Goal: Task Accomplishment & Management: Manage account settings

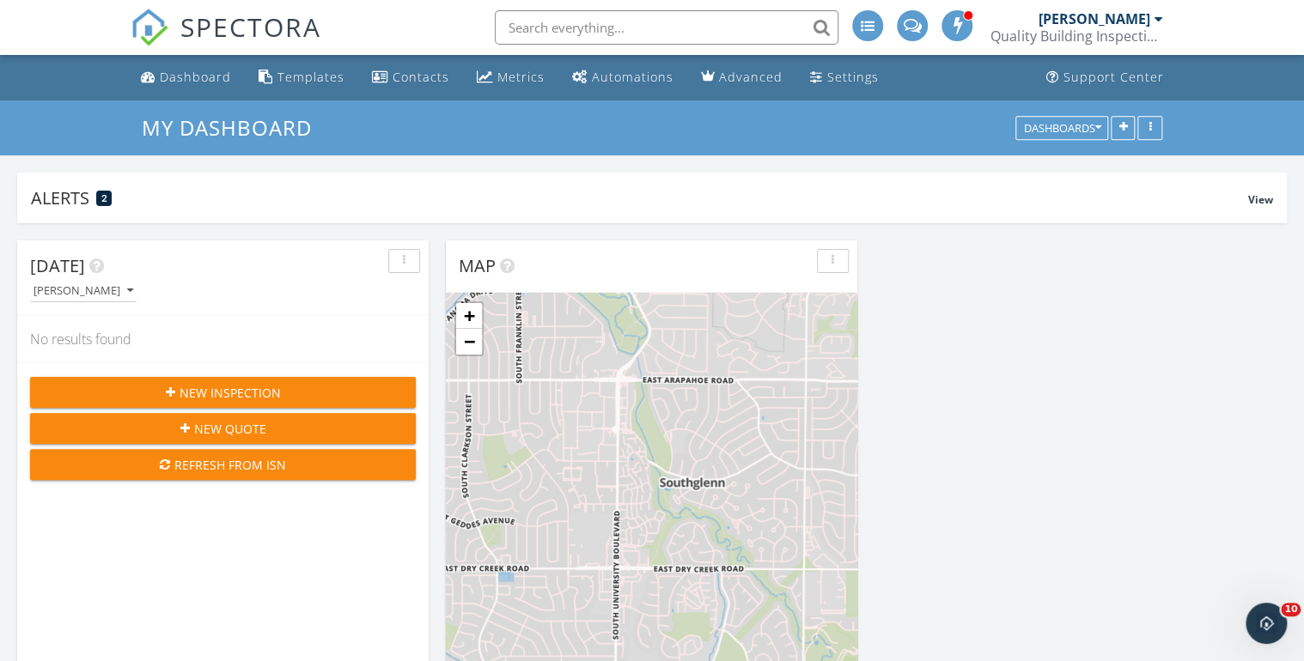
scroll to position [1670, 1325]
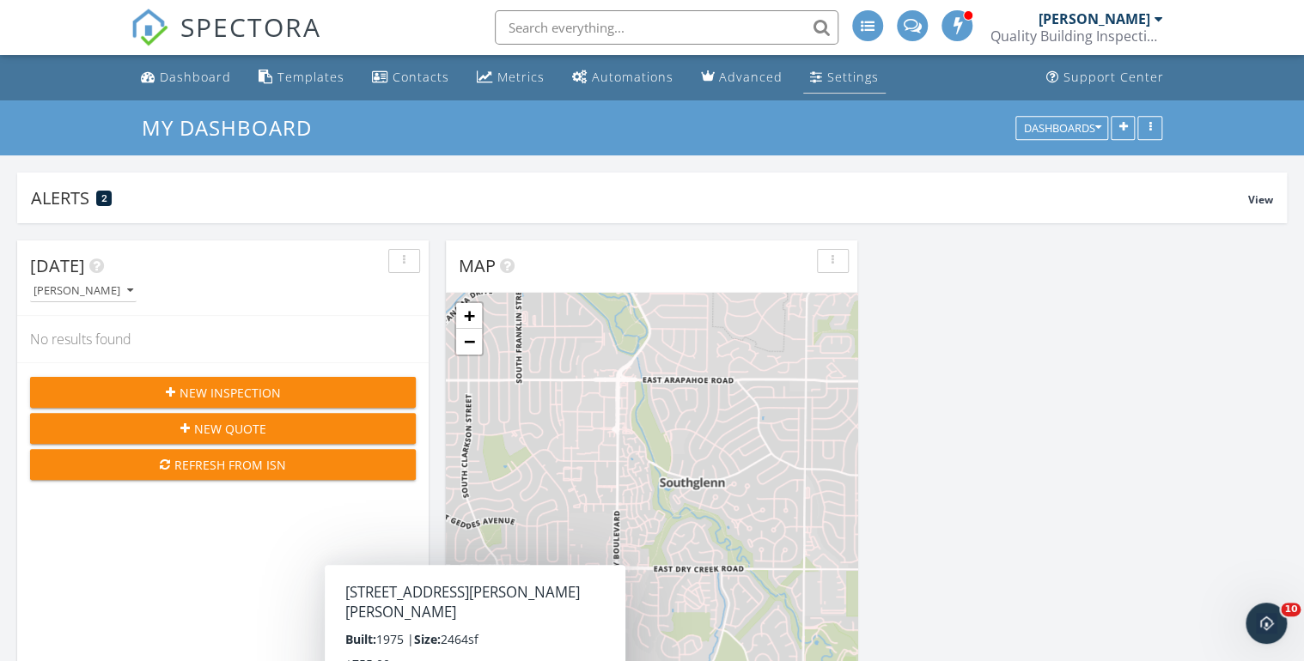
click at [832, 74] on div "Settings" at bounding box center [853, 77] width 52 height 16
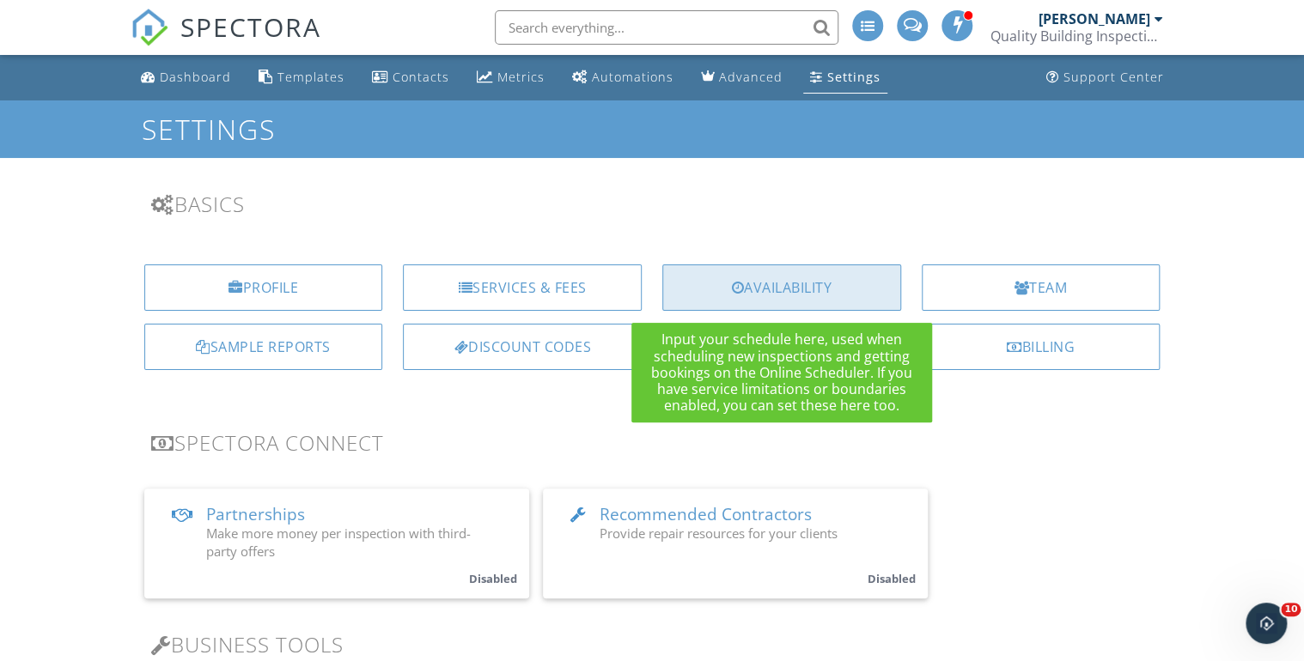
click at [773, 286] on div "Availability" at bounding box center [781, 288] width 239 height 46
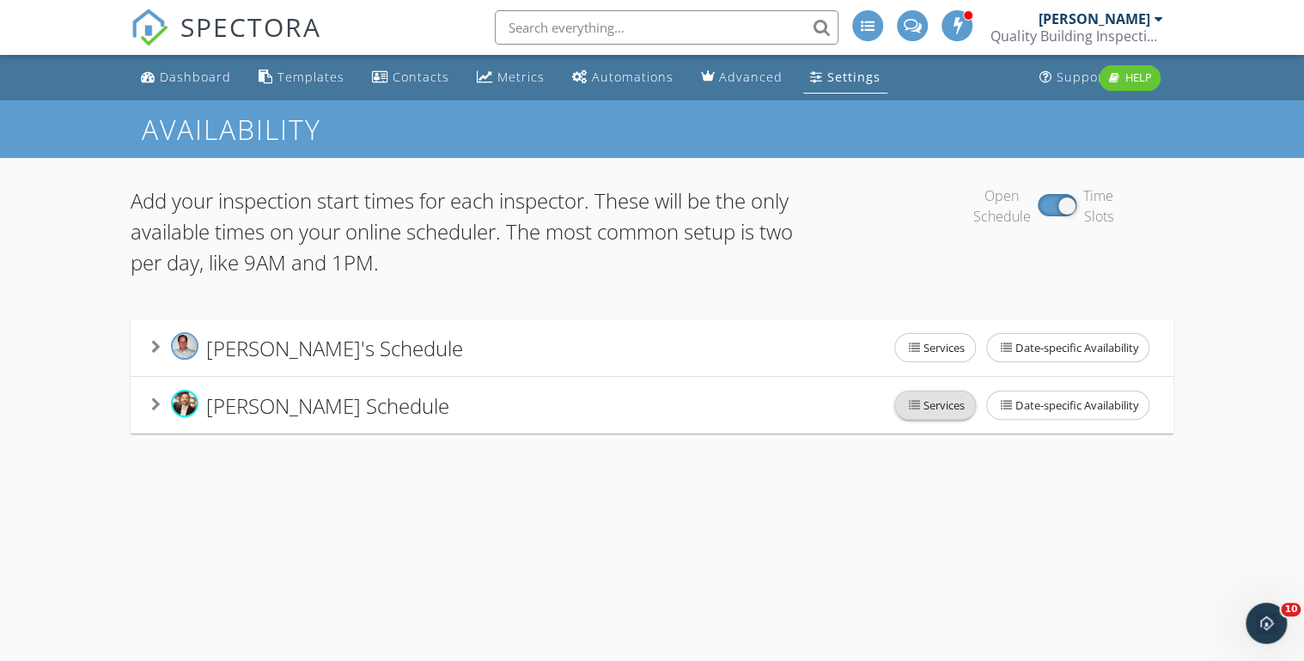
click at [931, 403] on span "Services" at bounding box center [935, 405] width 80 height 27
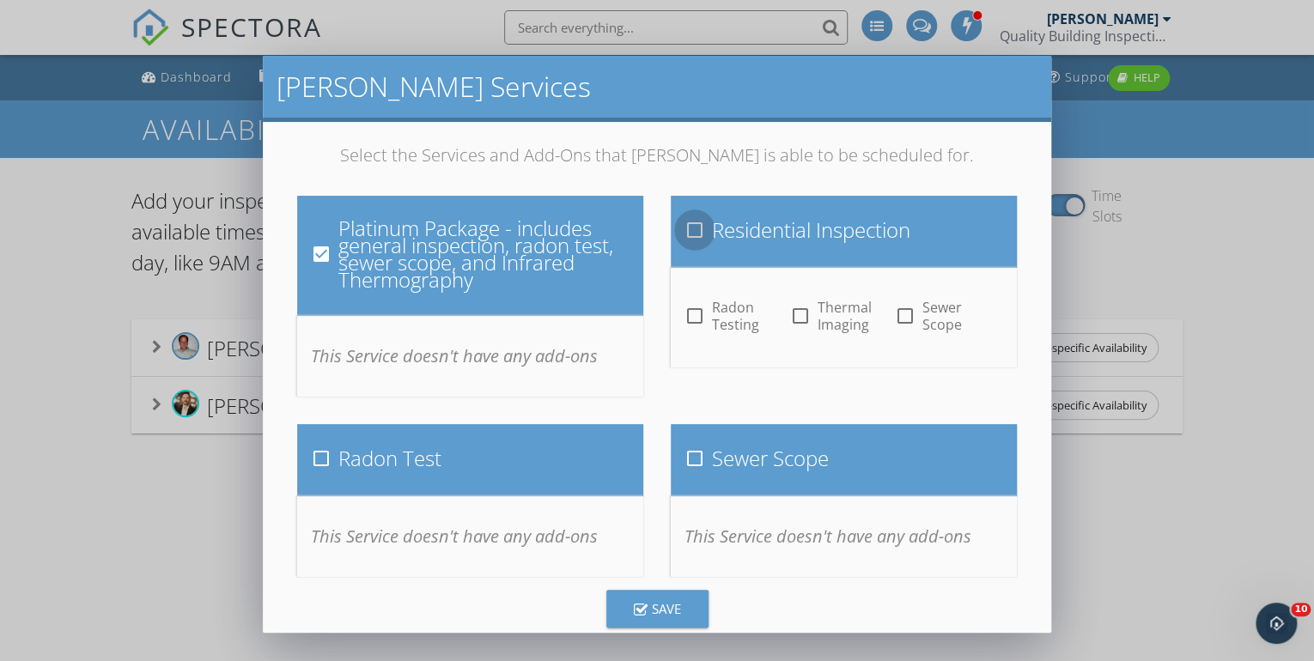
click at [692, 234] on div at bounding box center [694, 230] width 29 height 29
checkbox input "true"
click at [686, 316] on div at bounding box center [694, 315] width 29 height 29
checkbox input "true"
click at [898, 317] on div at bounding box center [905, 315] width 29 height 29
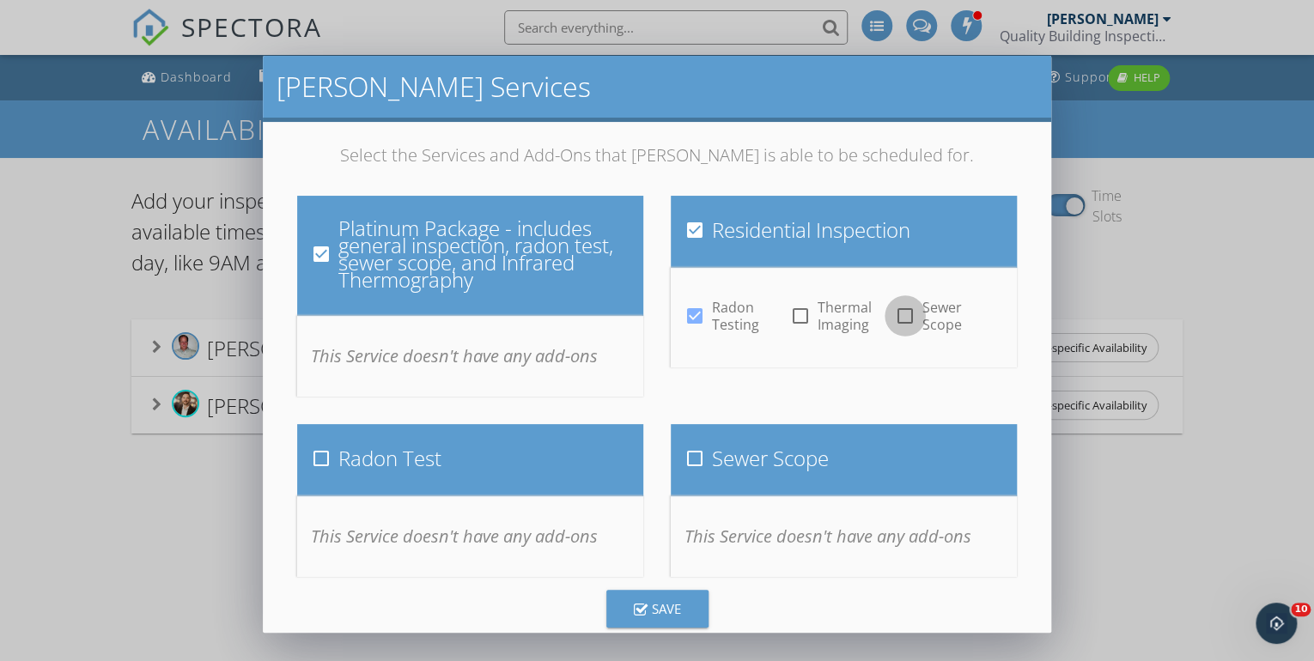
checkbox input "true"
click at [792, 317] on div at bounding box center [799, 315] width 29 height 29
checkbox input "true"
click at [319, 457] on div at bounding box center [321, 458] width 29 height 29
checkbox input "true"
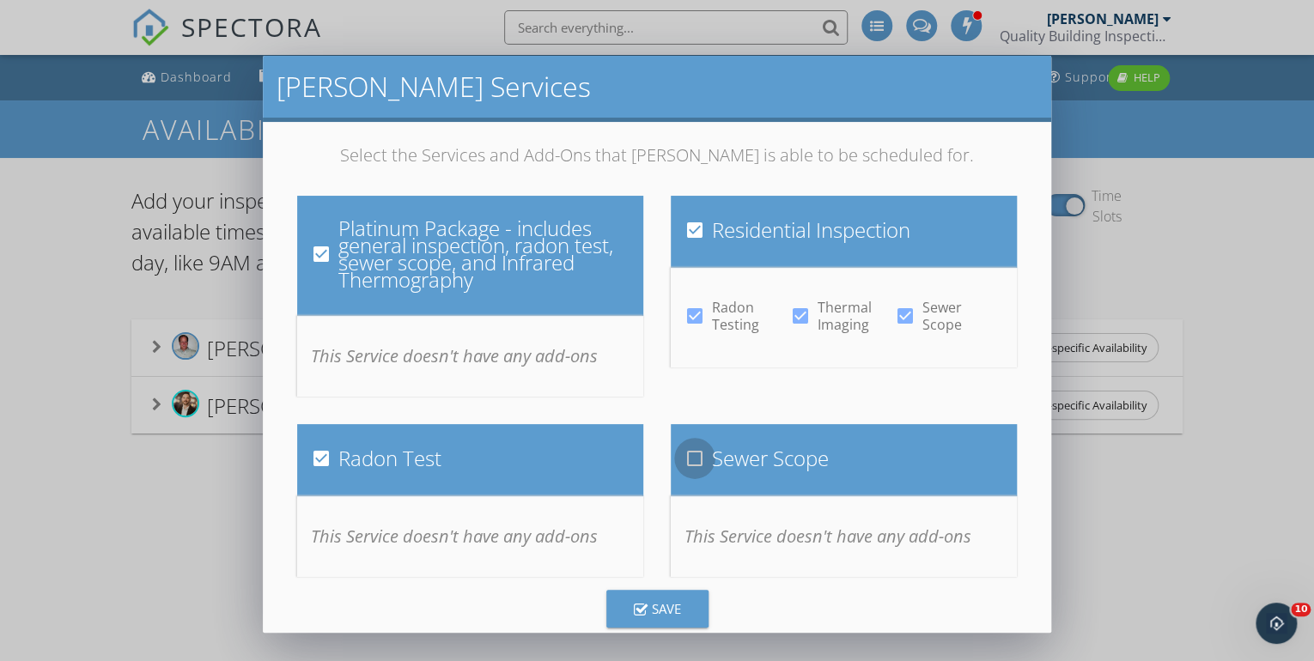
click at [688, 457] on div at bounding box center [694, 458] width 29 height 29
checkbox input "true"
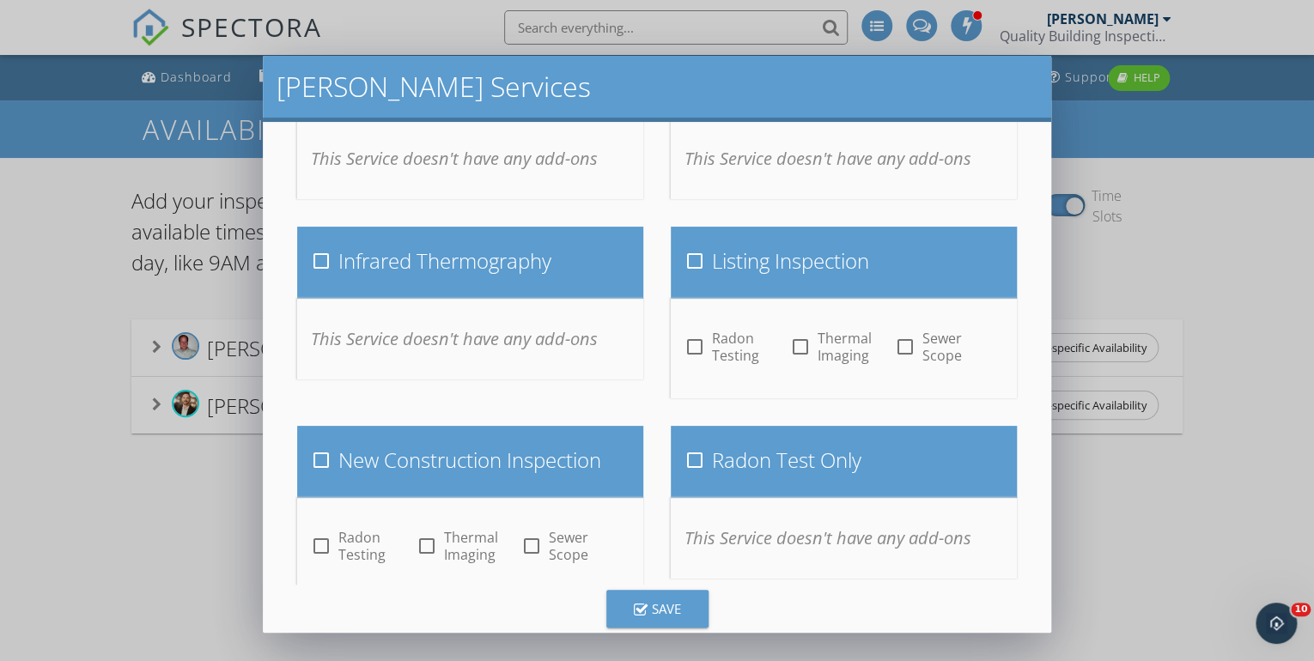
scroll to position [388, 0]
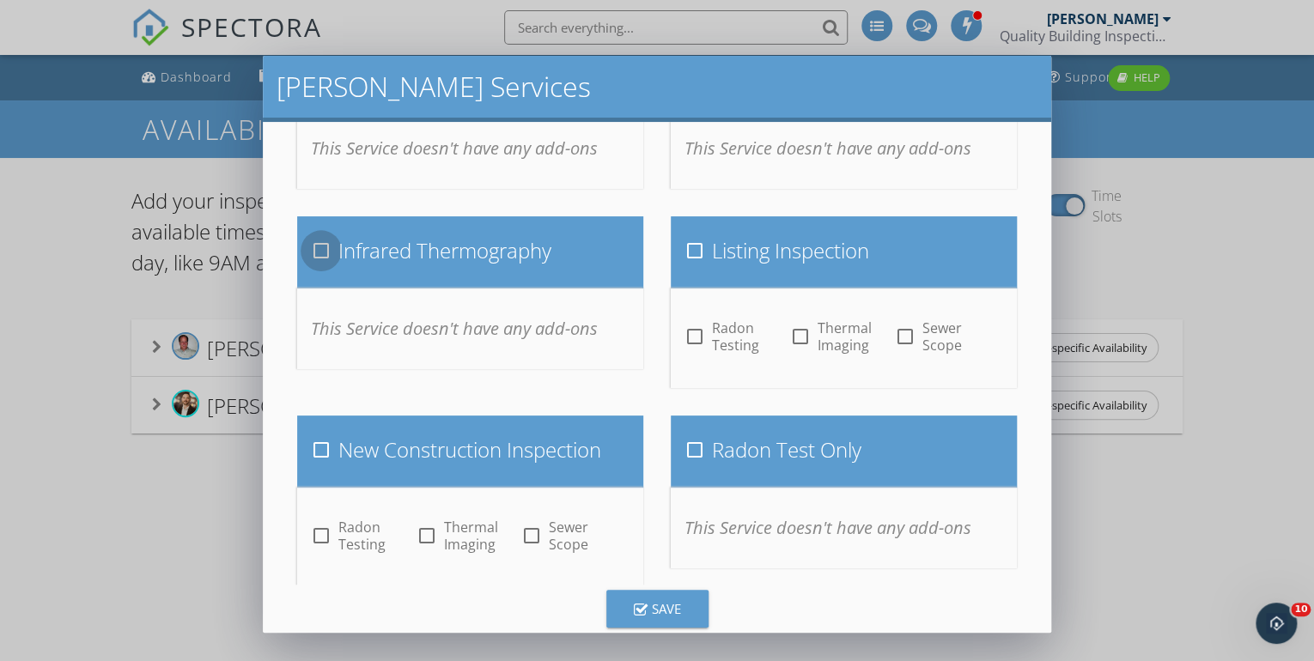
drag, startPoint x: 319, startPoint y: 250, endPoint x: 411, endPoint y: 283, distance: 97.5
click at [320, 252] on div at bounding box center [321, 250] width 29 height 29
checkbox input "true"
click at [690, 252] on div at bounding box center [694, 250] width 29 height 29
checkbox input "true"
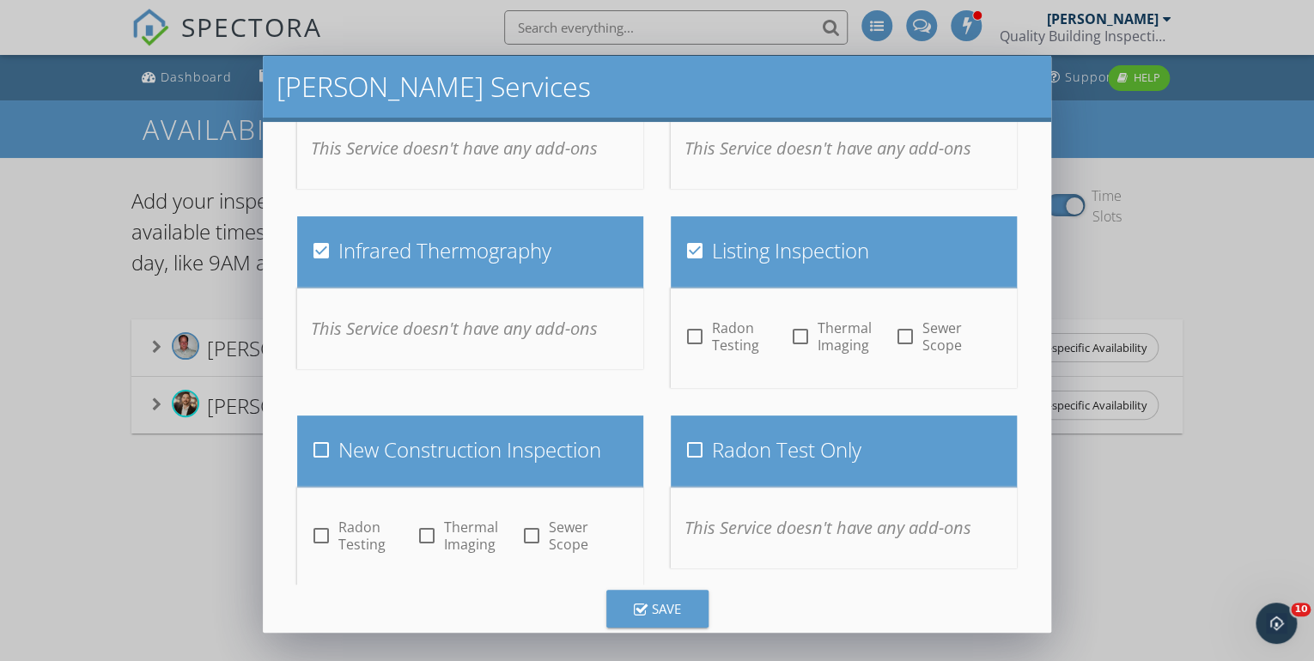
click at [690, 335] on div at bounding box center [694, 336] width 29 height 29
checkbox input "true"
click at [796, 335] on div at bounding box center [799, 336] width 29 height 29
checkbox input "true"
click at [902, 341] on div at bounding box center [905, 336] width 29 height 29
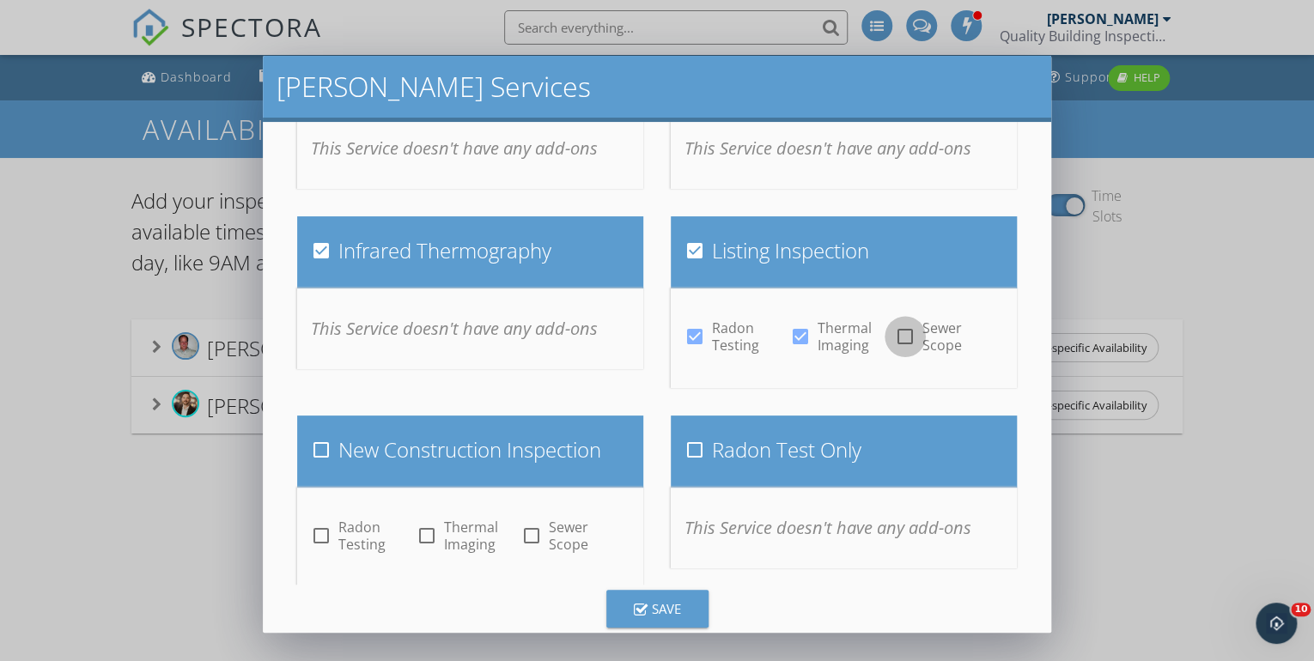
checkbox input "true"
drag, startPoint x: 695, startPoint y: 448, endPoint x: 674, endPoint y: 450, distance: 20.7
click at [694, 448] on div at bounding box center [694, 449] width 29 height 29
checkbox input "true"
click at [324, 453] on div at bounding box center [321, 449] width 29 height 29
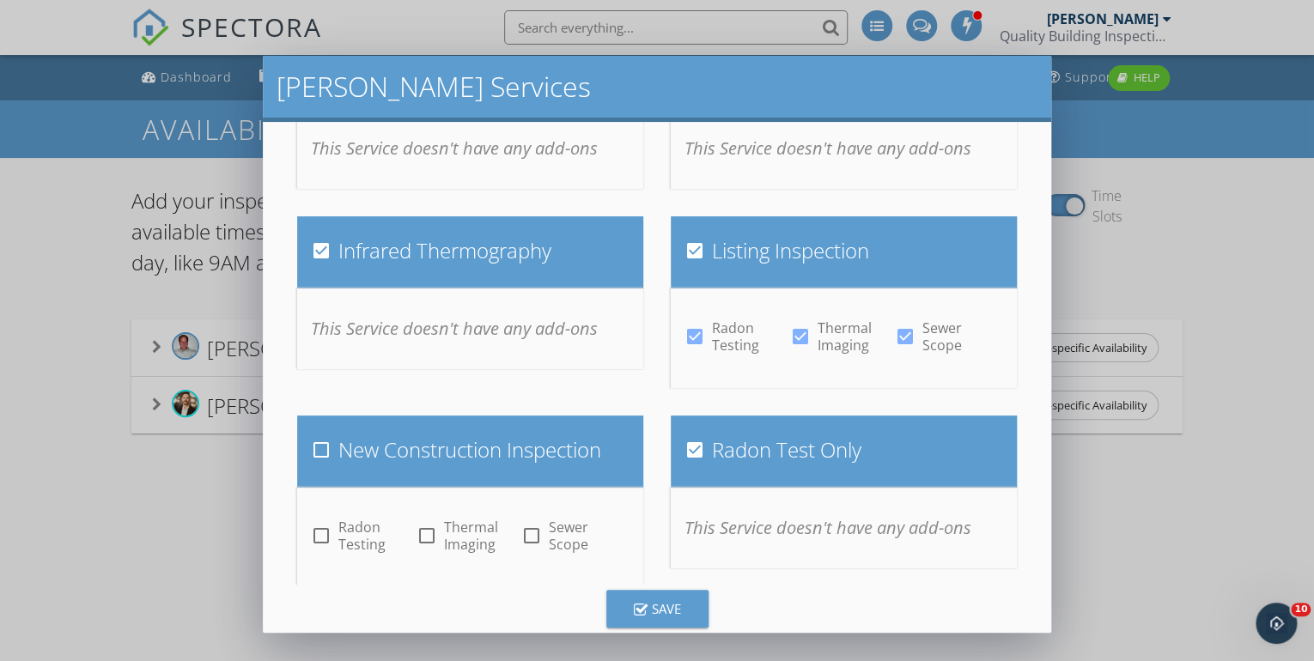
checkbox input "true"
click at [319, 532] on div at bounding box center [321, 535] width 29 height 29
checkbox input "true"
click at [426, 531] on div at bounding box center [425, 535] width 29 height 29
checkbox input "true"
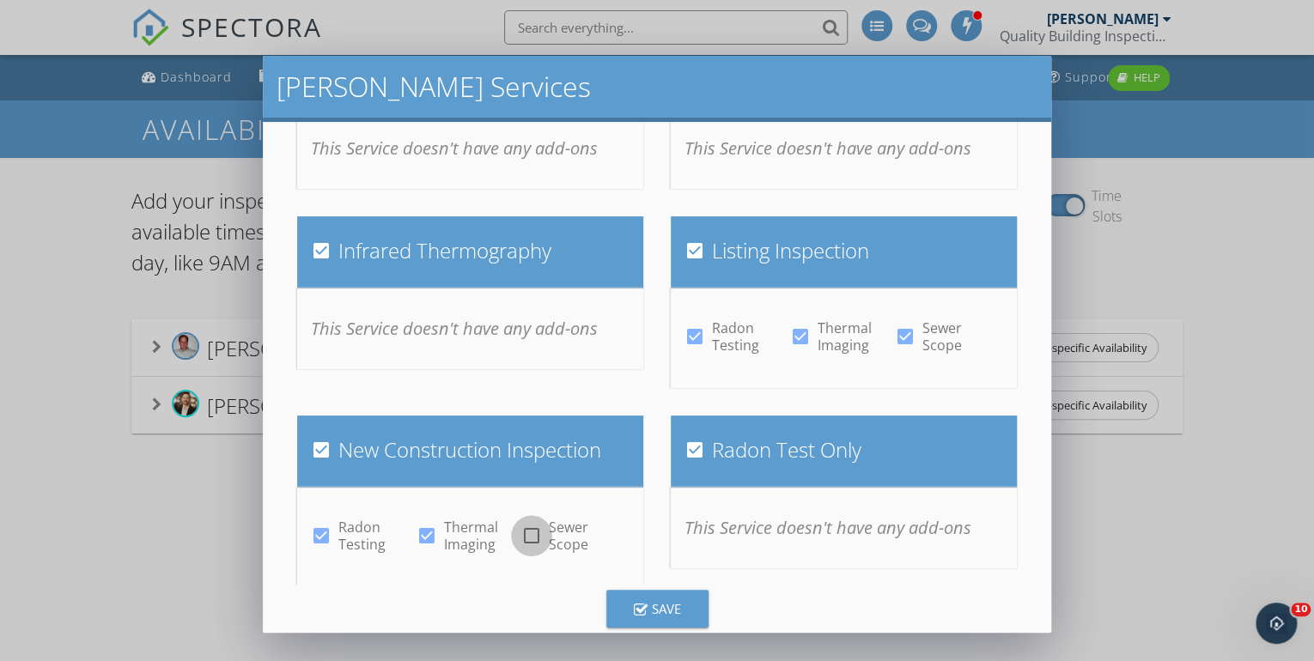
click at [529, 534] on div at bounding box center [531, 535] width 29 height 29
checkbox input "true"
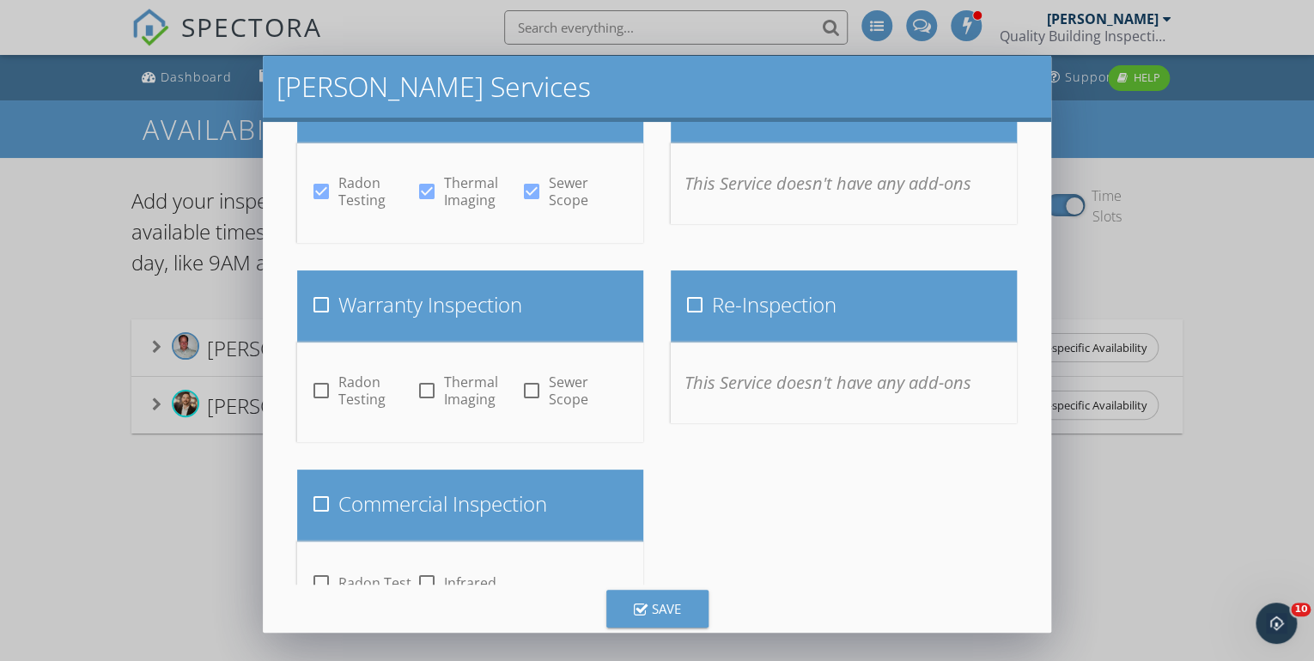
scroll to position [747, 0]
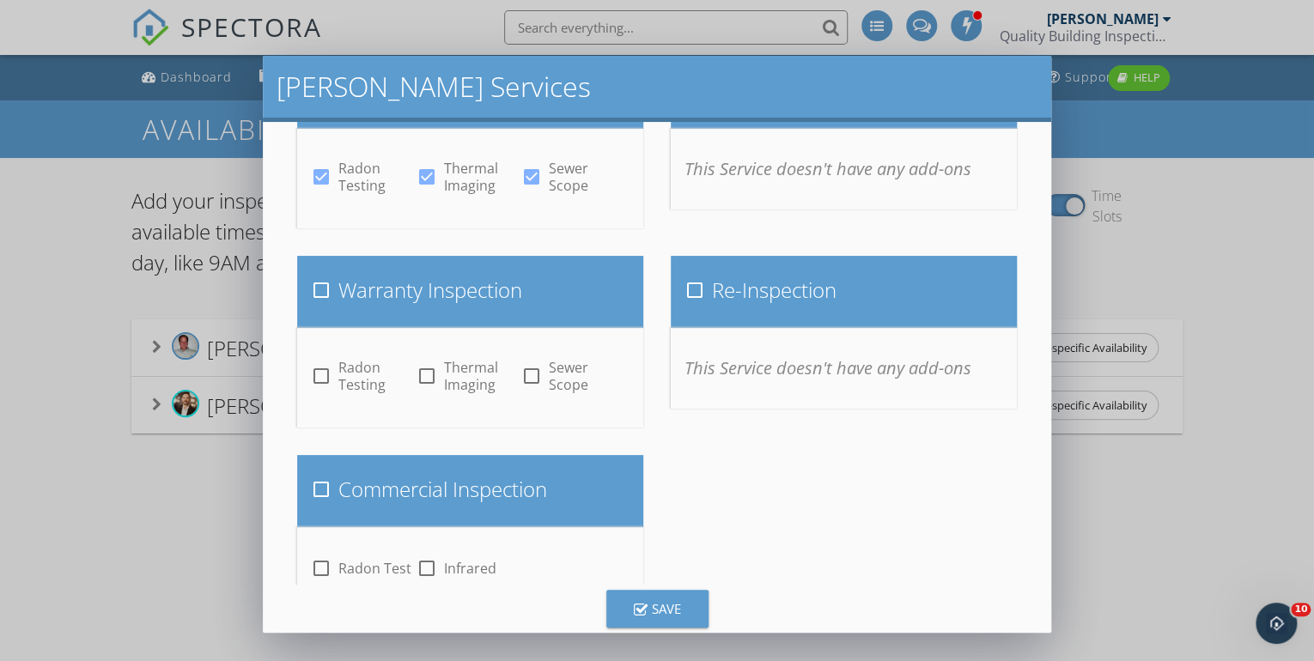
drag, startPoint x: 684, startPoint y: 288, endPoint x: 678, endPoint y: 295, distance: 9.8
click at [684, 289] on div at bounding box center [694, 290] width 29 height 29
checkbox input "true"
drag, startPoint x: 320, startPoint y: 292, endPoint x: 319, endPoint y: 337, distance: 44.7
click at [320, 296] on div at bounding box center [321, 290] width 29 height 29
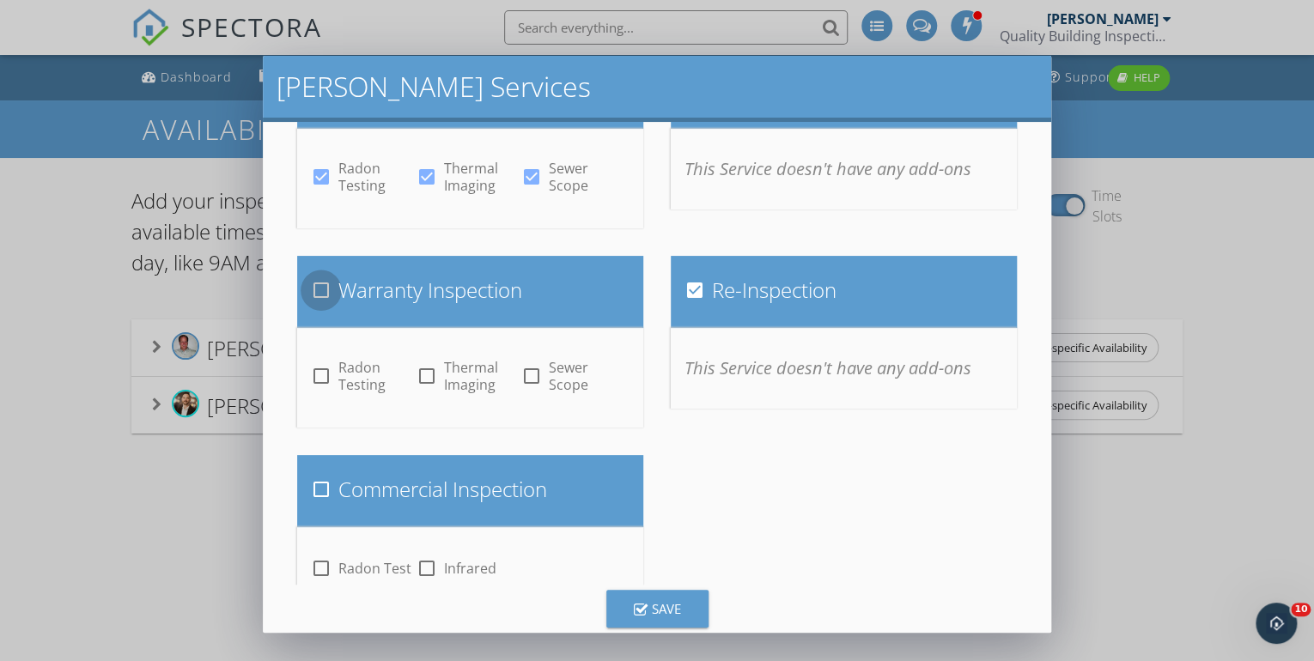
checkbox input "true"
click at [320, 375] on div at bounding box center [321, 376] width 29 height 29
checkbox input "true"
click at [426, 376] on div at bounding box center [425, 376] width 29 height 29
checkbox input "true"
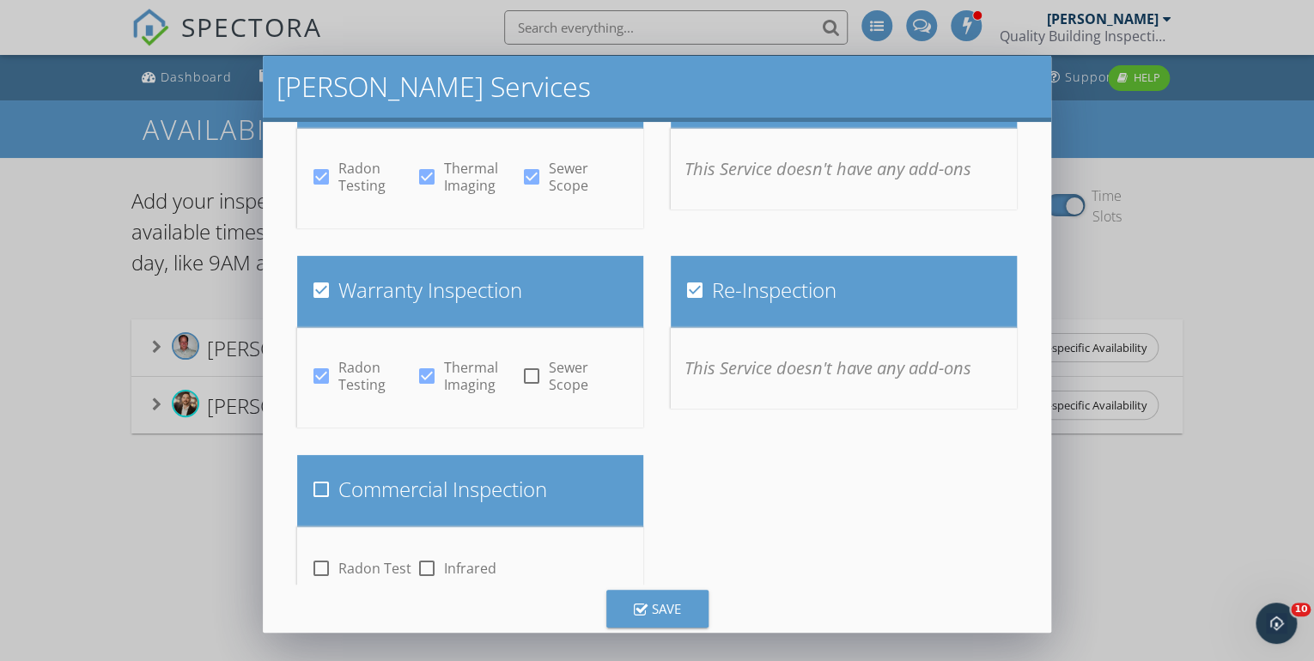
click at [532, 377] on div at bounding box center [531, 376] width 29 height 29
checkbox input "true"
click at [424, 570] on div at bounding box center [425, 568] width 29 height 29
click at [425, 567] on div at bounding box center [425, 568] width 29 height 29
checkbox input "false"
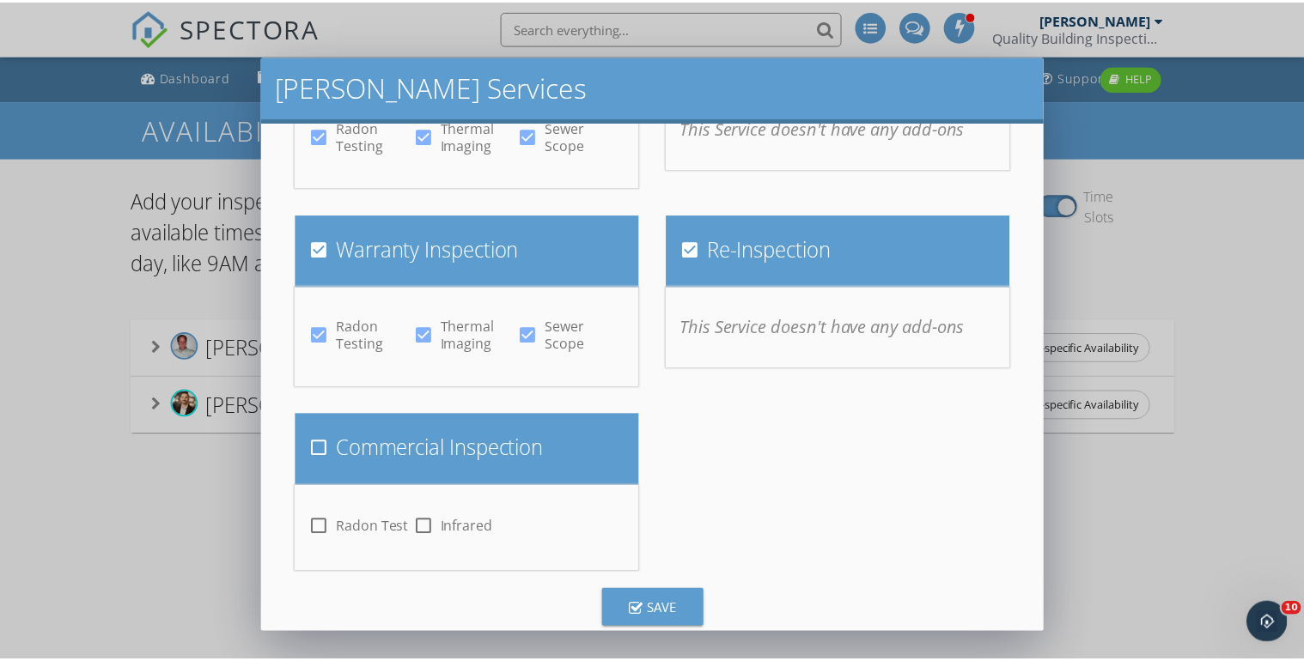
scroll to position [810, 0]
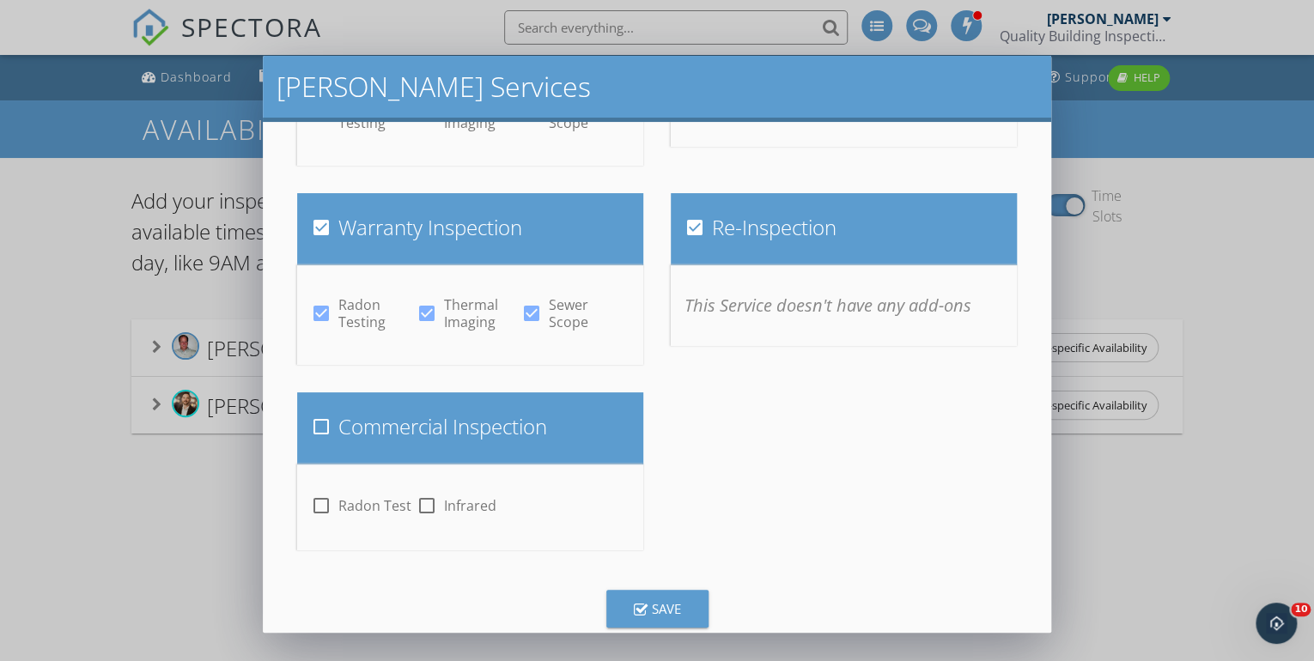
click at [646, 610] on icon "button" at bounding box center [641, 611] width 14 height 15
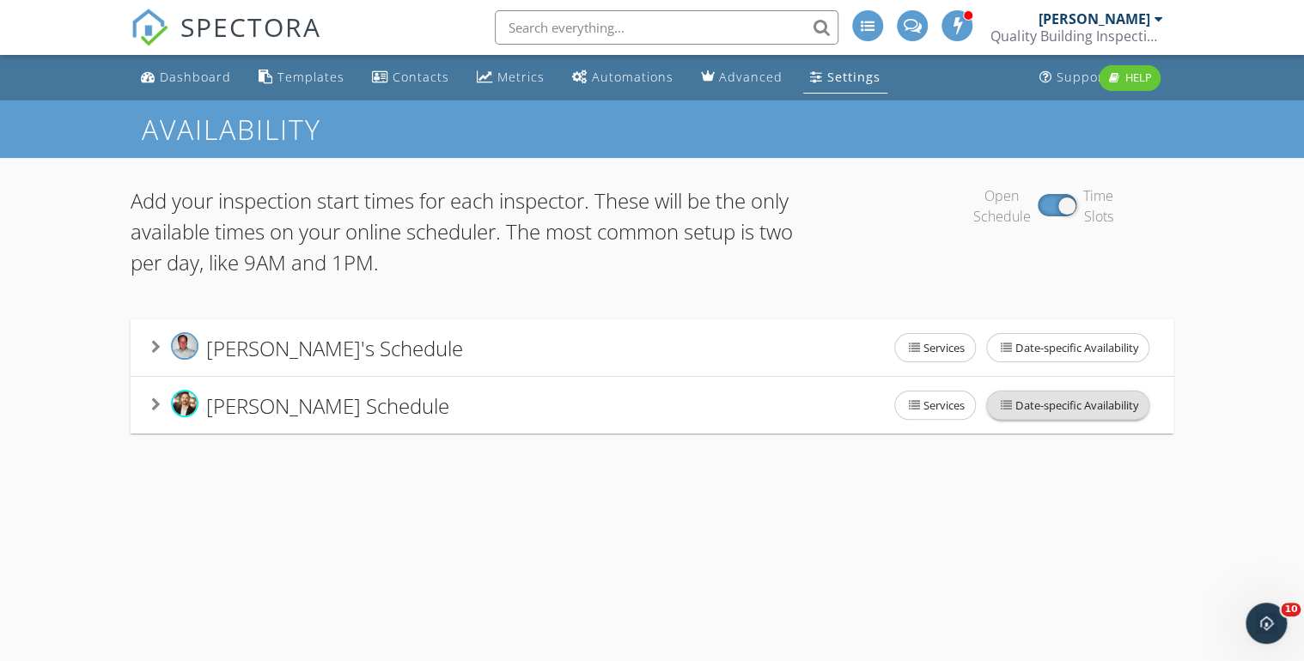
click at [1086, 402] on span "Date-specific Availability" at bounding box center [1067, 405] width 161 height 27
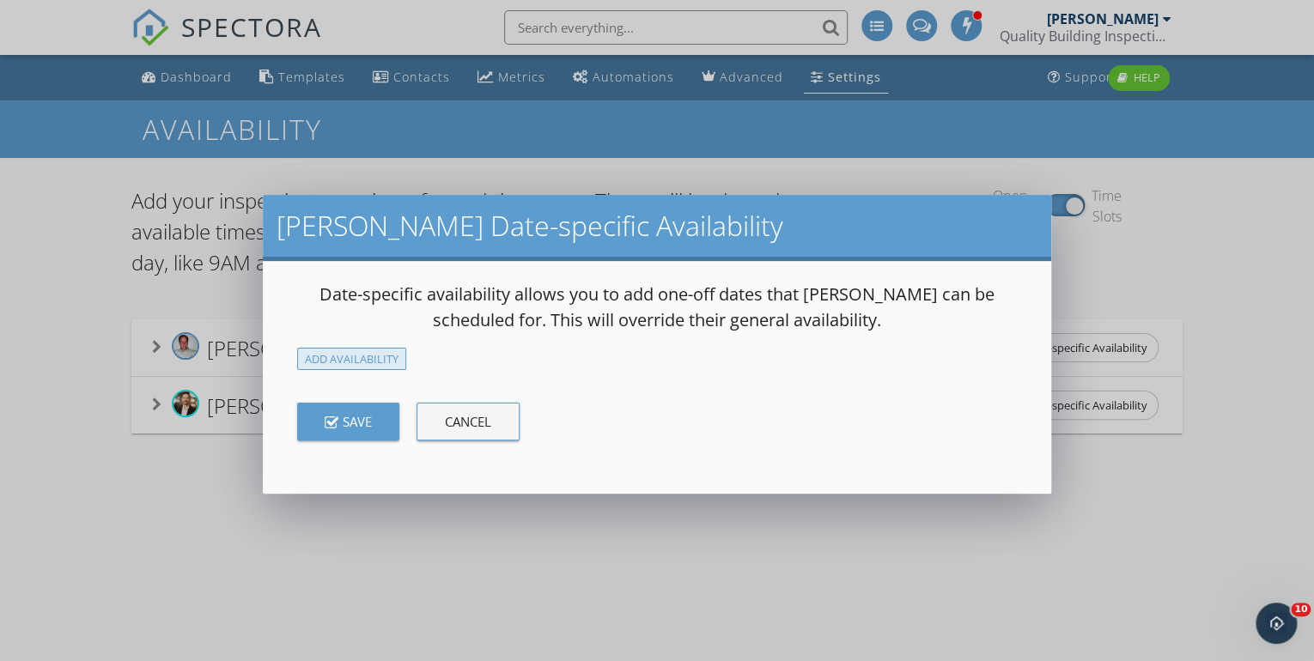
click at [354, 359] on div "Add Availability" at bounding box center [351, 359] width 109 height 23
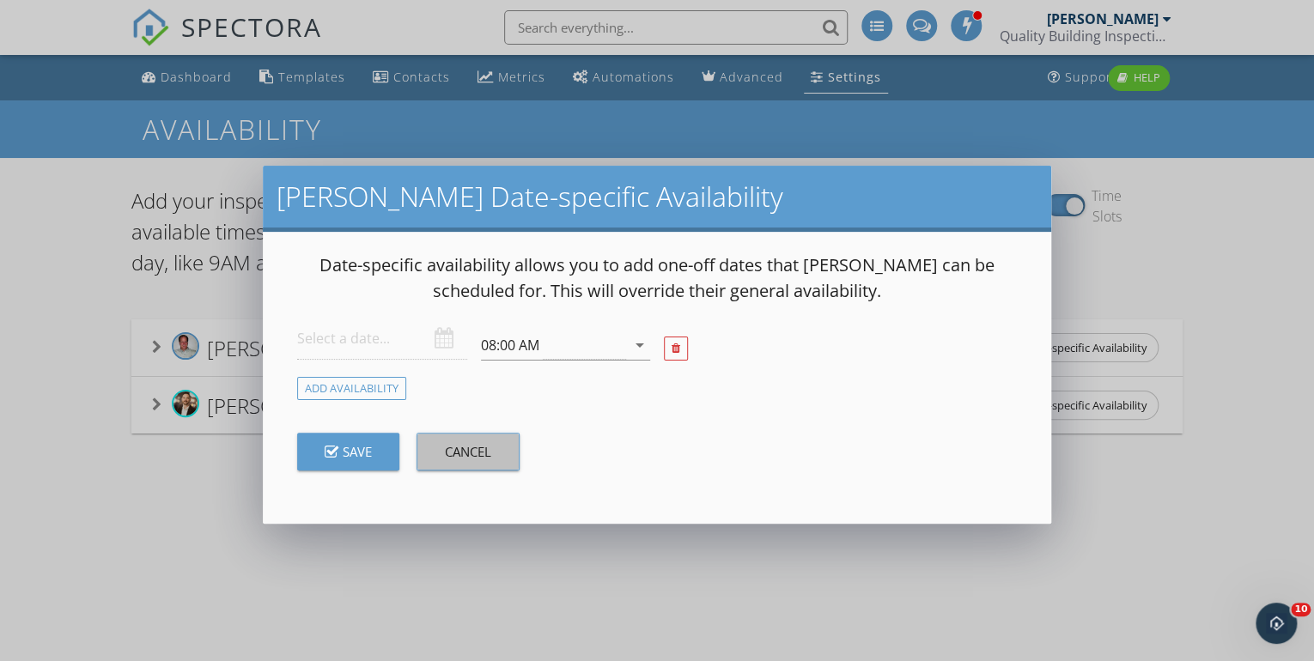
click at [457, 453] on div "Cancel" at bounding box center [468, 452] width 46 height 20
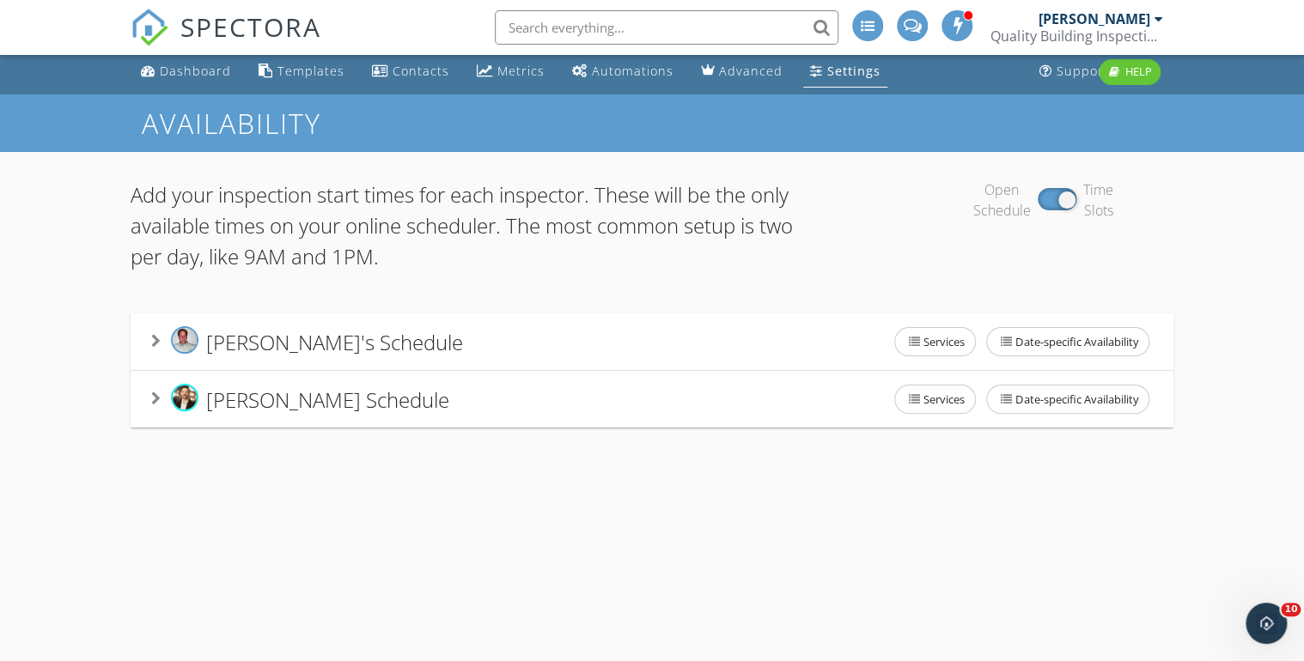
scroll to position [0, 0]
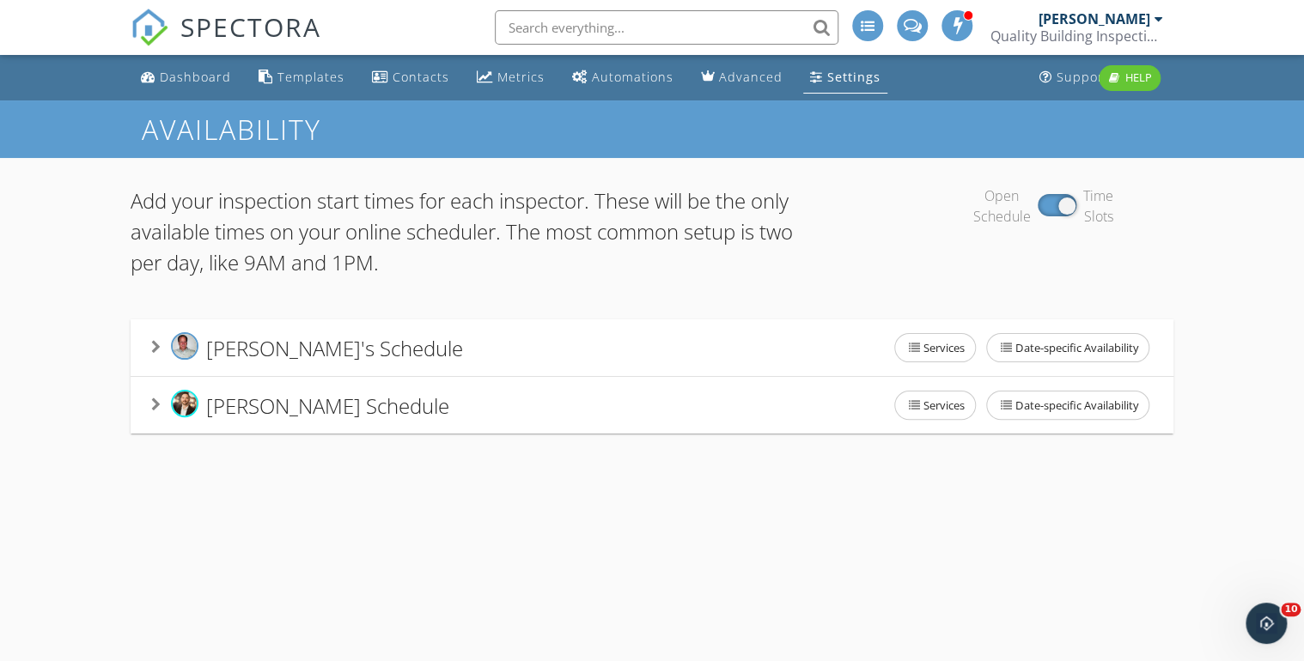
click at [827, 76] on div "Settings" at bounding box center [853, 77] width 53 height 16
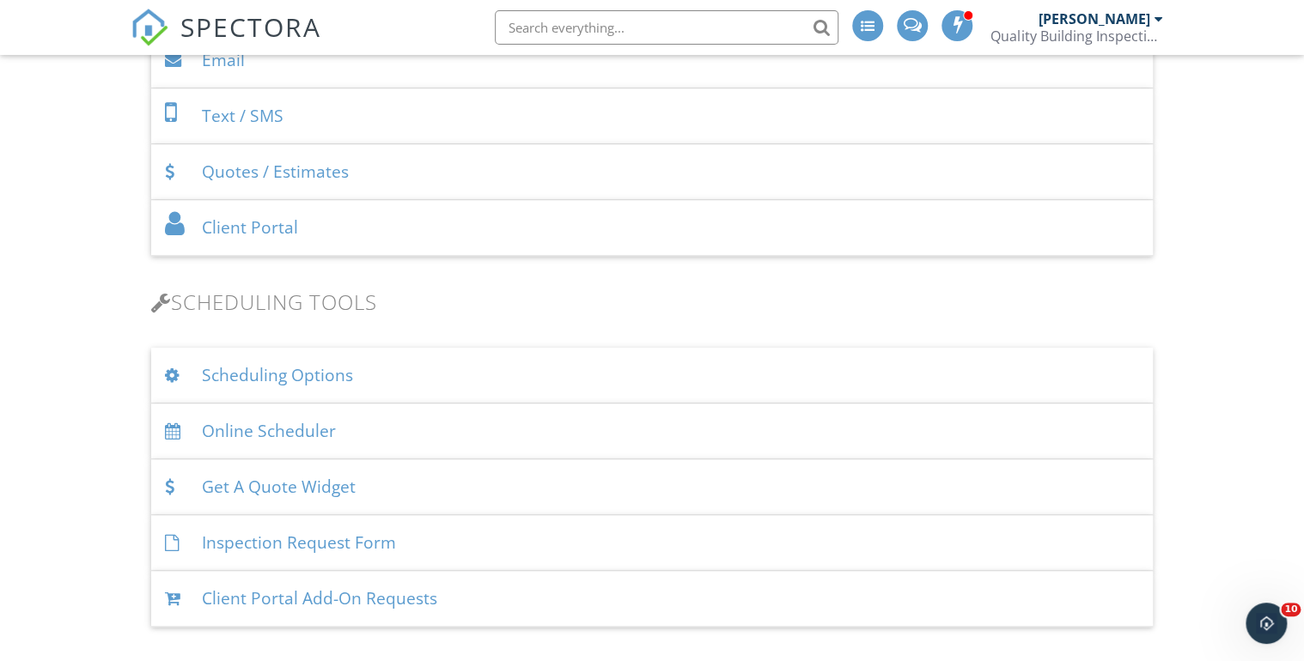
scroll to position [893, 0]
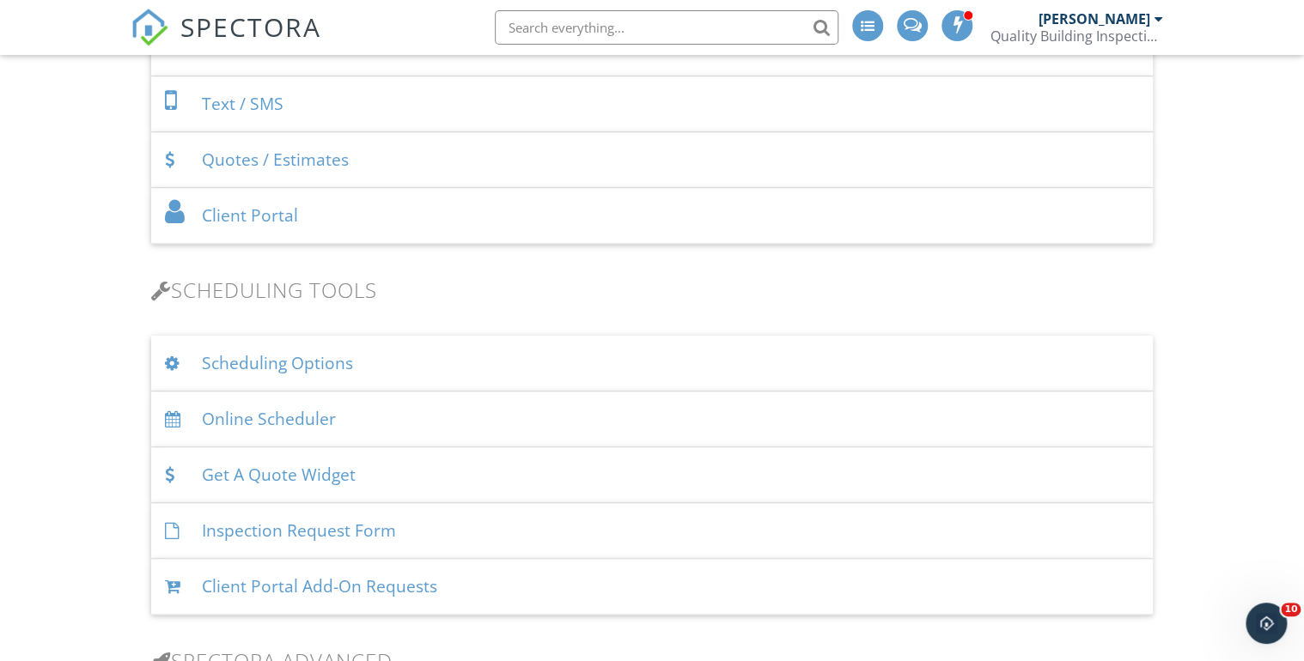
click at [278, 416] on div "Online Scheduler" at bounding box center [651, 420] width 1001 height 56
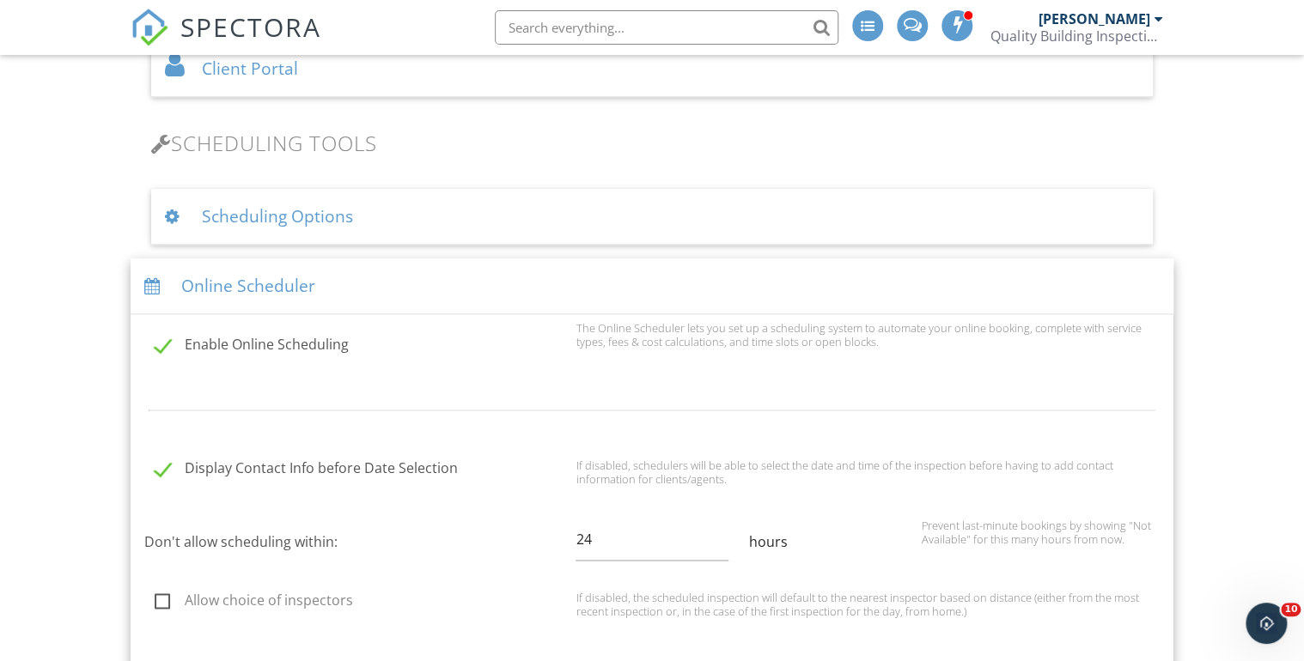
scroll to position [1031, 0]
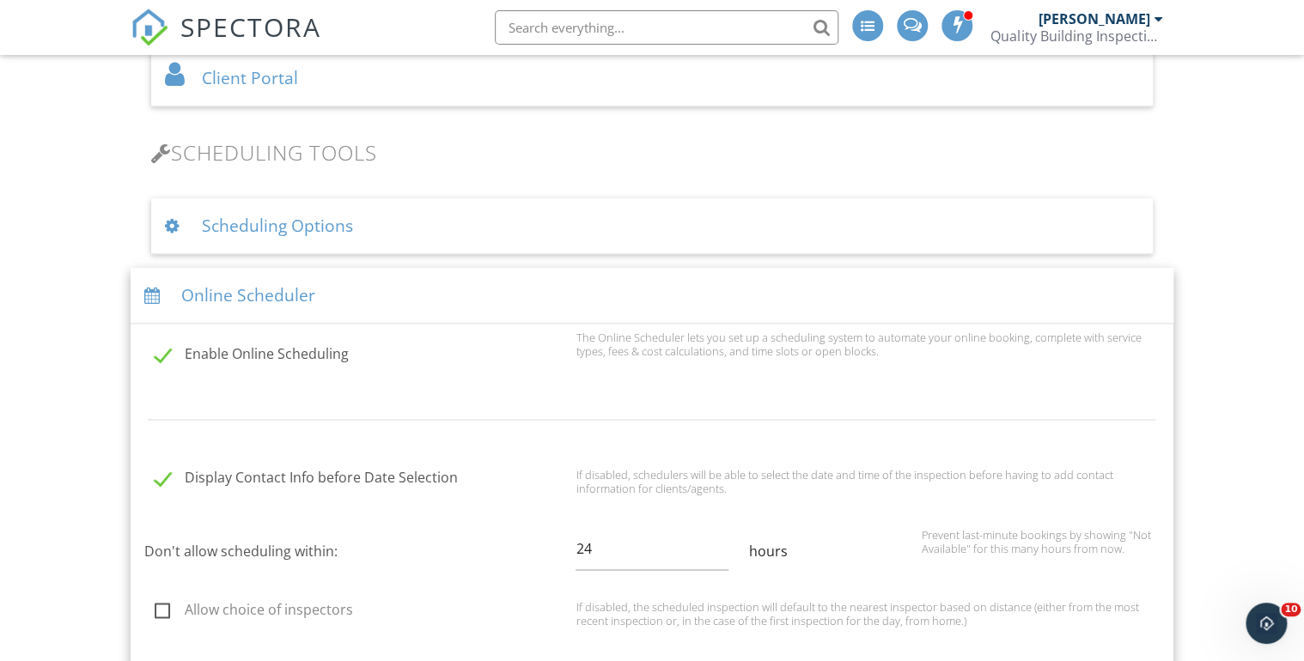
click at [270, 226] on div "Scheduling Options" at bounding box center [651, 226] width 1001 height 56
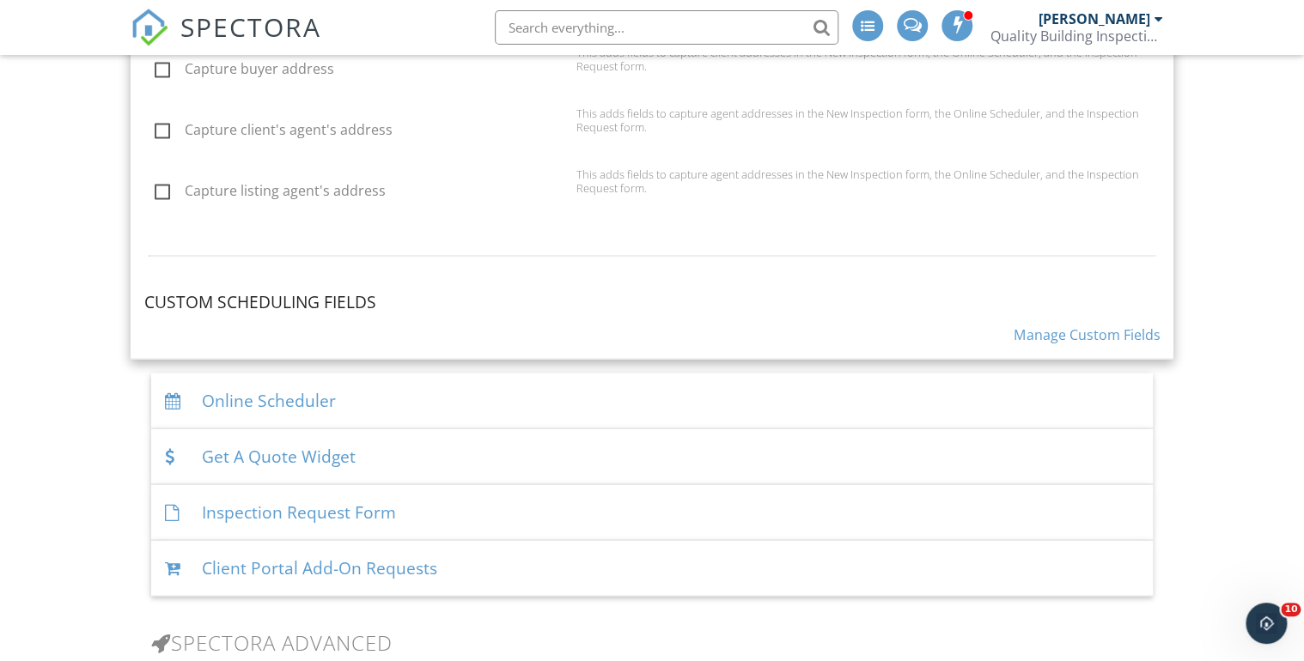
scroll to position [1649, 0]
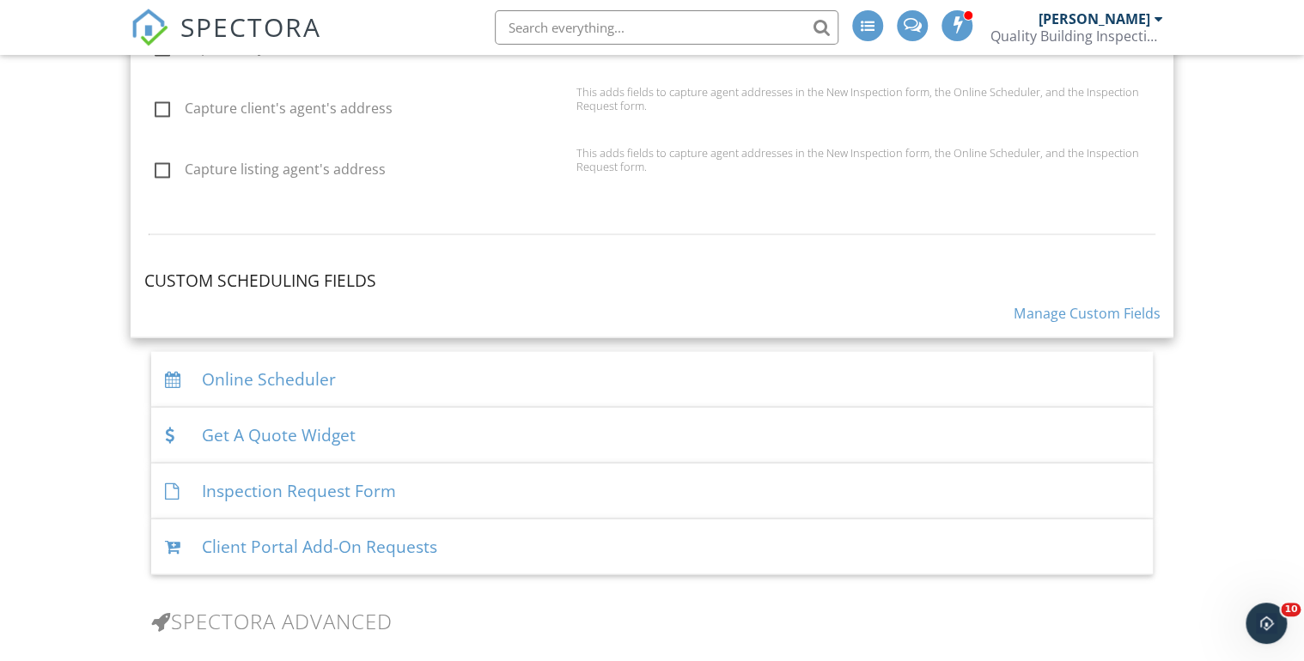
click at [261, 378] on div "Online Scheduler" at bounding box center [651, 380] width 1001 height 56
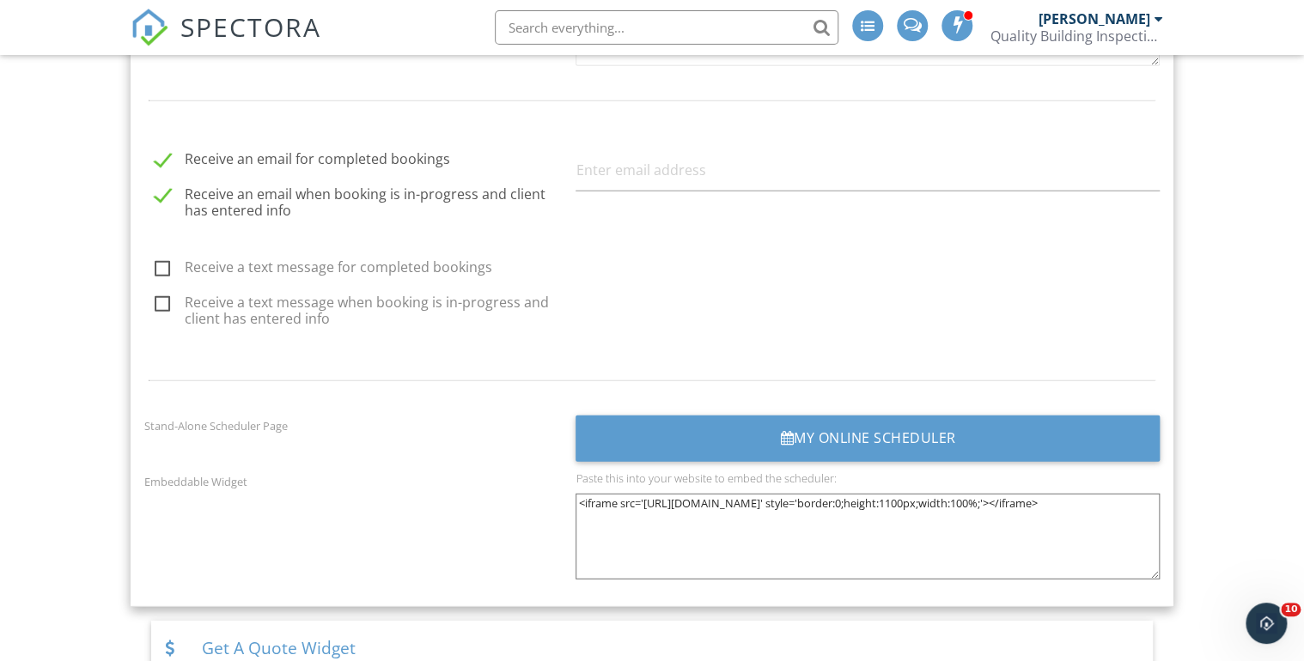
scroll to position [2199, 0]
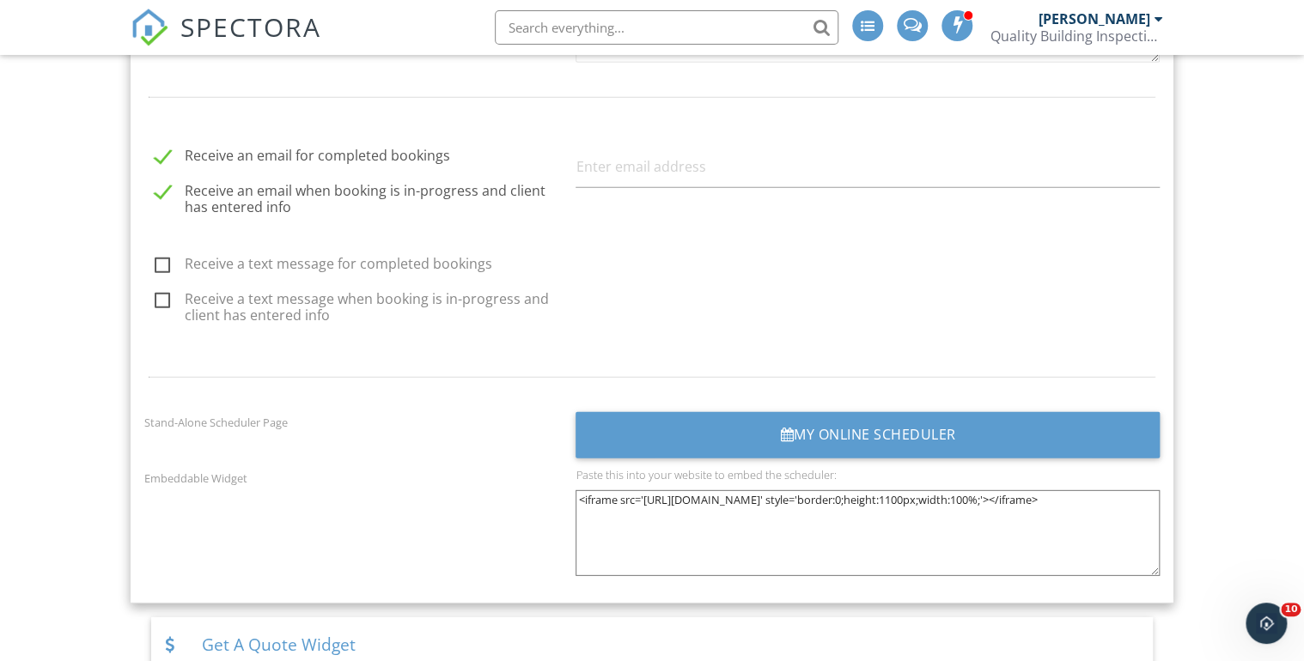
click at [810, 429] on div "My Online Scheduler" at bounding box center [867, 435] width 584 height 46
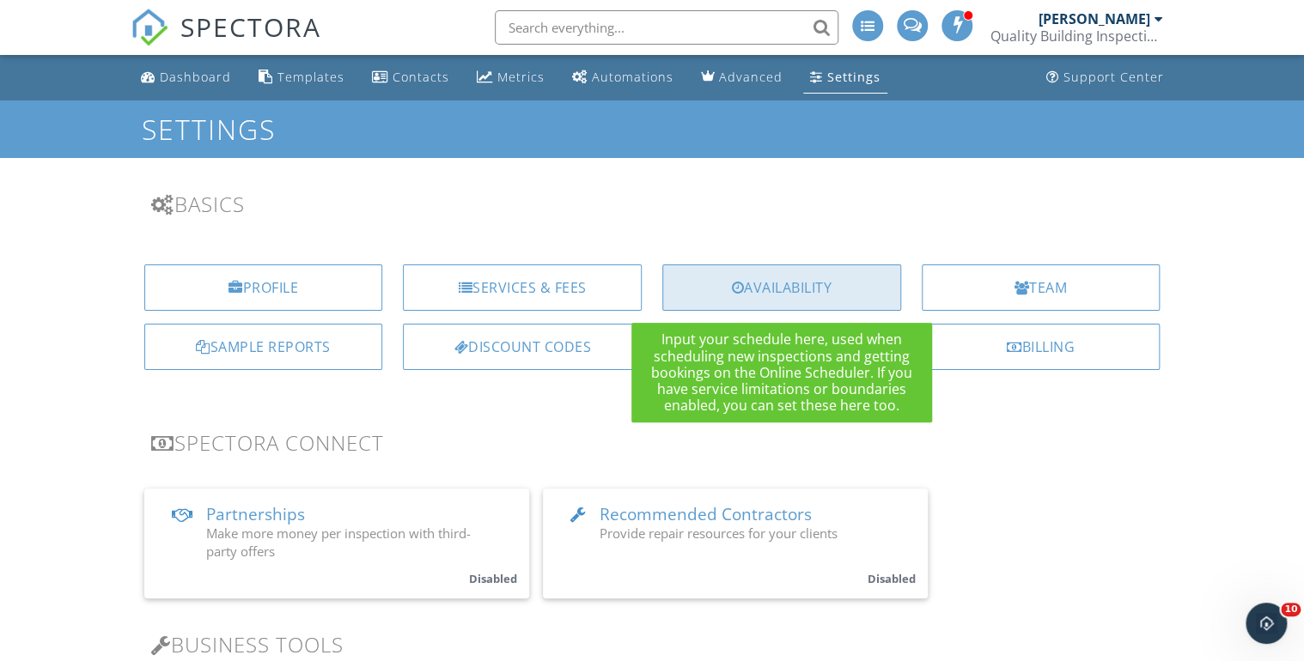
click at [733, 285] on div at bounding box center [738, 288] width 13 height 14
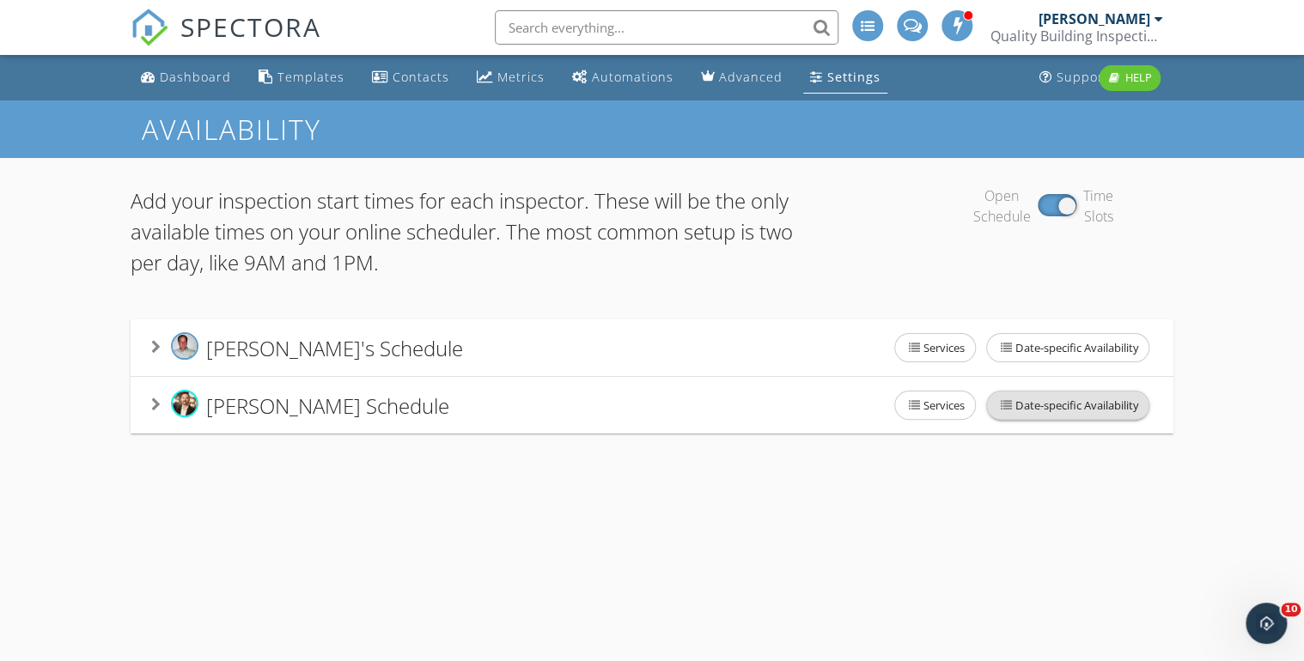
click at [1030, 404] on span "Date-specific Availability" at bounding box center [1067, 405] width 161 height 27
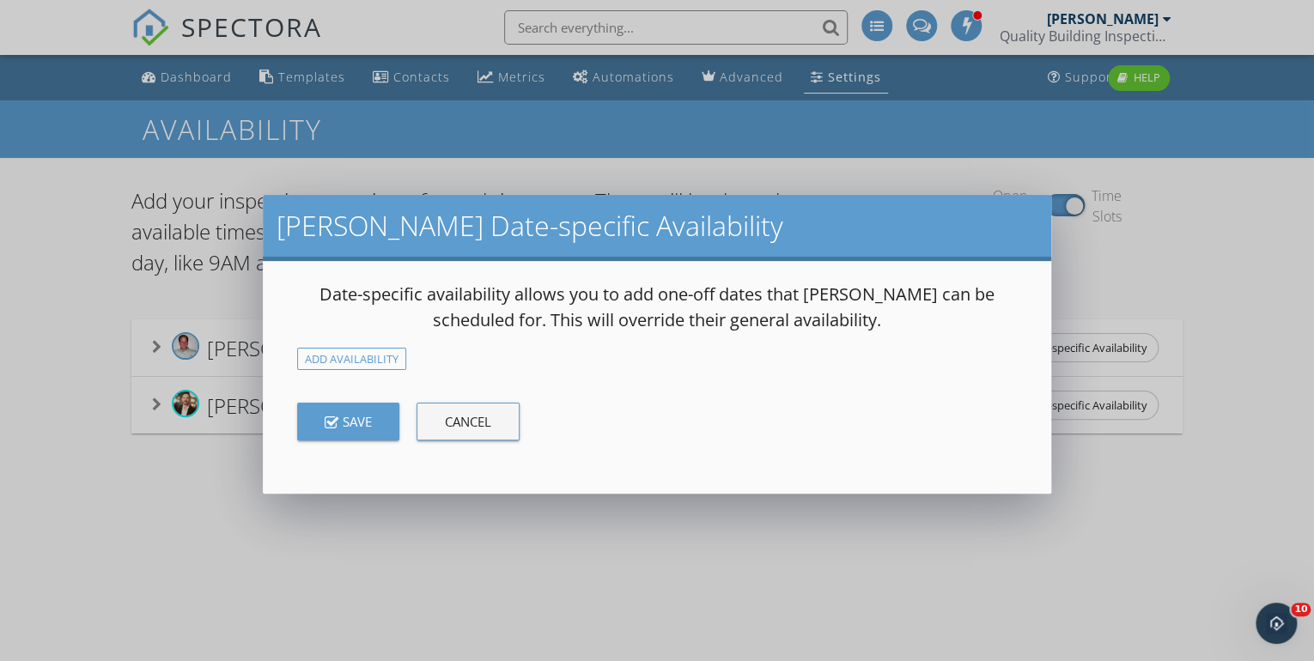
click at [467, 422] on div "Cancel" at bounding box center [468, 422] width 46 height 20
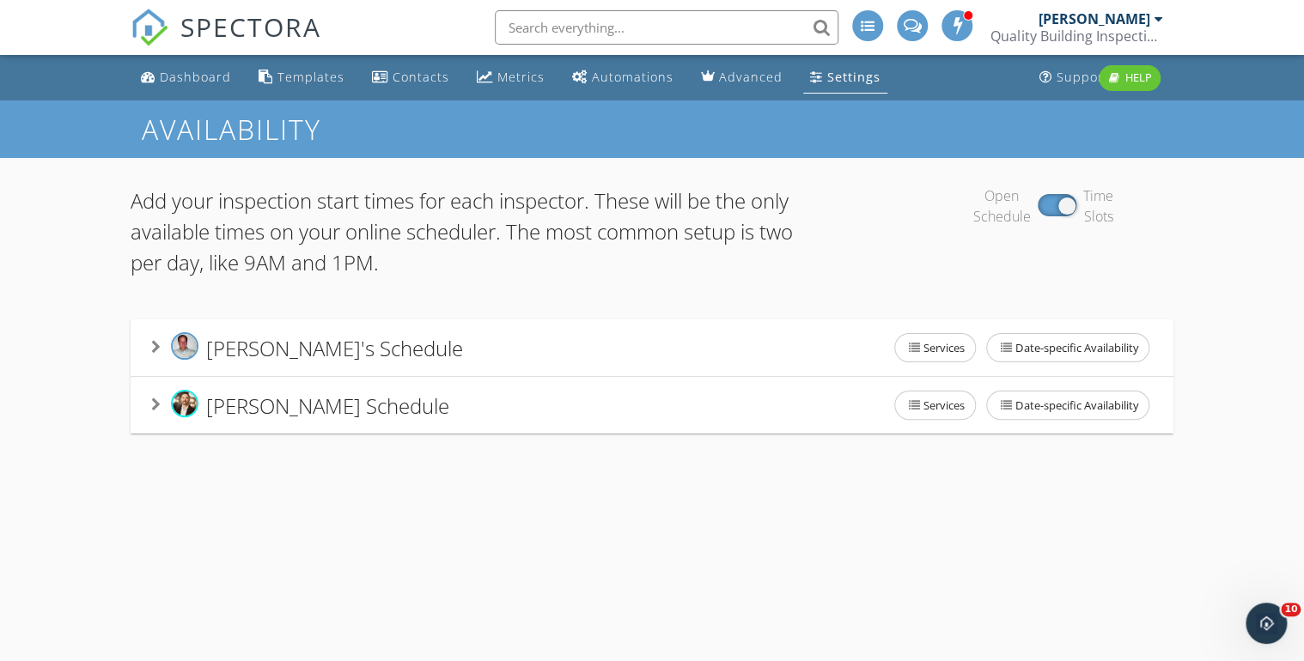
click at [827, 75] on div "Settings" at bounding box center [853, 77] width 53 height 16
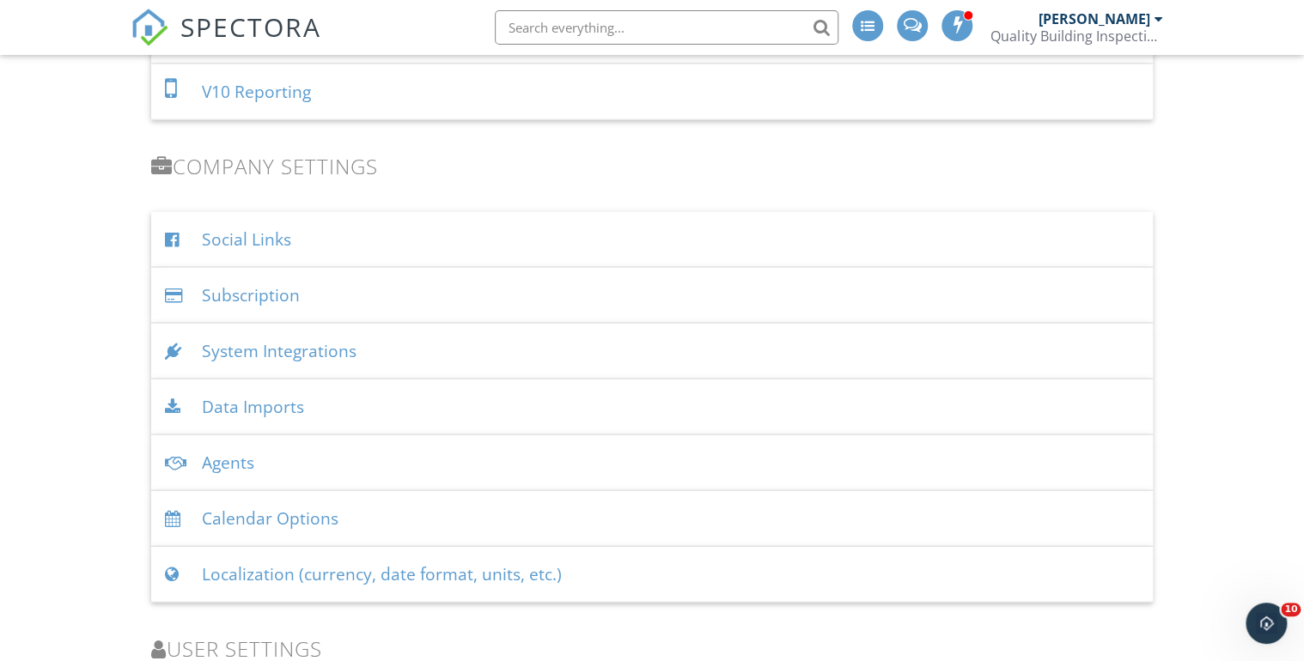
scroll to position [1855, 0]
click at [261, 508] on div "Calendar Options" at bounding box center [651, 516] width 1001 height 56
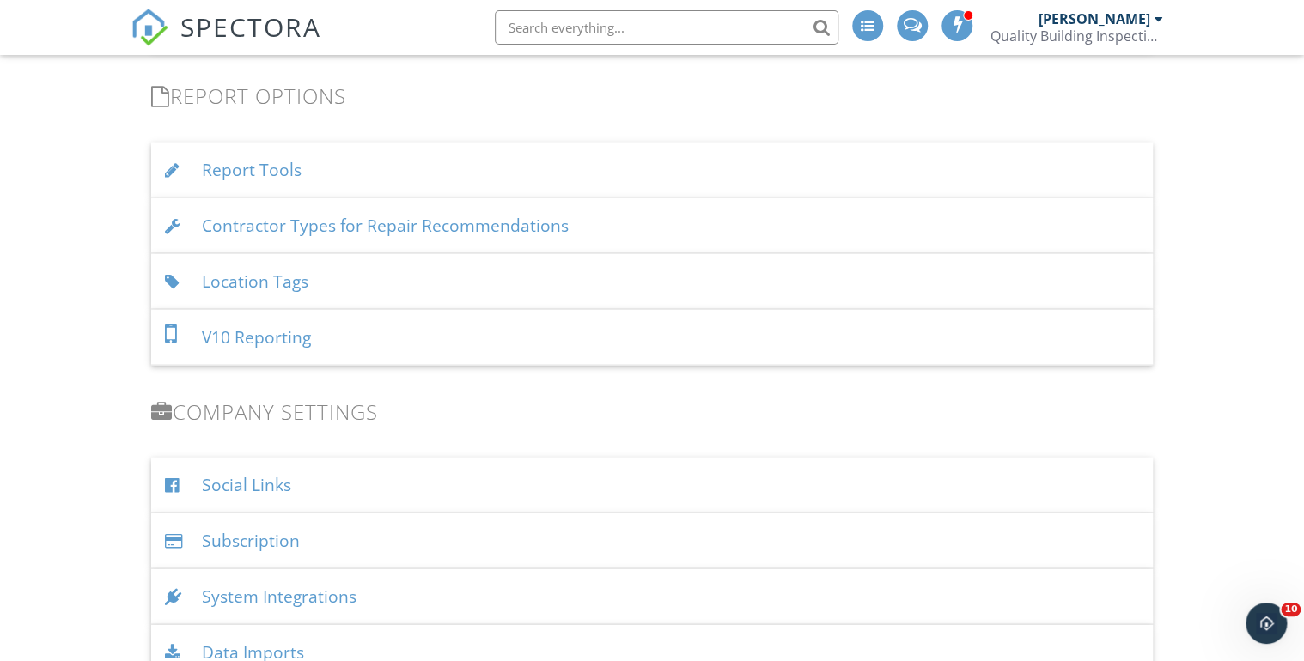
scroll to position [1443, 0]
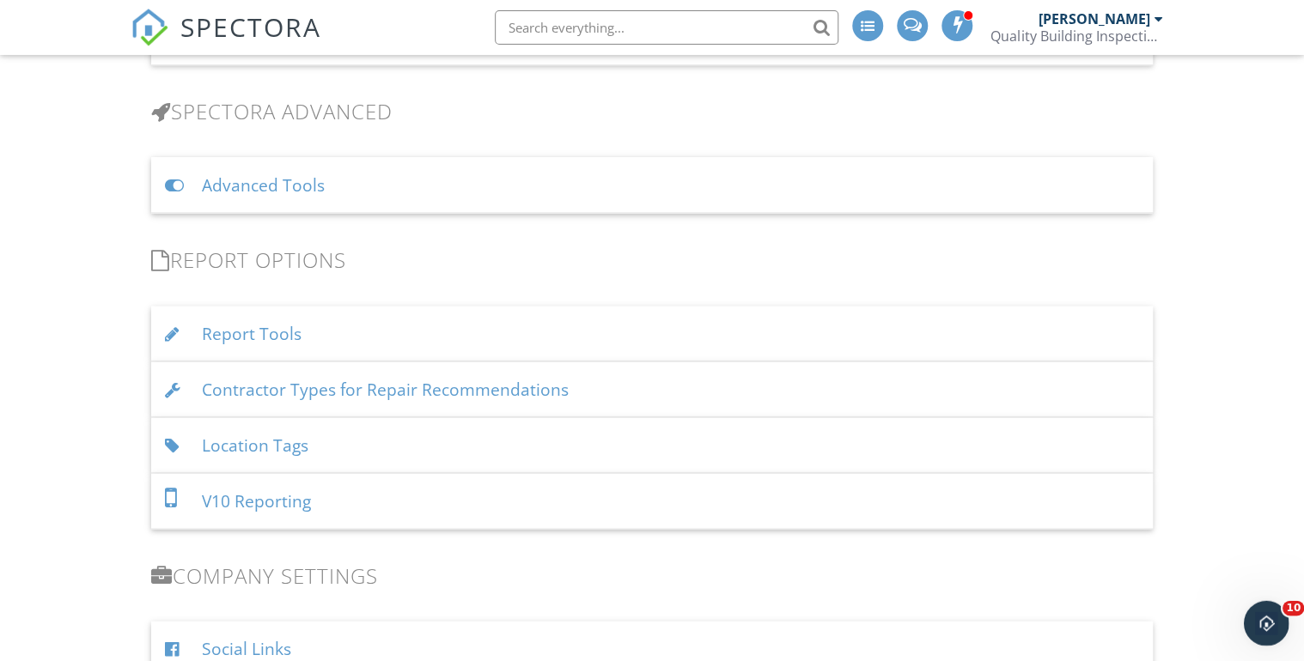
click at [1259, 621] on icon "Open Intercom Messenger" at bounding box center [1264, 621] width 28 height 28
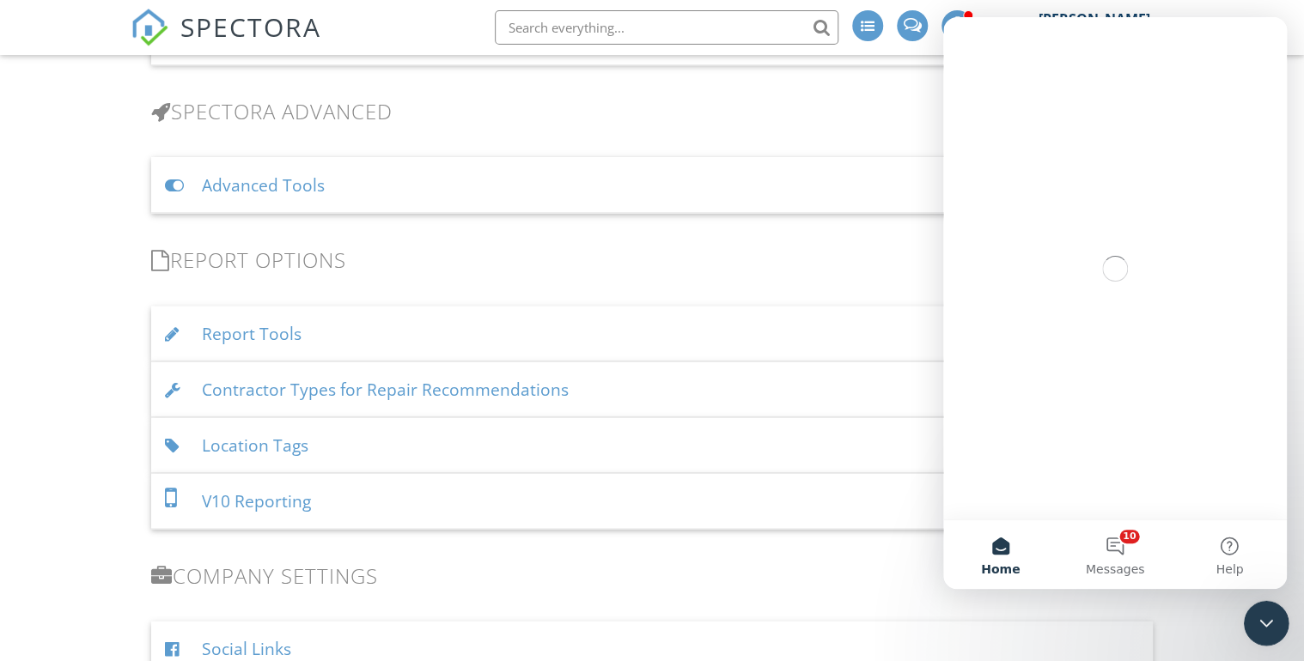
scroll to position [0, 0]
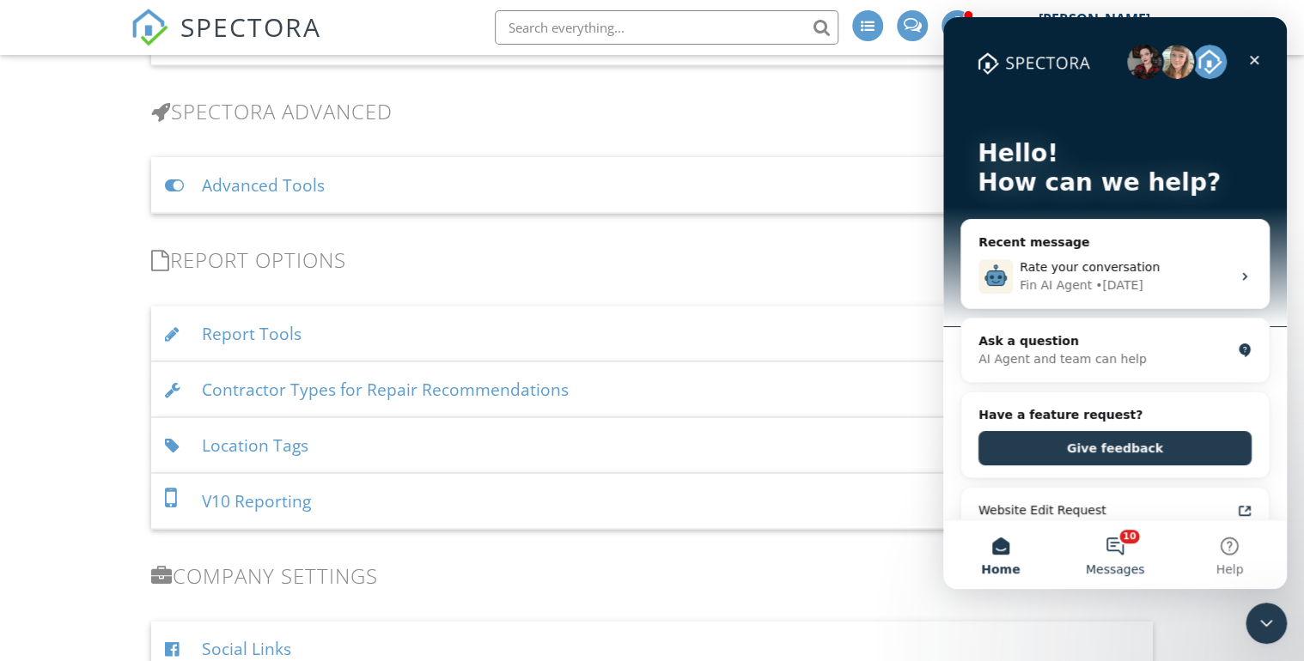
click at [1121, 543] on button "10 Messages" at bounding box center [1114, 554] width 114 height 69
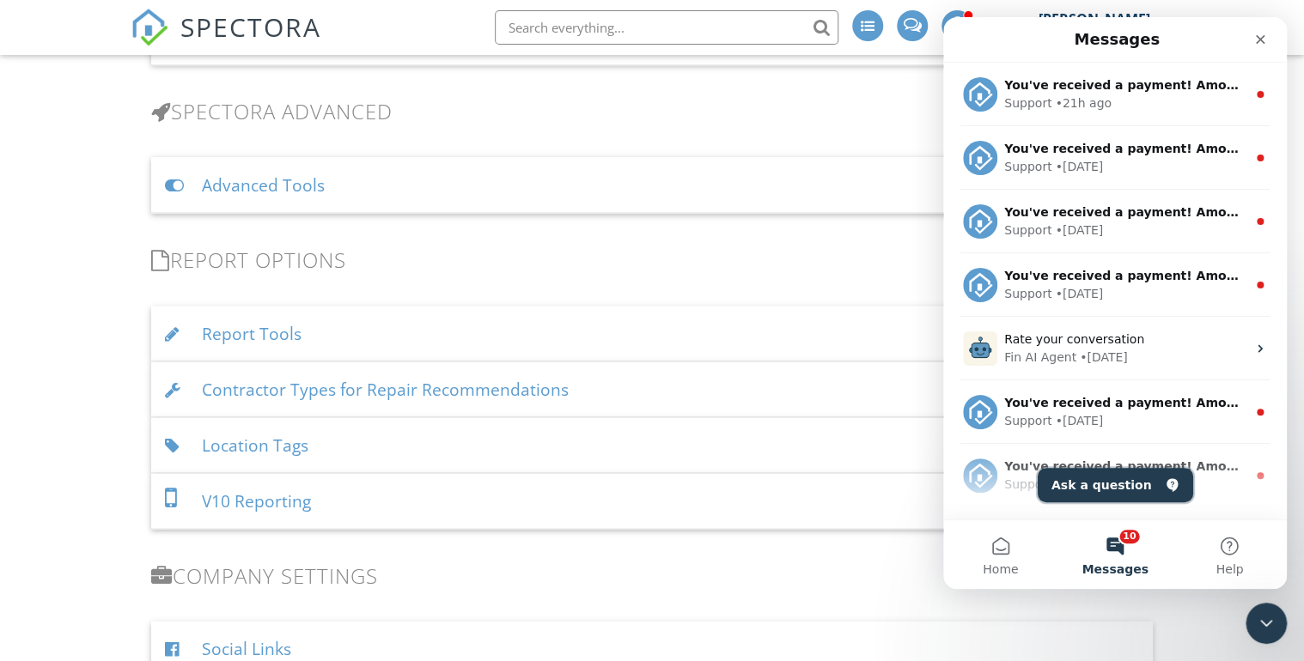
click at [1101, 484] on button "Ask a question" at bounding box center [1114, 485] width 155 height 34
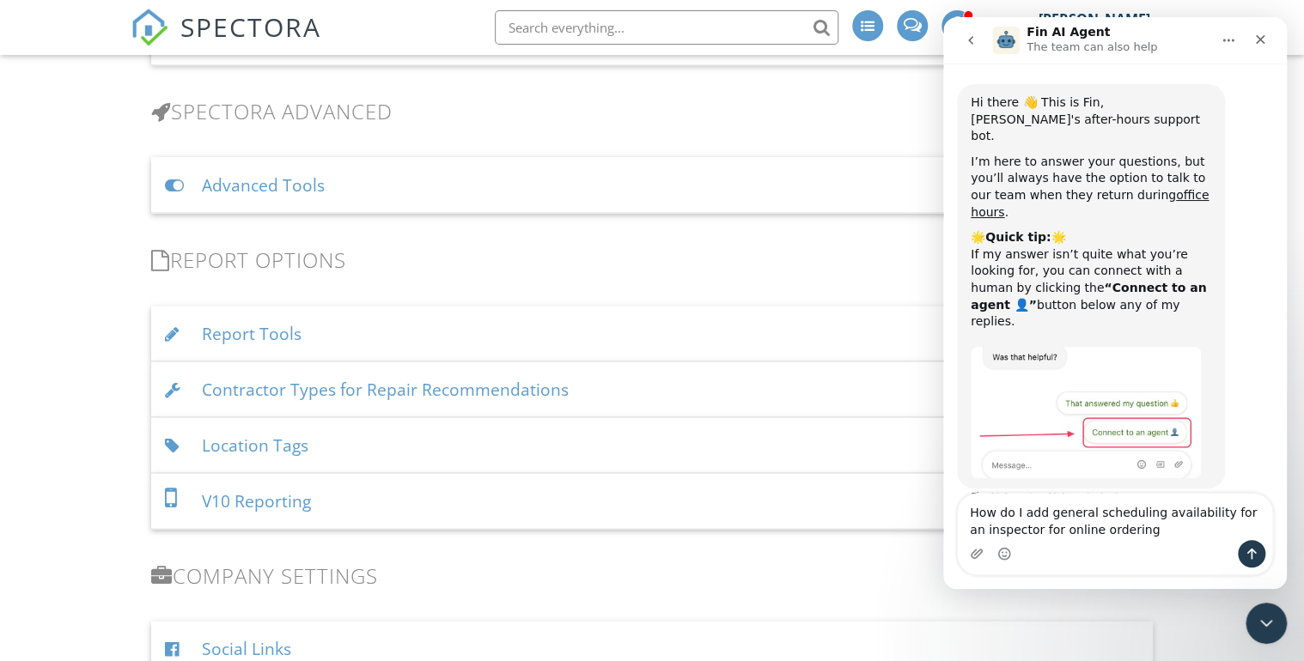
type textarea "How do I add general scheduling availability for an inspector for online orderi…"
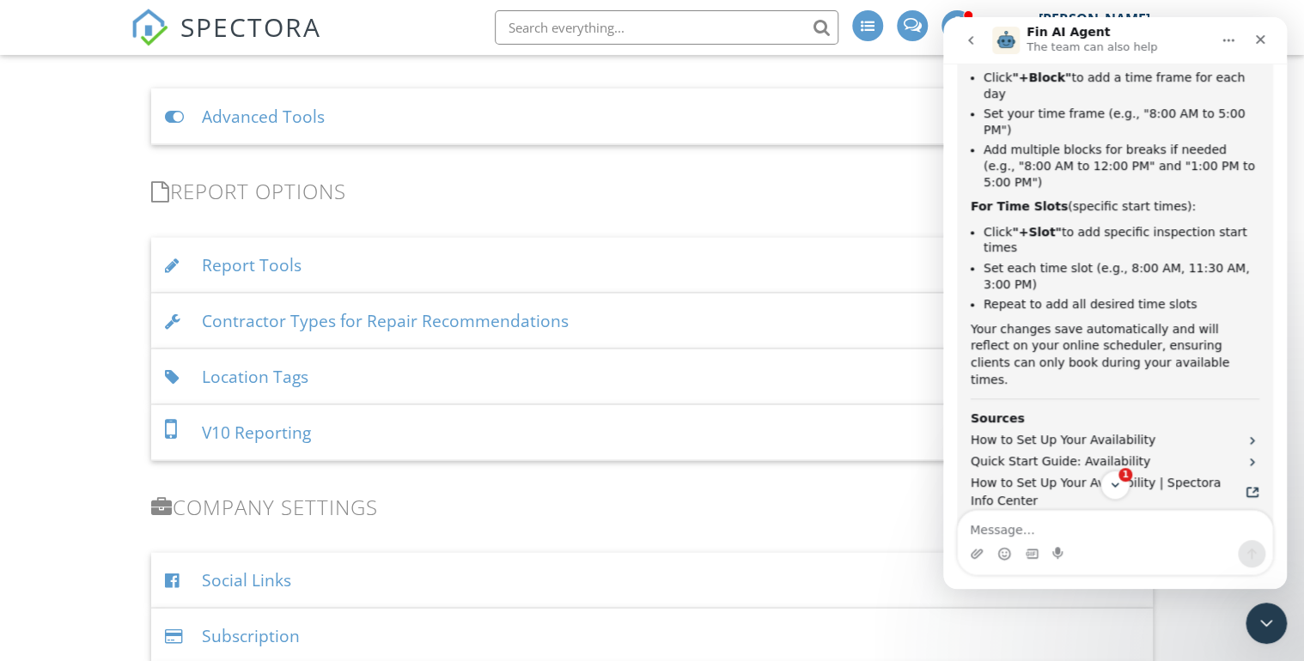
scroll to position [878, 0]
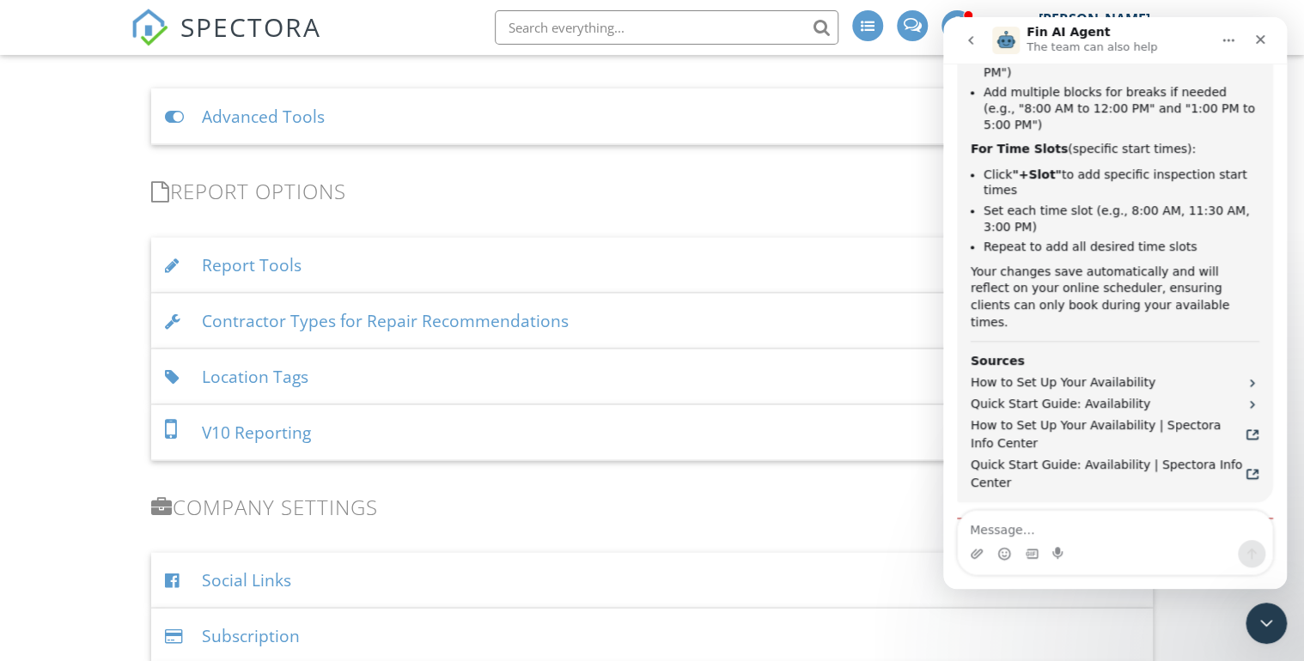
click at [1166, 602] on button "That answered my question 👍" at bounding box center [1158, 619] width 211 height 34
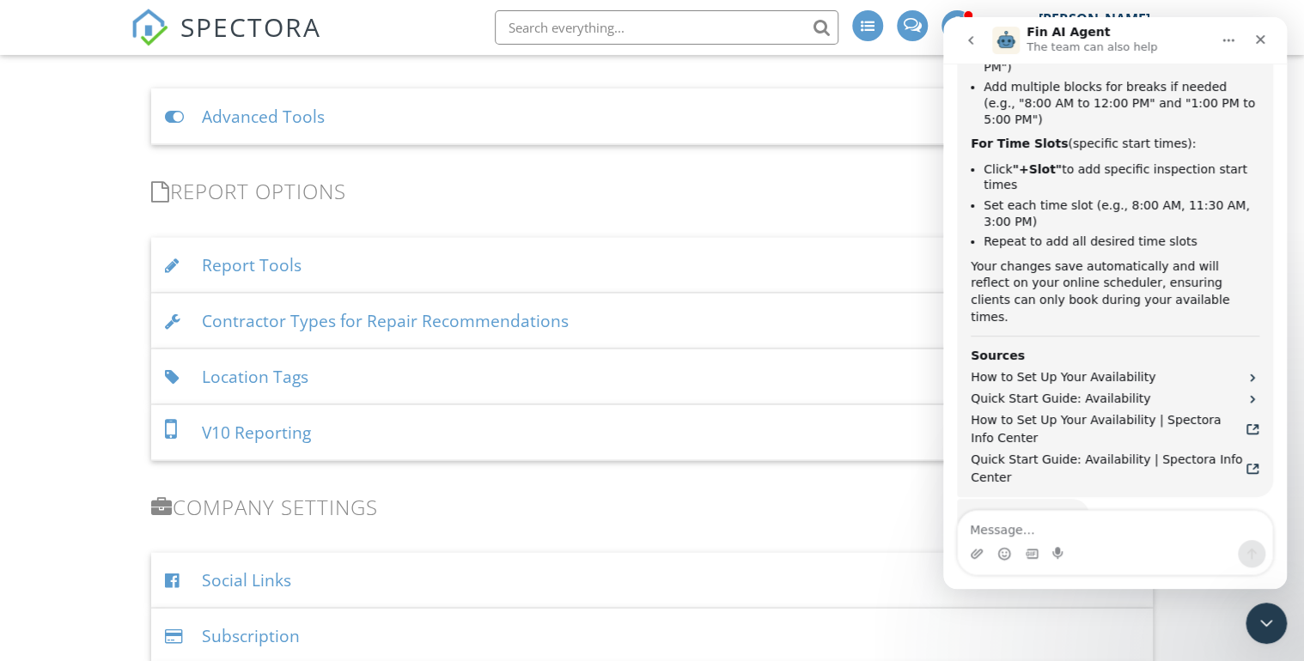
scroll to position [884, 0]
click at [1261, 38] on icon "Close" at bounding box center [1260, 39] width 9 height 9
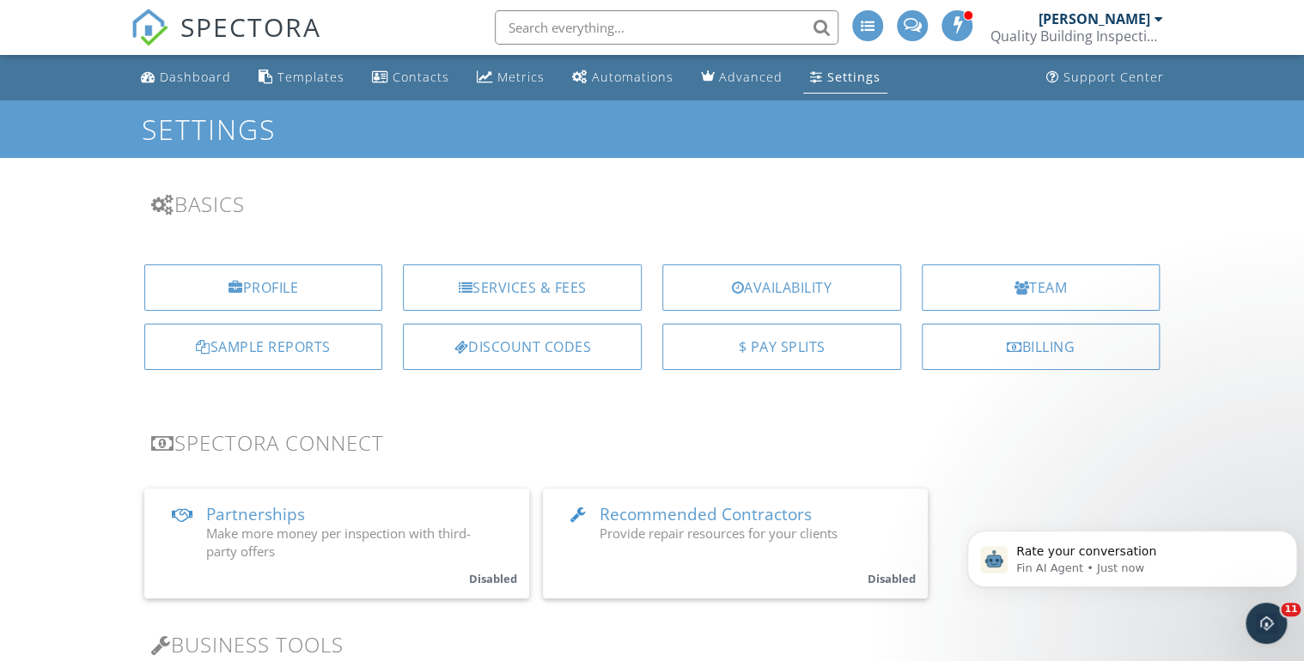
scroll to position [1025, 0]
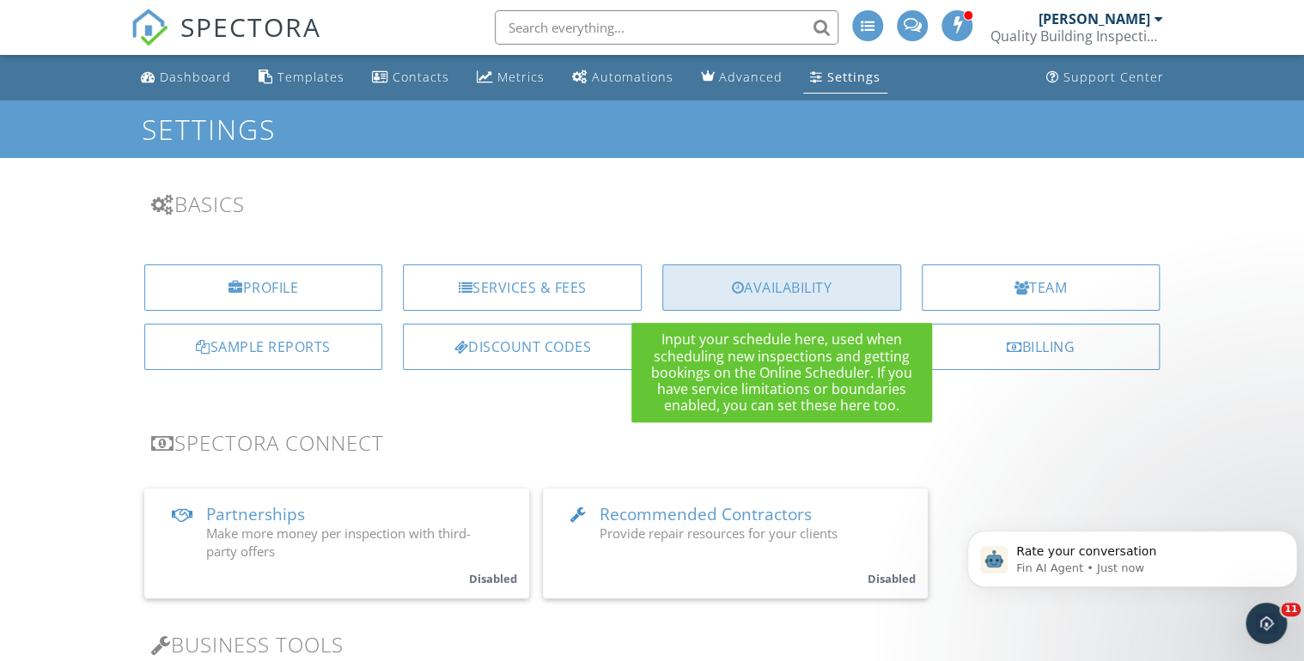
click at [777, 287] on div "Availability" at bounding box center [781, 288] width 239 height 46
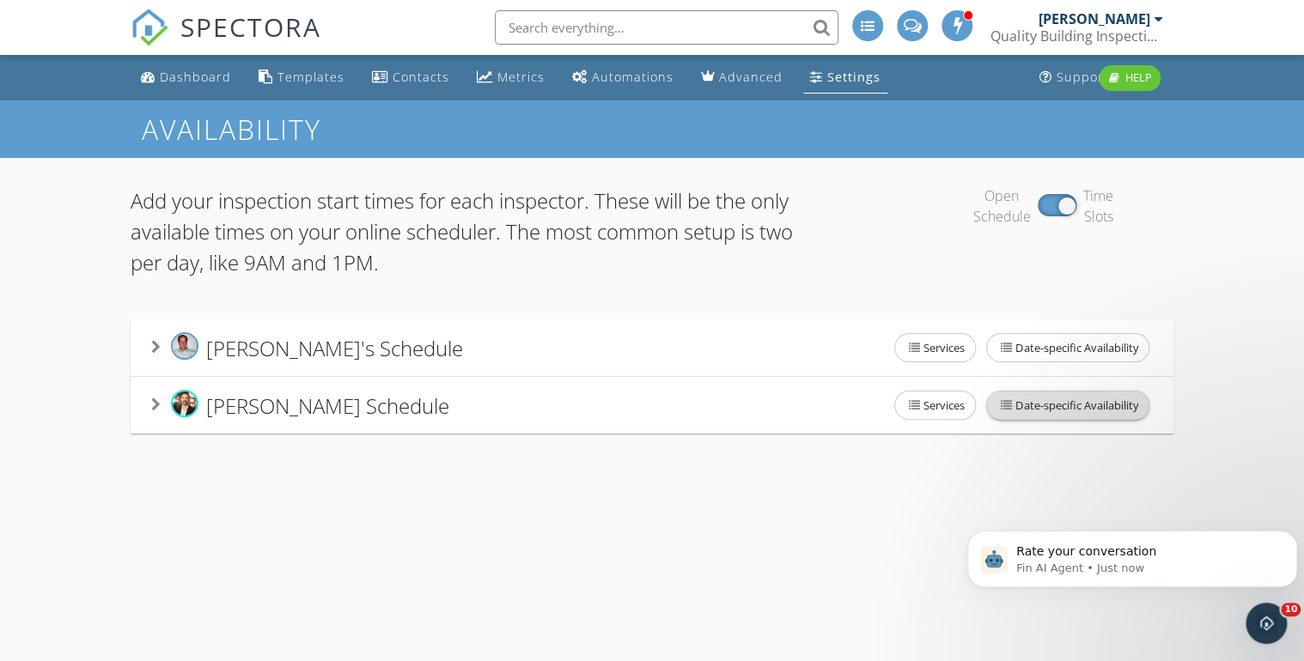
click at [1036, 403] on span "Date-specific Availability" at bounding box center [1067, 405] width 161 height 27
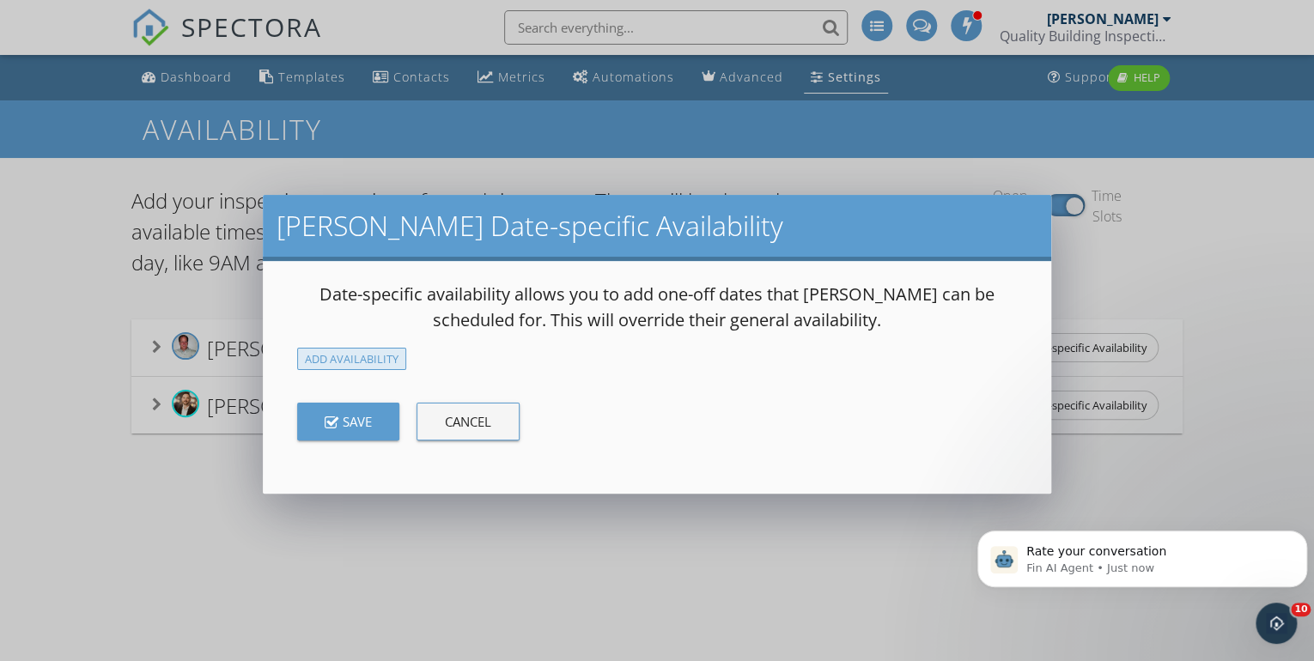
click at [344, 354] on div "Add Availability" at bounding box center [351, 359] width 109 height 23
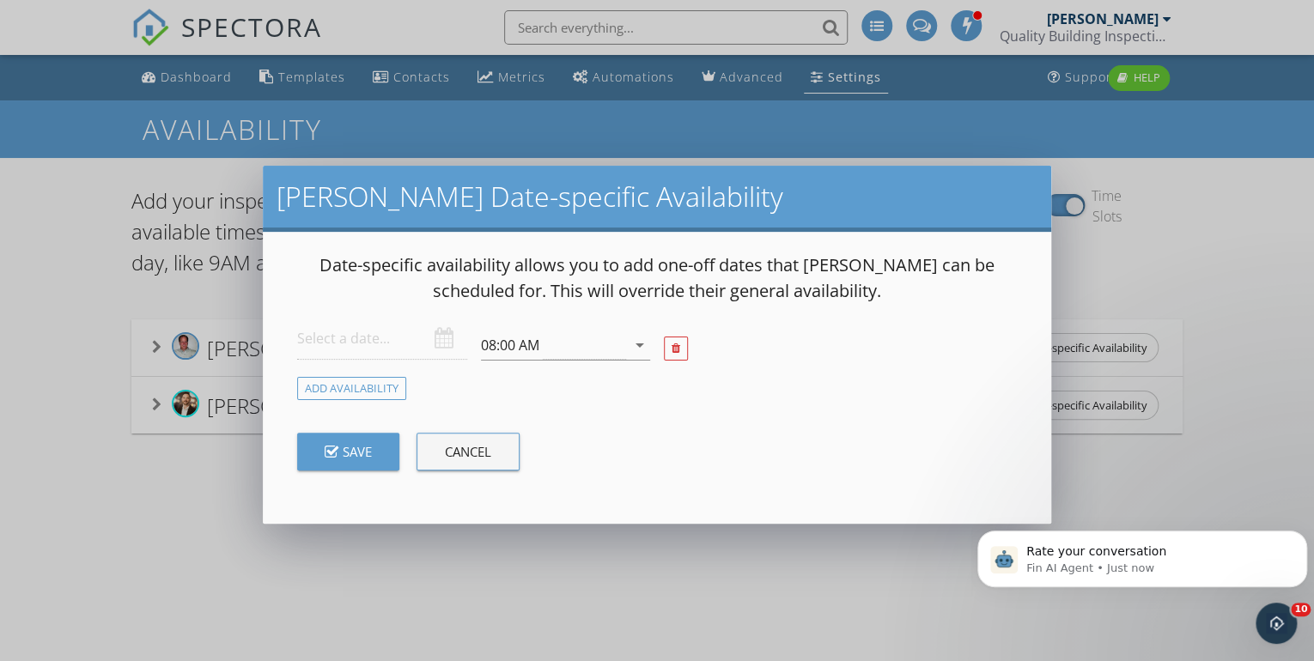
click at [442, 337] on div at bounding box center [382, 339] width 170 height 42
click at [338, 388] on div "Add Availability" at bounding box center [351, 388] width 109 height 23
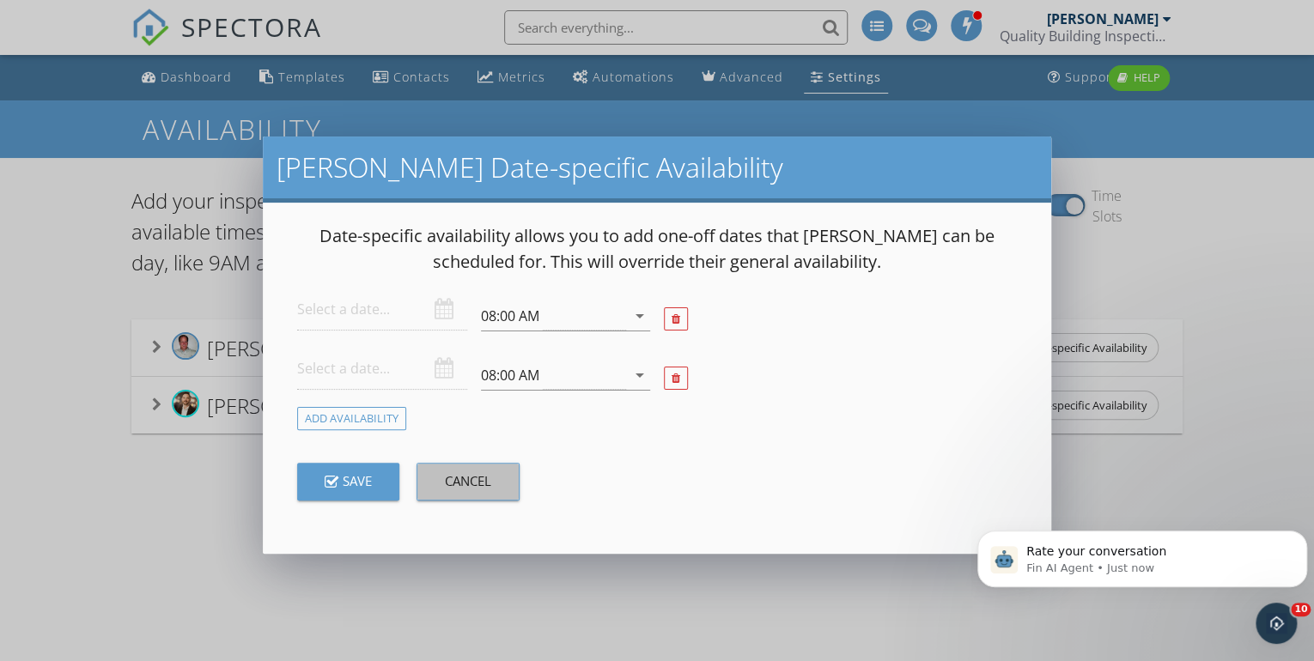
click at [454, 472] on div "Cancel" at bounding box center [468, 481] width 46 height 20
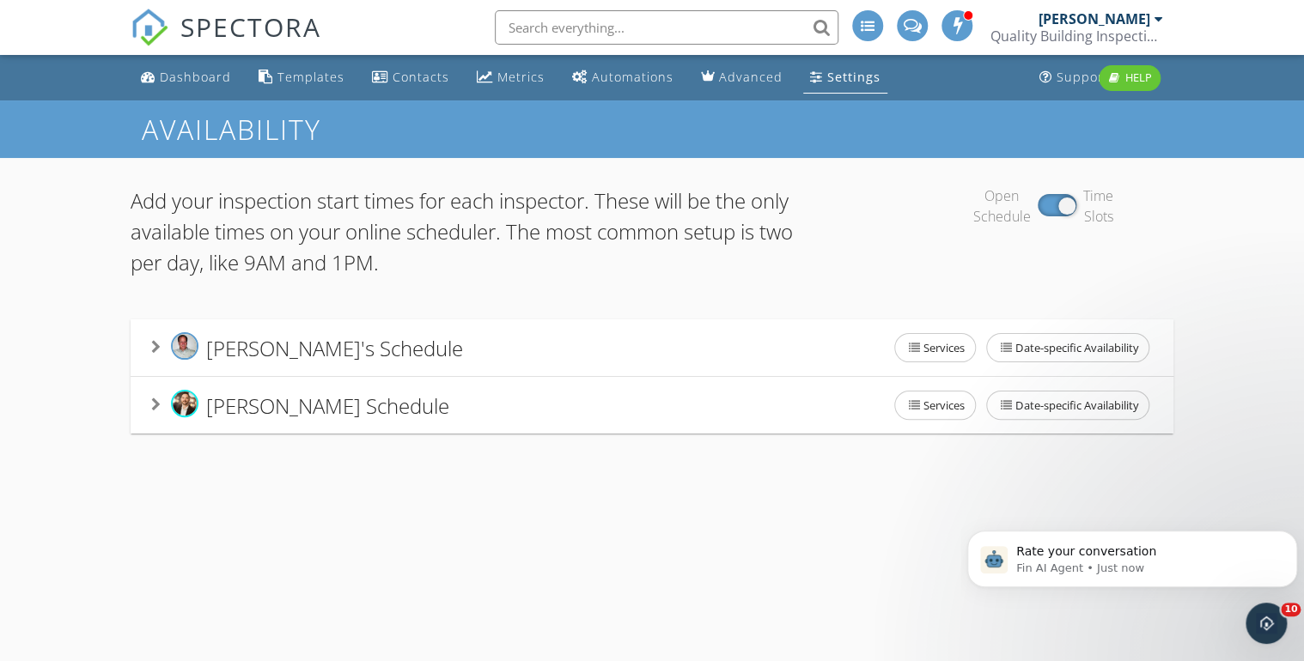
click at [1051, 203] on div "Open Schedule Time Slots" at bounding box center [1043, 206] width 261 height 41
drag, startPoint x: 1063, startPoint y: 205, endPoint x: 1028, endPoint y: 210, distance: 35.5
click at [1028, 210] on div "Open Schedule Time Slots" at bounding box center [1043, 206] width 261 height 41
click at [1048, 205] on div "Open Schedule Time Slots" at bounding box center [1043, 206] width 261 height 41
click at [256, 405] on span "Bronson Reyna's Schedule" at bounding box center [327, 405] width 243 height 28
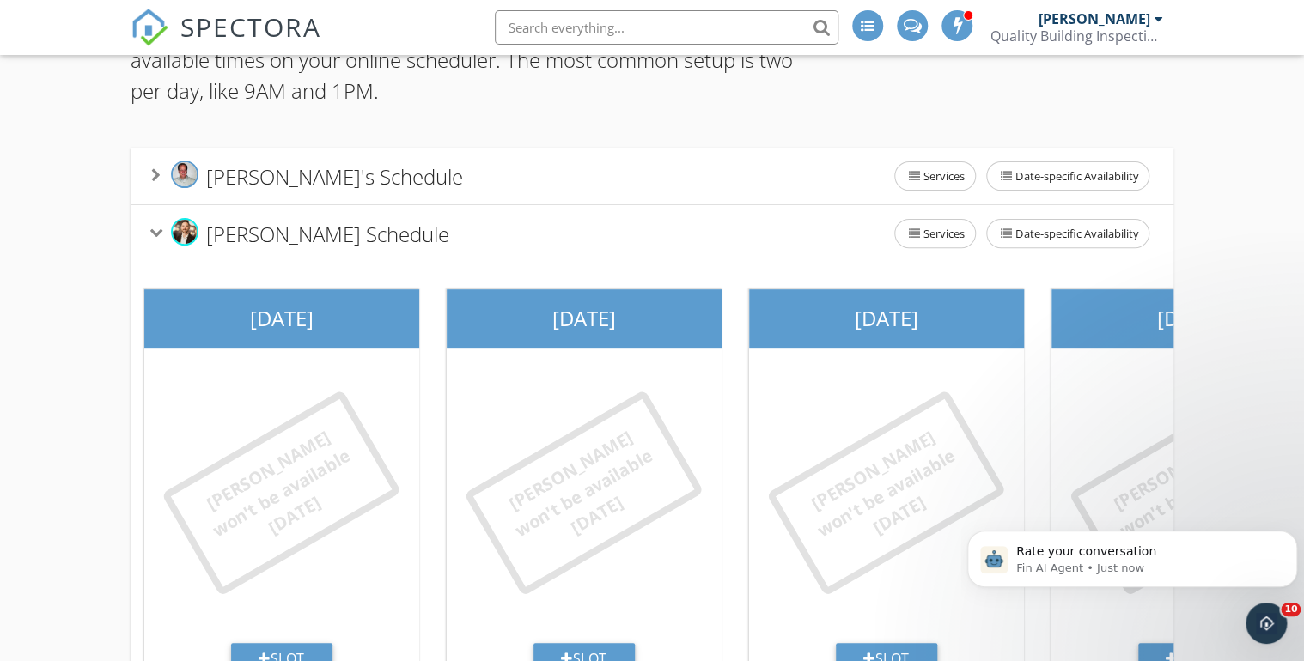
scroll to position [266, 0]
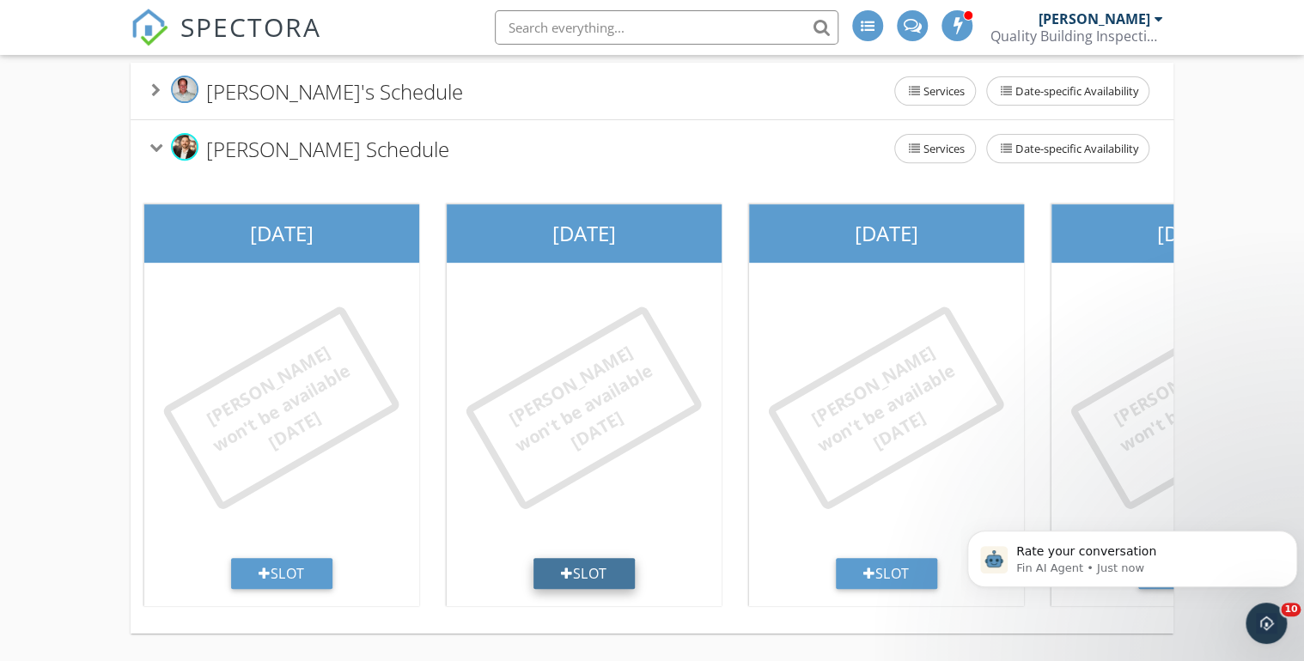
click at [584, 568] on div "Slot" at bounding box center [583, 573] width 101 height 31
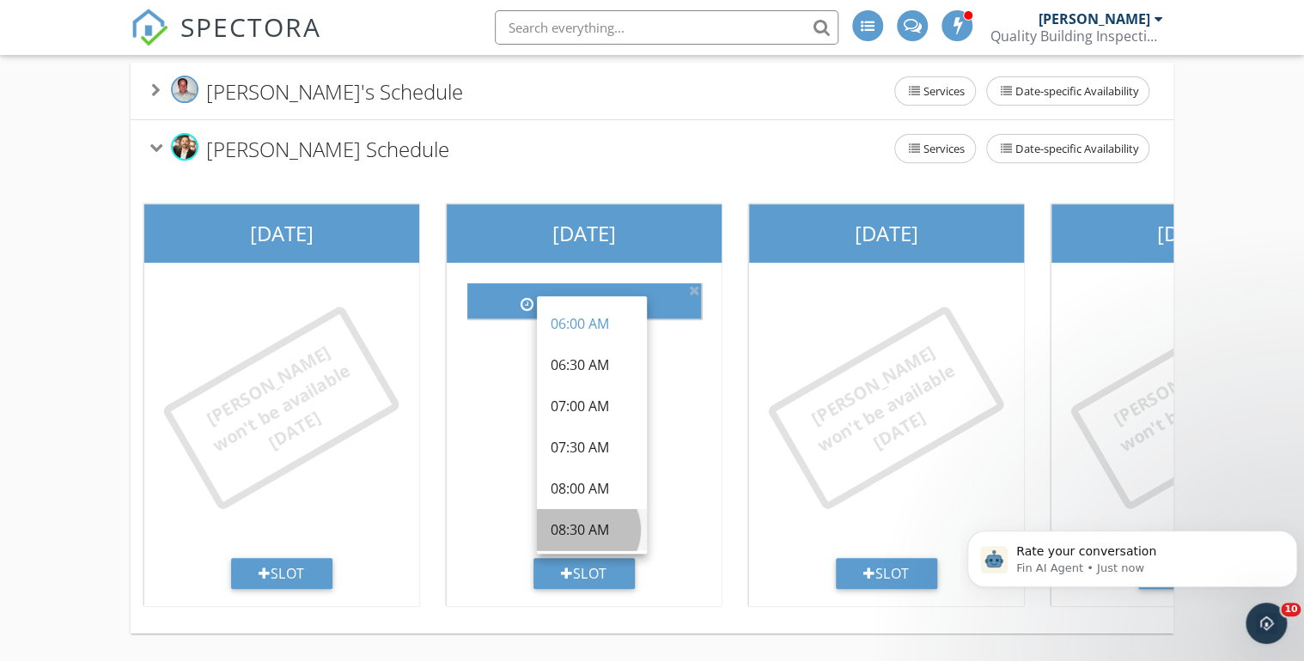
click at [574, 520] on div "08:30 AM" at bounding box center [591, 530] width 82 height 21
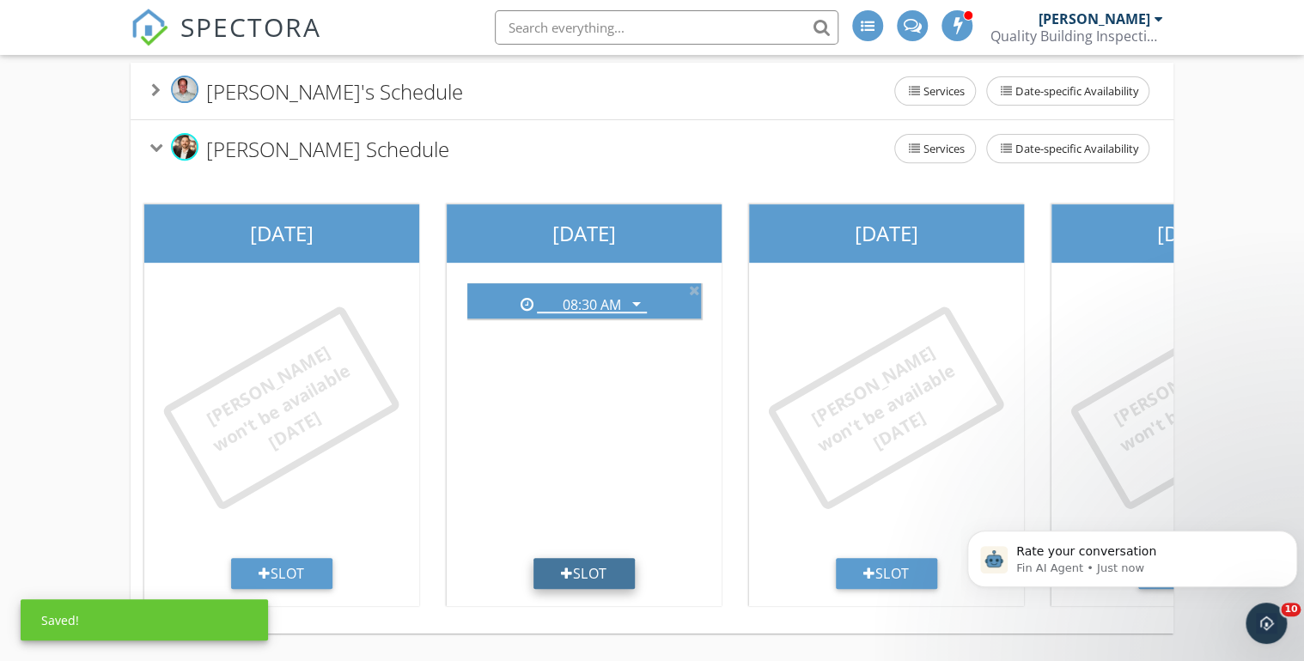
click at [563, 567] on div at bounding box center [567, 574] width 12 height 14
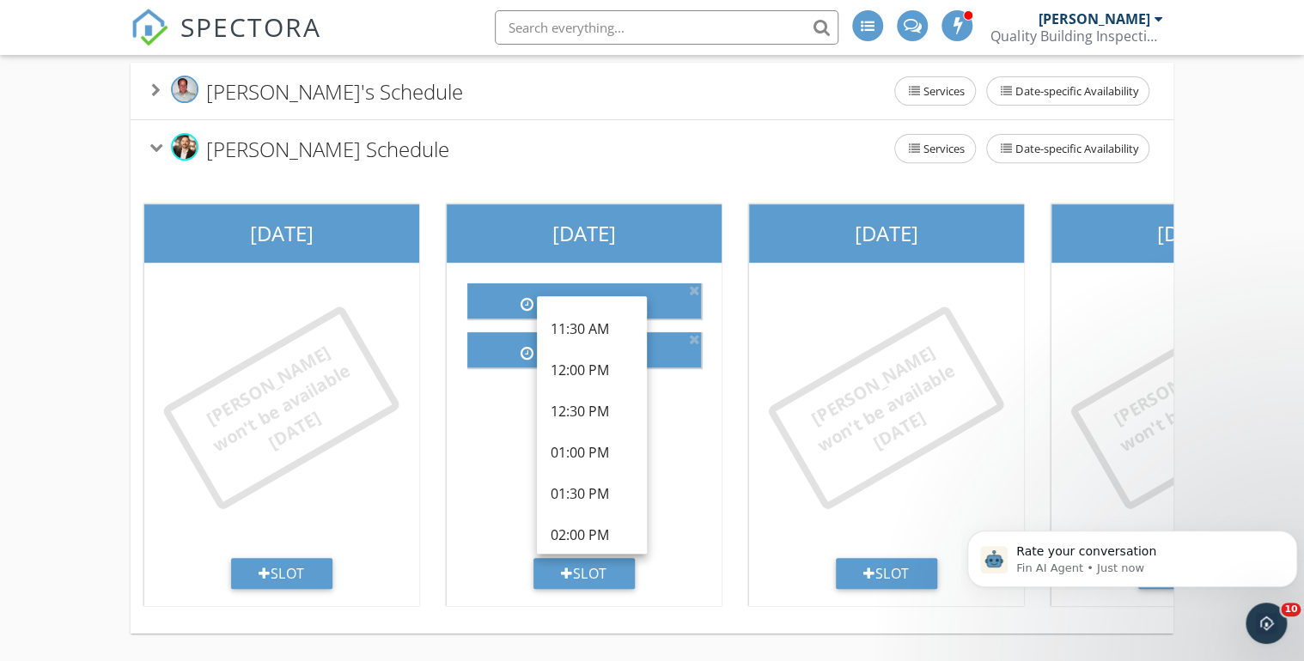
scroll to position [419, 0]
click at [575, 430] on div "01:00 PM" at bounding box center [591, 440] width 82 height 21
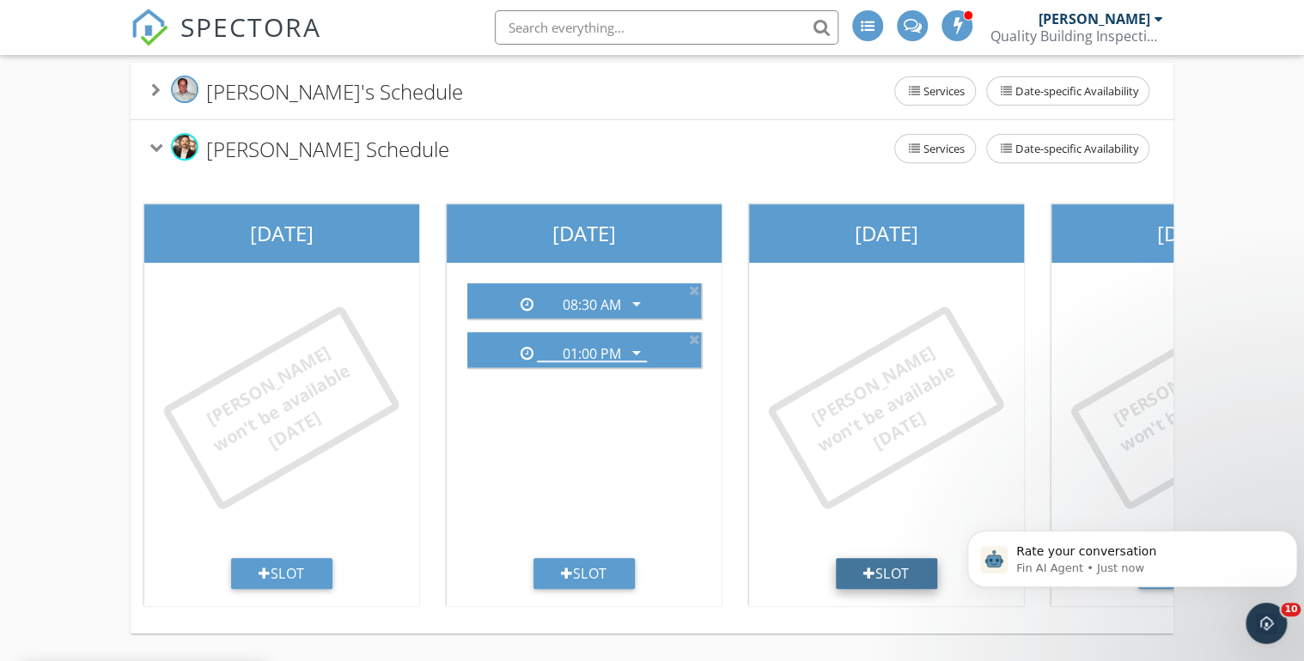
click at [870, 567] on div at bounding box center [869, 574] width 12 height 14
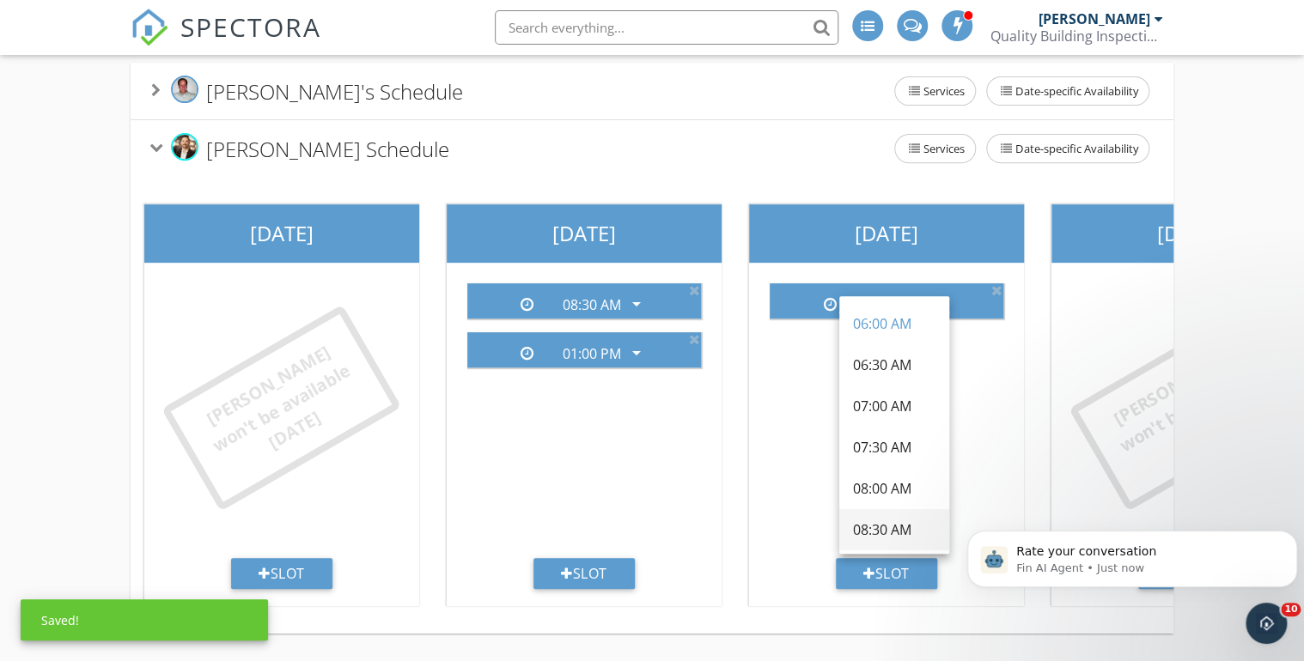
click at [873, 520] on div "08:30 AM" at bounding box center [894, 530] width 82 height 21
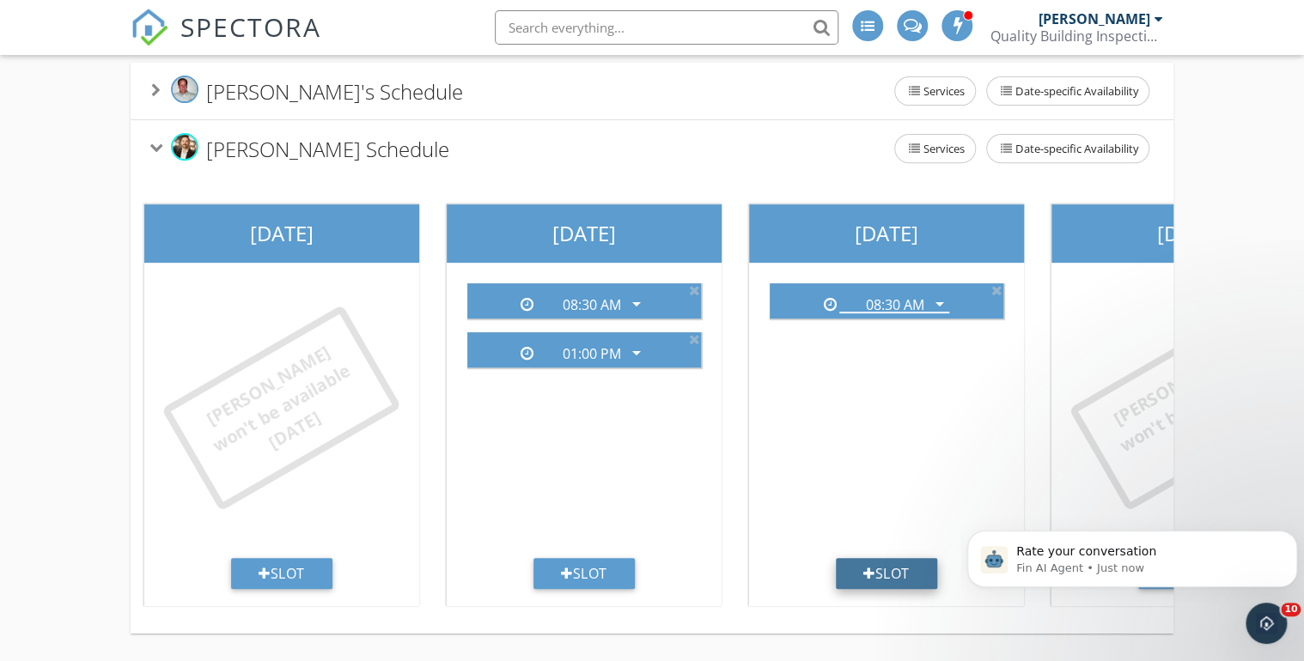
click at [874, 567] on div "Slot" at bounding box center [886, 573] width 101 height 31
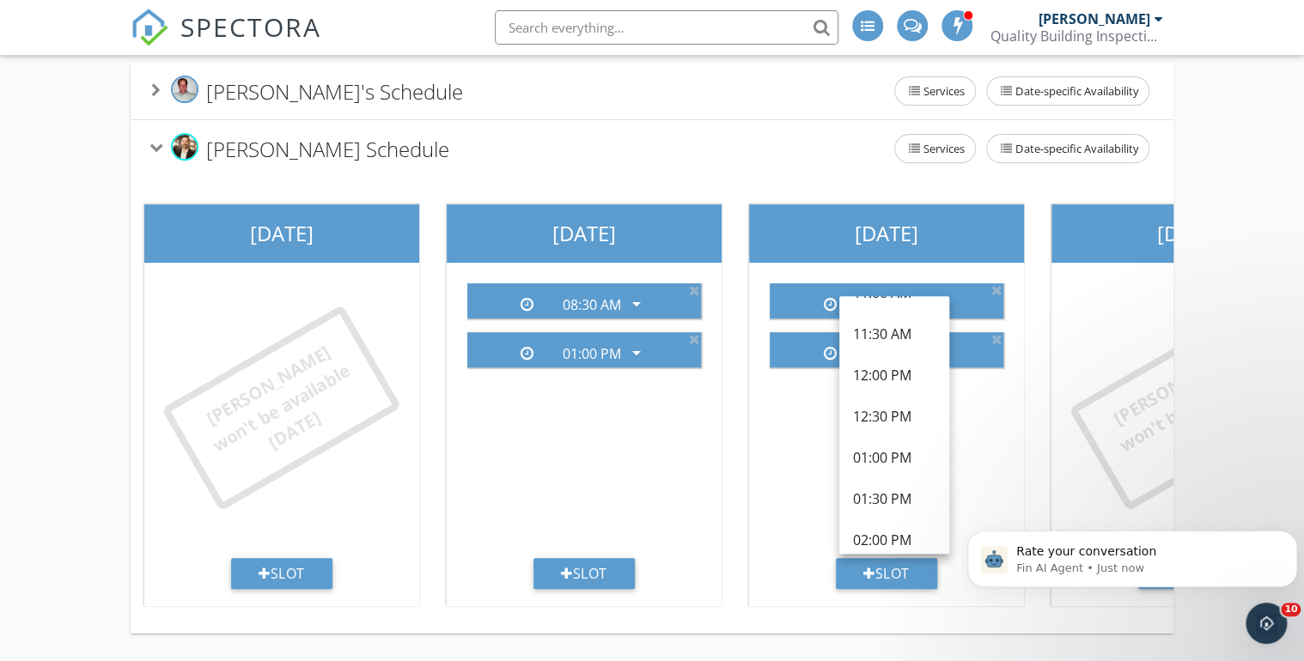
scroll to position [415, 0]
click at [873, 435] on div "01:00 PM" at bounding box center [894, 445] width 82 height 21
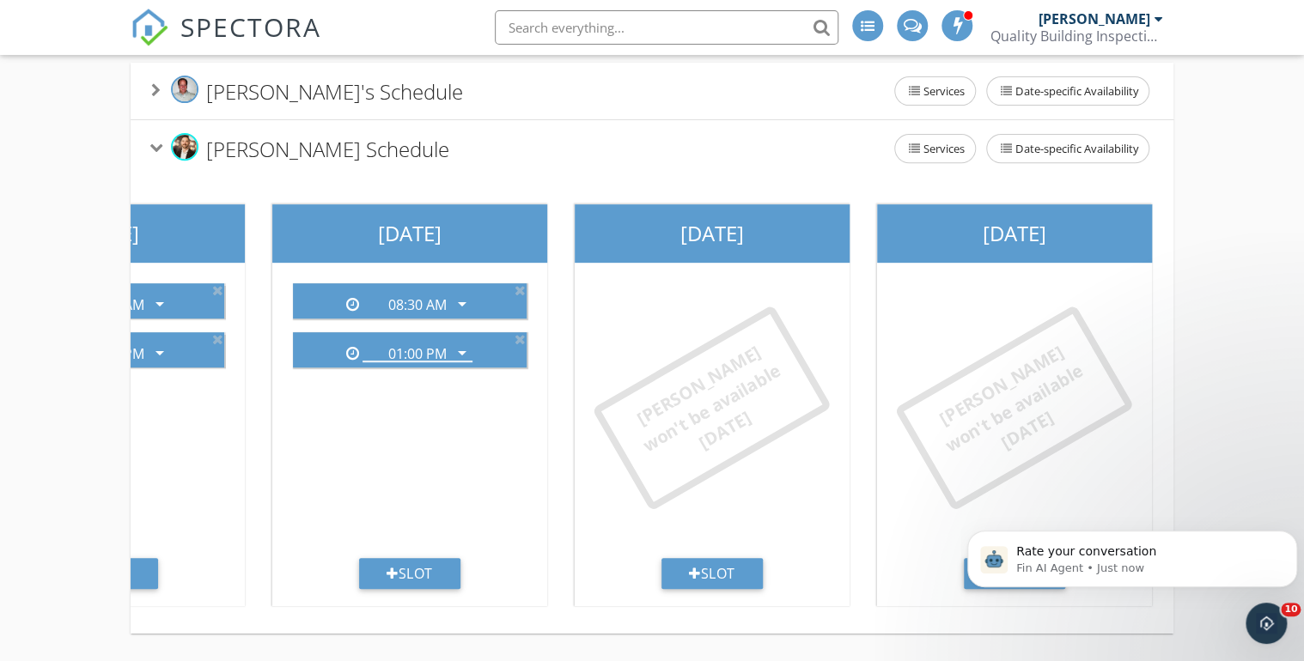
scroll to position [0, 550]
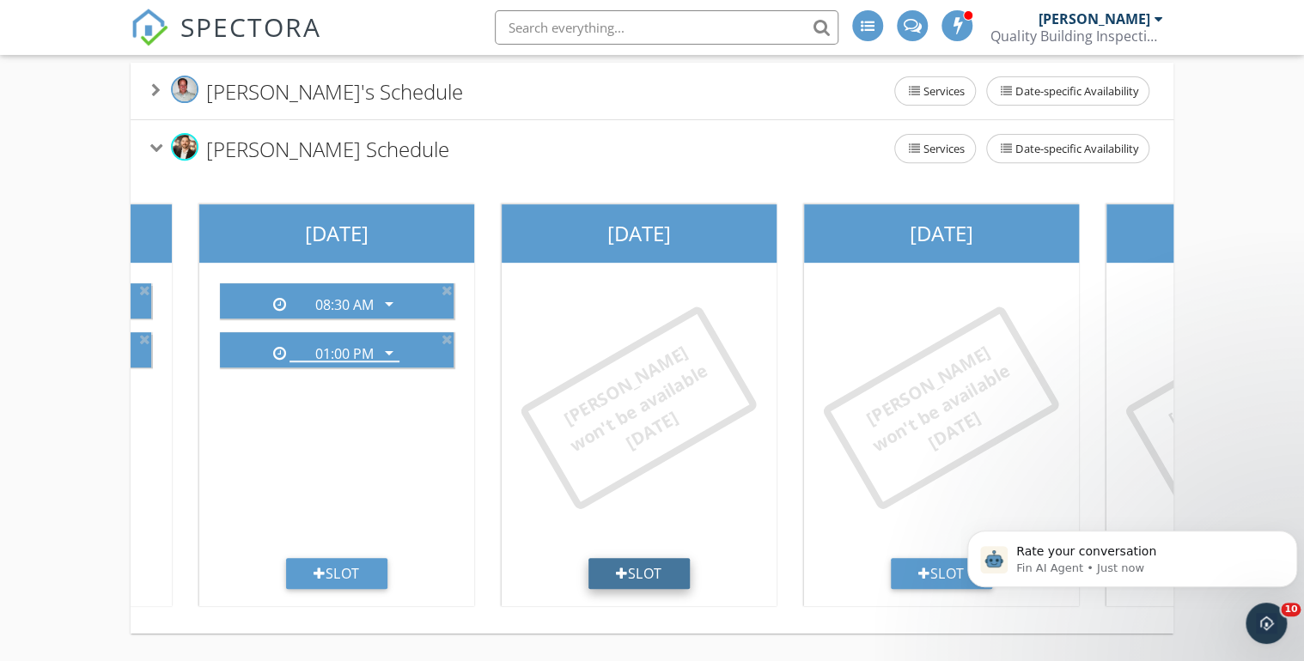
click at [642, 560] on div "Slot" at bounding box center [638, 573] width 101 height 31
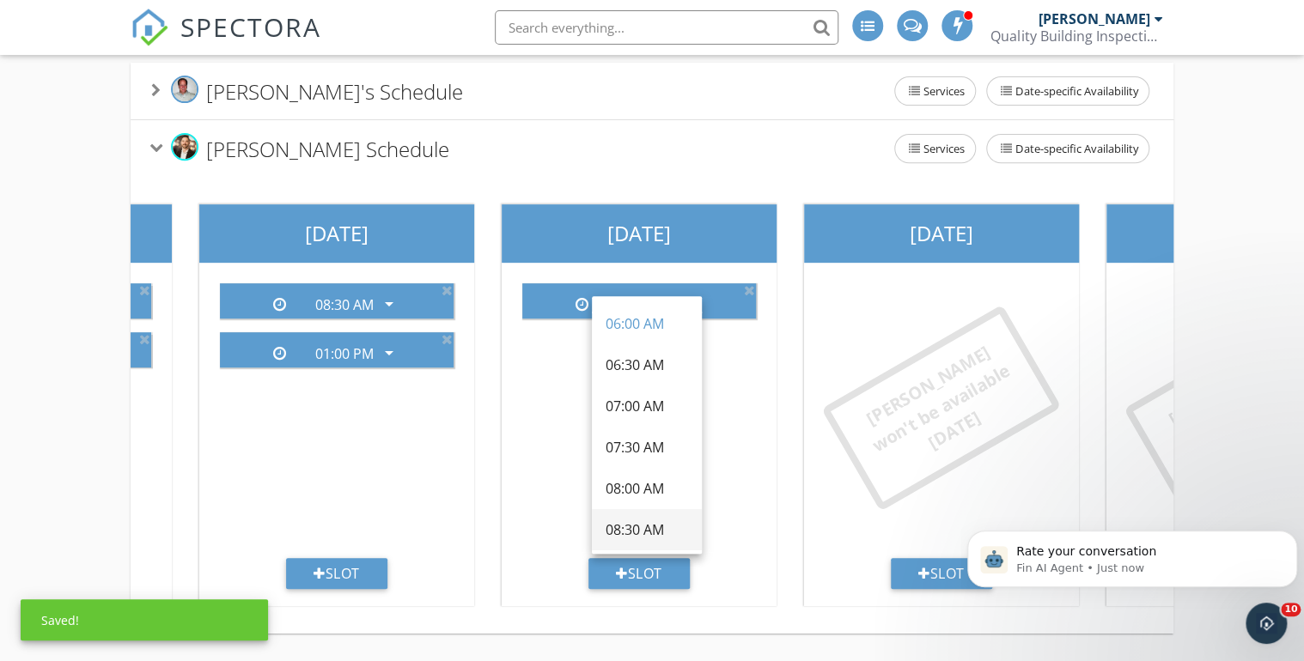
click at [629, 520] on div "08:30 AM" at bounding box center [646, 530] width 82 height 21
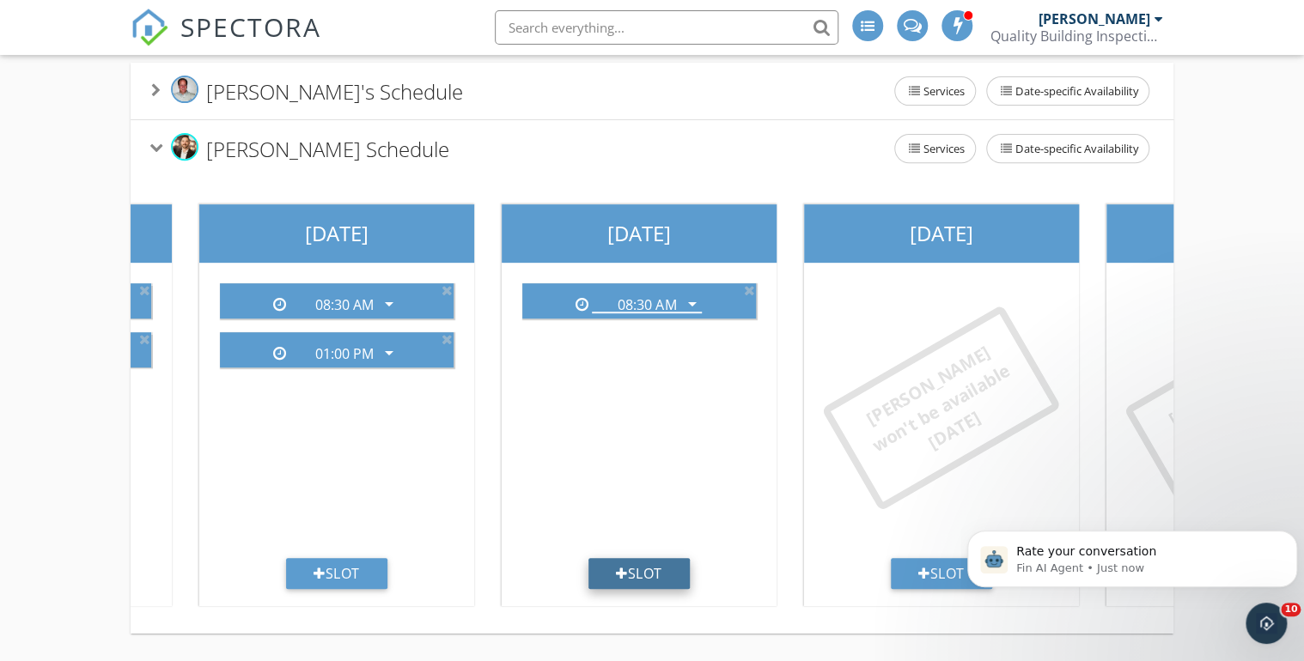
click at [626, 566] on div "Slot" at bounding box center [638, 573] width 101 height 31
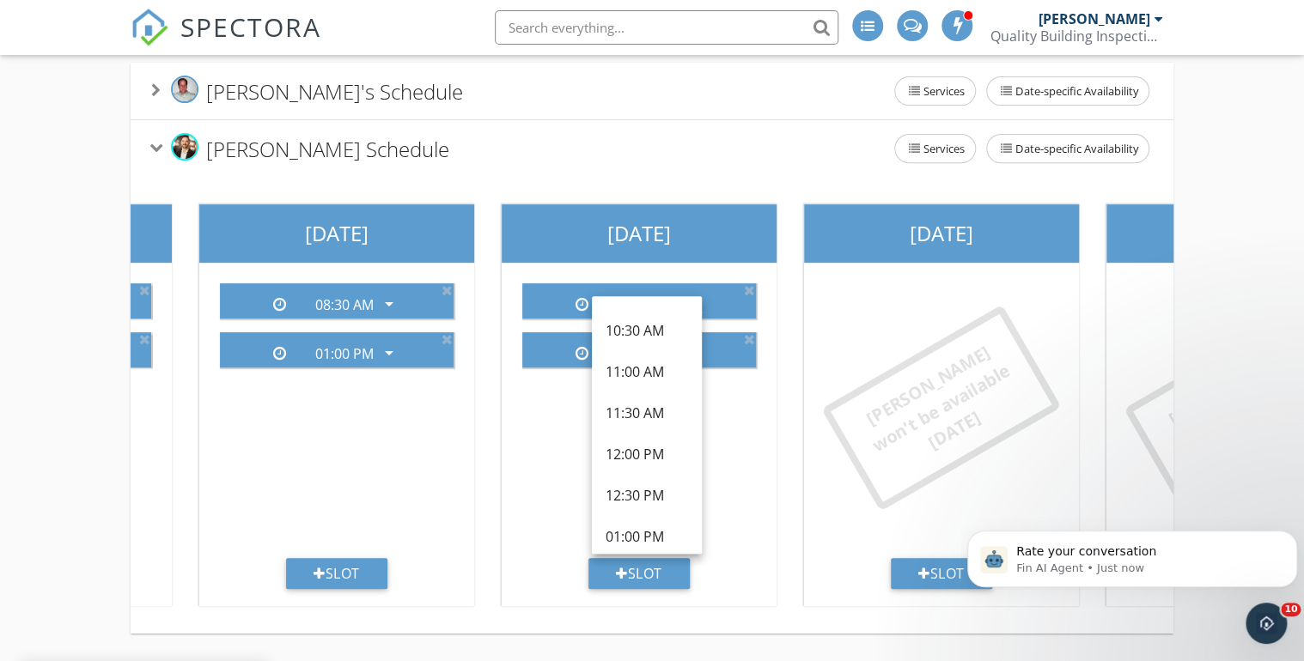
scroll to position [423, 0]
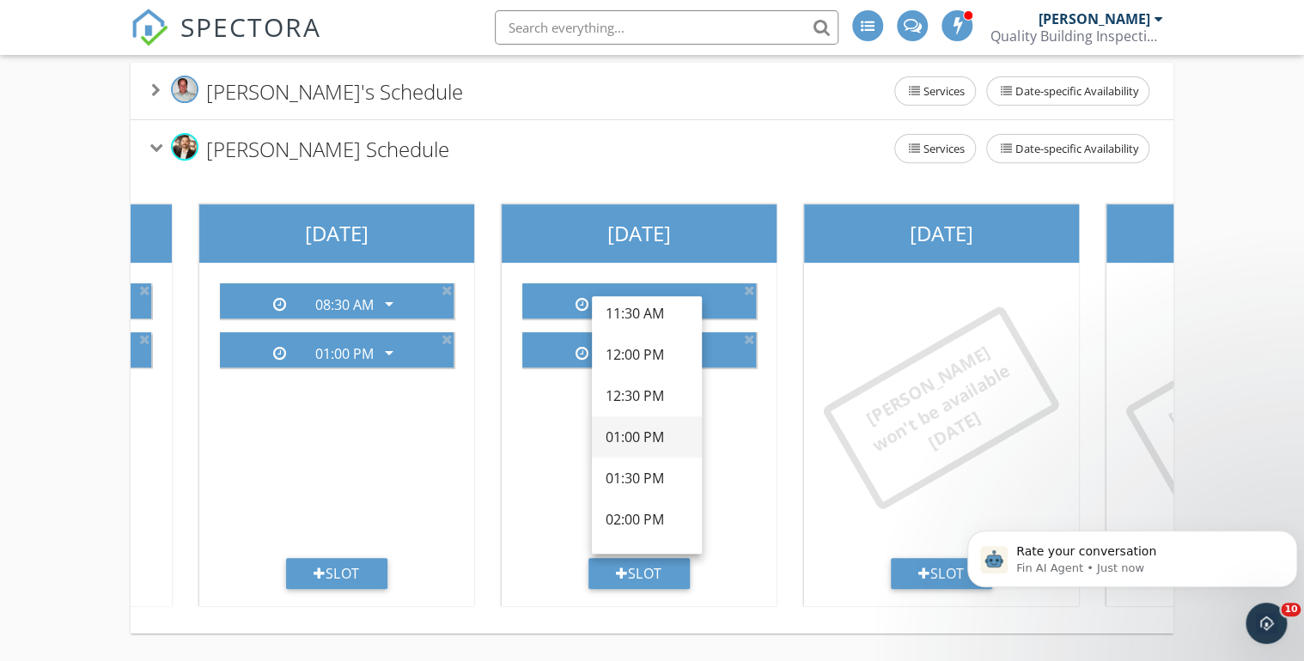
click at [622, 427] on div "01:00 PM" at bounding box center [646, 437] width 82 height 21
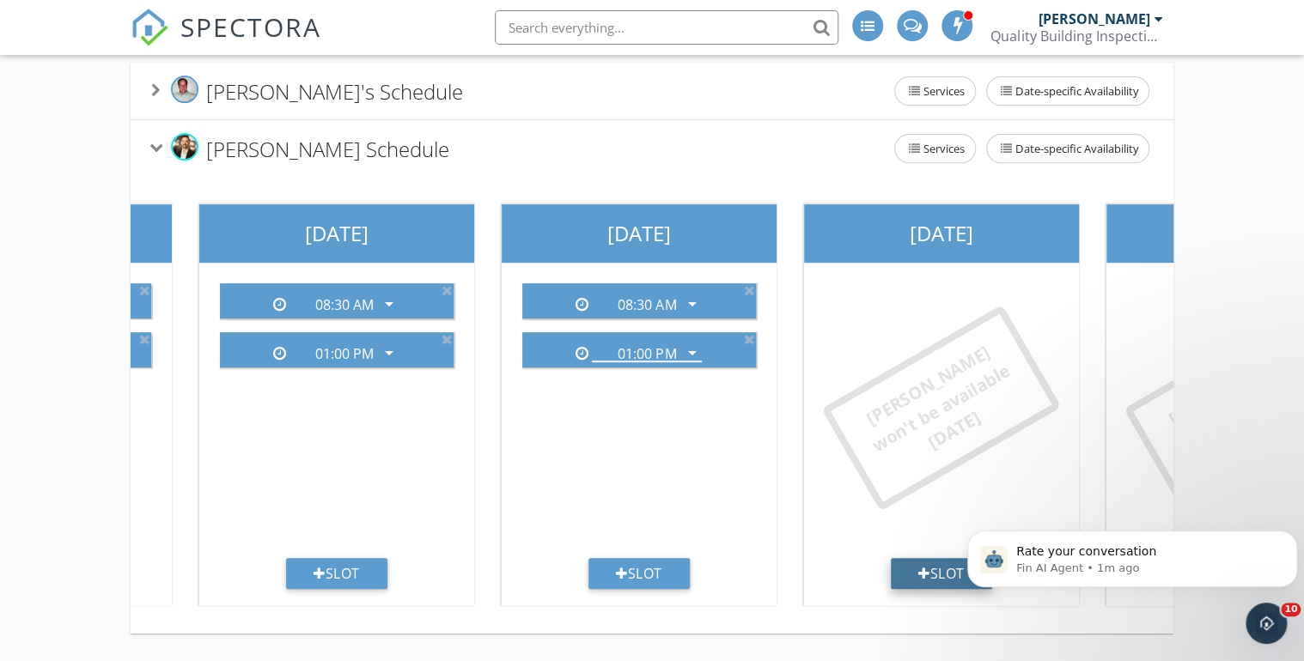
click at [934, 560] on div "Slot" at bounding box center [941, 573] width 101 height 31
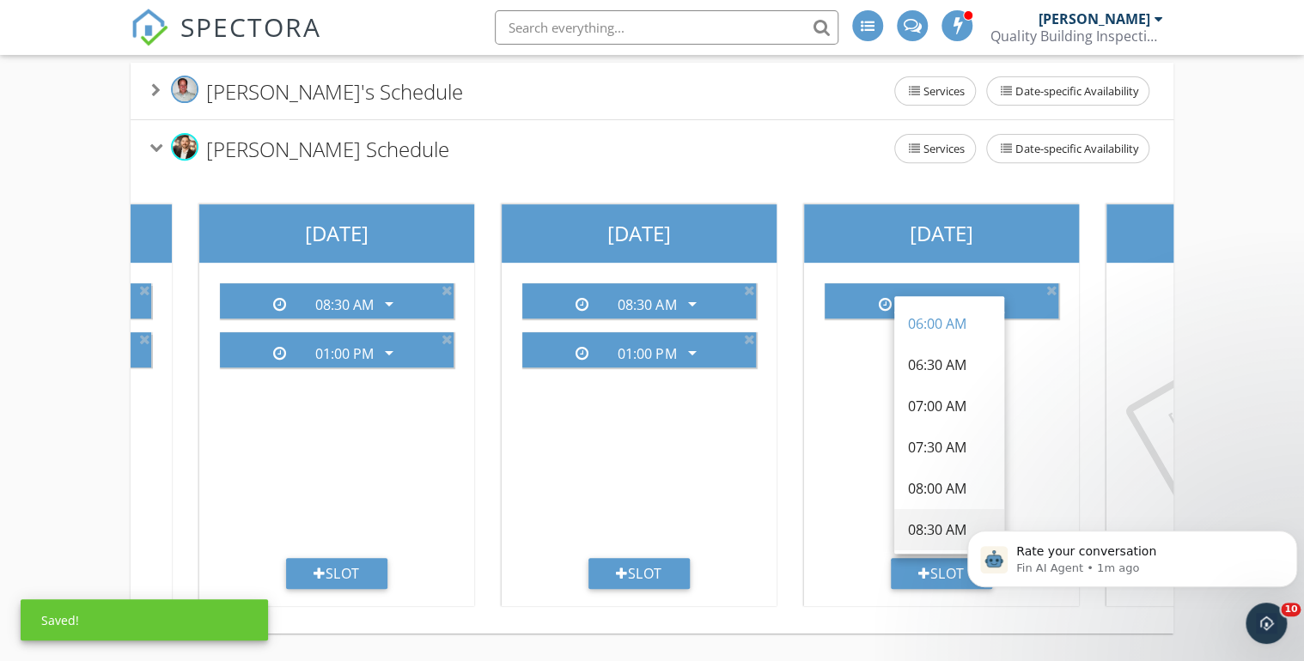
click at [924, 520] on div "08:30 AM" at bounding box center [949, 530] width 82 height 21
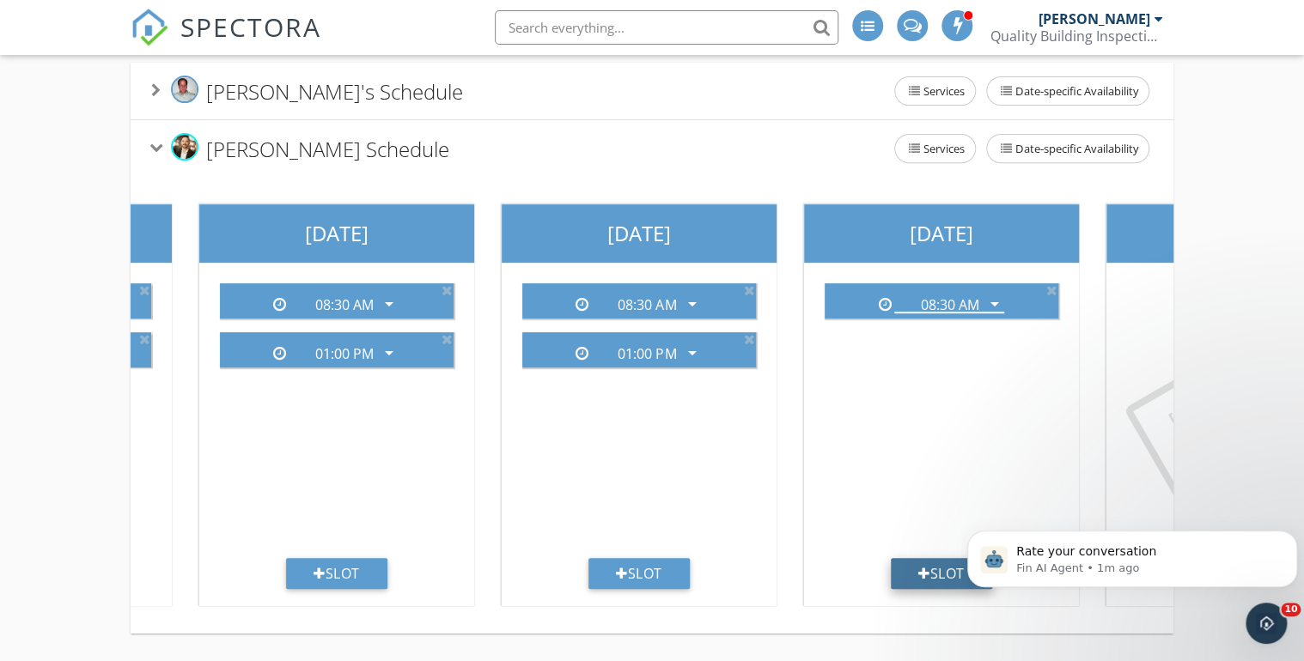
click at [926, 567] on div at bounding box center [924, 574] width 12 height 14
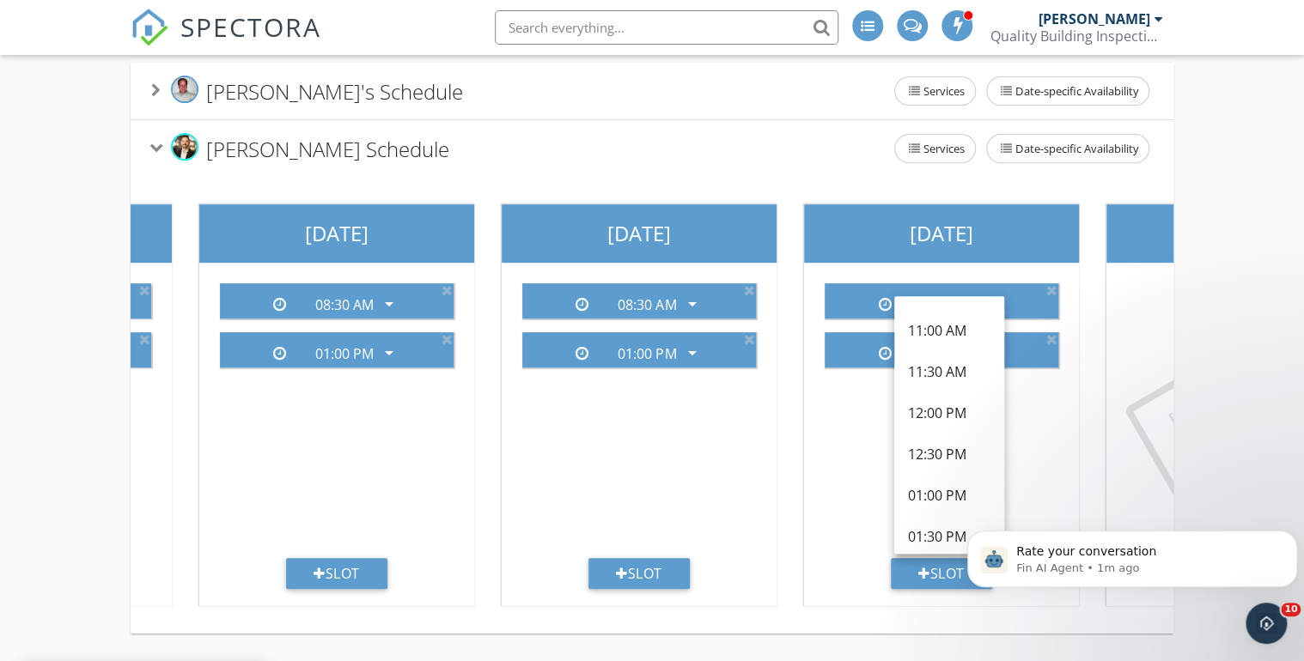
scroll to position [399, 0]
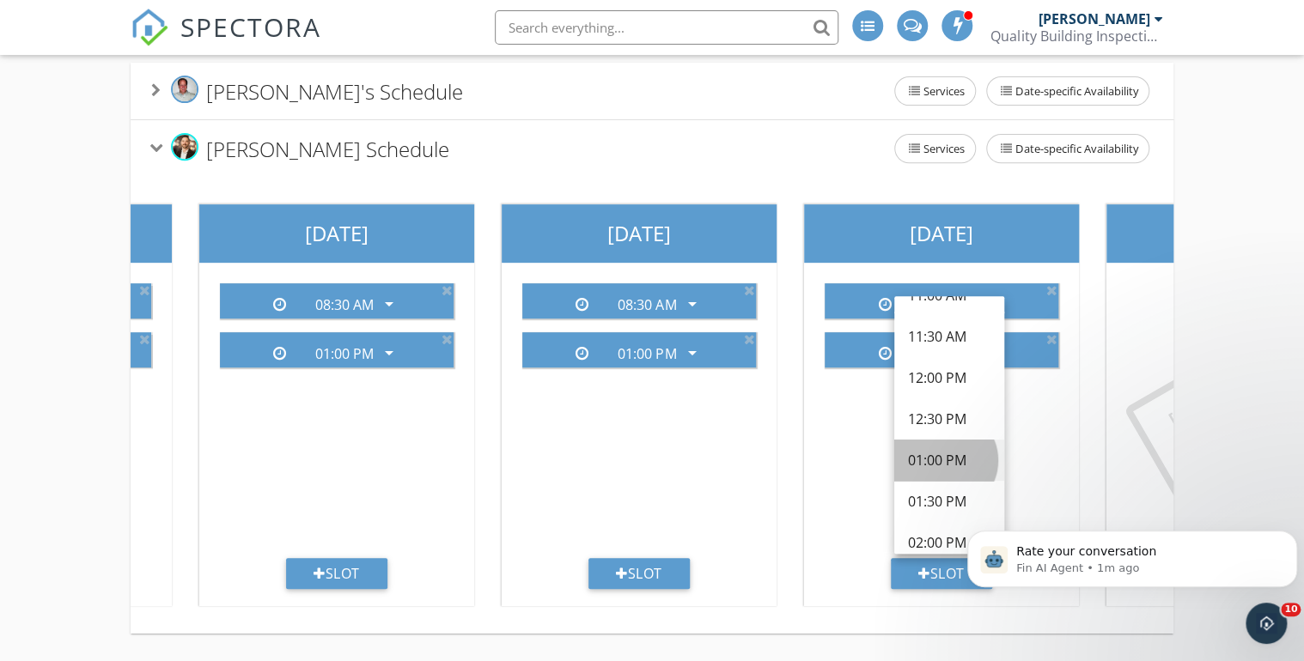
click at [938, 450] on div "01:00 PM" at bounding box center [949, 460] width 82 height 21
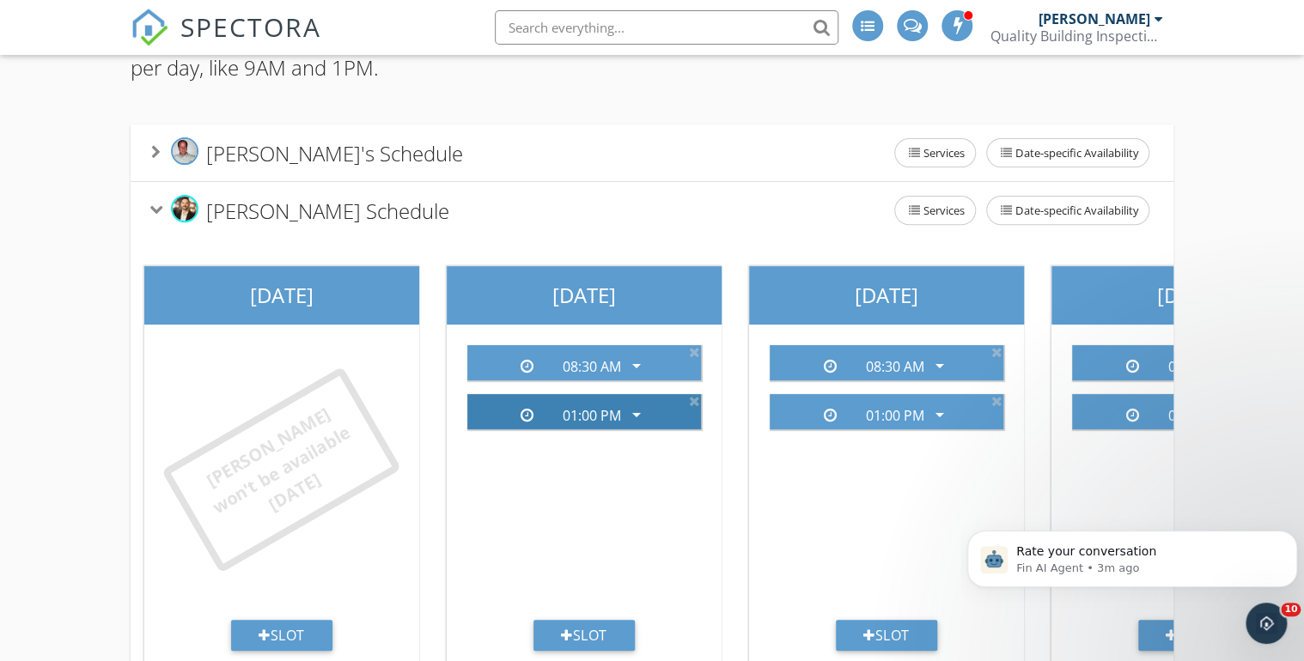
scroll to position [0, 0]
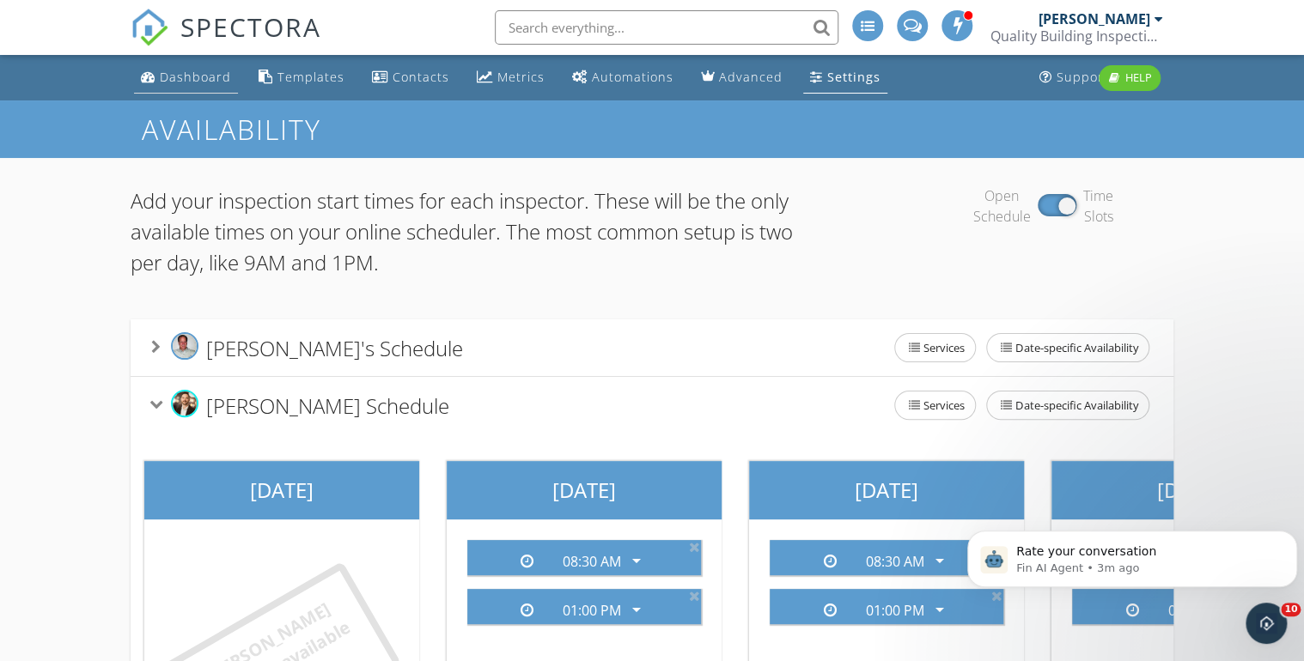
click at [200, 76] on div "Dashboard" at bounding box center [195, 77] width 71 height 16
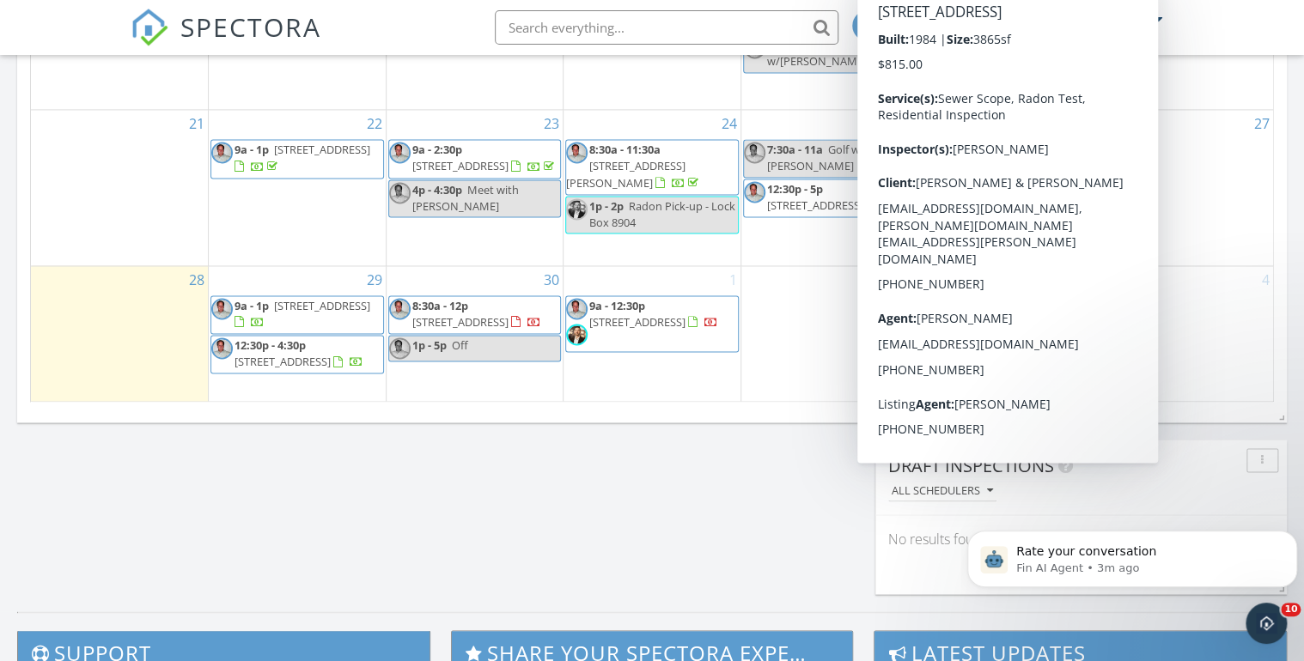
scroll to position [1237, 0]
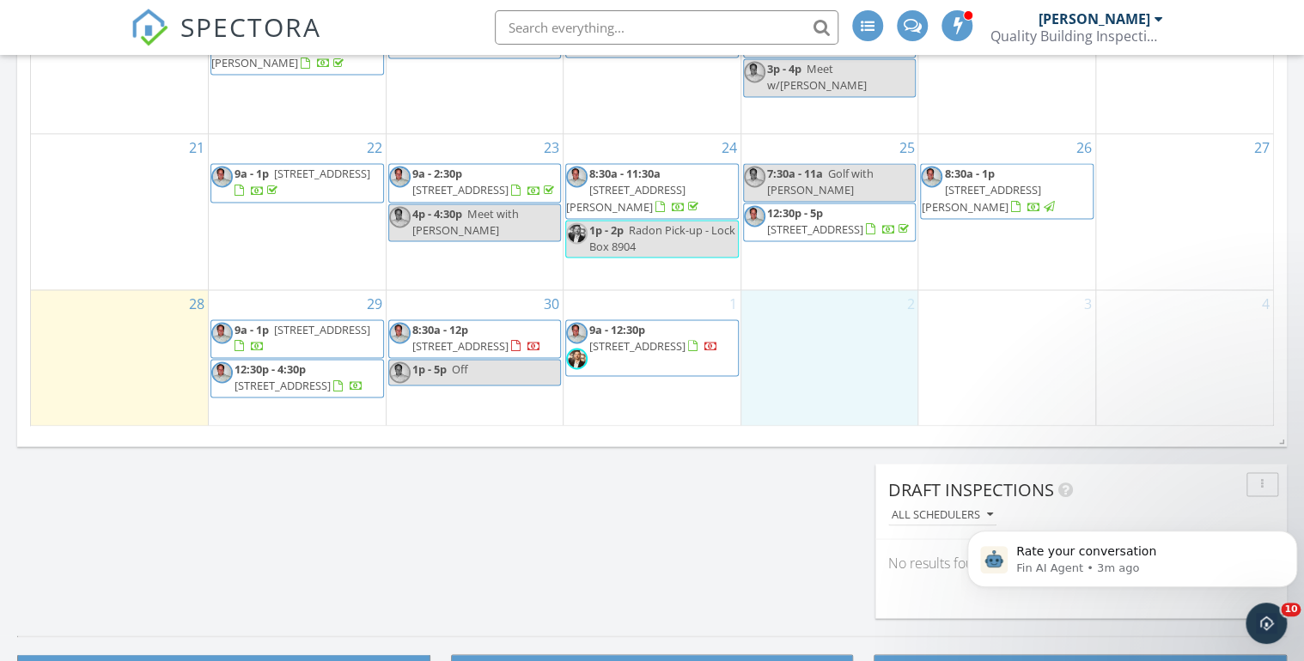
click at [791, 368] on div "2" at bounding box center [829, 358] width 177 height 136
click at [264, 404] on div "29 9a - 1p [STREET_ADDRESS] 12:30p - 4:30p [STREET_ADDRESS]" at bounding box center [297, 358] width 177 height 136
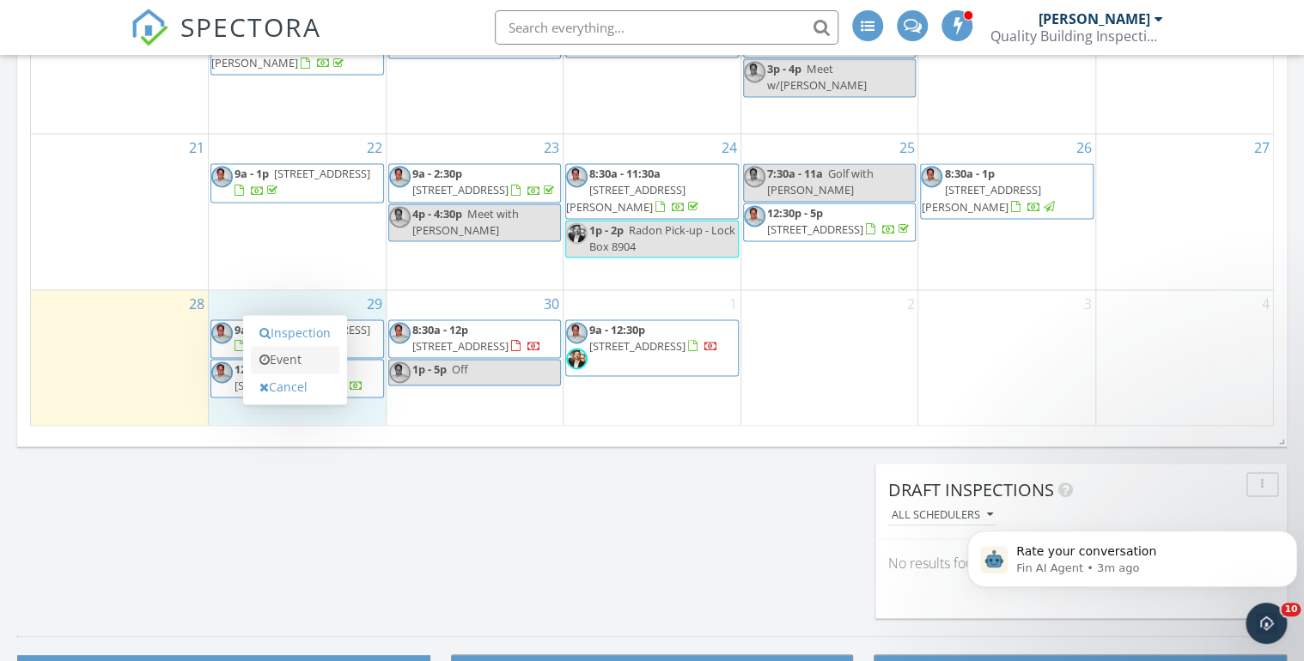
click at [289, 359] on link "Event" at bounding box center [295, 359] width 88 height 27
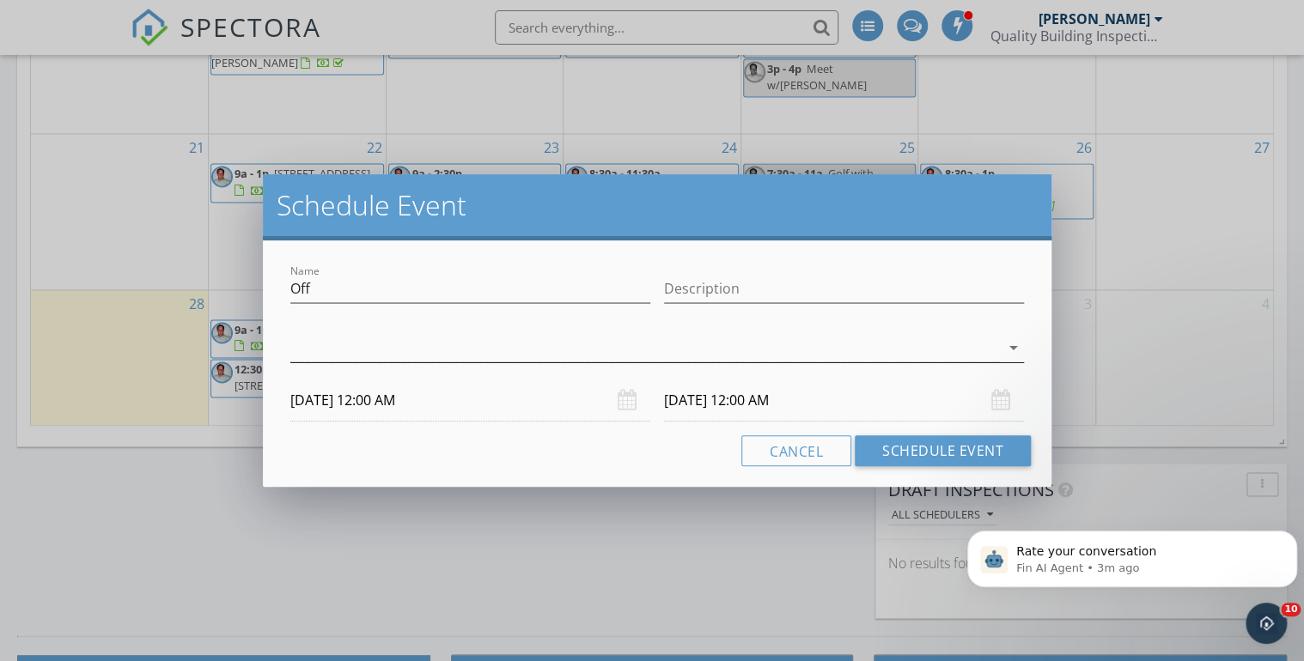
click at [728, 350] on div at bounding box center [644, 348] width 709 height 28
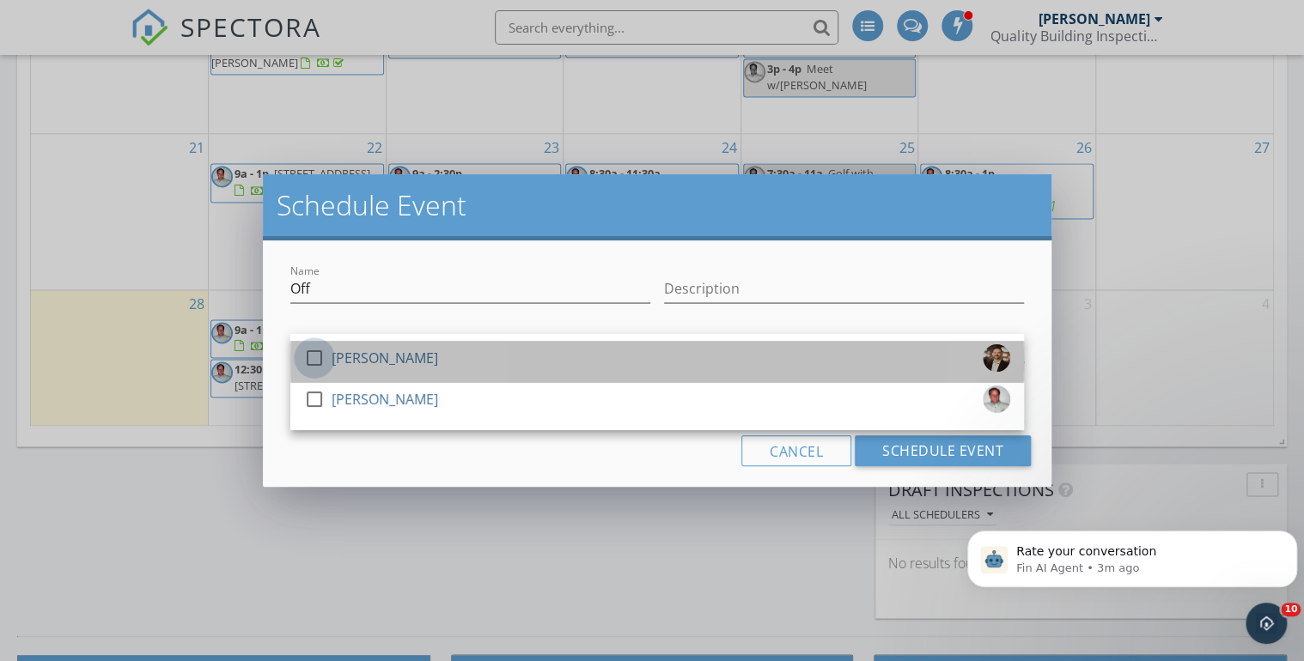
click at [316, 360] on div at bounding box center [314, 358] width 29 height 29
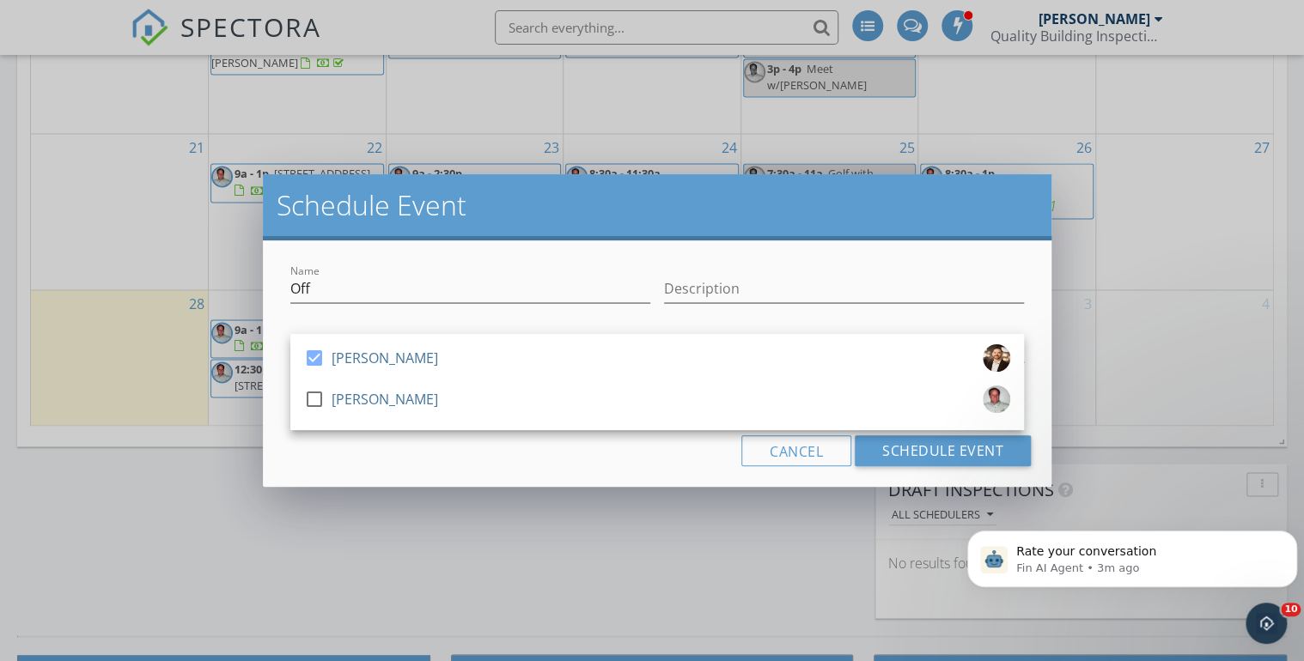
click at [383, 459] on div "Cancel Schedule Event" at bounding box center [656, 450] width 747 height 31
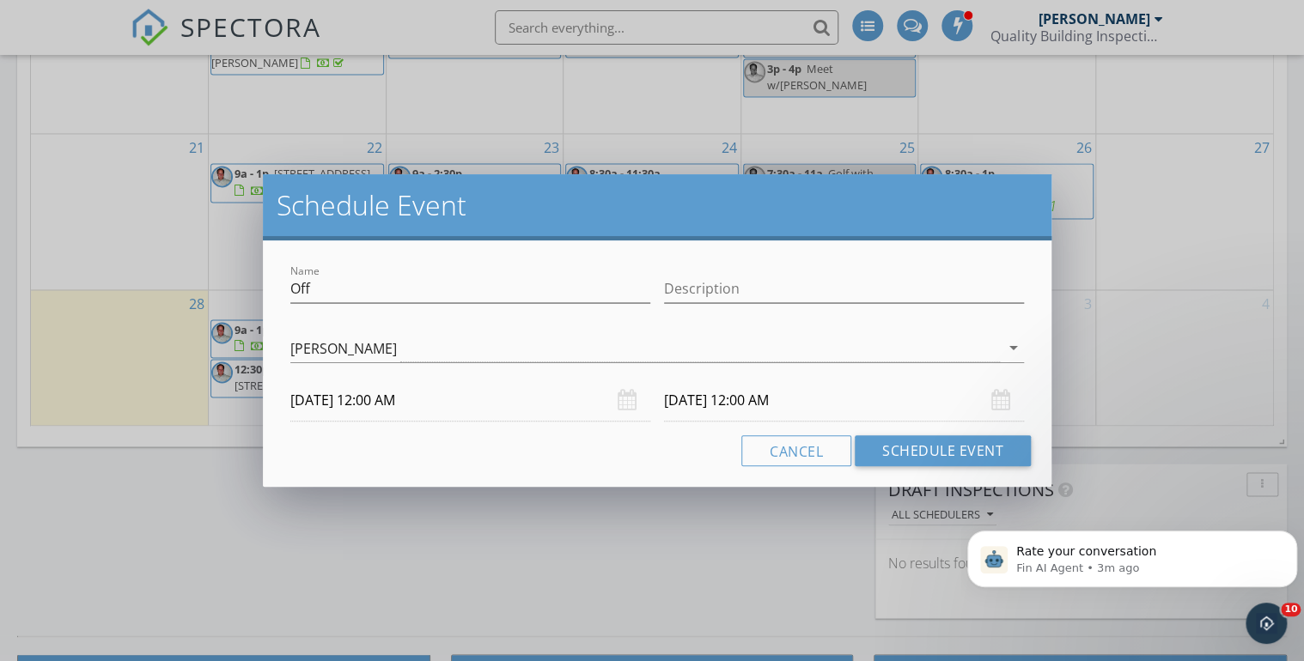
click at [379, 400] on input "09/29/2025 12:00 AM" at bounding box center [470, 401] width 360 height 42
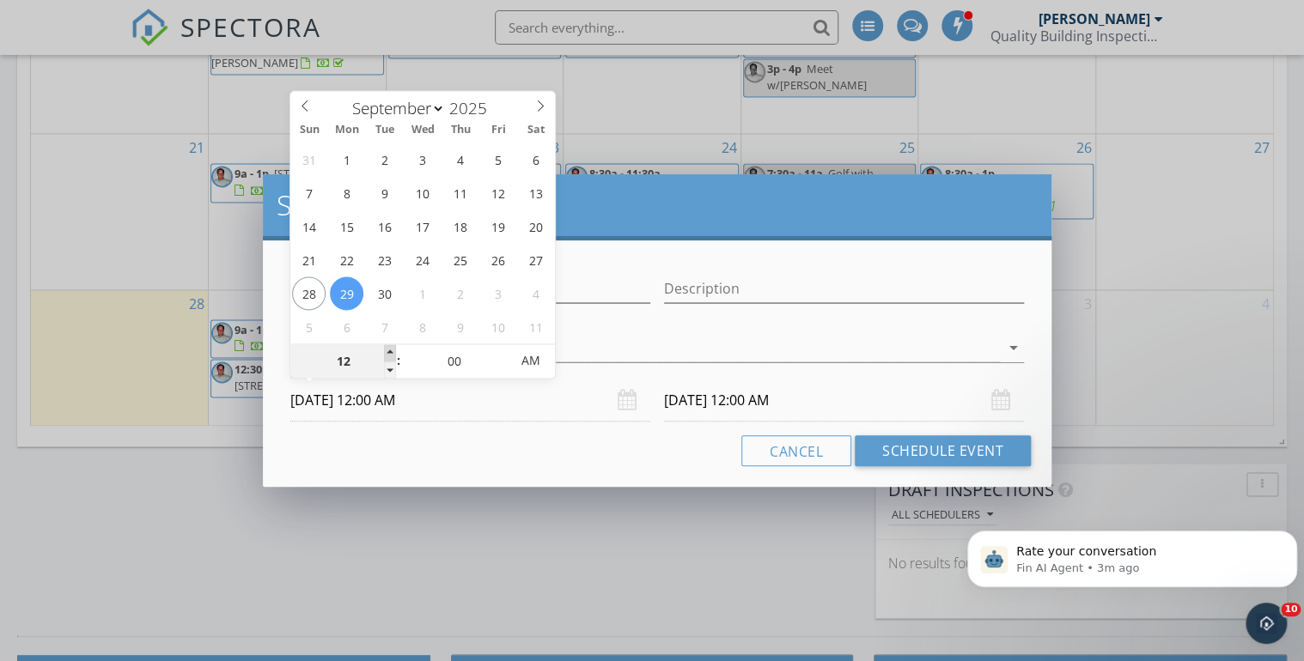
type input "01"
type input "09/29/2025 1:00 AM"
click at [388, 350] on span at bounding box center [390, 352] width 12 height 17
type input "02"
type input "09/29/2025 2:00 AM"
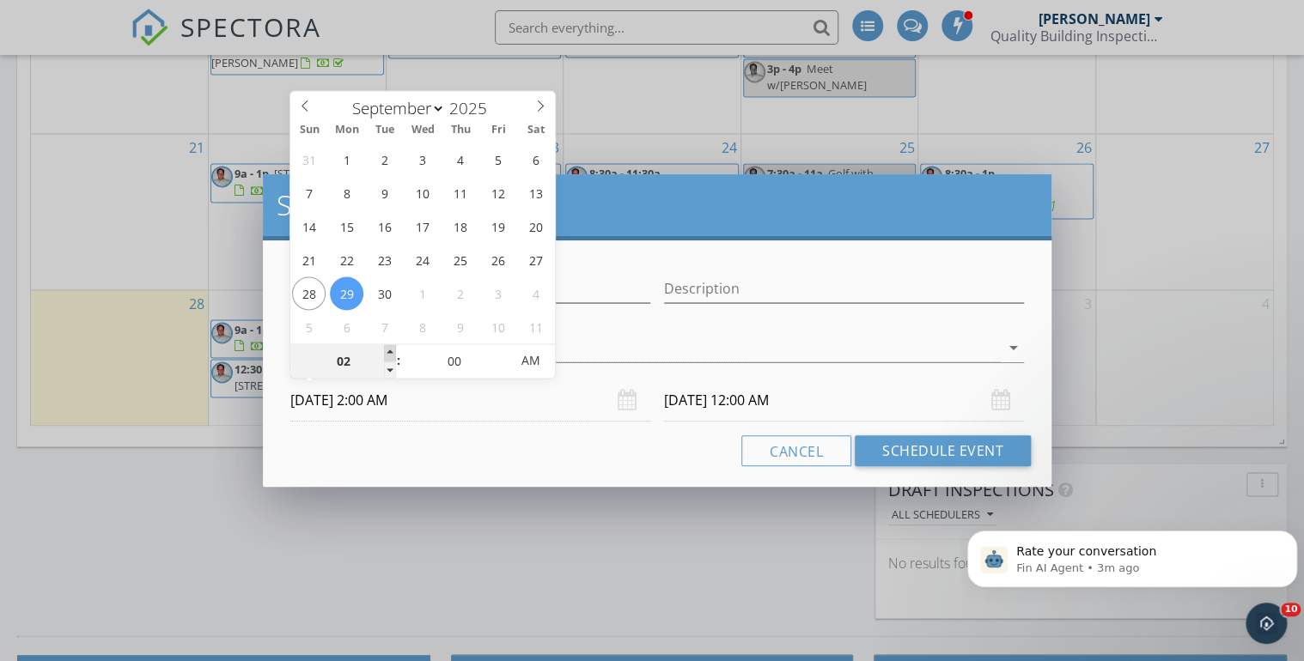
click at [388, 350] on span at bounding box center [390, 352] width 12 height 17
type input "03"
type input "09/29/2025 3:00 AM"
click at [388, 350] on span at bounding box center [390, 352] width 12 height 17
type input "04"
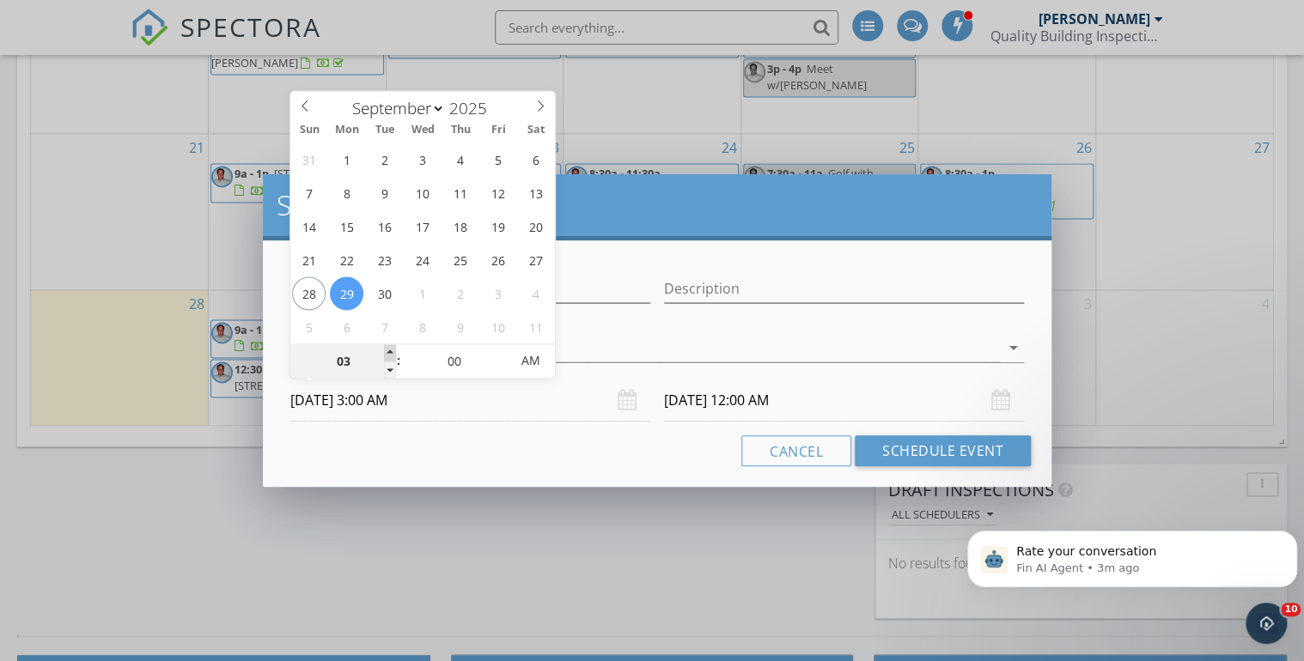
type input "09/29/2025 4:00 AM"
click at [388, 350] on span at bounding box center [390, 352] width 12 height 17
type input "05"
type input "09/29/2025 5:00 AM"
click at [388, 350] on span at bounding box center [390, 352] width 12 height 17
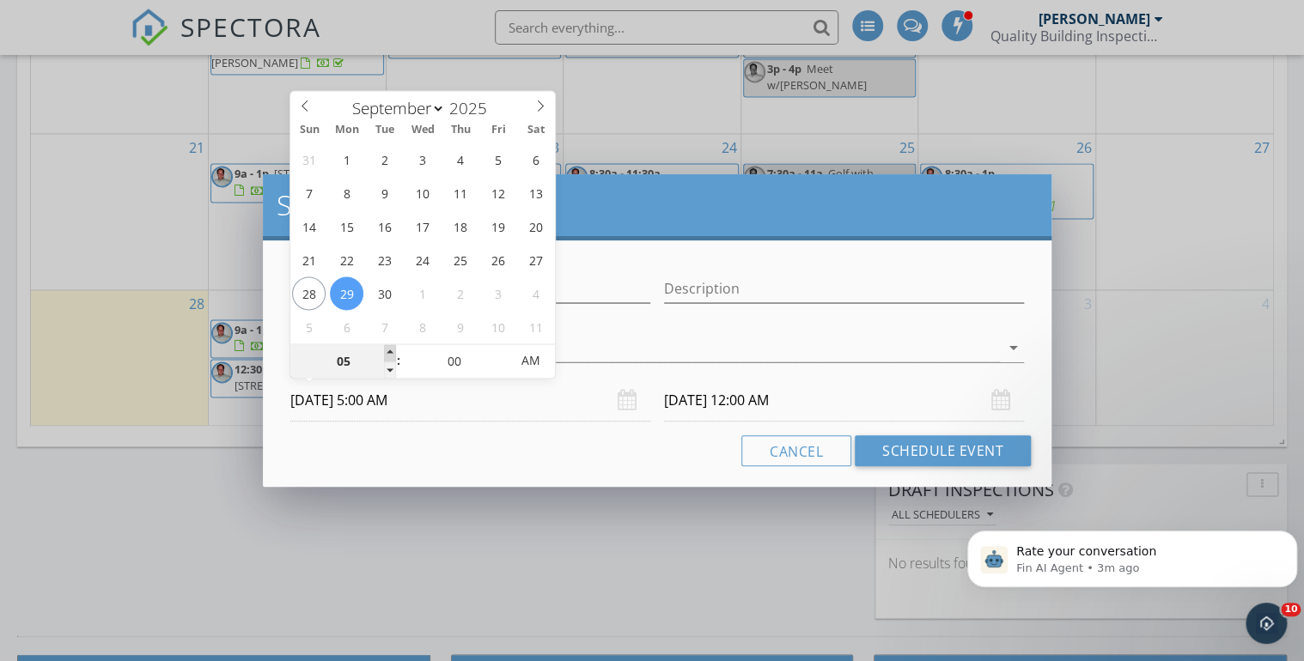
type input "06"
type input "09/29/2025 6:00 AM"
click at [388, 350] on span at bounding box center [390, 352] width 12 height 17
type input "09/30/2025 6:00 AM"
type input "07"
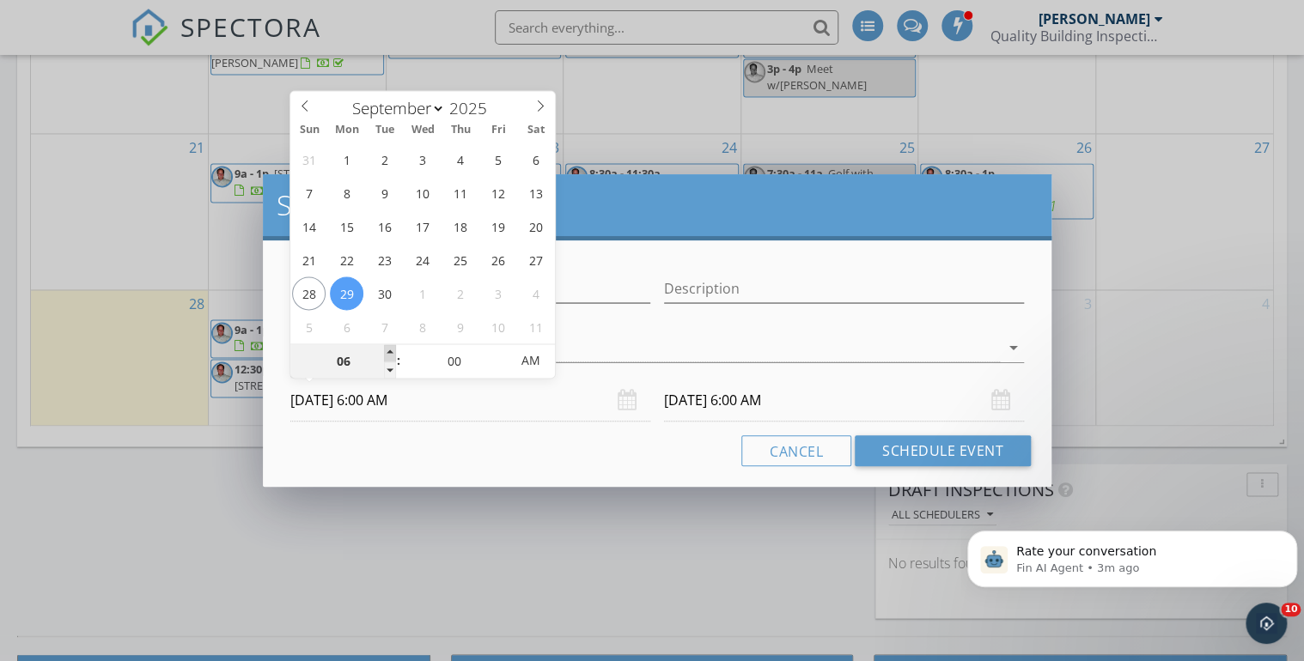
type input "09/29/2025 7:00 AM"
click at [388, 350] on span at bounding box center [390, 352] width 12 height 17
type input "07"
type input "09/30/2025 7:00 AM"
type input "08"
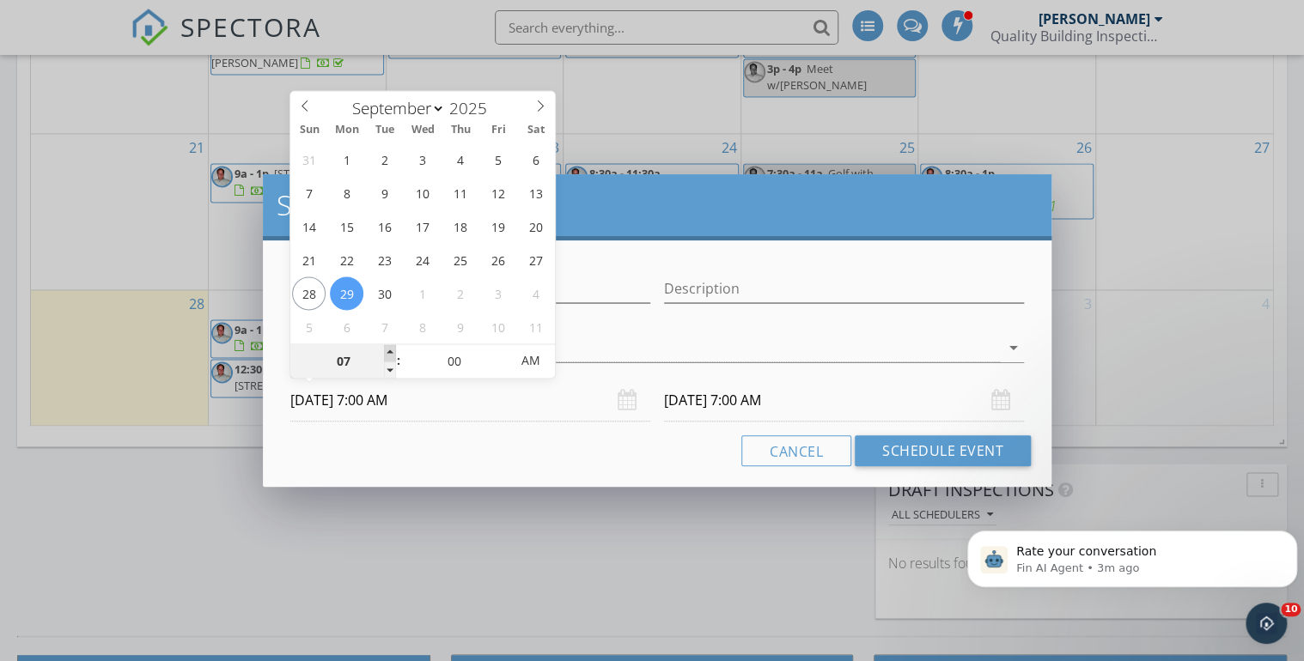
type input "09/29/2025 8:00 AM"
click at [388, 350] on span at bounding box center [390, 352] width 12 height 17
type input "08"
click at [395, 450] on div "Cancel Schedule Event" at bounding box center [656, 450] width 747 height 31
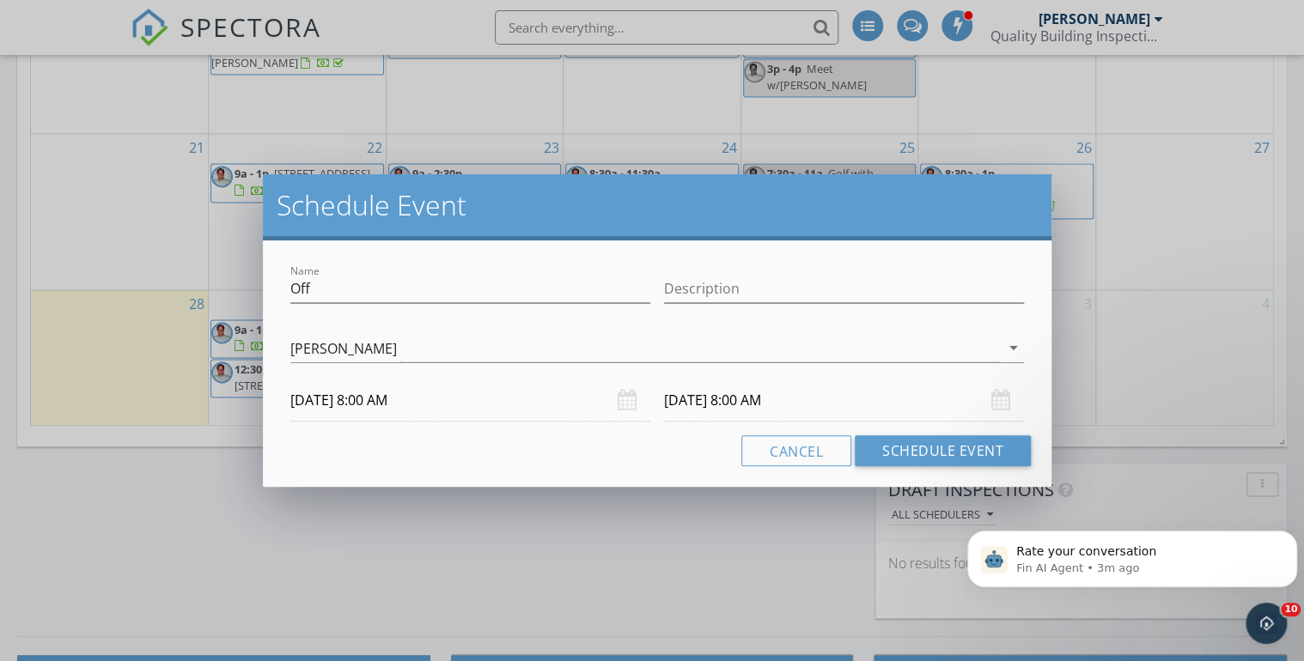
click at [706, 398] on input "09/30/2025 8:00 AM" at bounding box center [844, 401] width 360 height 42
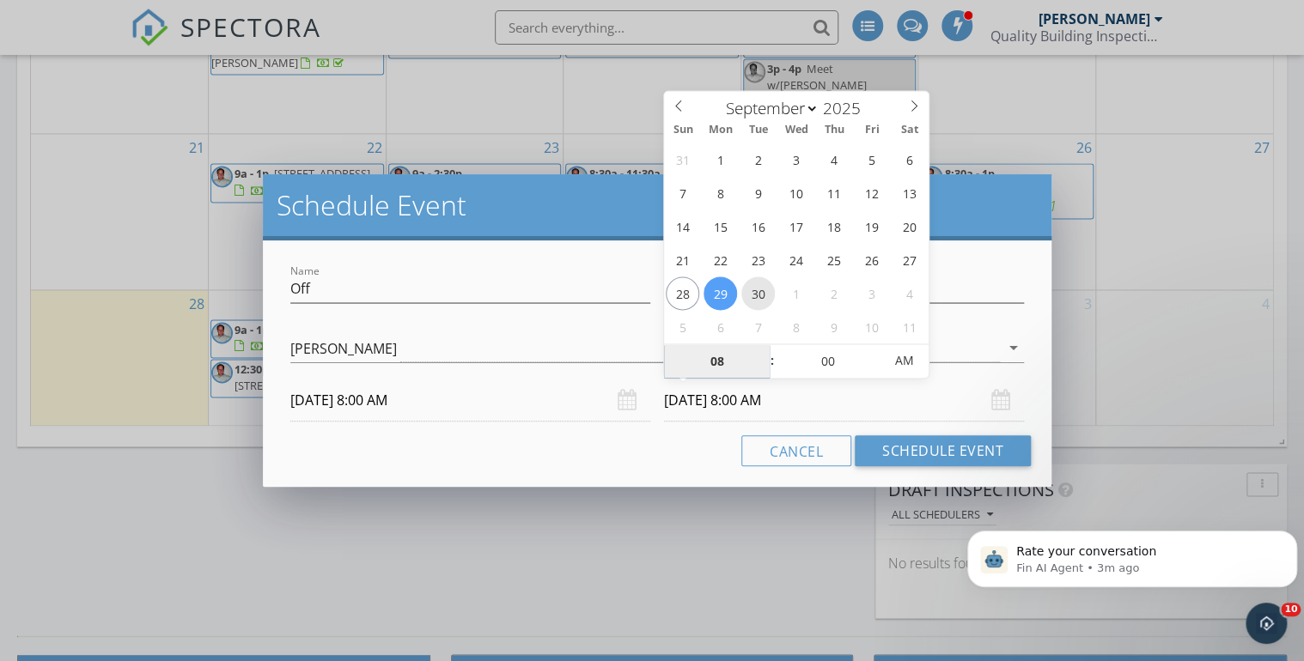
type input "09/30/2025 8:00 AM"
type input "09"
type input "09/30/2025 9:00 AM"
click at [764, 350] on span at bounding box center [763, 352] width 12 height 17
type input "10"
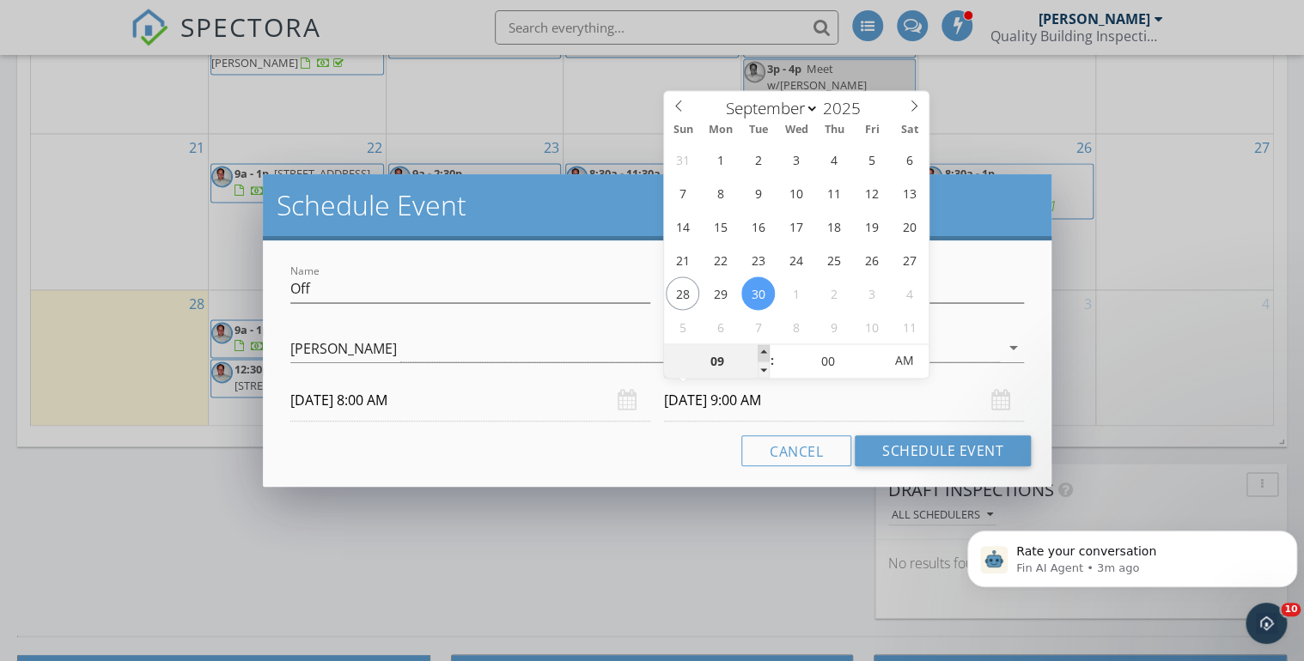
type input "09/30/2025 10:00 AM"
click at [764, 350] on span at bounding box center [763, 352] width 12 height 17
type input "11"
type input "09/30/2025 11:00 AM"
click at [764, 350] on span at bounding box center [763, 352] width 12 height 17
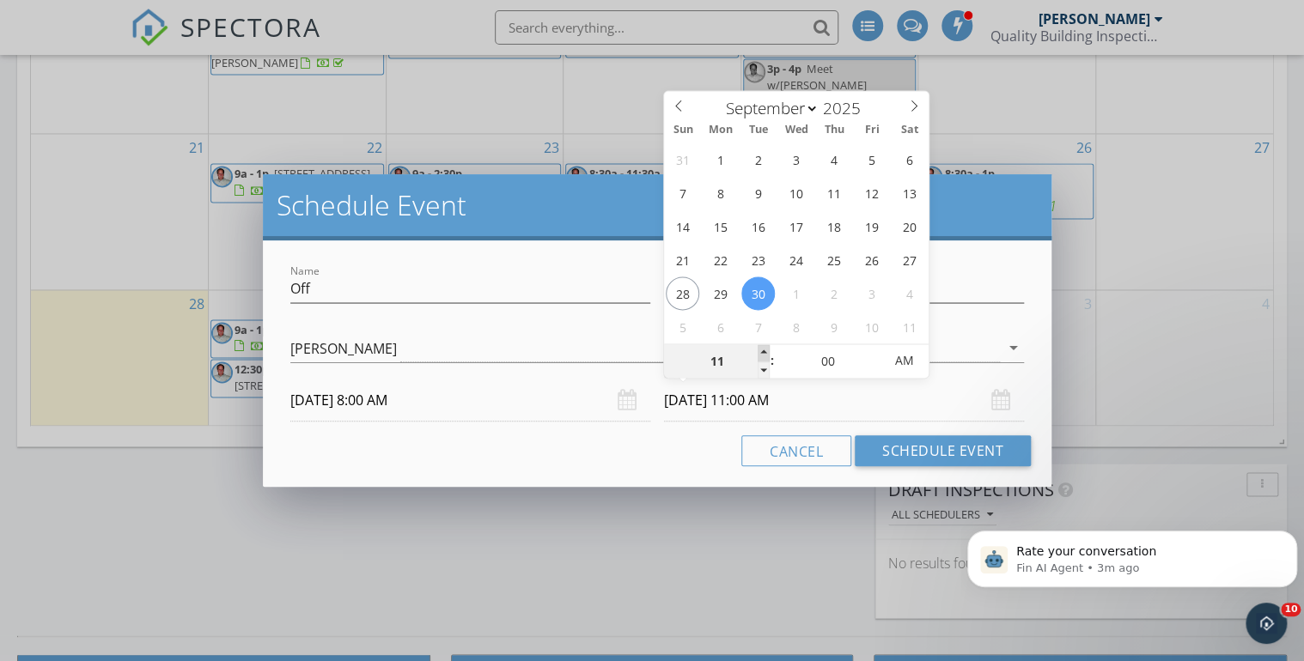
type input "12"
type input "09/30/2025 12:00 PM"
click at [764, 350] on span at bounding box center [763, 352] width 12 height 17
type input "01"
type input "09/30/2025 1:00 PM"
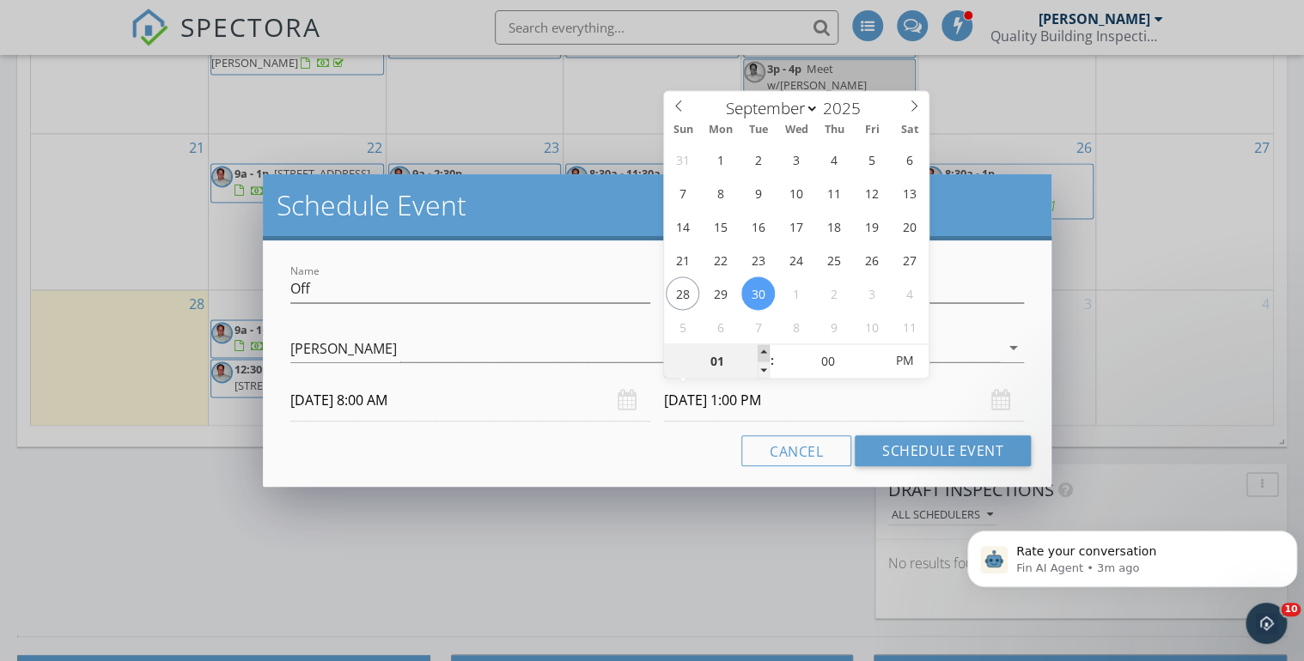
click at [764, 350] on span at bounding box center [763, 352] width 12 height 17
type input "02"
type input "09/30/2025 2:00 PM"
click at [764, 350] on span at bounding box center [763, 352] width 12 height 17
type input "03"
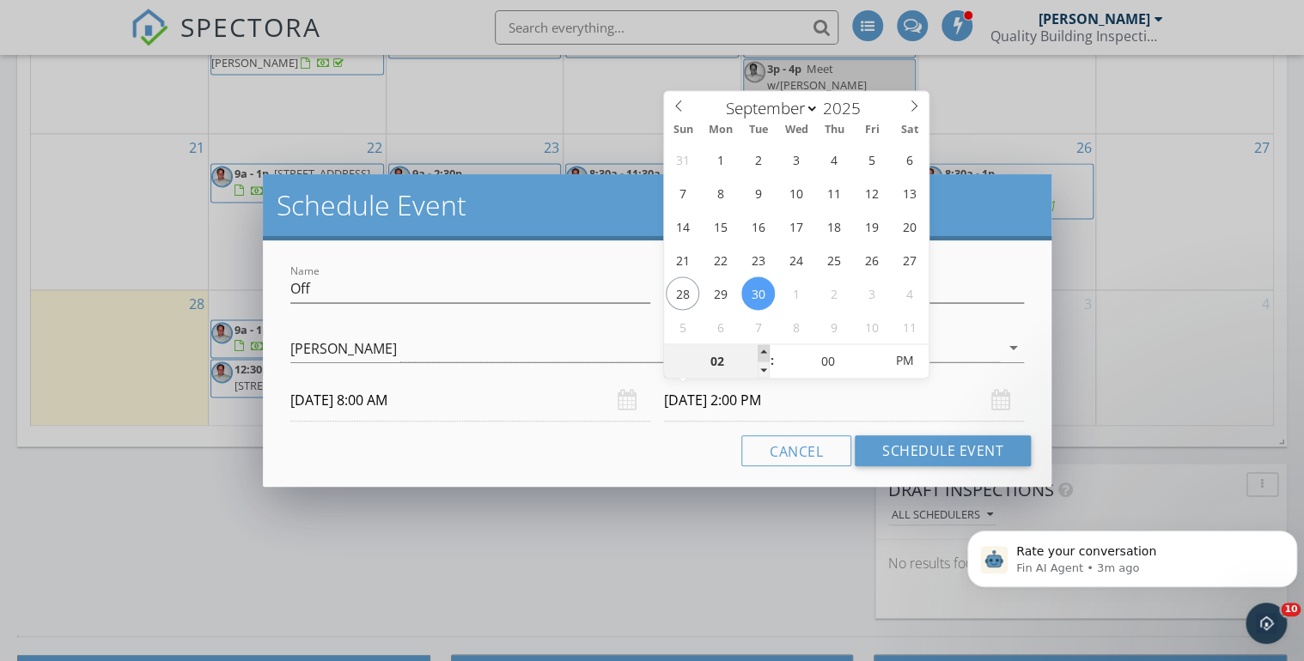
type input "09/30/2025 3:00 PM"
click at [764, 350] on span at bounding box center [763, 352] width 12 height 17
type input "04"
type input "09/30/2025 4:00 PM"
click at [764, 350] on span at bounding box center [763, 352] width 12 height 17
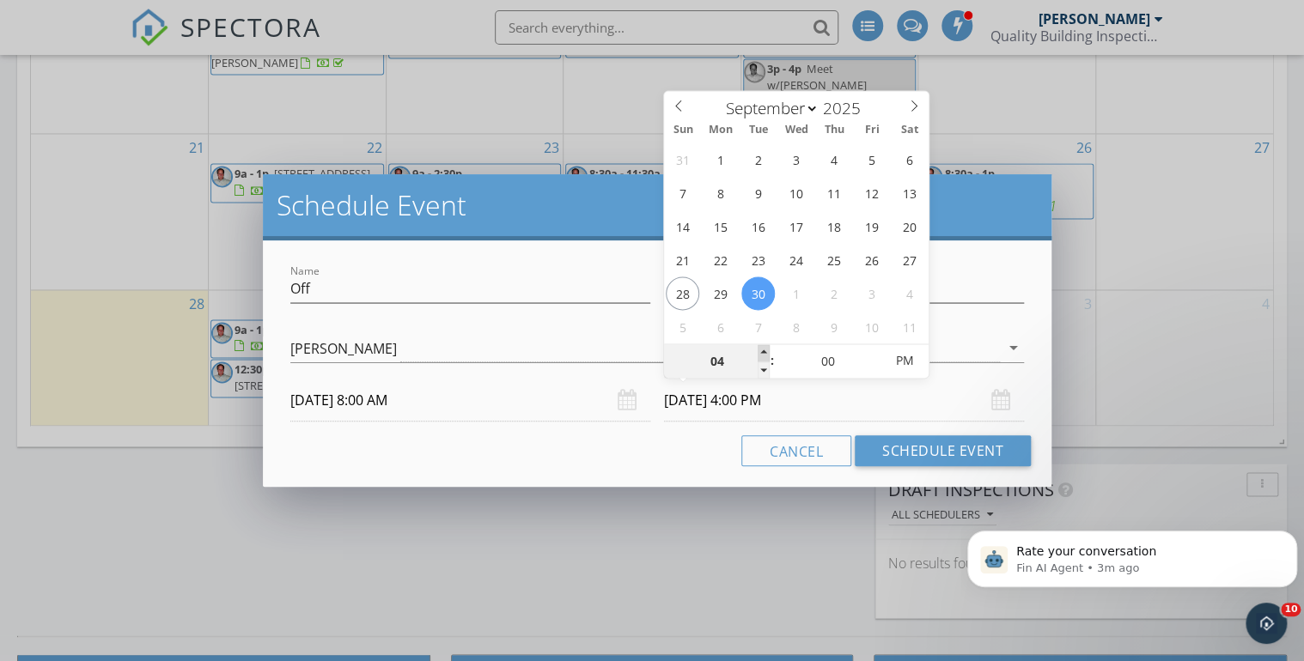
type input "05"
type input "09/30/2025 5:00 PM"
click at [764, 350] on span at bounding box center [763, 352] width 12 height 17
click at [678, 447] on div "Cancel Schedule Event" at bounding box center [656, 450] width 747 height 31
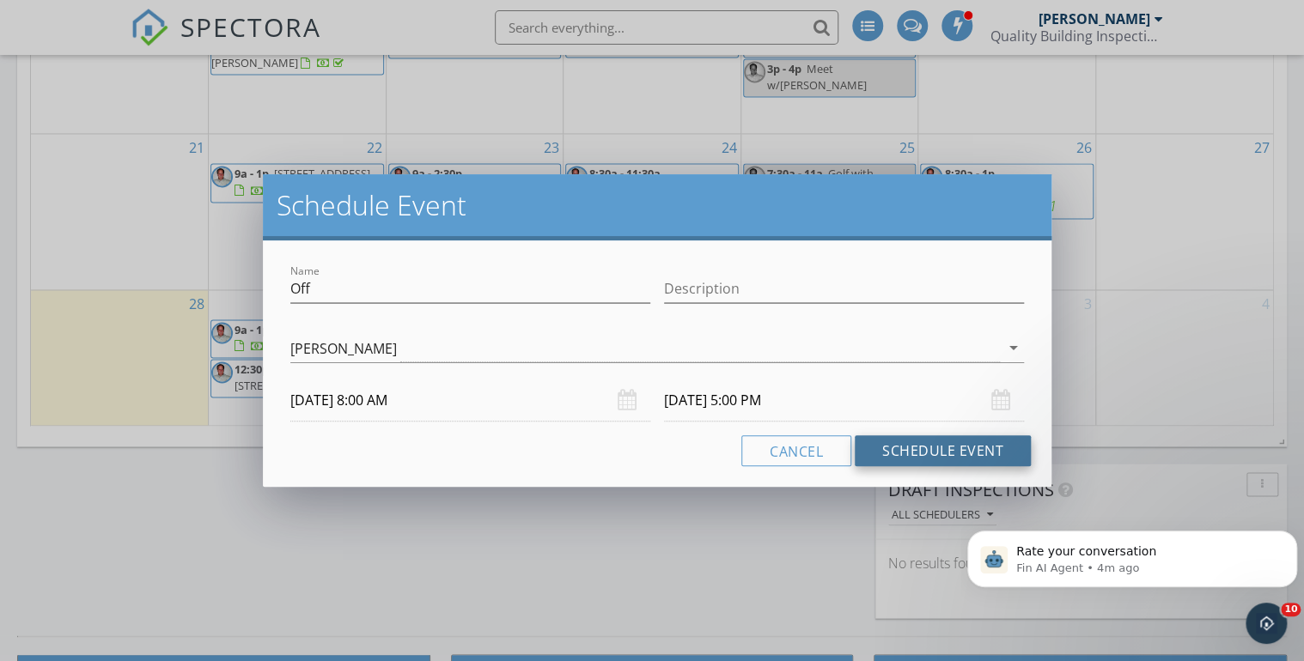
click at [928, 453] on button "Schedule Event" at bounding box center [943, 450] width 176 height 31
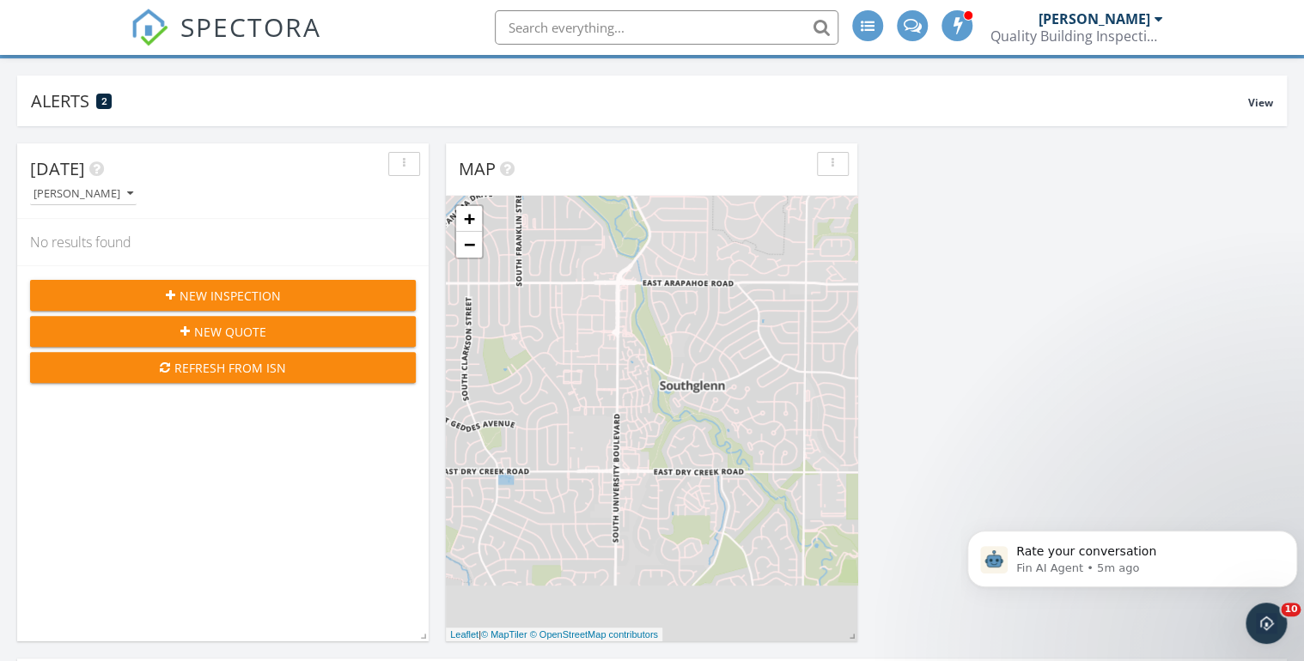
scroll to position [0, 0]
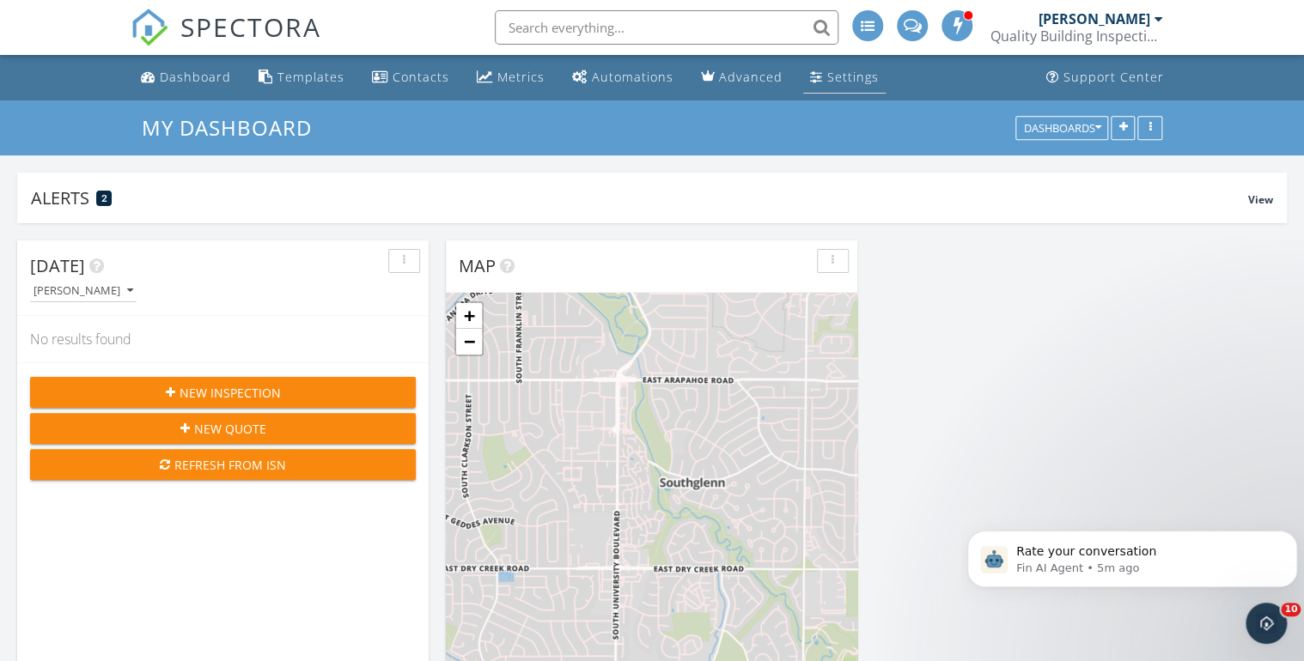
click at [836, 78] on div "Settings" at bounding box center [853, 77] width 52 height 16
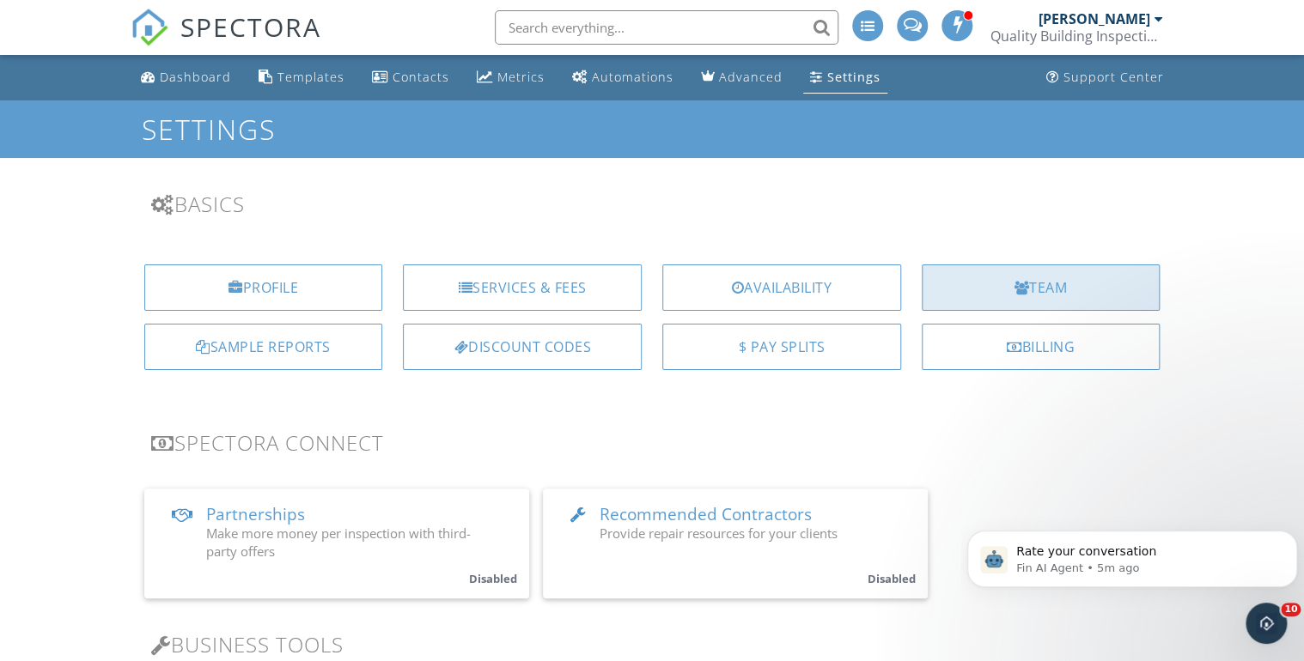
click at [996, 289] on div "Team" at bounding box center [1041, 288] width 239 height 46
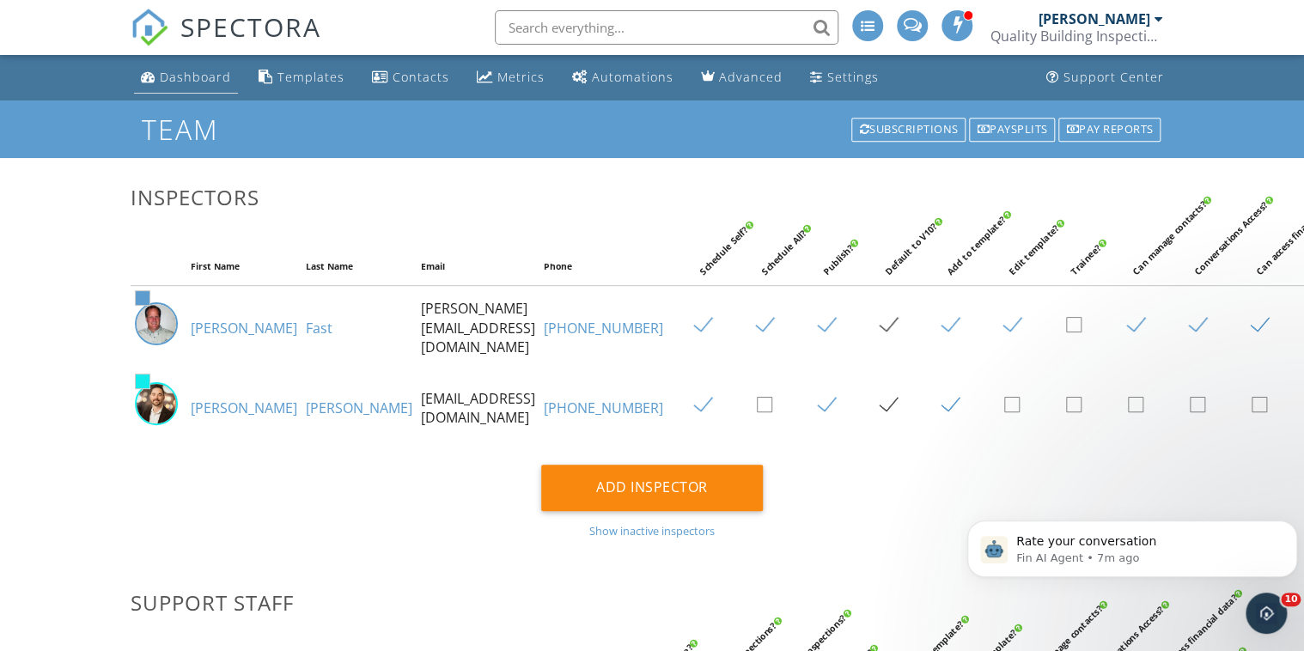
click at [188, 76] on div "Dashboard" at bounding box center [195, 77] width 71 height 16
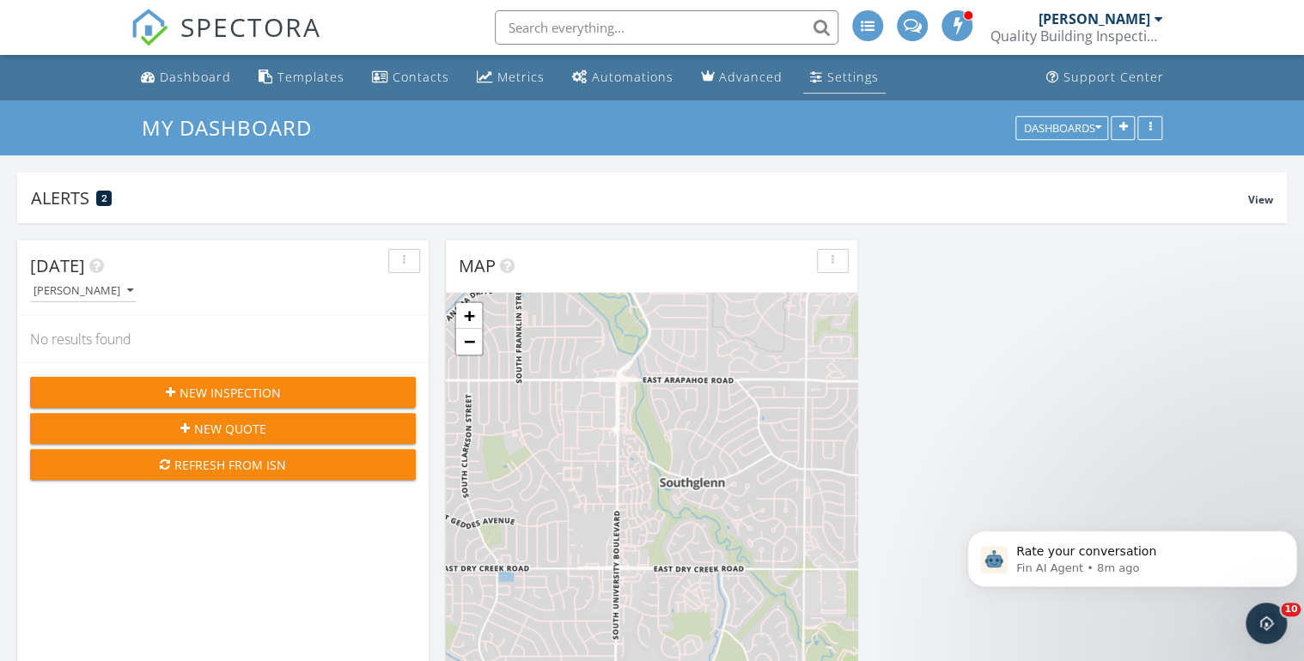
click at [833, 76] on div "Settings" at bounding box center [853, 77] width 52 height 16
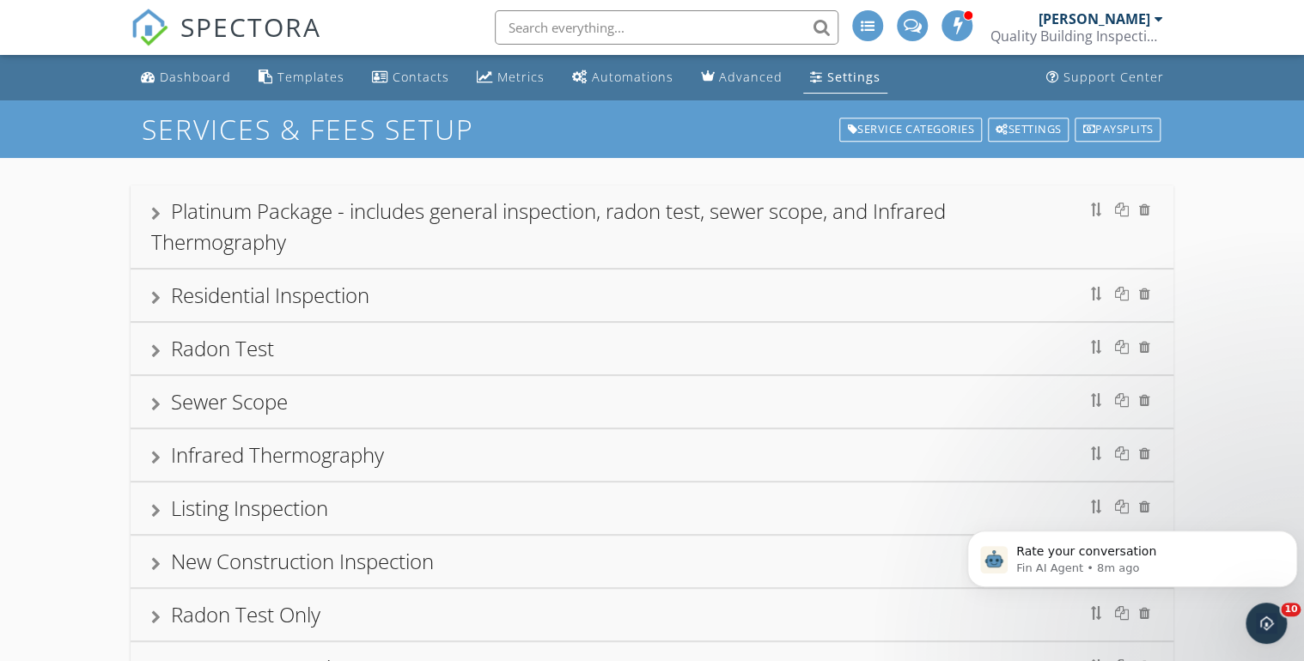
click at [159, 210] on div at bounding box center [155, 214] width 9 height 14
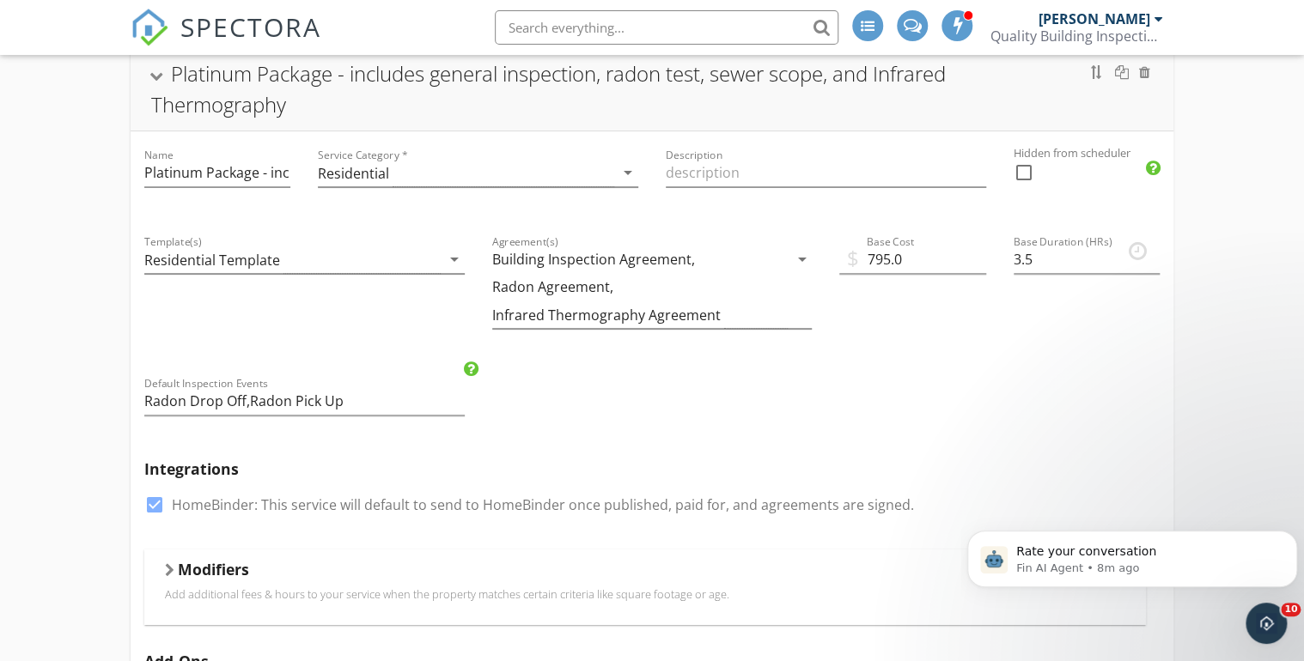
scroll to position [69, 0]
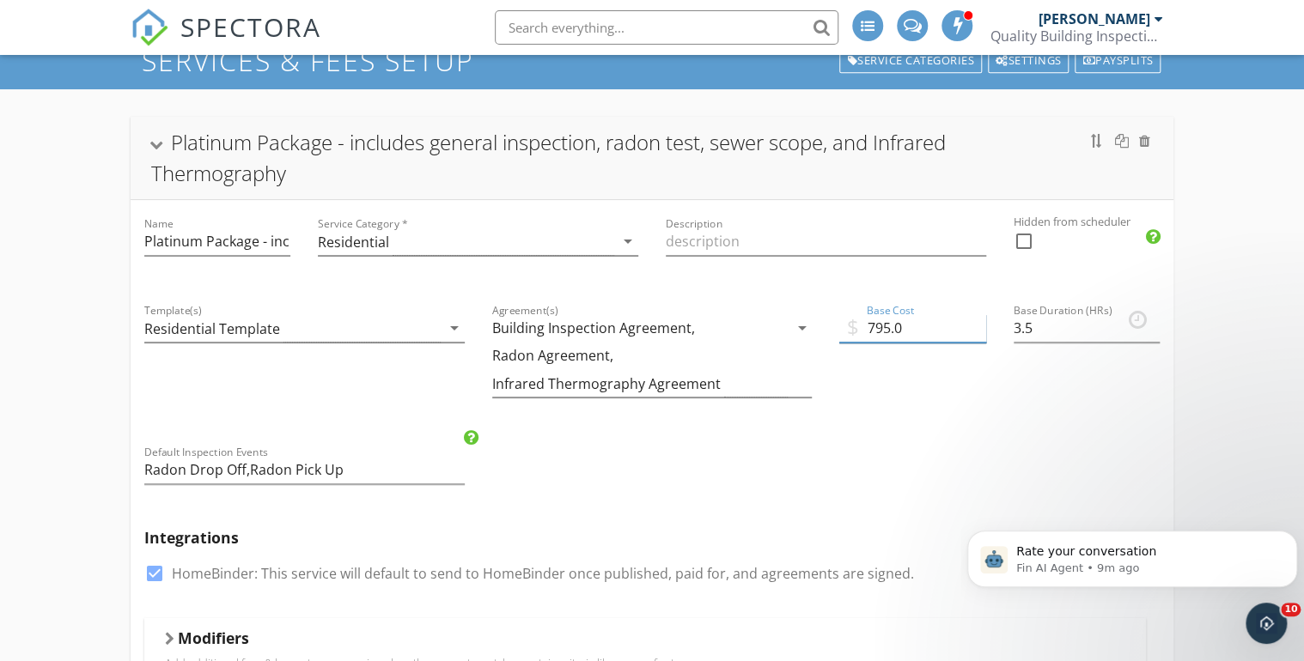
drag, startPoint x: 868, startPoint y: 326, endPoint x: 887, endPoint y: 329, distance: 19.1
click at [887, 329] on input "795.0" at bounding box center [912, 328] width 146 height 28
type input "820.0"
click at [750, 460] on div "Name Platinum Package - includes general inspection, radon test, sewer scope, a…" at bounding box center [652, 639] width 1043 height 879
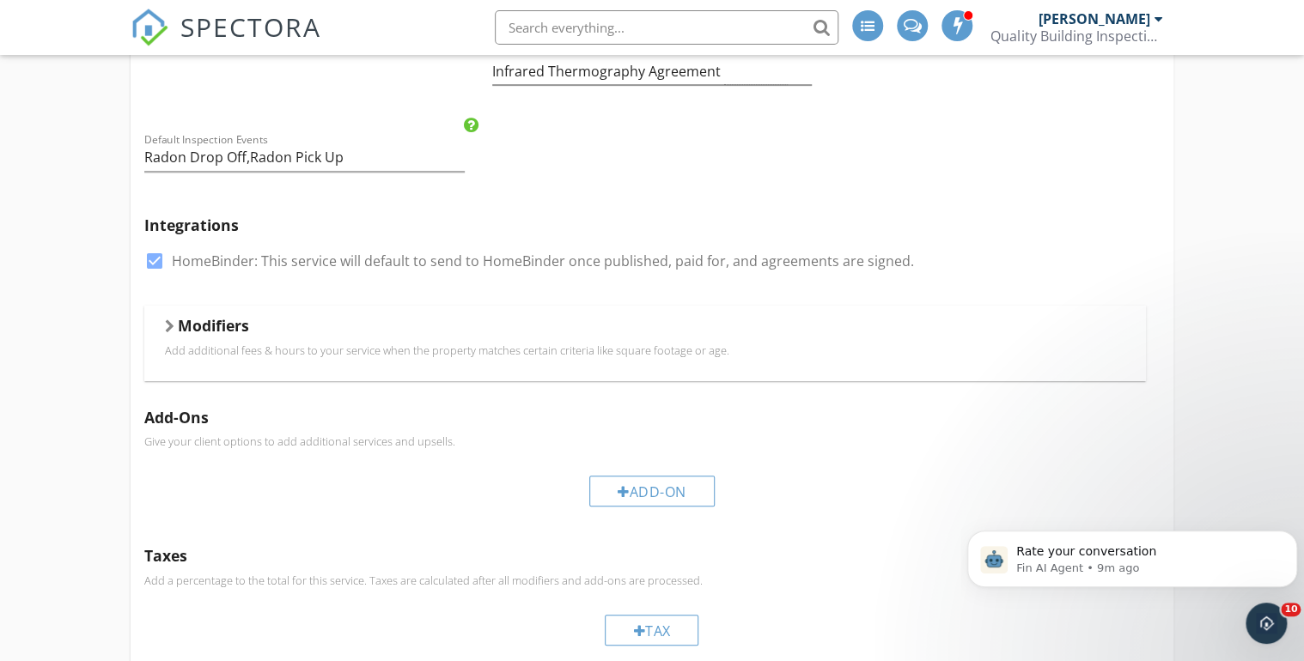
scroll to position [275, 0]
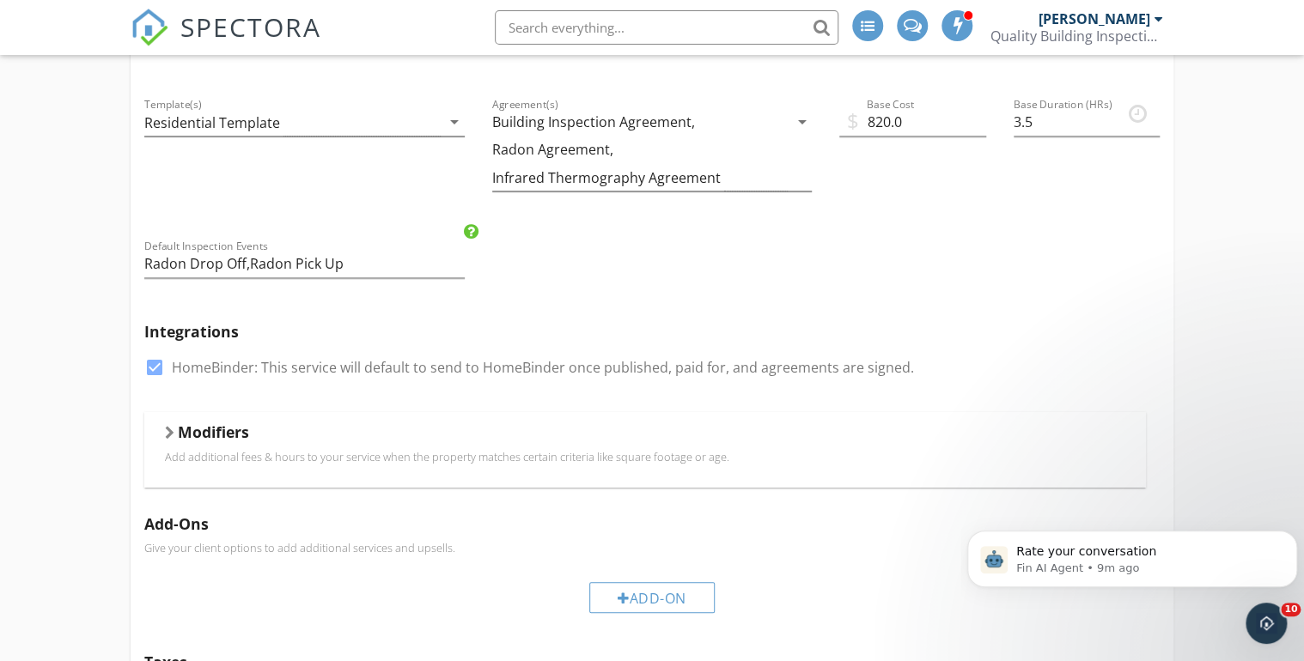
click at [165, 433] on div at bounding box center [169, 433] width 9 height 14
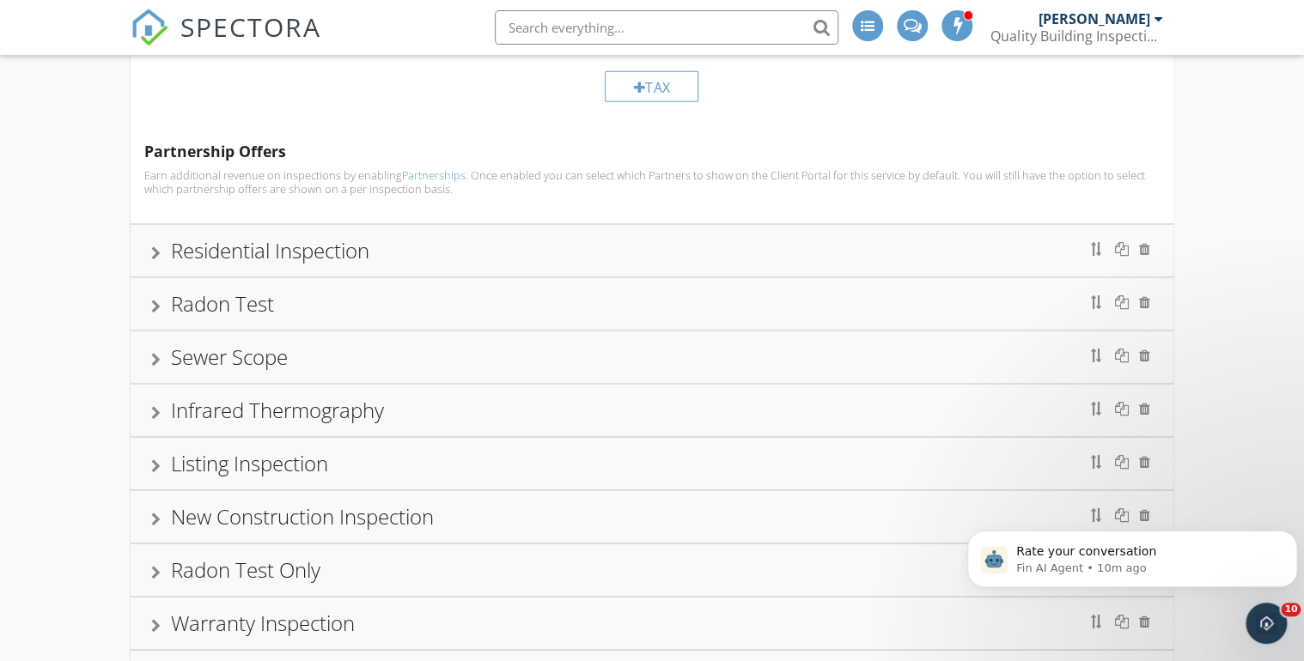
scroll to position [2611, 0]
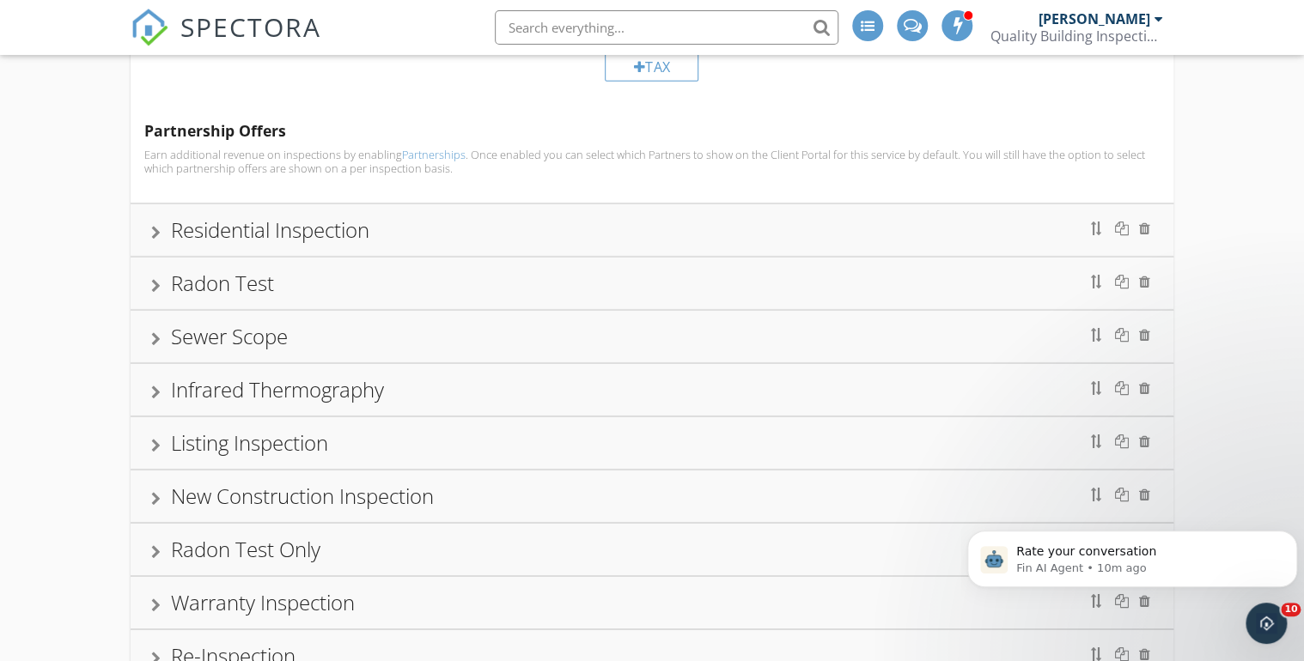
click at [157, 388] on div at bounding box center [155, 393] width 9 height 14
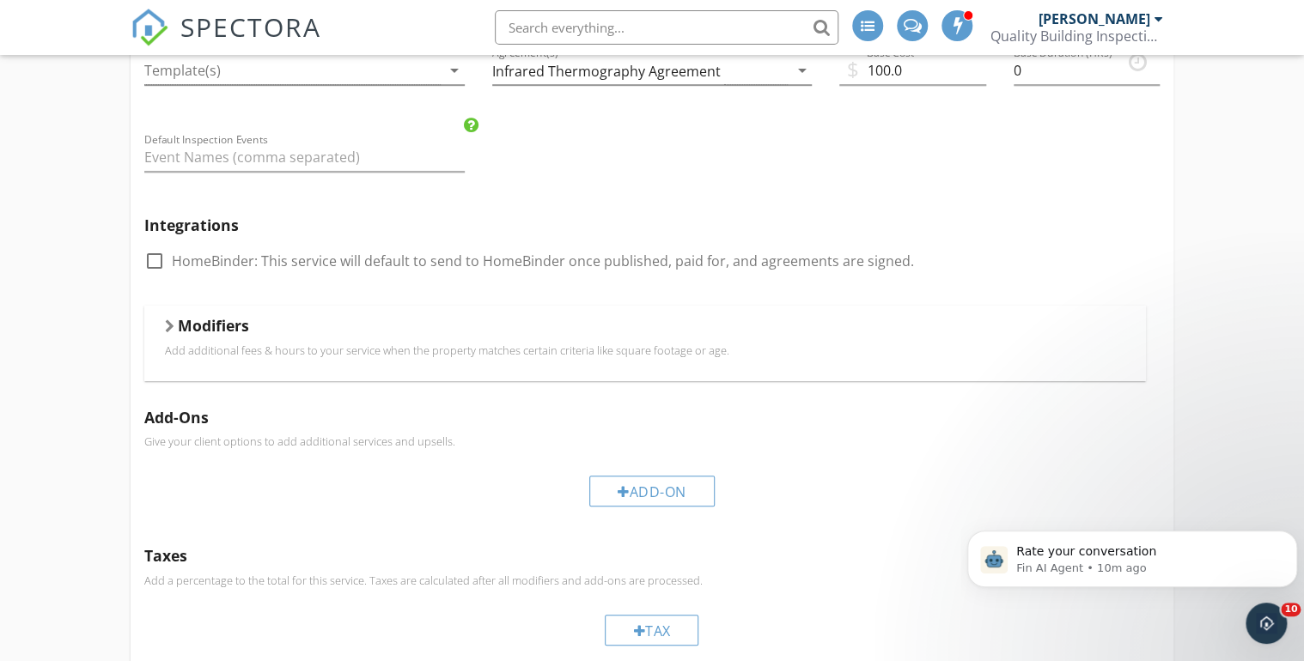
scroll to position [549, 0]
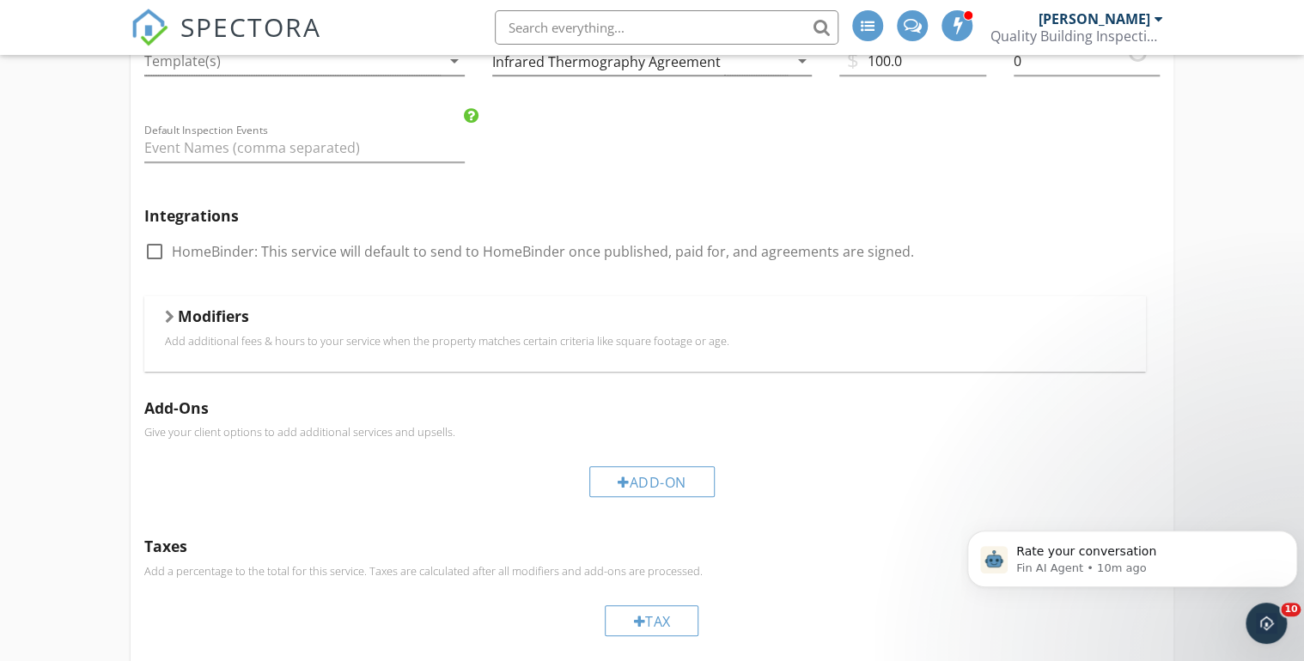
click at [170, 316] on div at bounding box center [169, 317] width 9 height 14
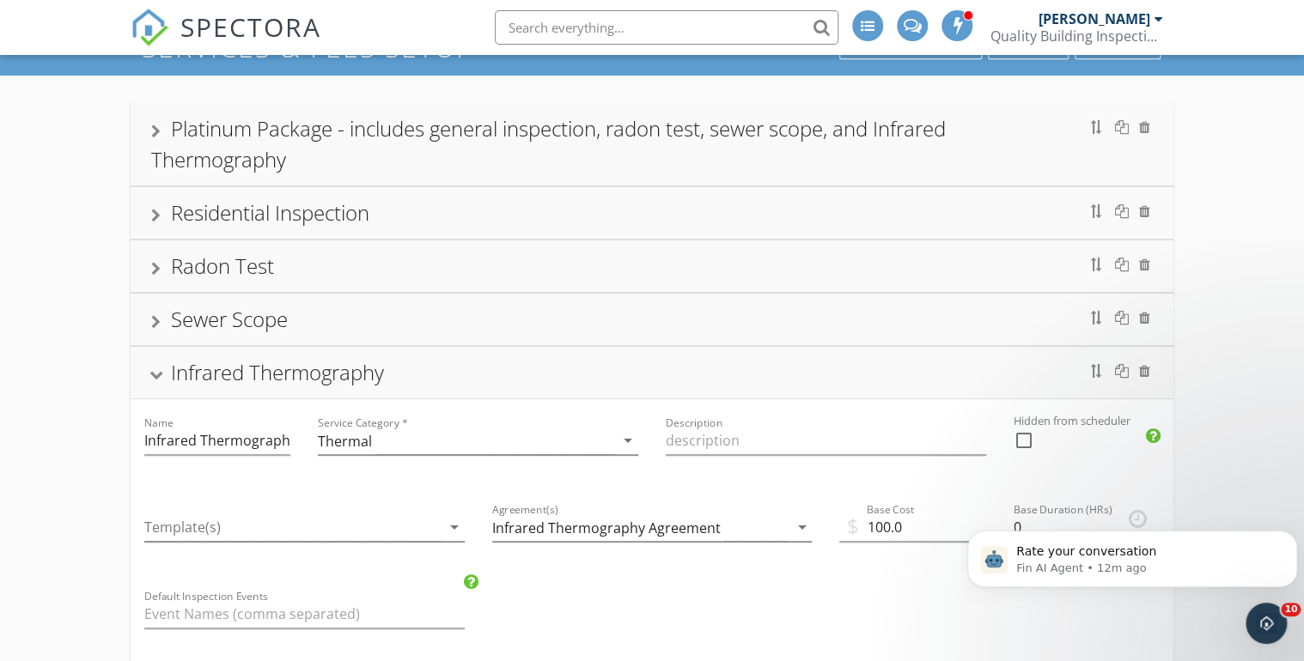
scroll to position [58, 0]
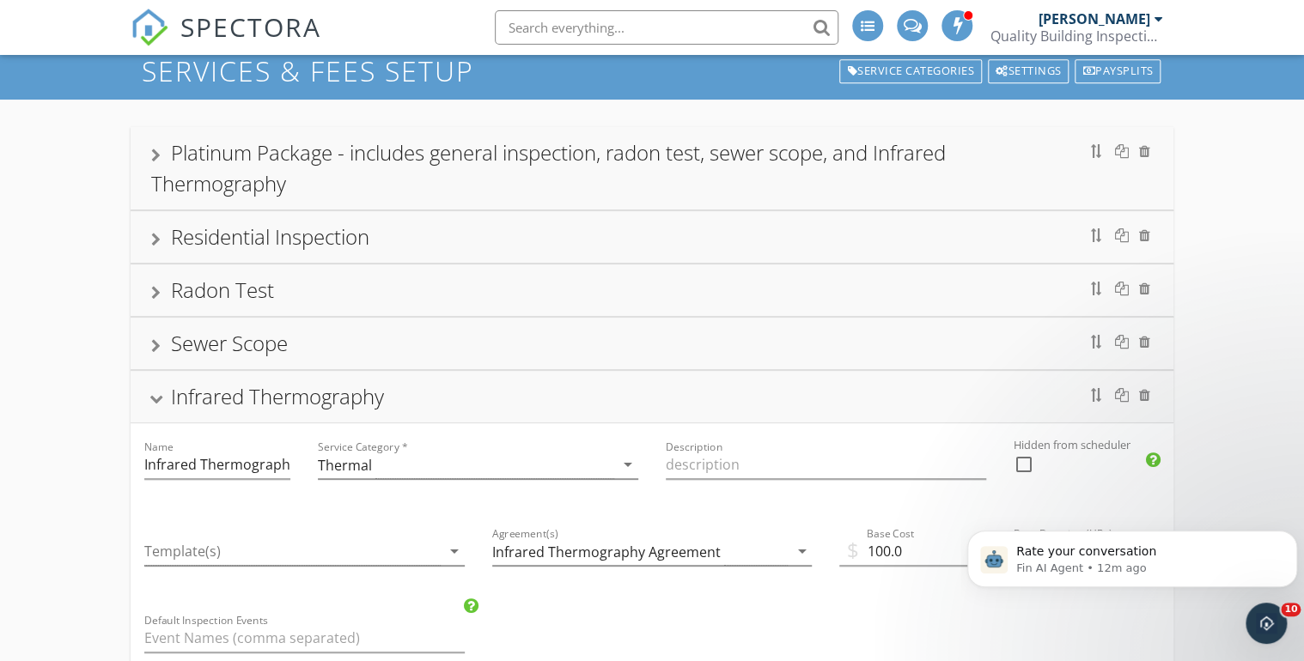
click at [157, 240] on div at bounding box center [155, 240] width 9 height 14
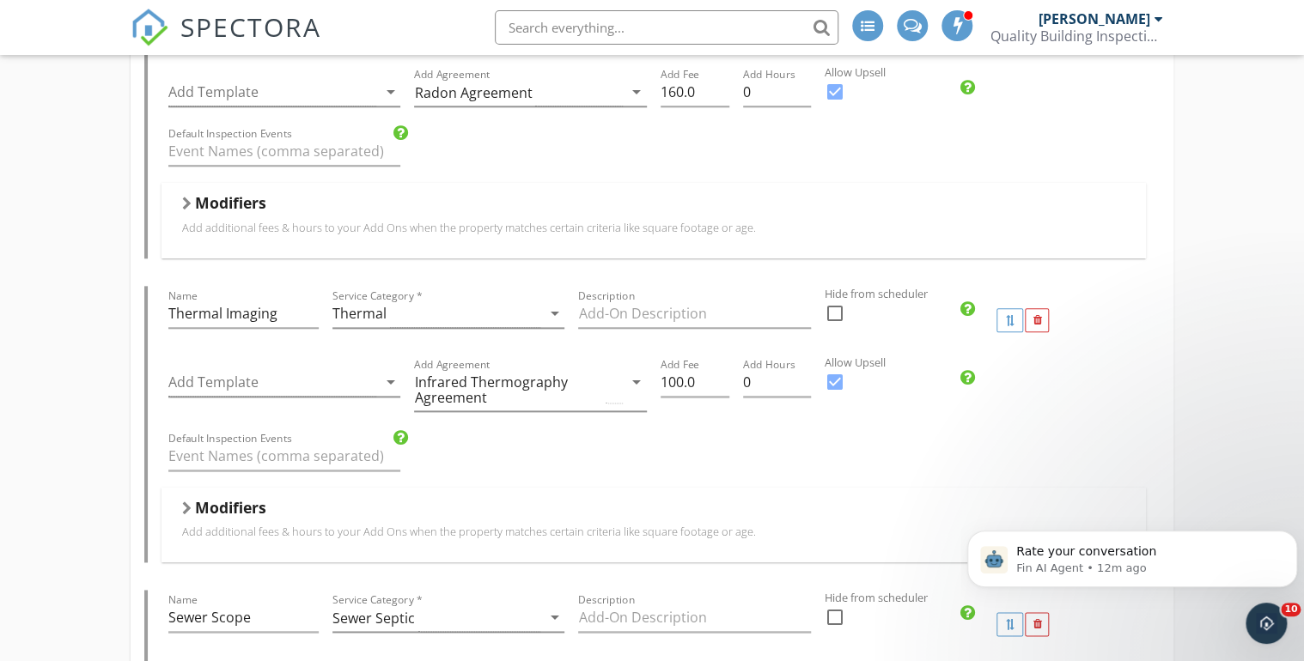
scroll to position [883, 0]
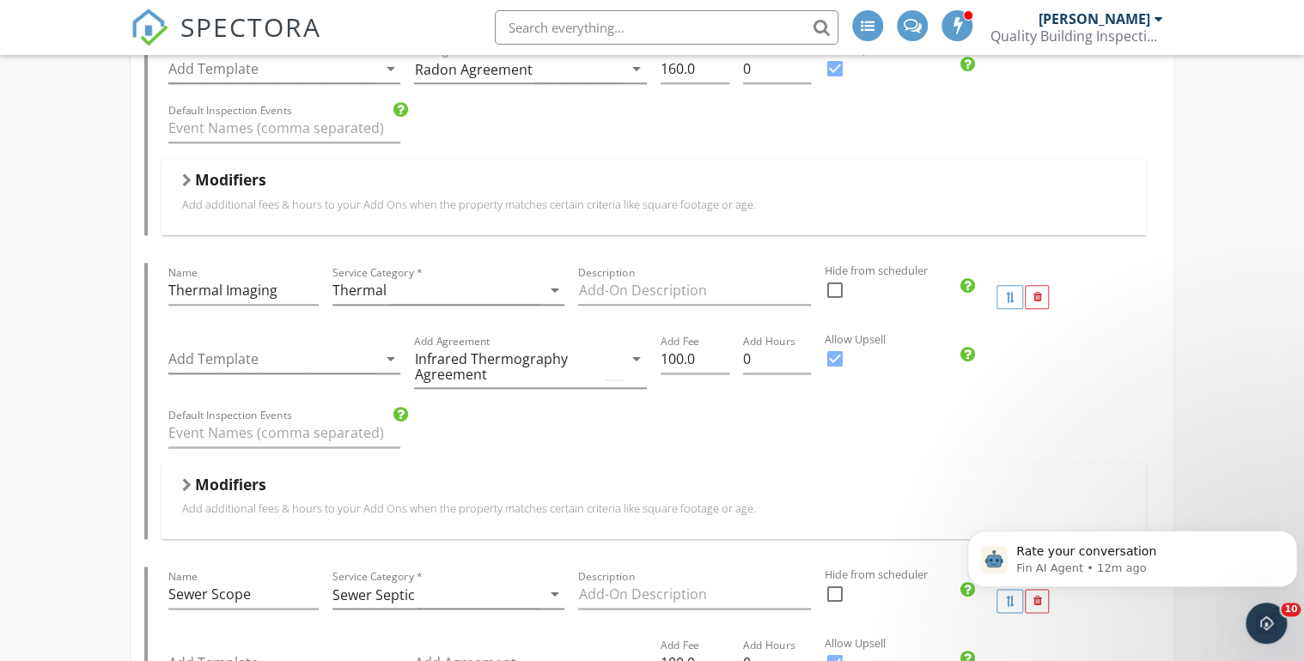
click at [186, 482] on div at bounding box center [186, 485] width 9 height 14
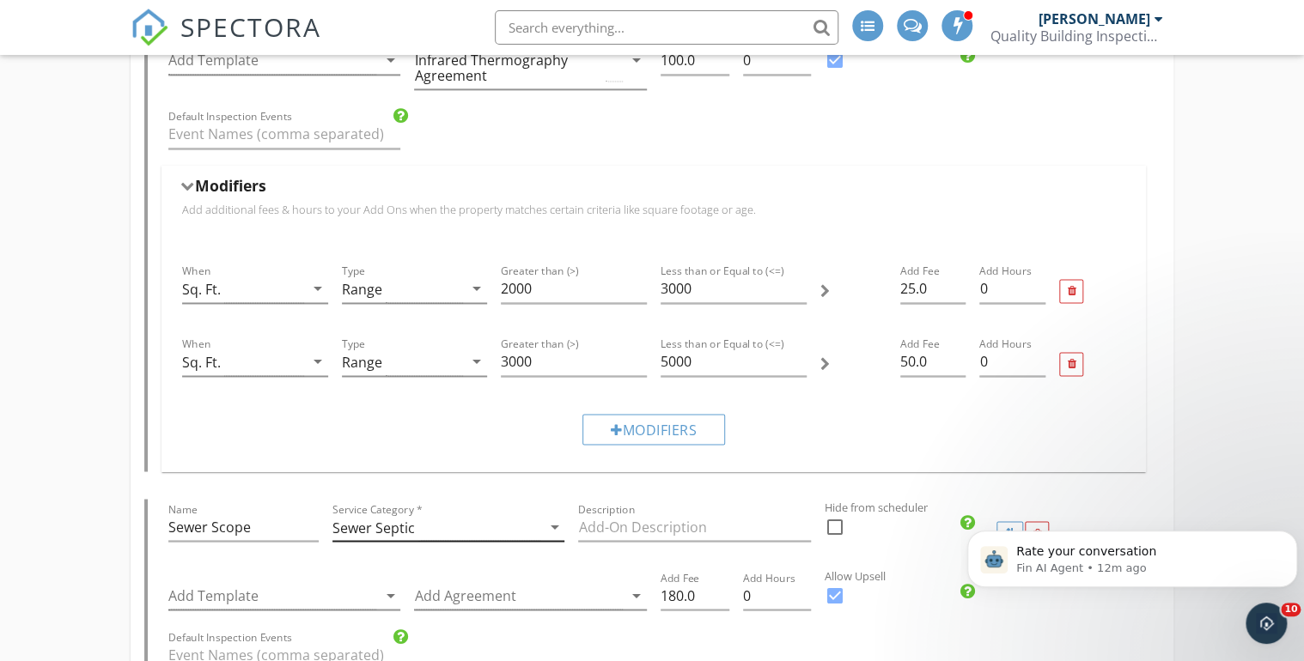
scroll to position [1158, 0]
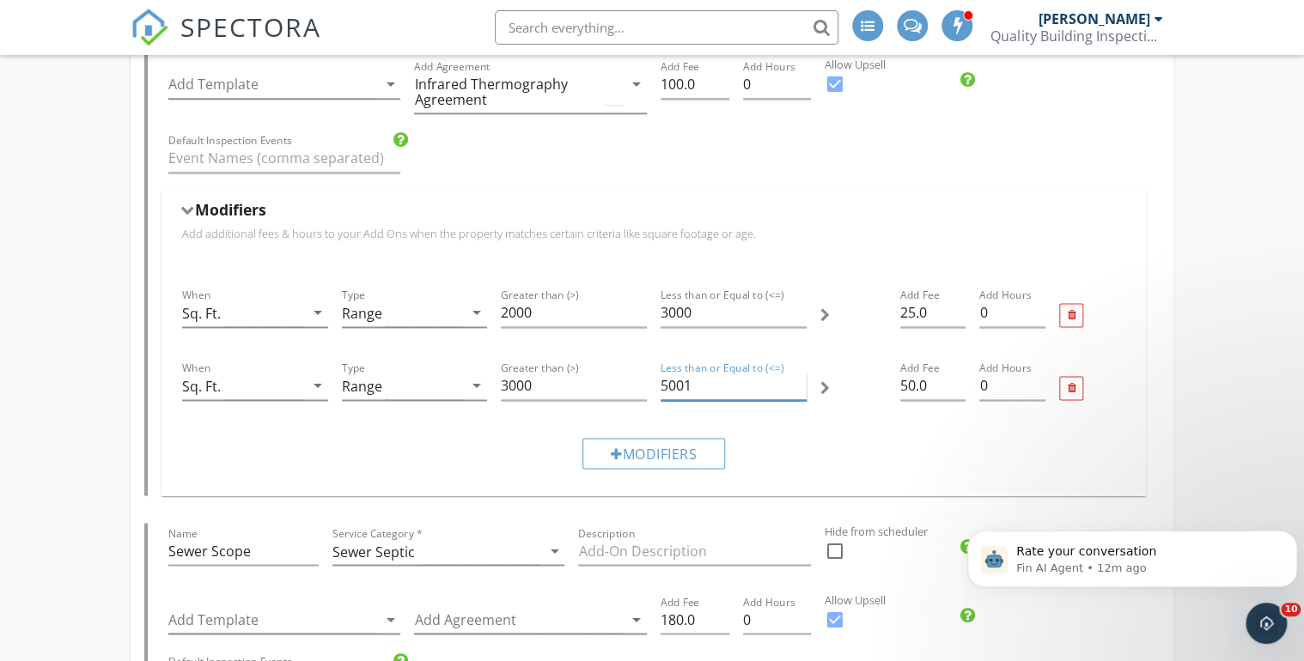
click at [798, 379] on input "5001" at bounding box center [733, 386] width 146 height 28
drag, startPoint x: 663, startPoint y: 381, endPoint x: 690, endPoint y: 384, distance: 27.6
click at [690, 384] on input "5001" at bounding box center [733, 386] width 146 height 28
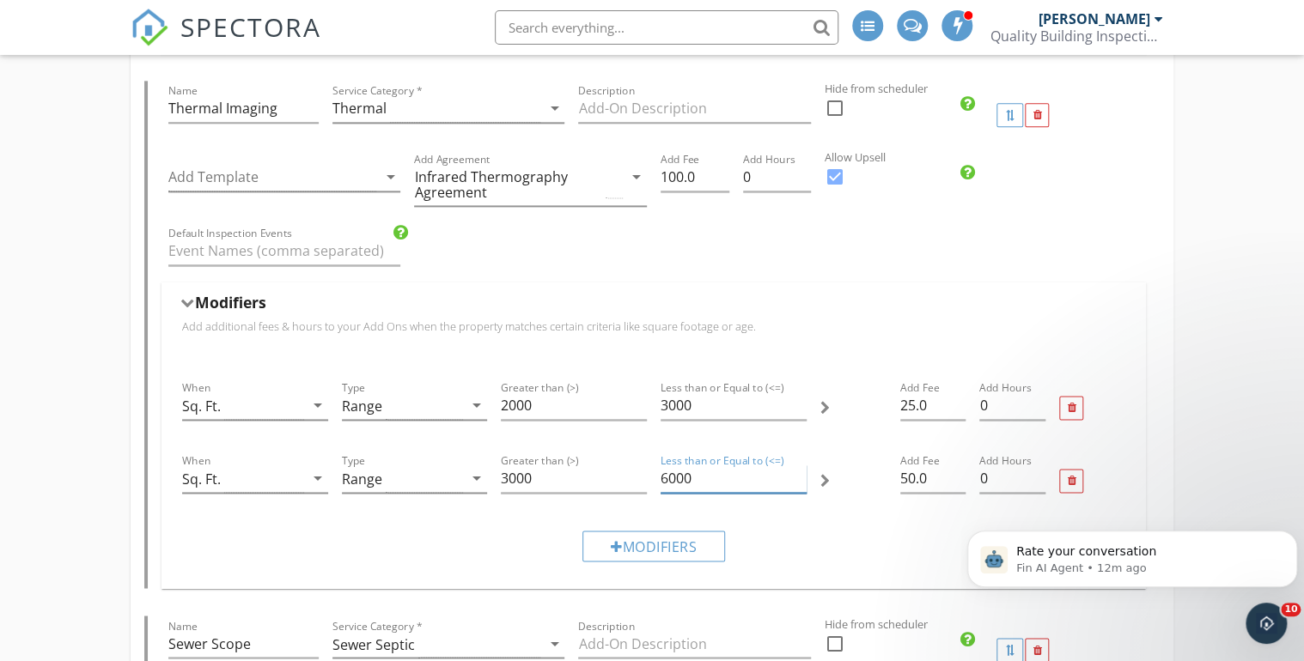
scroll to position [1226, 0]
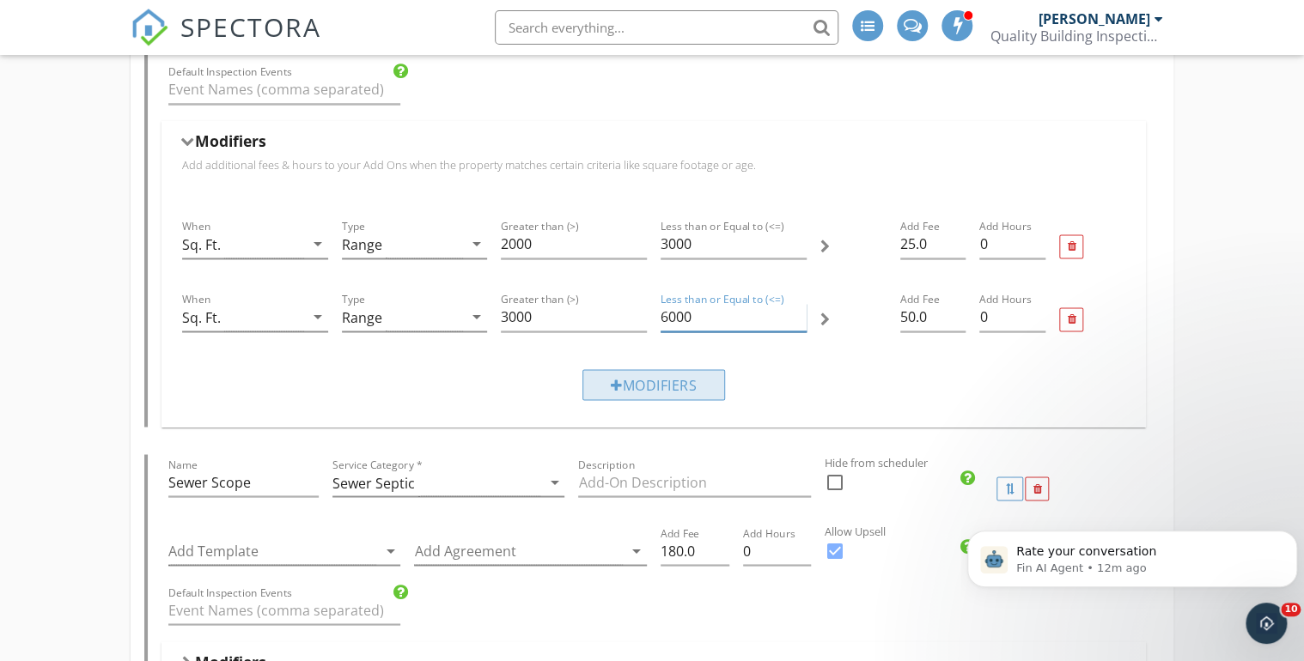
type input "6000"
click at [611, 380] on div at bounding box center [617, 386] width 12 height 14
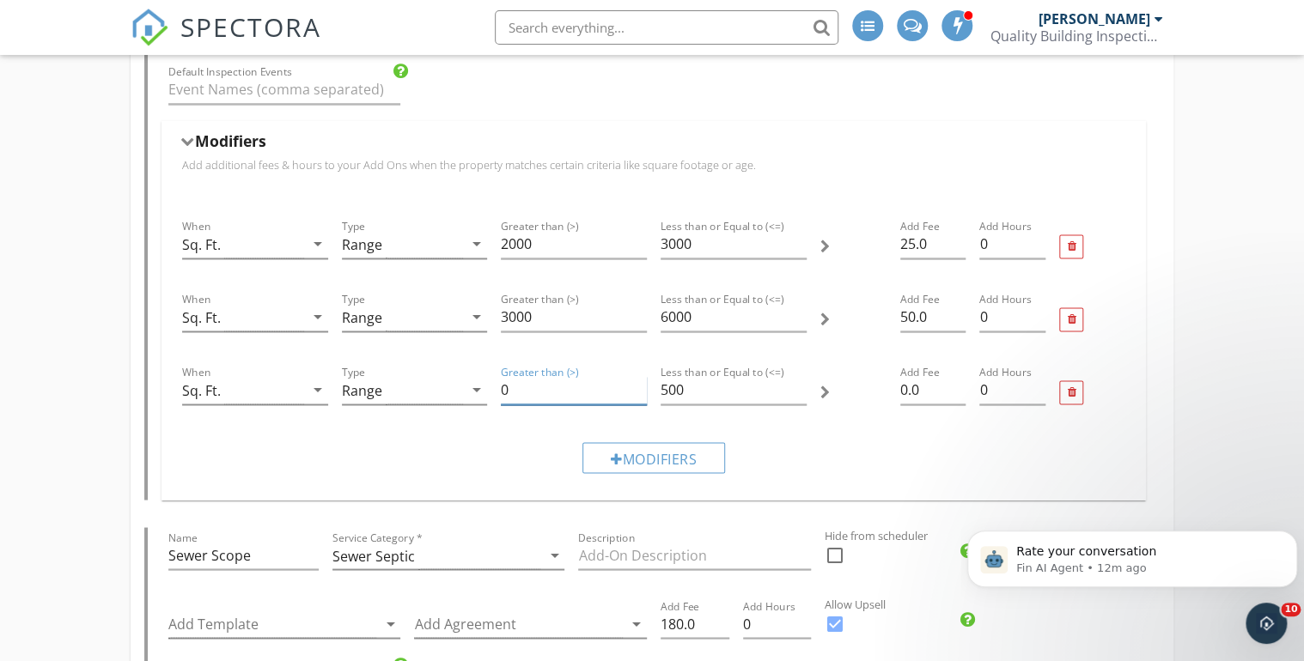
drag, startPoint x: 502, startPoint y: 388, endPoint x: 511, endPoint y: 387, distance: 9.5
click at [511, 387] on input "0" at bounding box center [574, 390] width 146 height 28
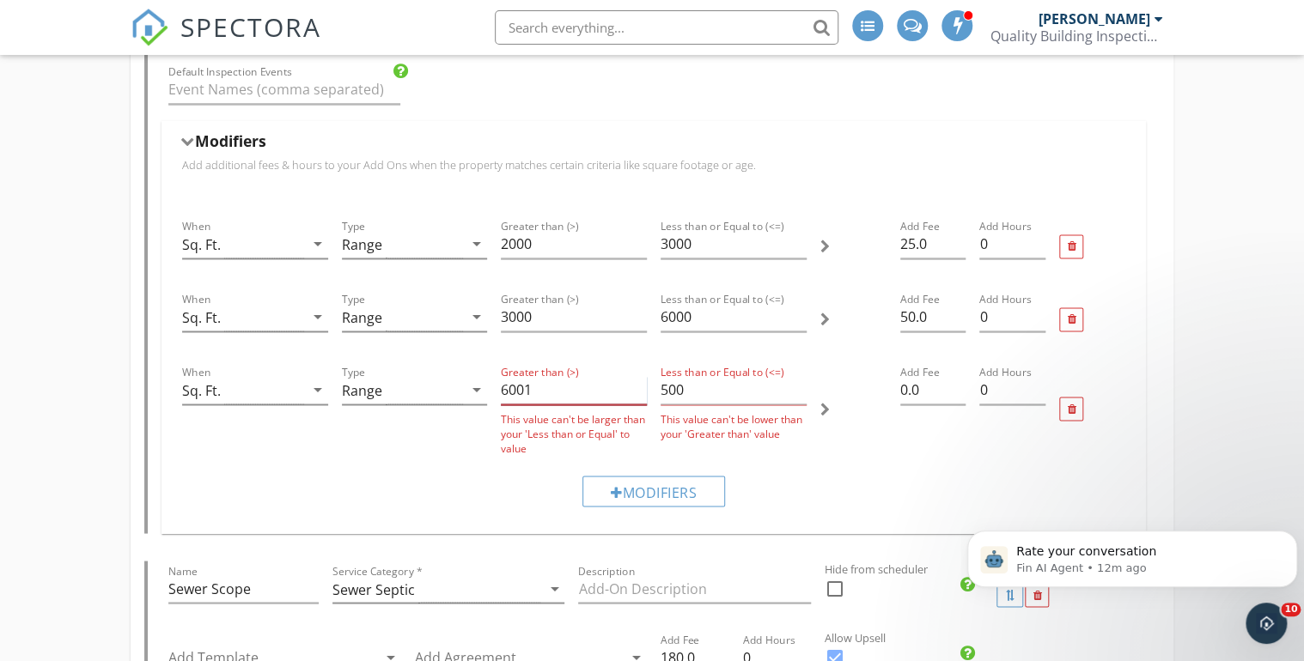
type input "6001"
click at [669, 388] on input "500" at bounding box center [733, 390] width 146 height 28
click at [677, 388] on input "500" at bounding box center [733, 390] width 146 height 28
drag, startPoint x: 687, startPoint y: 386, endPoint x: 663, endPoint y: 384, distance: 24.2
click at [663, 384] on input "500" at bounding box center [733, 390] width 146 height 28
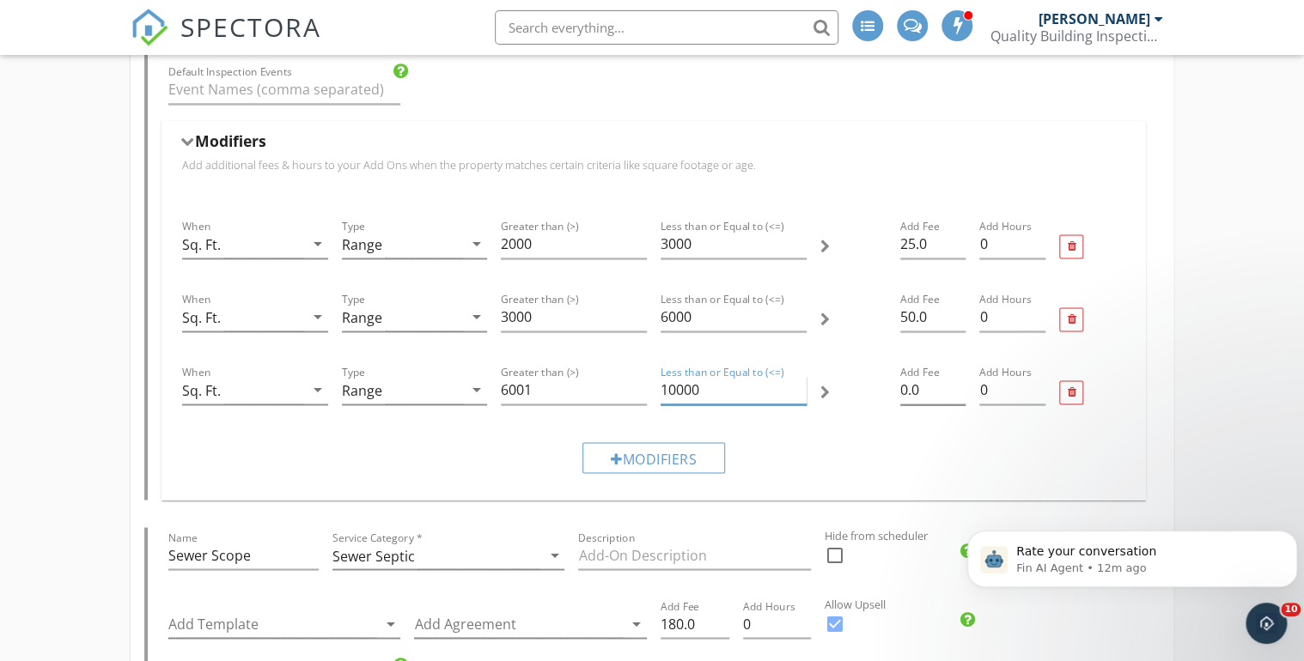
type input "10000"
click at [903, 388] on input "0.0" at bounding box center [933, 390] width 66 height 28
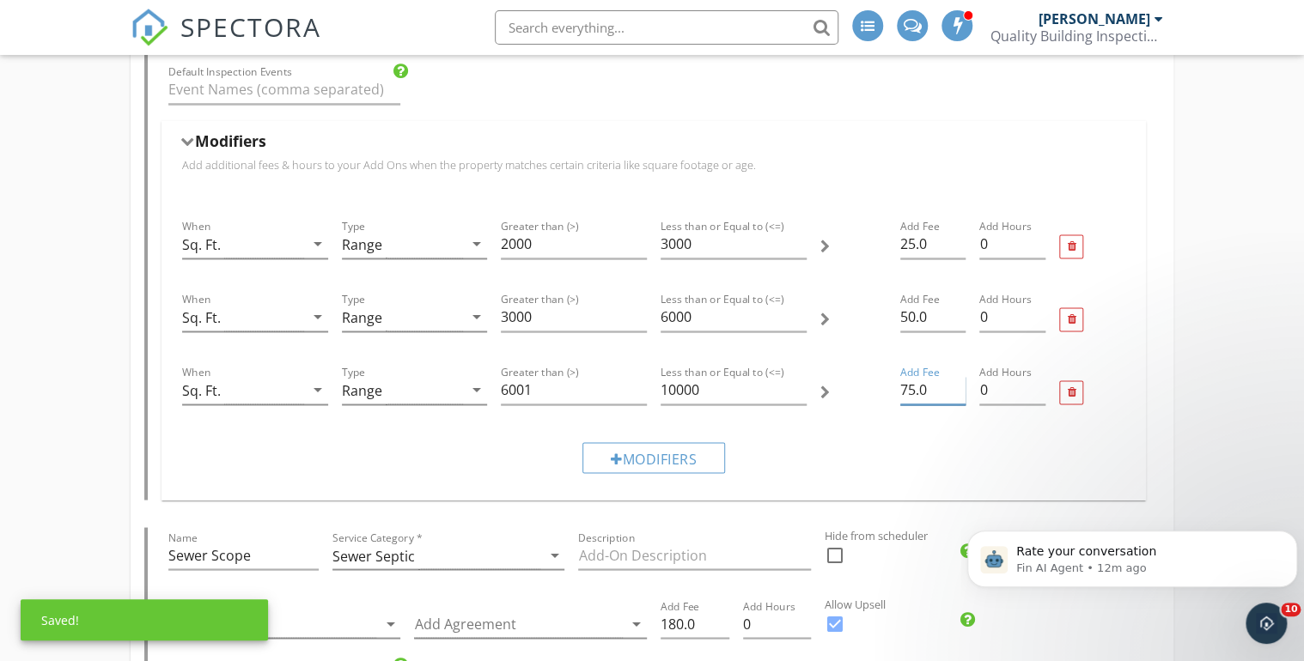
type input "75.0"
click at [835, 440] on div "Modifiers" at bounding box center [653, 458] width 957 height 58
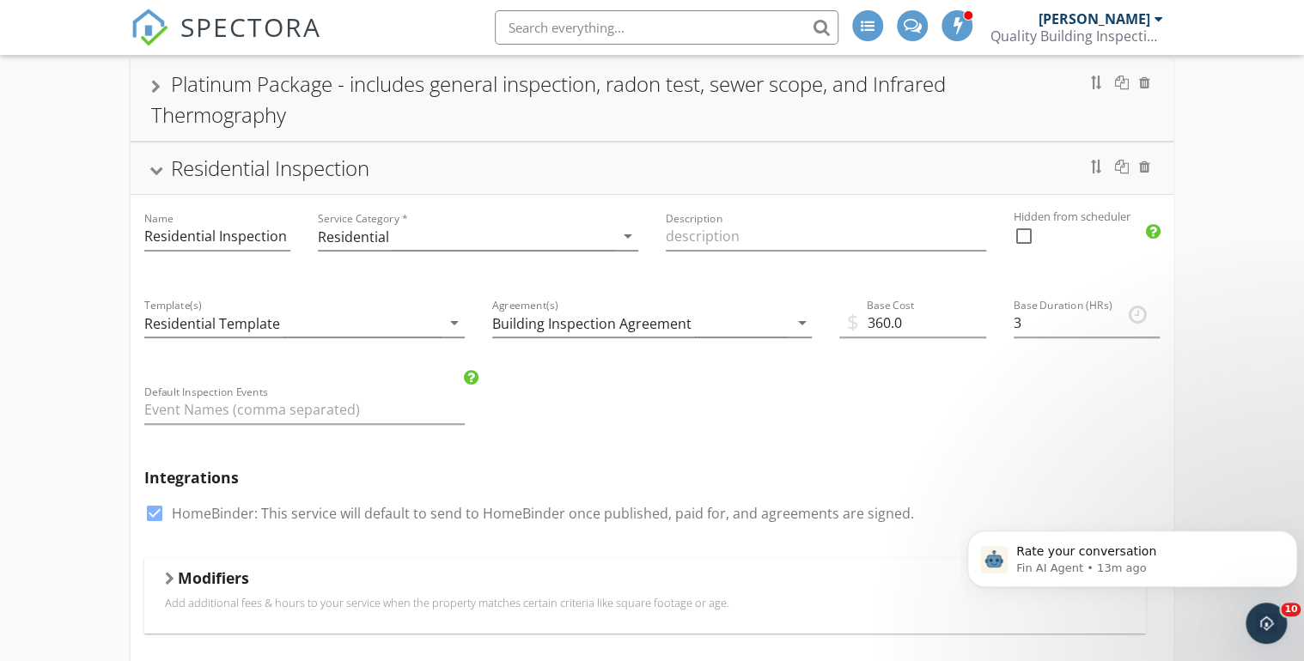
scroll to position [58, 0]
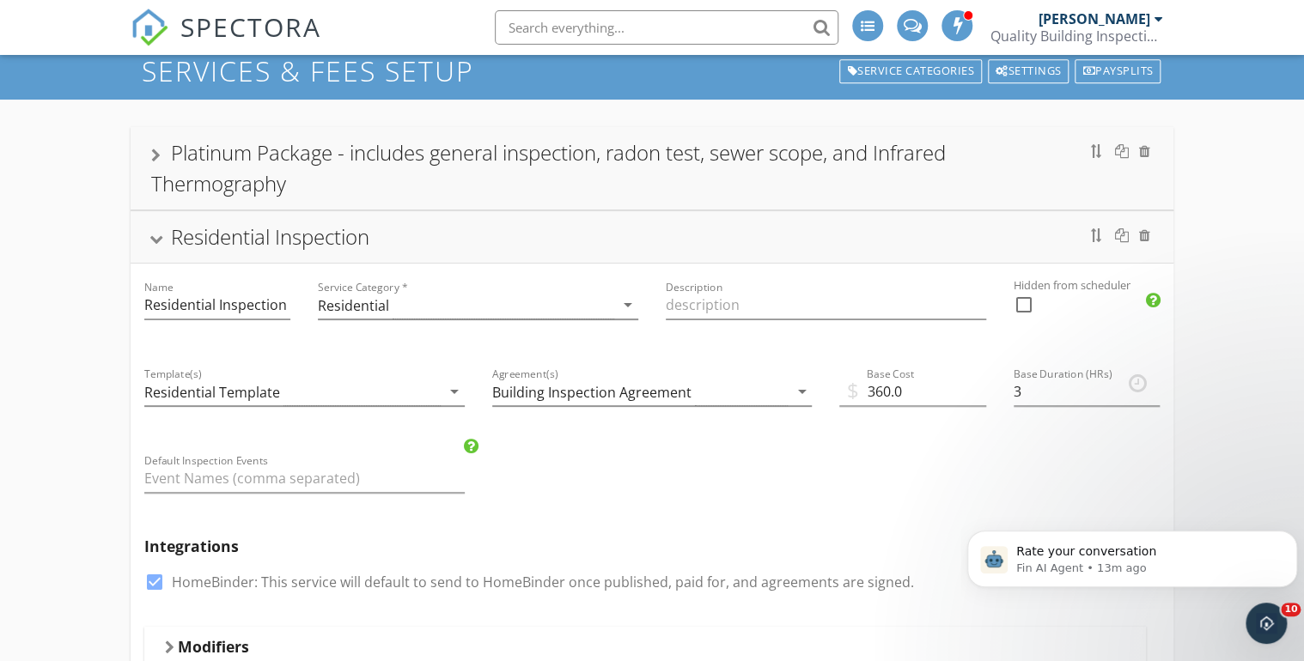
click at [155, 235] on div at bounding box center [156, 239] width 14 height 9
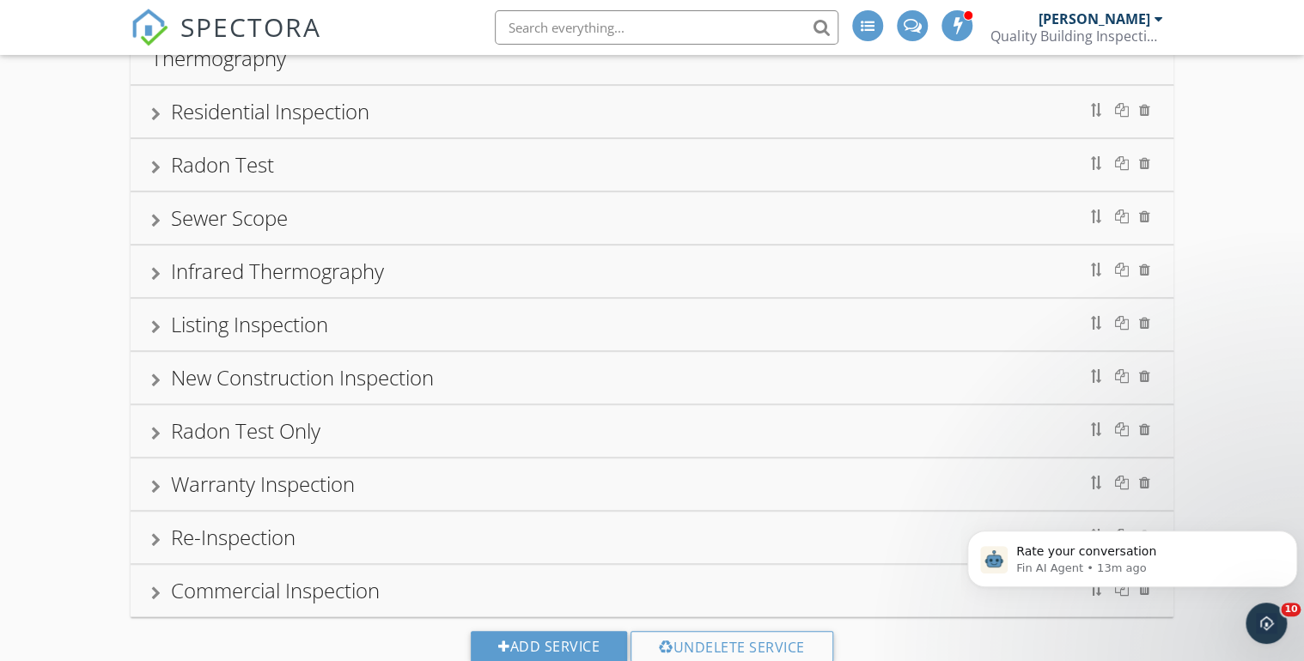
scroll to position [196, 0]
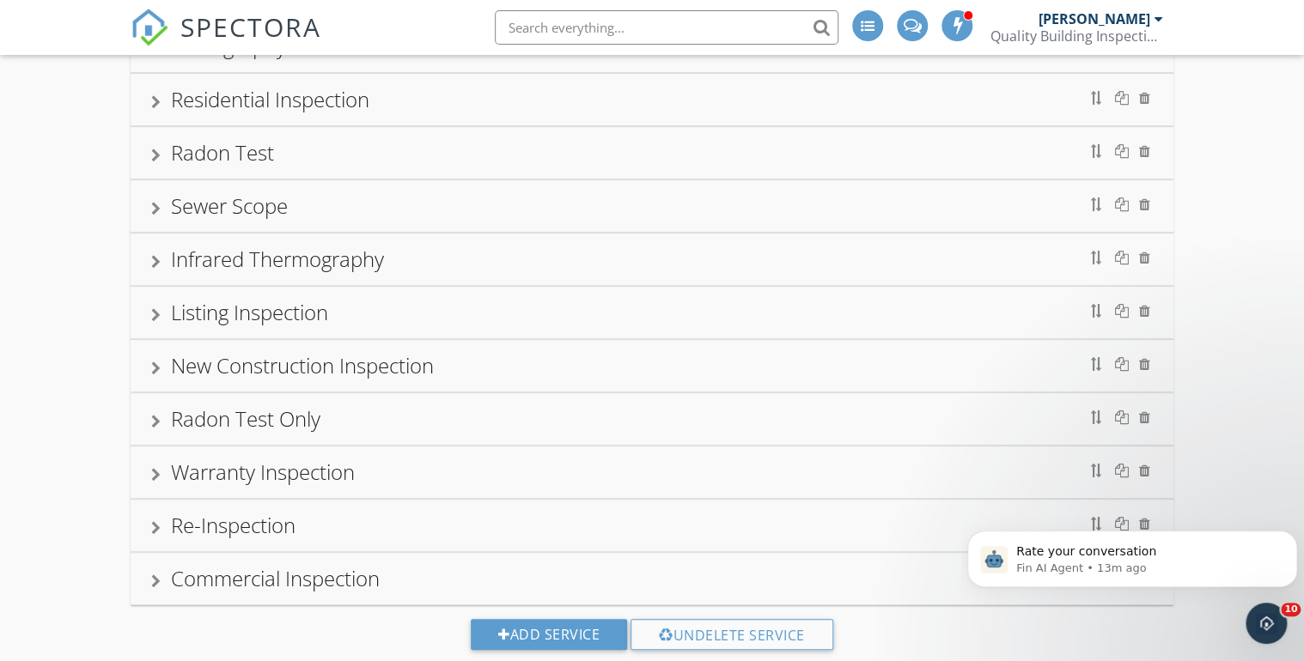
click at [155, 313] on div at bounding box center [155, 315] width 9 height 14
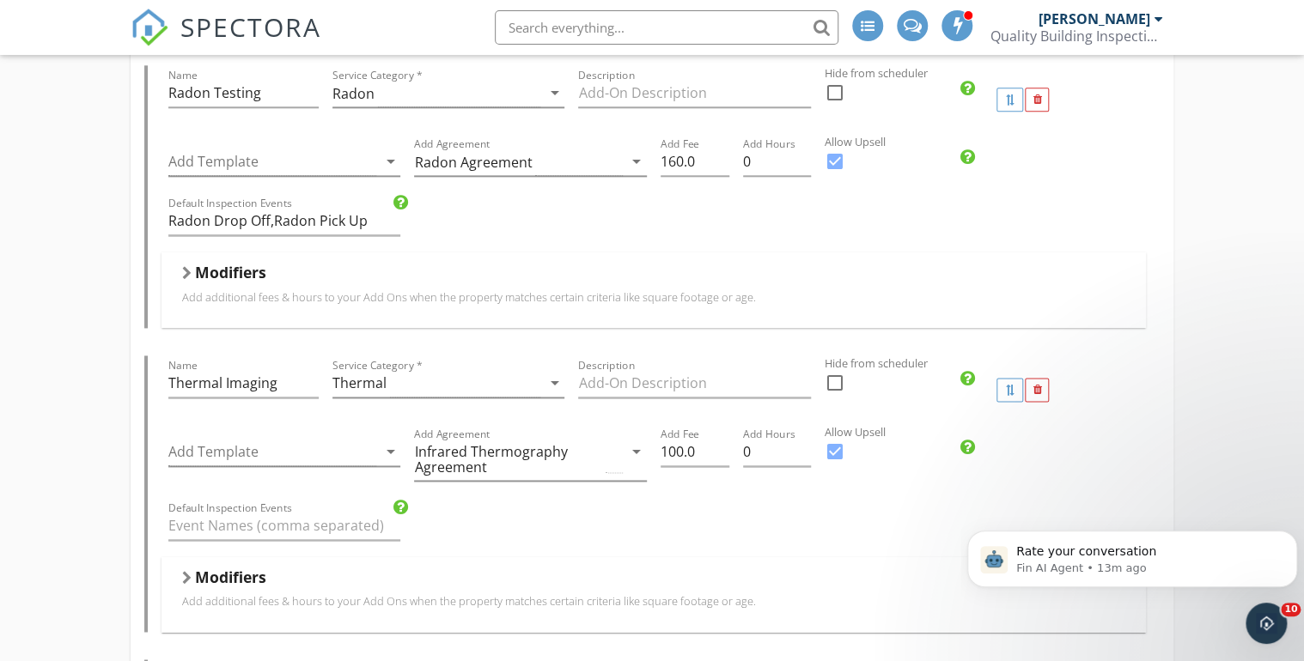
scroll to position [1089, 0]
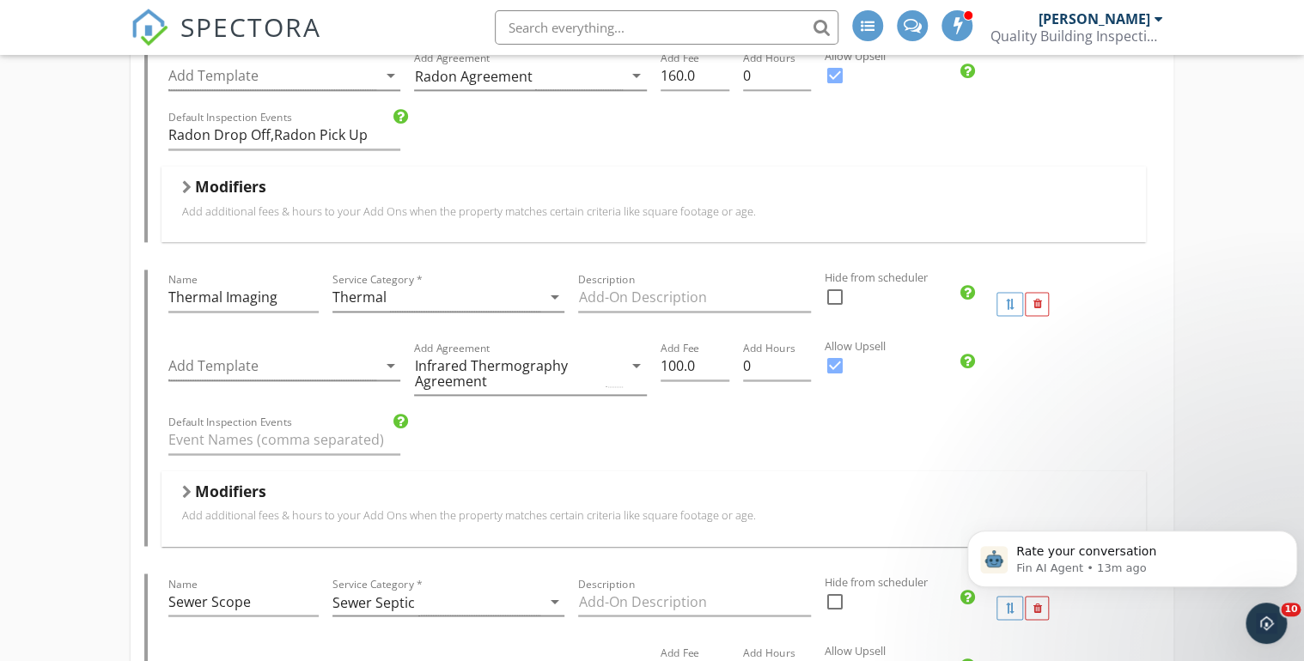
drag, startPoint x: 188, startPoint y: 488, endPoint x: 259, endPoint y: 490, distance: 71.3
click at [188, 489] on div at bounding box center [186, 492] width 9 height 14
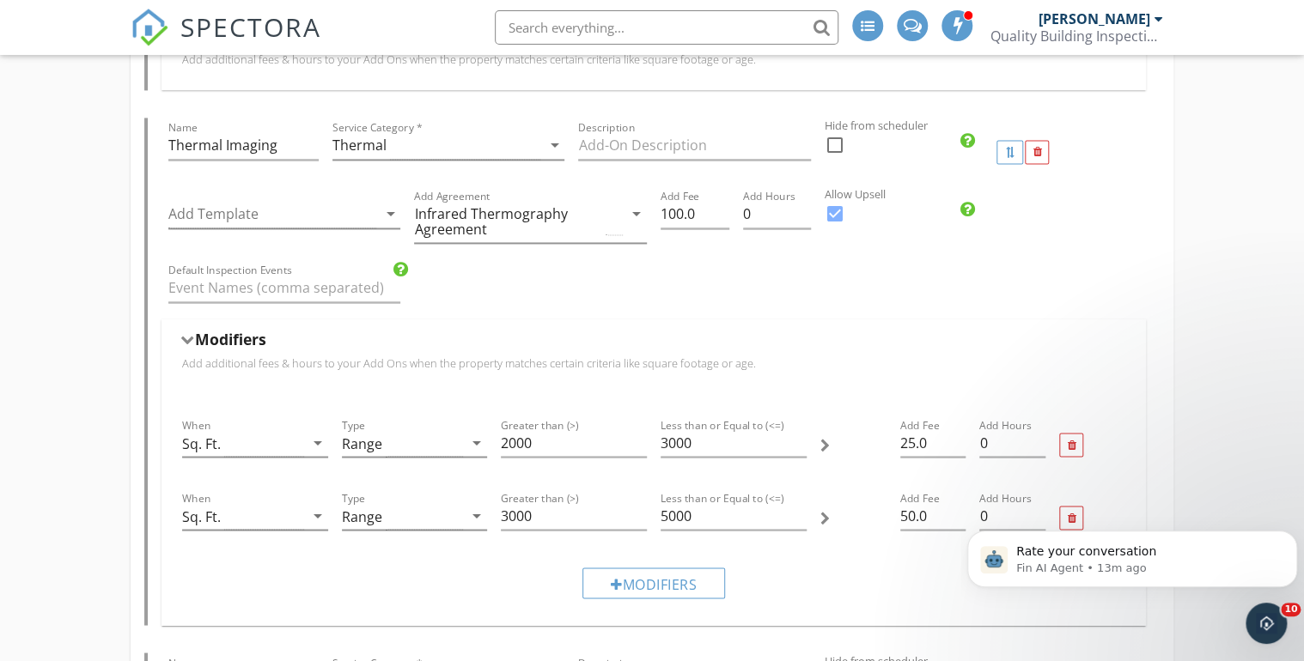
scroll to position [1295, 0]
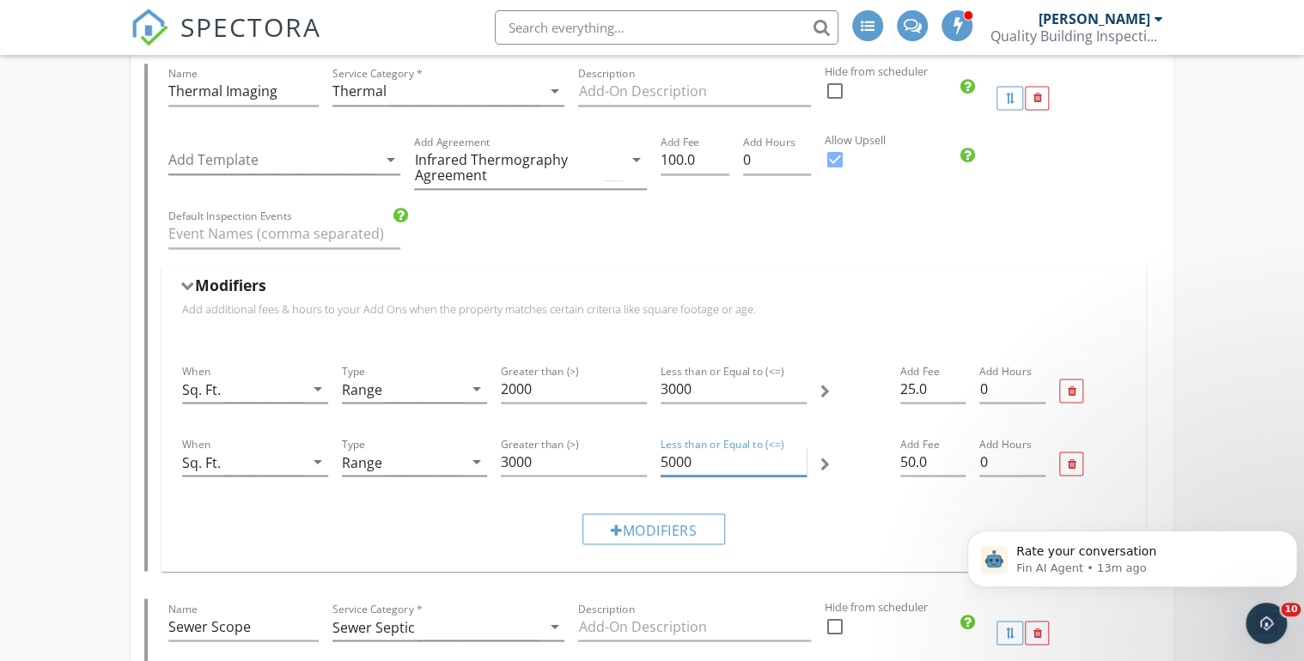
click at [665, 458] on input "5000" at bounding box center [733, 461] width 146 height 28
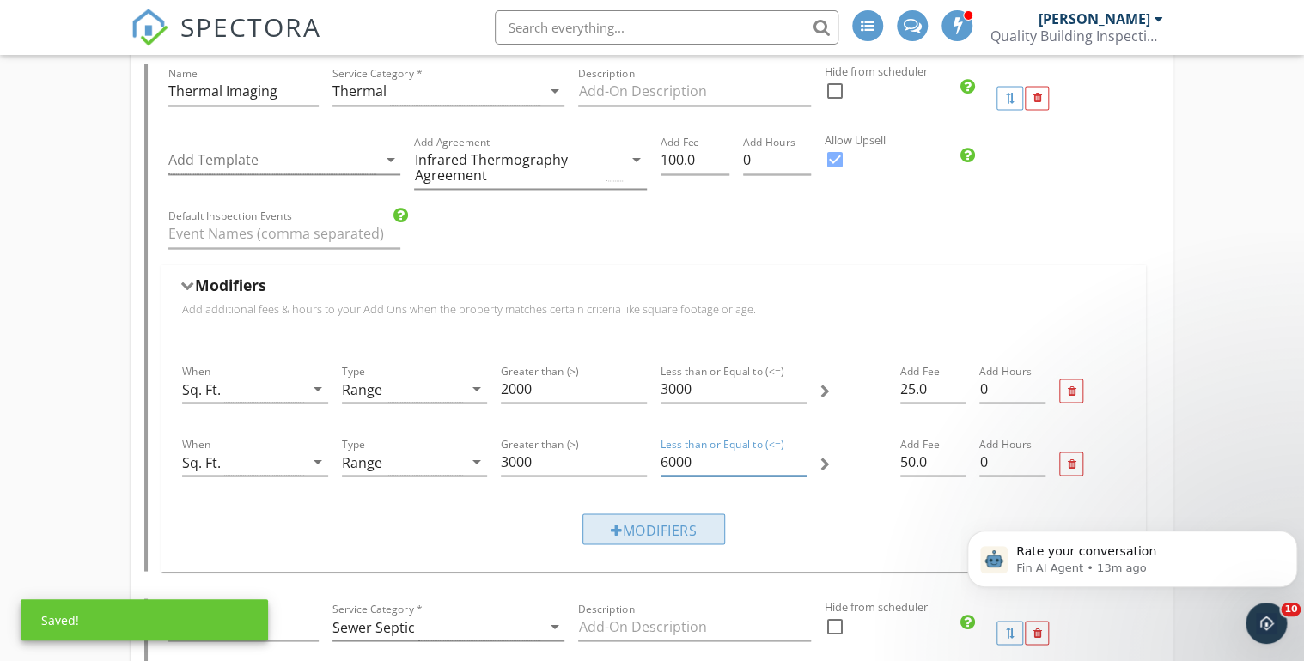
type input "6000"
click at [641, 522] on div "Modifiers" at bounding box center [653, 529] width 143 height 31
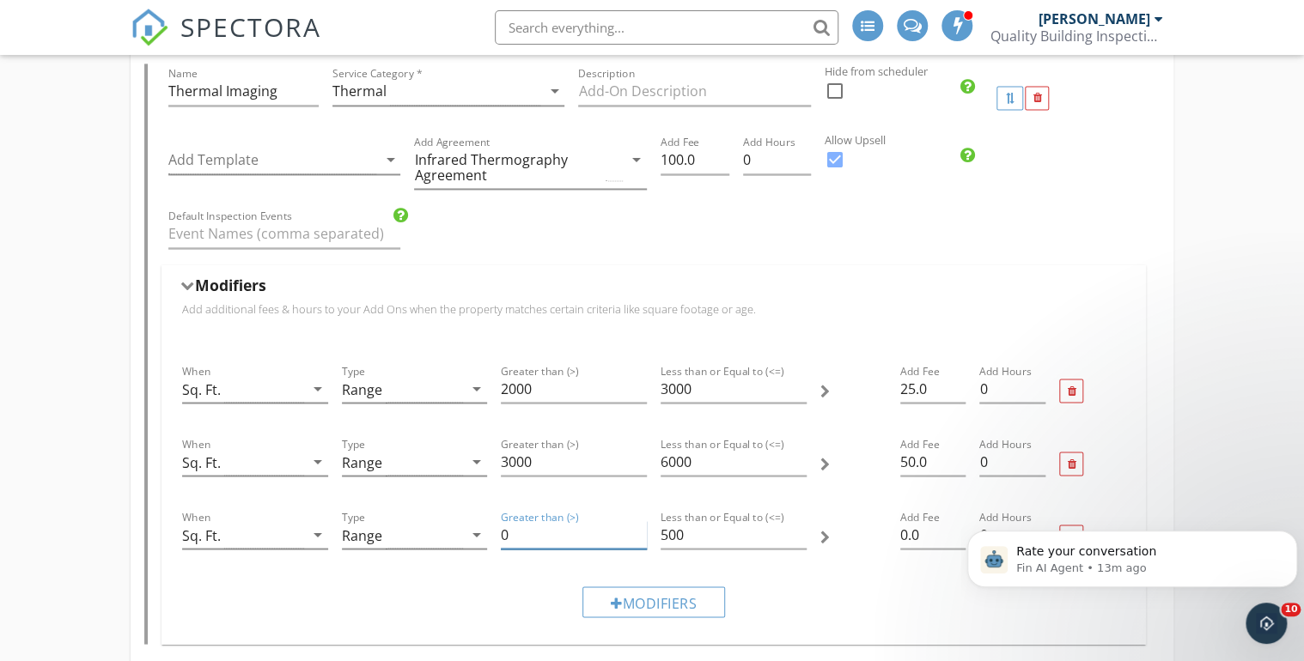
click at [508, 528] on input "0" at bounding box center [574, 534] width 146 height 28
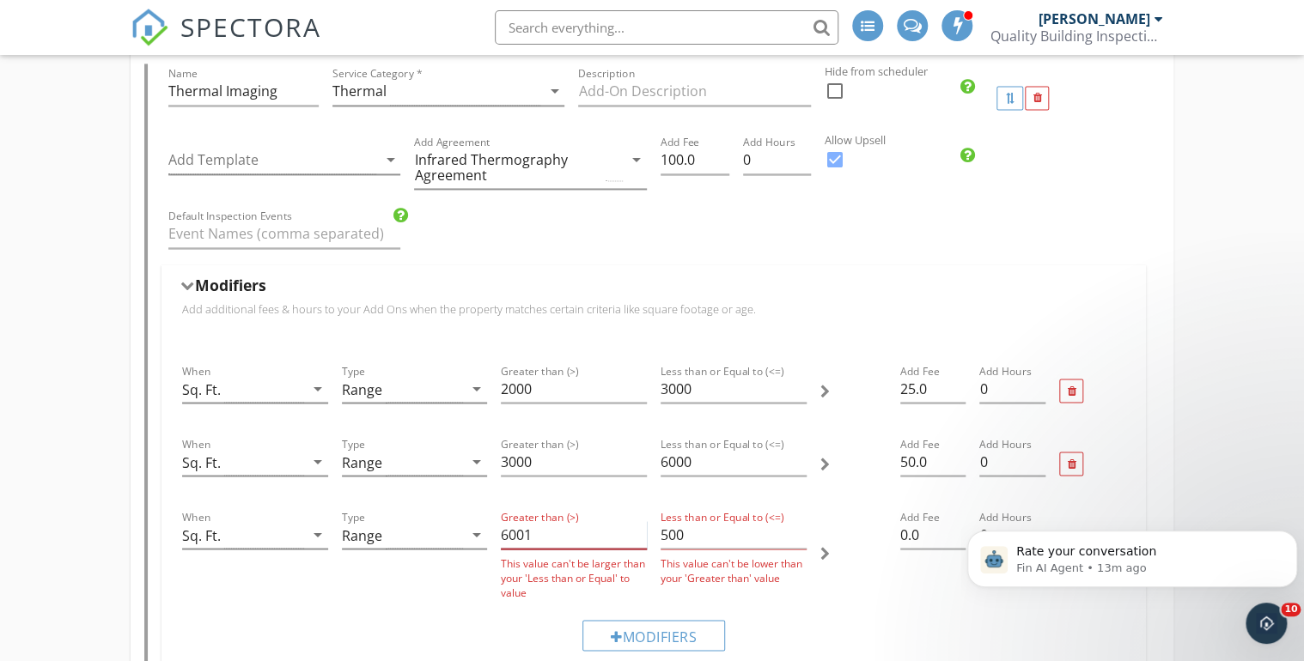
type input "6001"
drag, startPoint x: 660, startPoint y: 532, endPoint x: 683, endPoint y: 532, distance: 22.3
click at [683, 532] on input "500" at bounding box center [733, 534] width 146 height 28
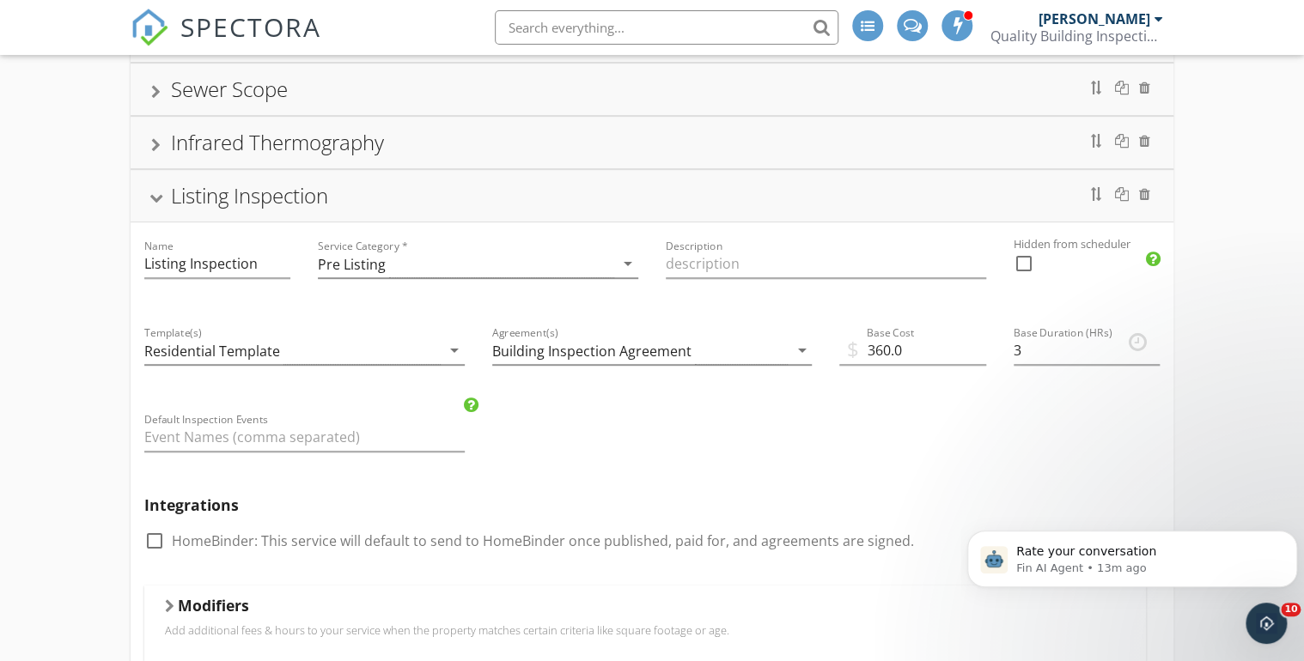
scroll to position [196, 0]
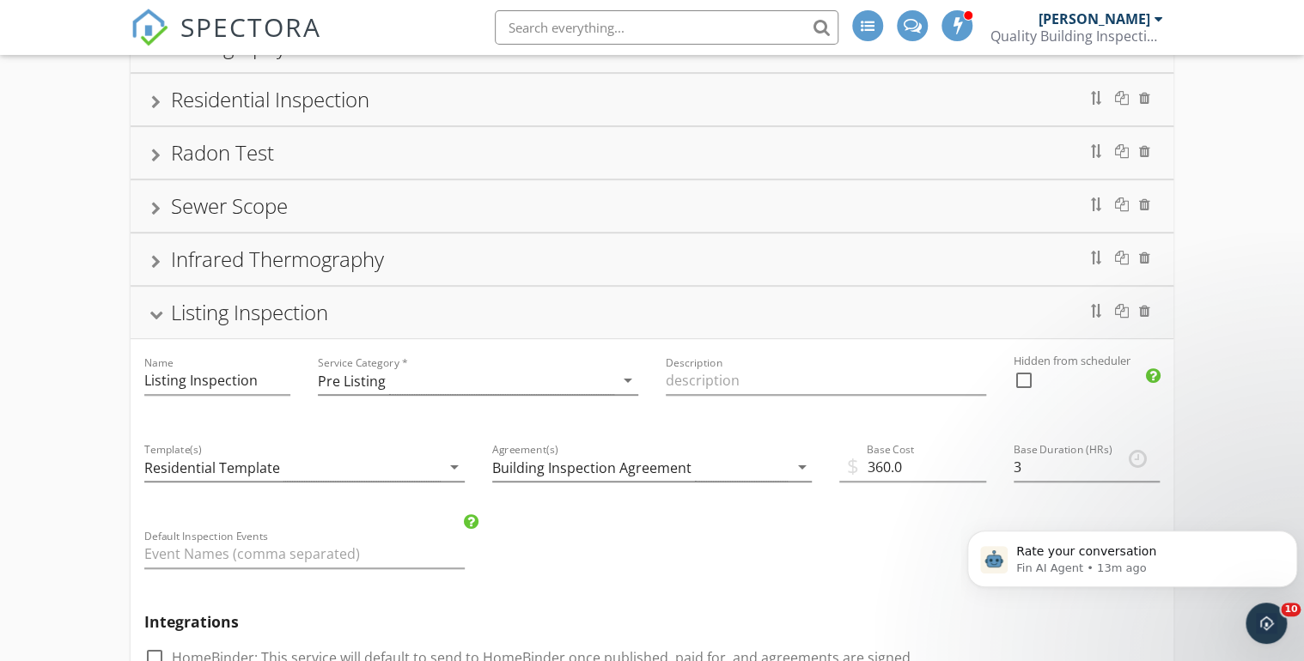
type input "10000"
click at [157, 311] on div at bounding box center [156, 315] width 14 height 9
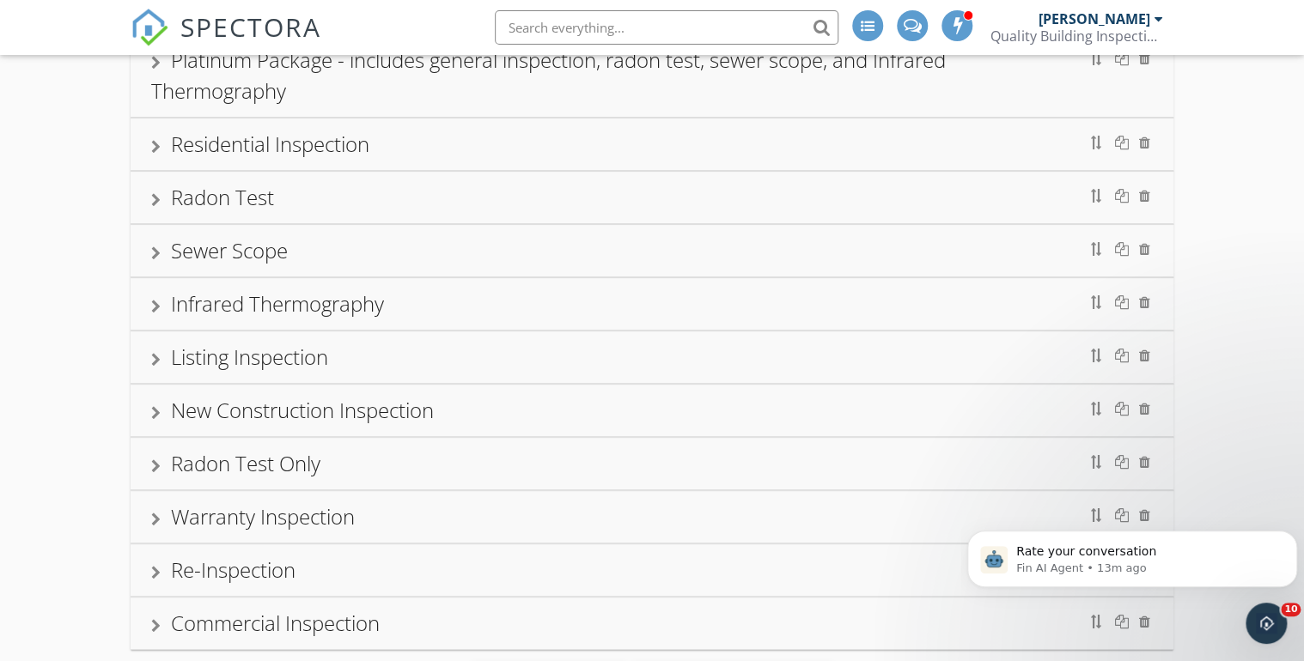
scroll to position [127, 0]
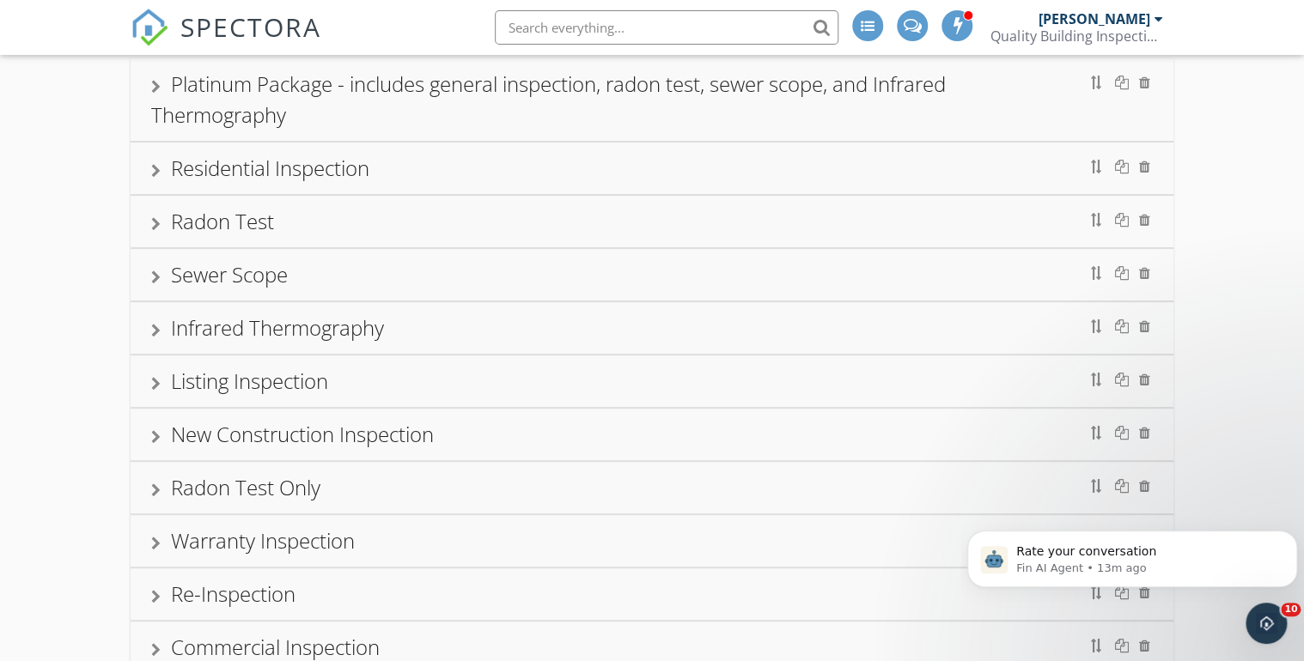
click at [156, 434] on div at bounding box center [155, 437] width 9 height 14
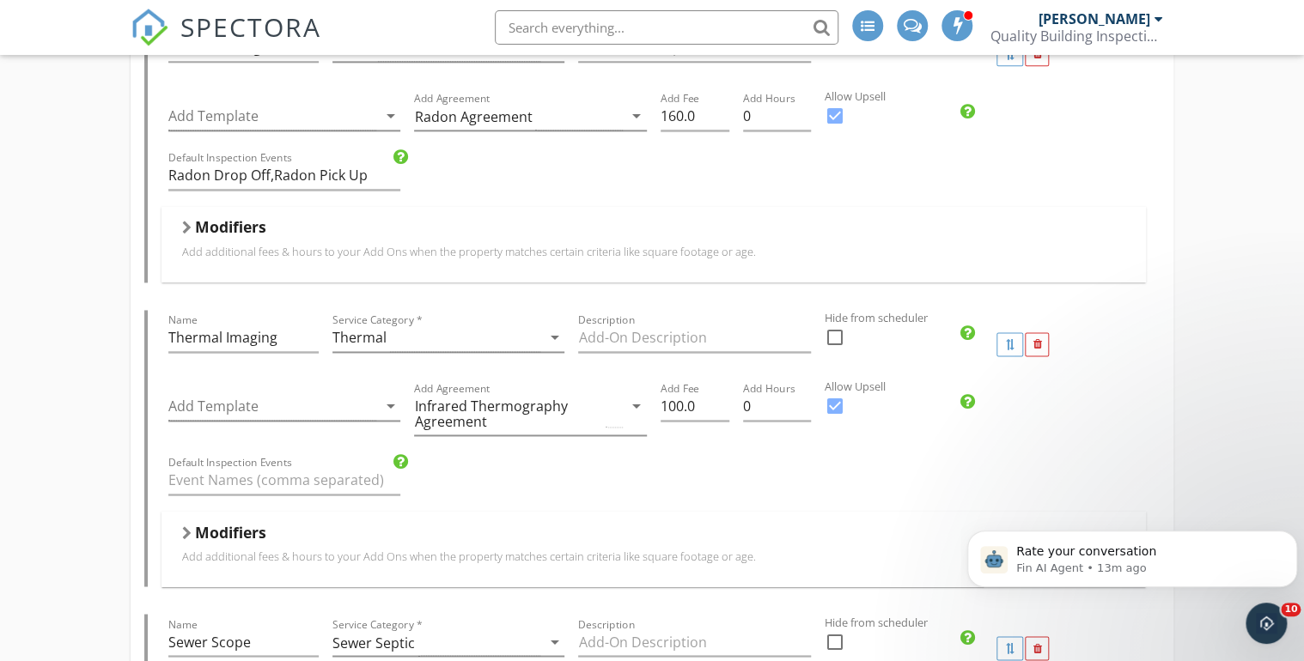
scroll to position [1158, 0]
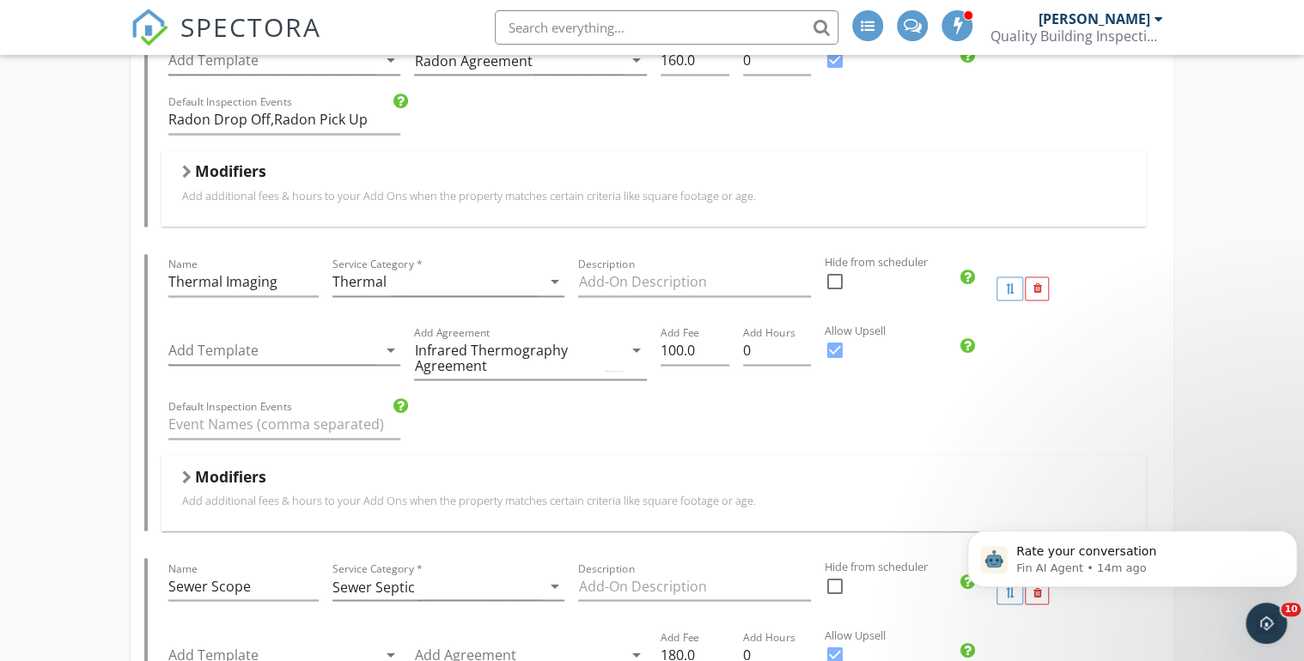
click at [191, 471] on div at bounding box center [186, 477] width 9 height 14
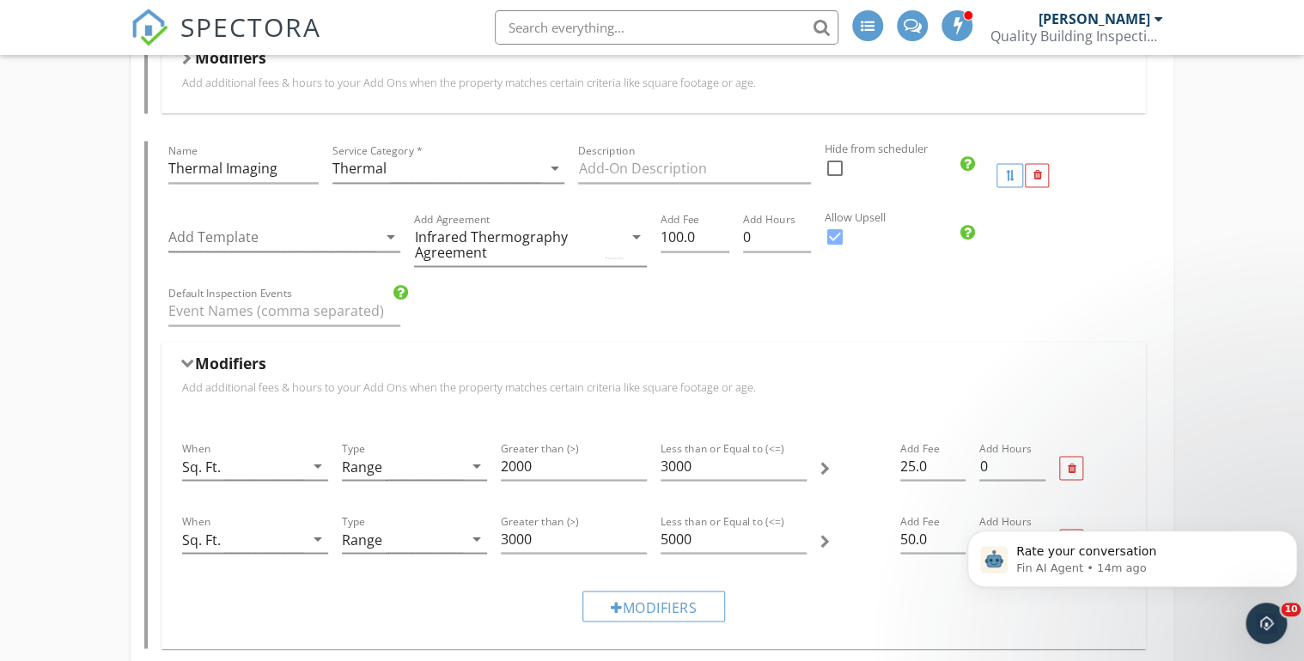
scroll to position [1364, 0]
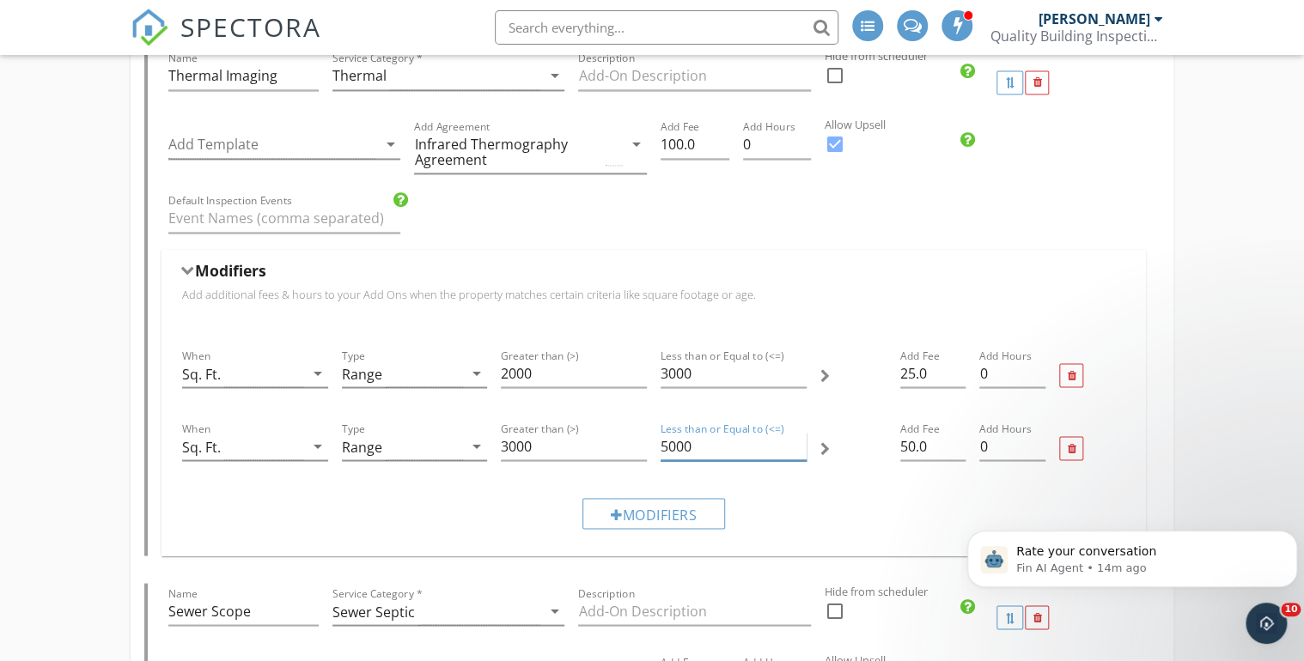
click at [667, 439] on input "5000" at bounding box center [733, 446] width 146 height 28
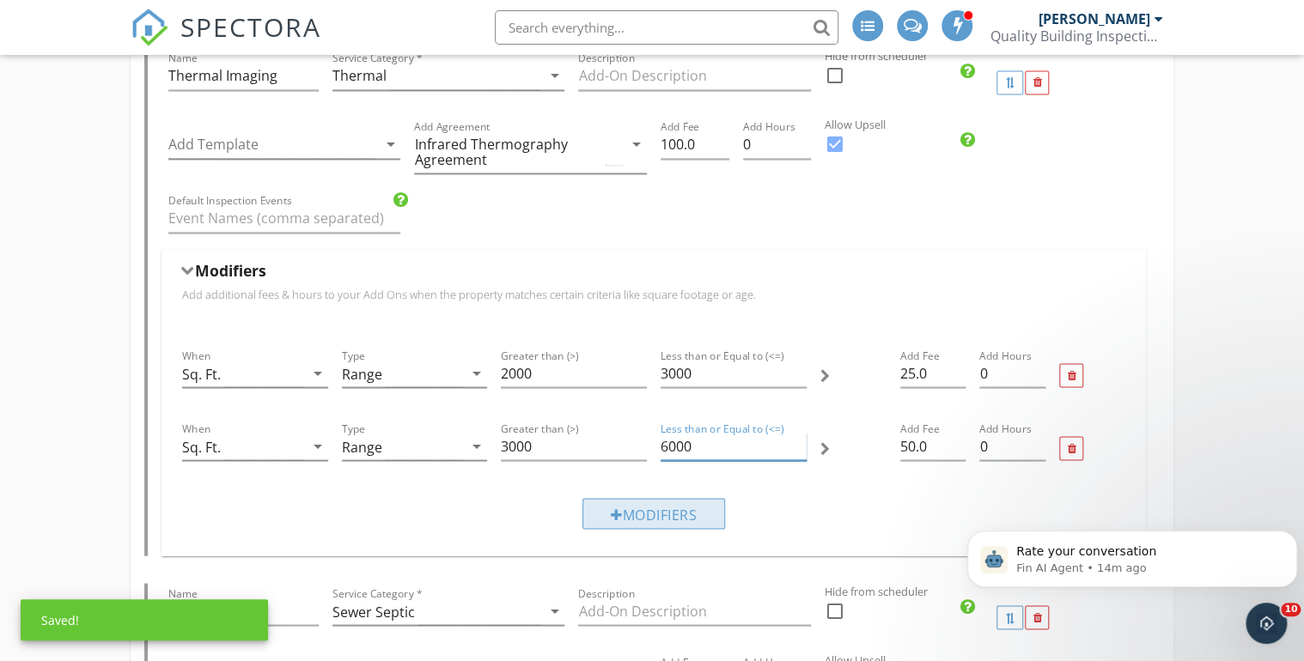
type input "6000"
click at [642, 519] on div "Modifiers" at bounding box center [653, 513] width 143 height 31
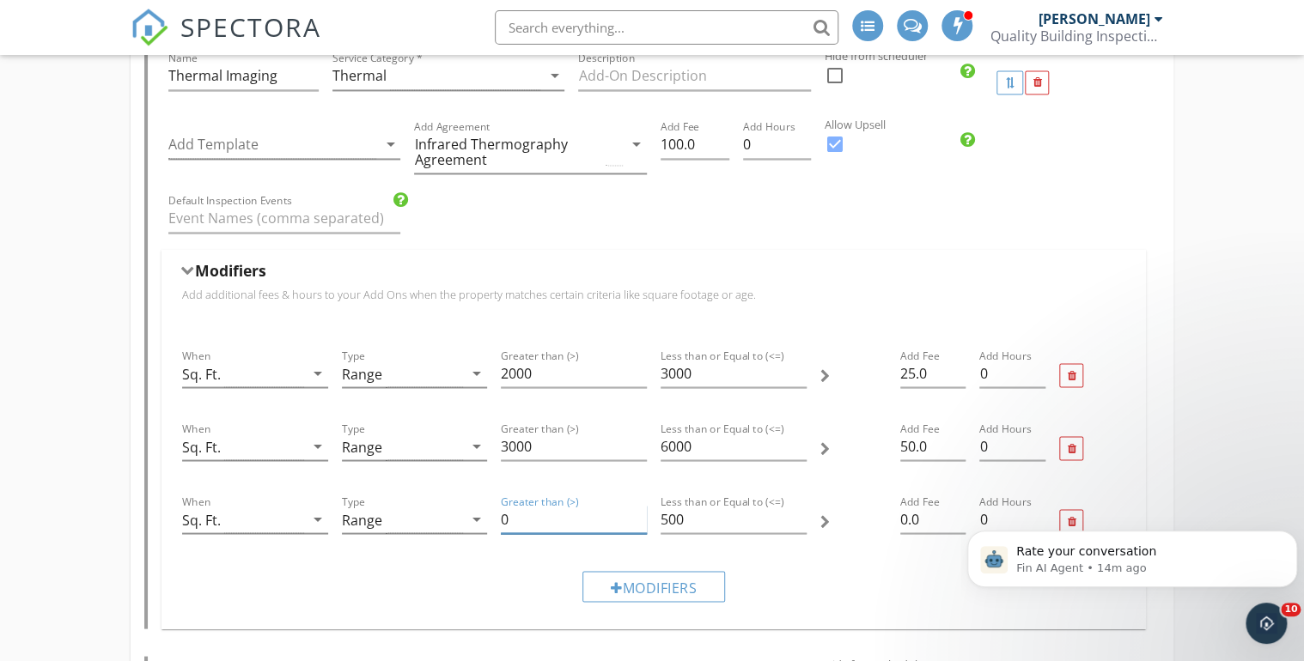
click at [504, 512] on input "0" at bounding box center [574, 519] width 146 height 28
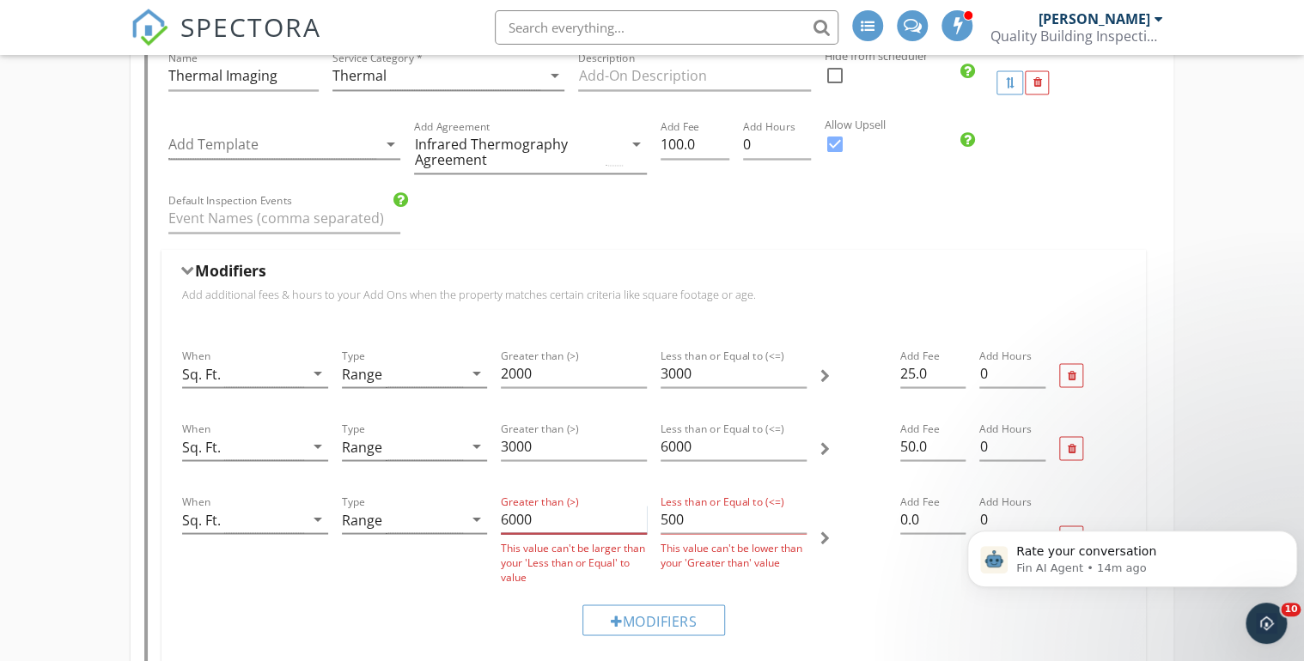
type input "6000"
drag, startPoint x: 660, startPoint y: 514, endPoint x: 684, endPoint y: 516, distance: 24.2
click at [684, 516] on input "500" at bounding box center [733, 519] width 146 height 28
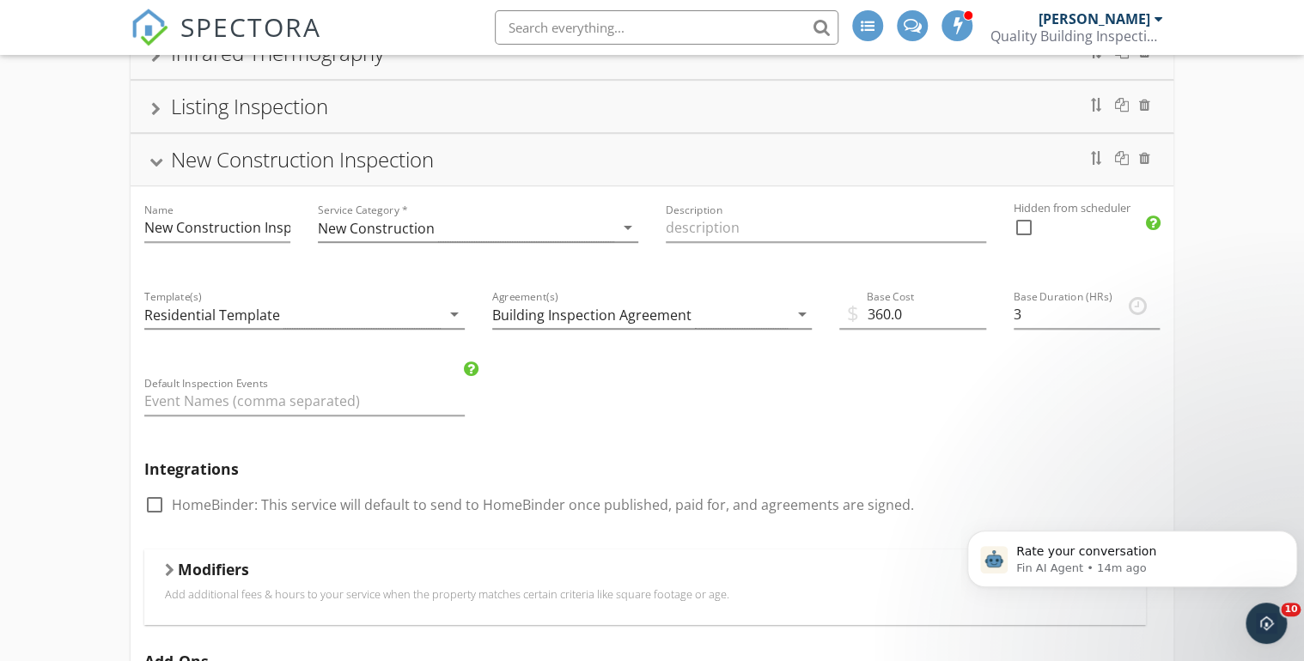
scroll to position [333, 0]
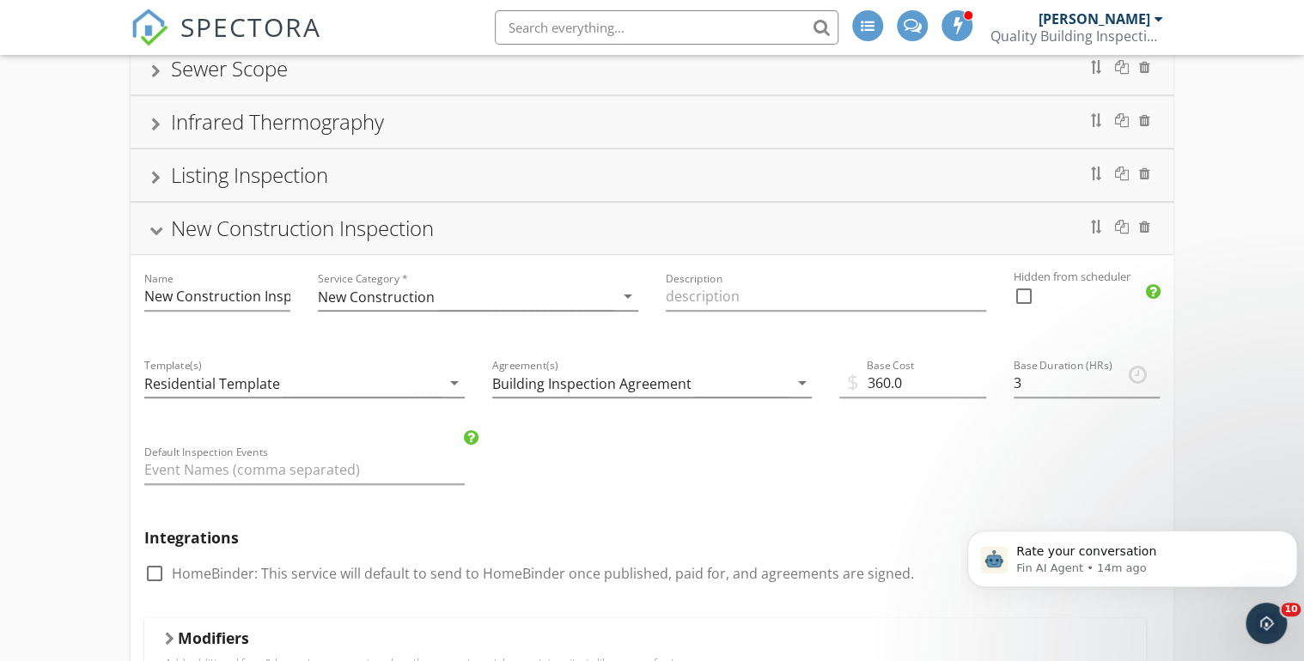
type input "10000"
click at [155, 228] on div at bounding box center [156, 231] width 14 height 9
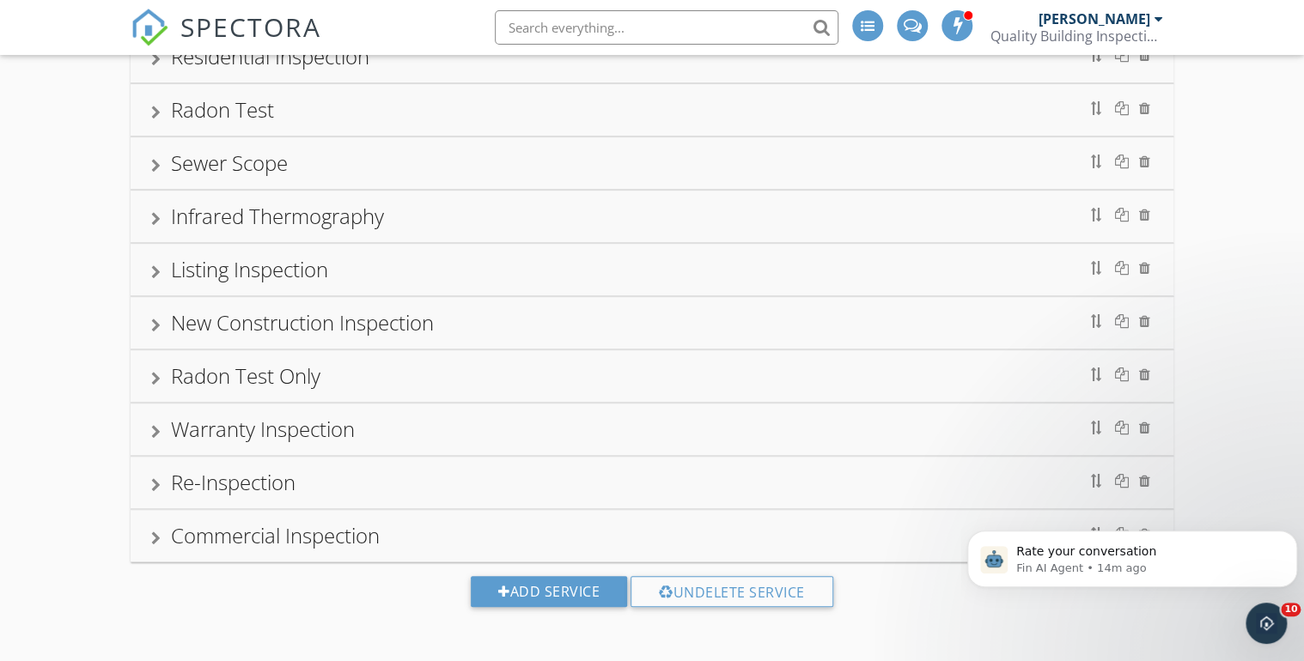
scroll to position [235, 0]
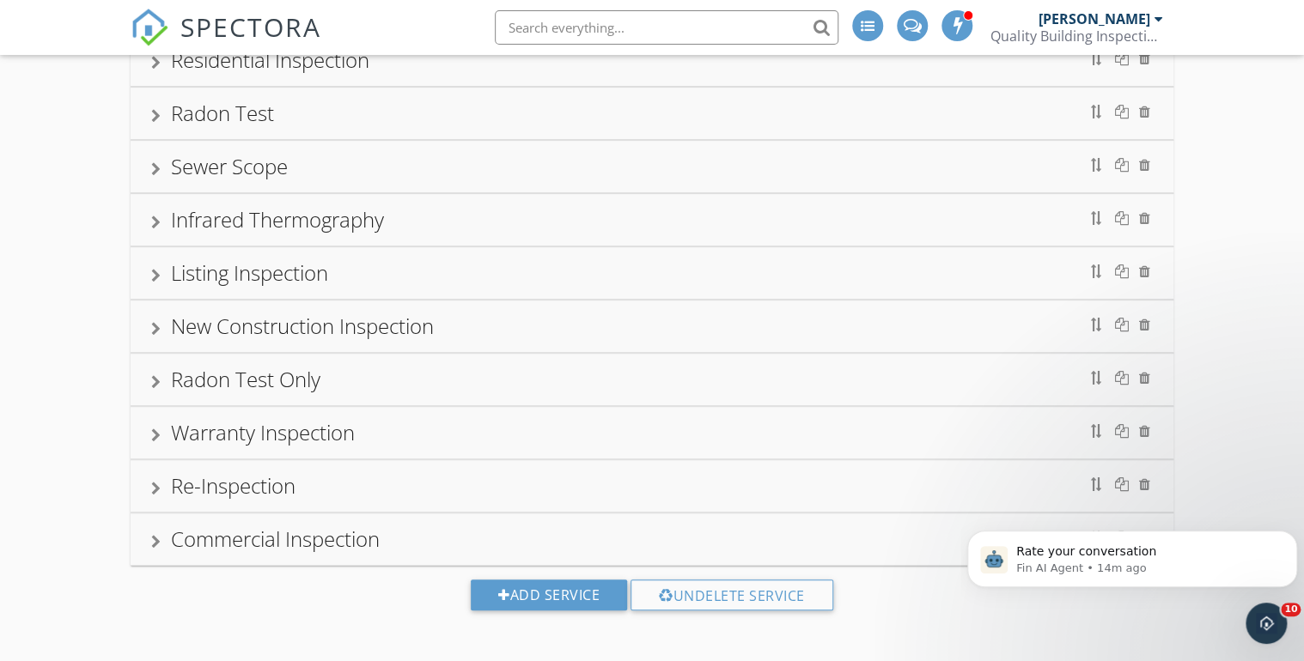
click at [151, 275] on div at bounding box center [155, 276] width 9 height 14
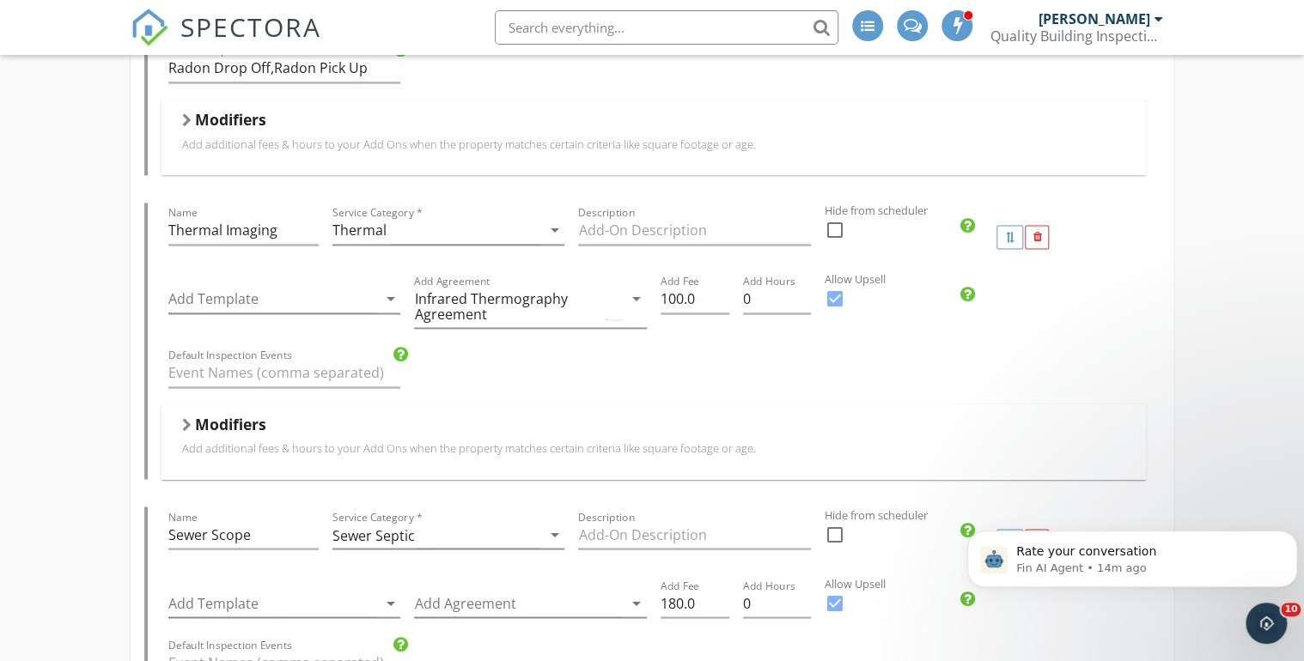
scroll to position [1197, 0]
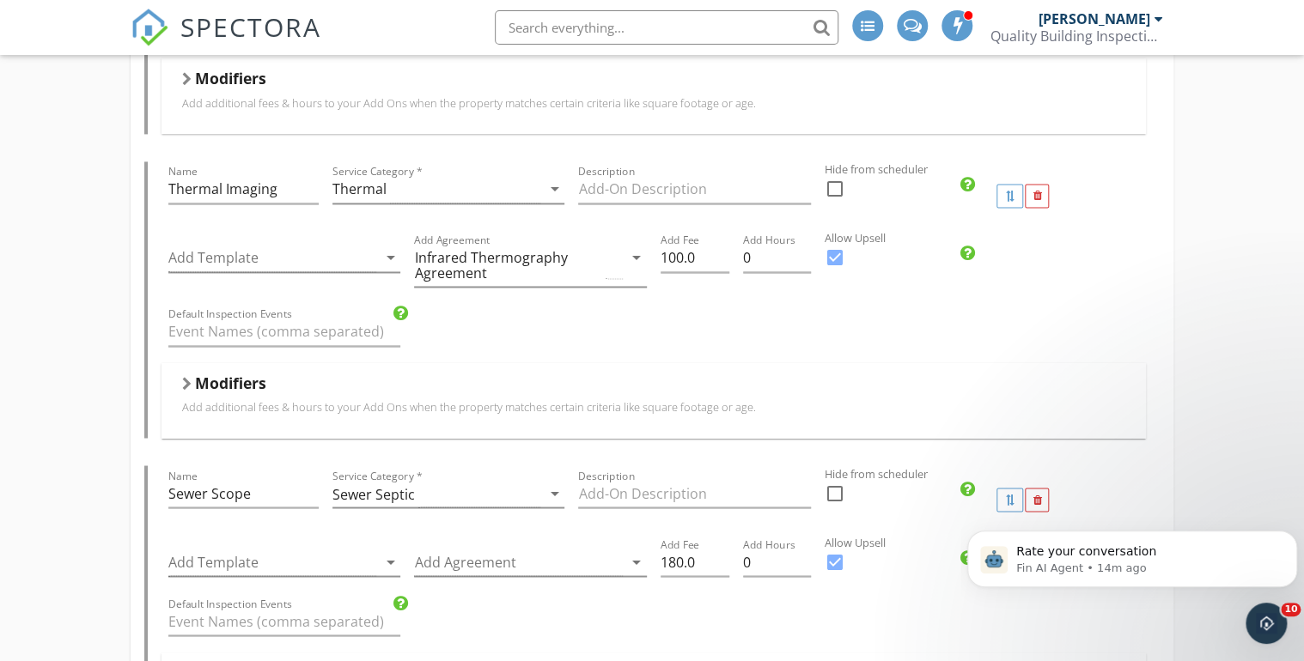
click at [186, 377] on div at bounding box center [186, 384] width 9 height 14
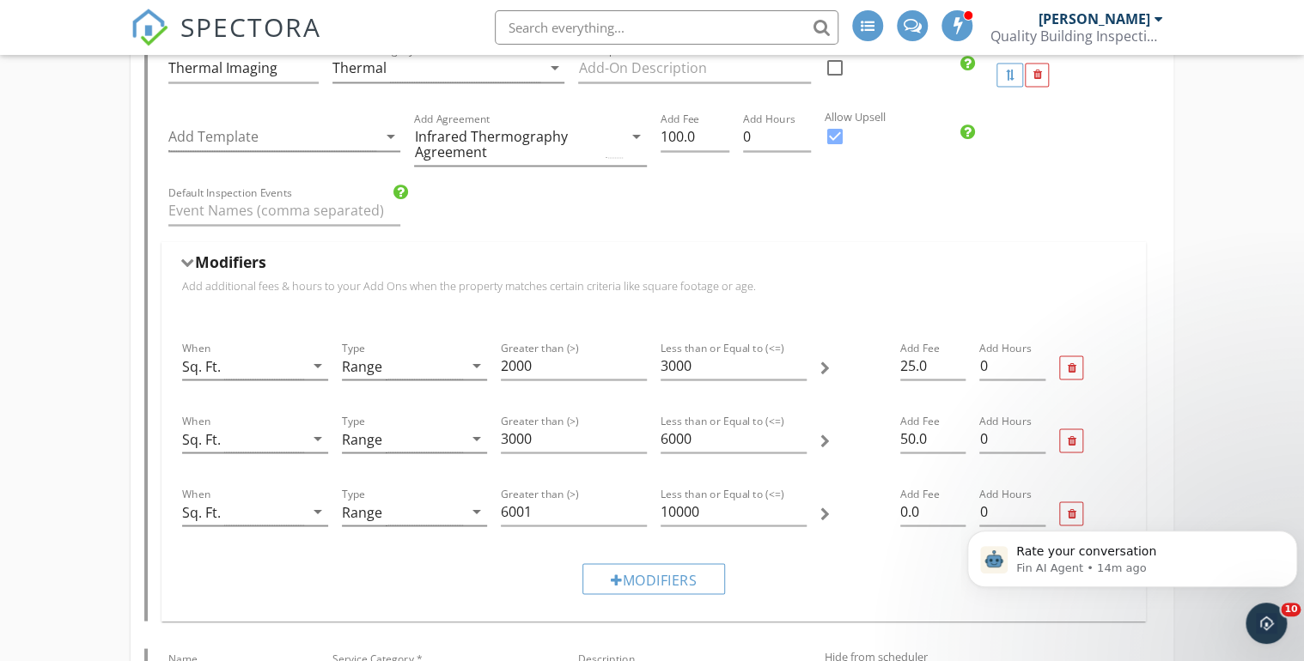
scroll to position [1335, 0]
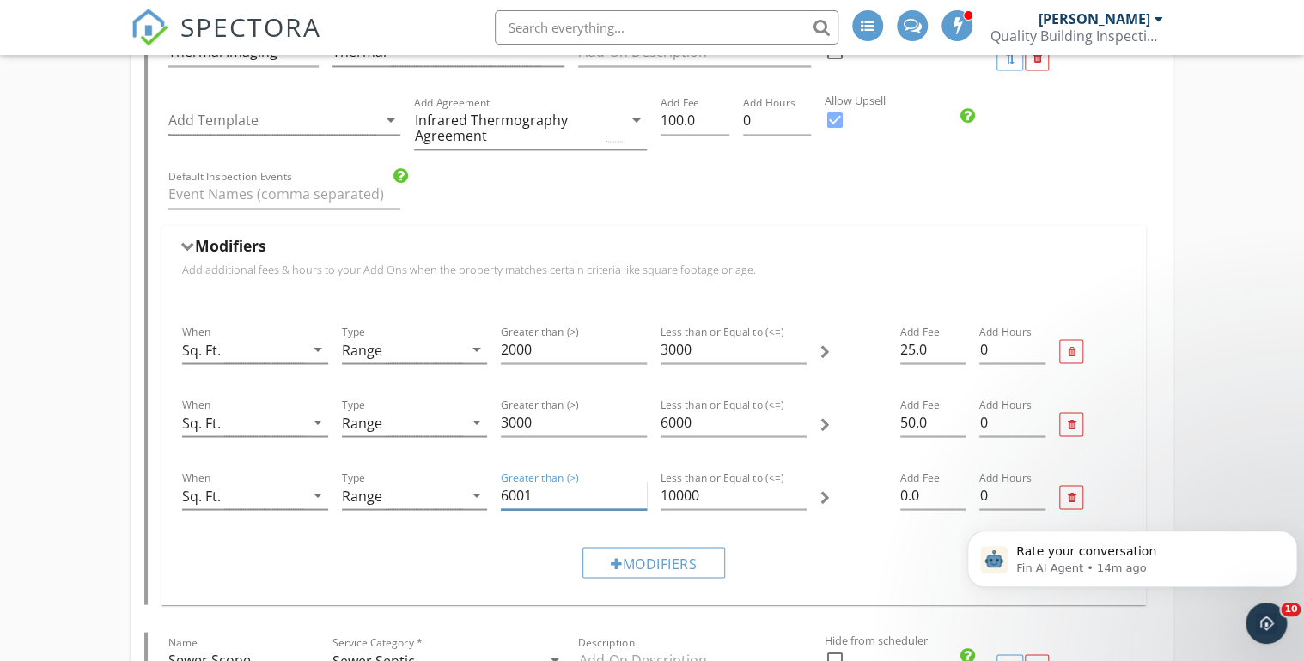
click at [533, 489] on input "6001" at bounding box center [574, 495] width 146 height 28
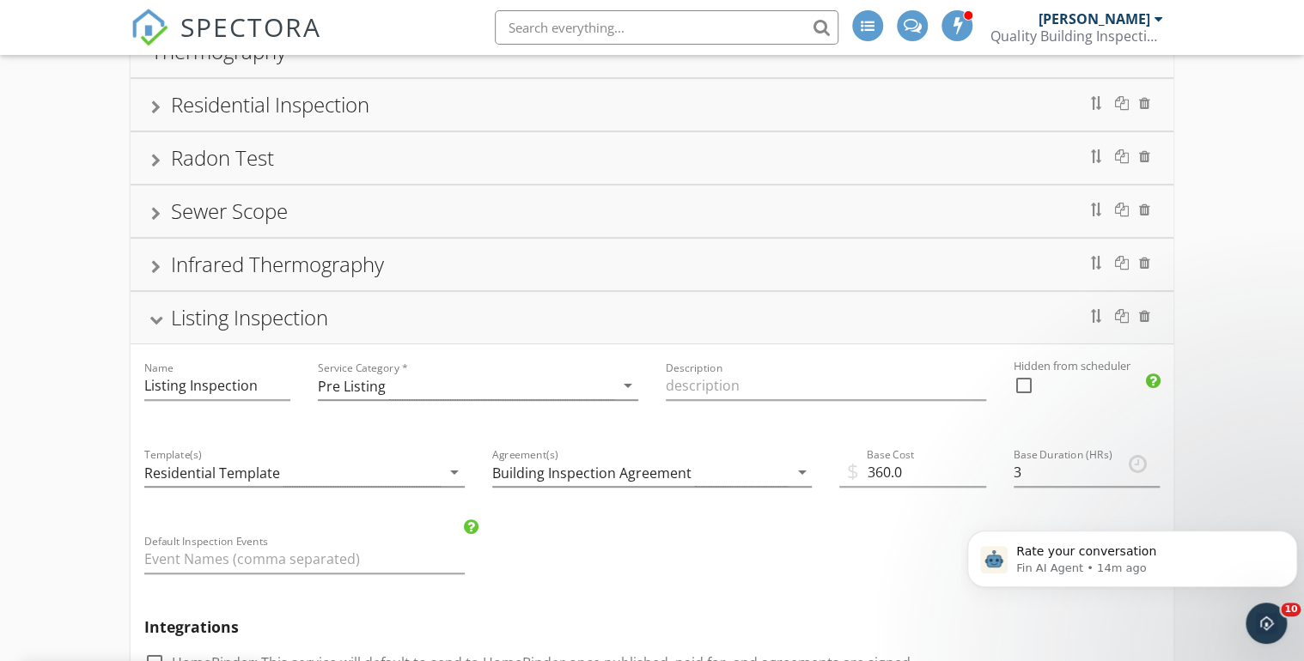
scroll to position [167, 0]
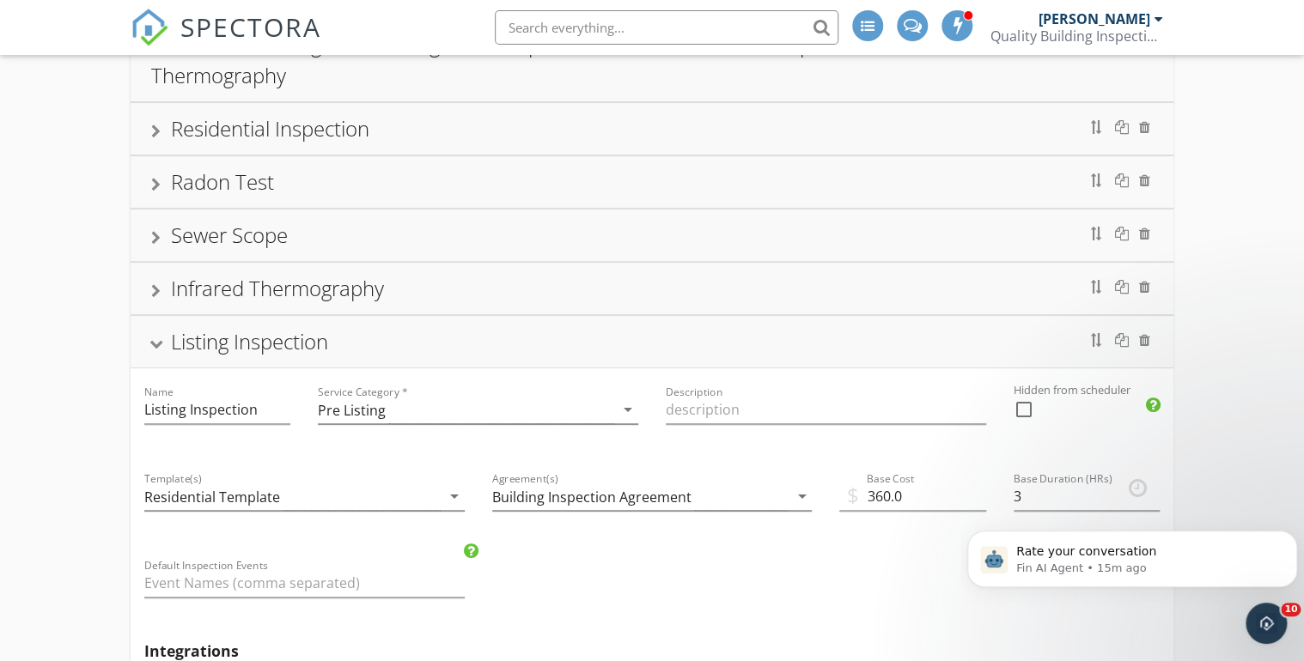
type input "6000"
click at [154, 340] on div at bounding box center [156, 344] width 14 height 9
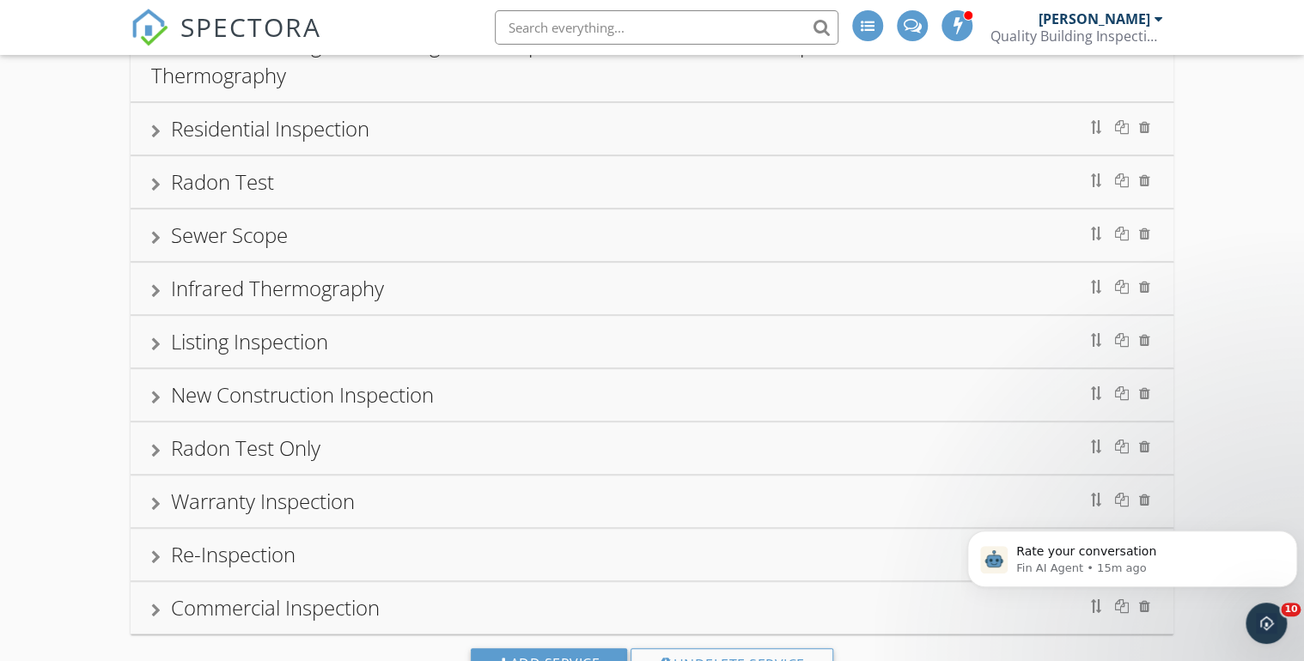
drag, startPoint x: 149, startPoint y: 127, endPoint x: 203, endPoint y: 196, distance: 87.5
click at [148, 127] on div "Residential Inspection" at bounding box center [652, 129] width 1043 height 52
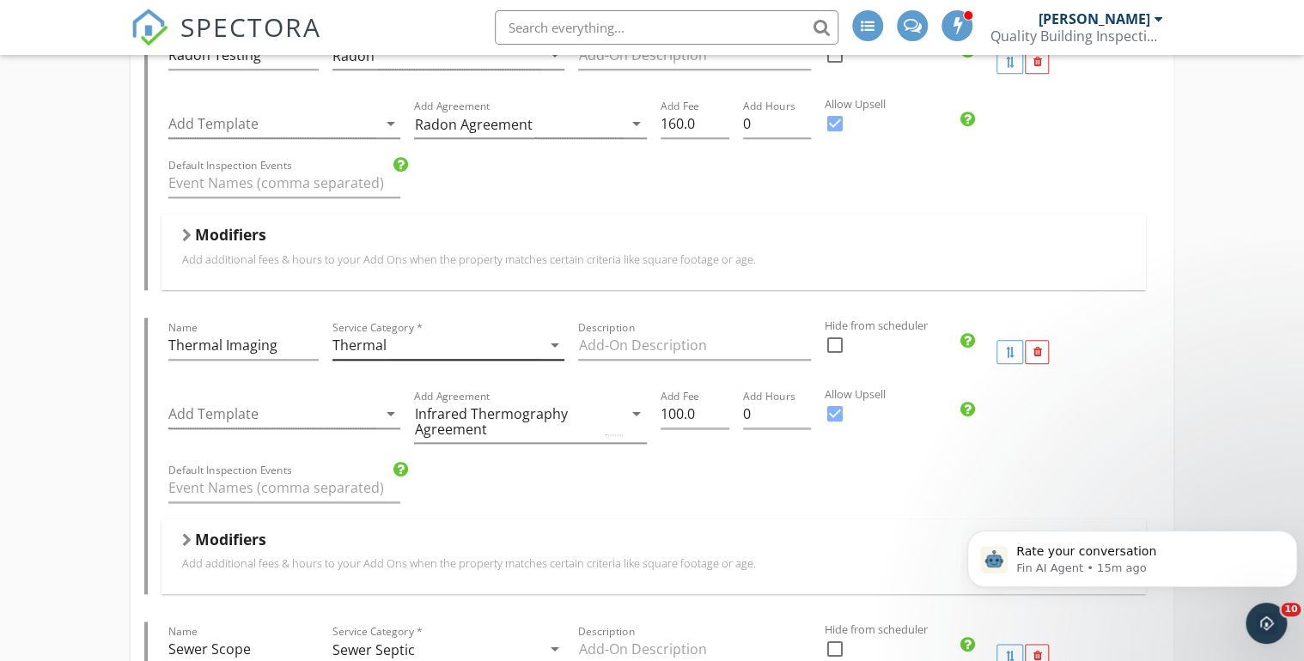
scroll to position [991, 0]
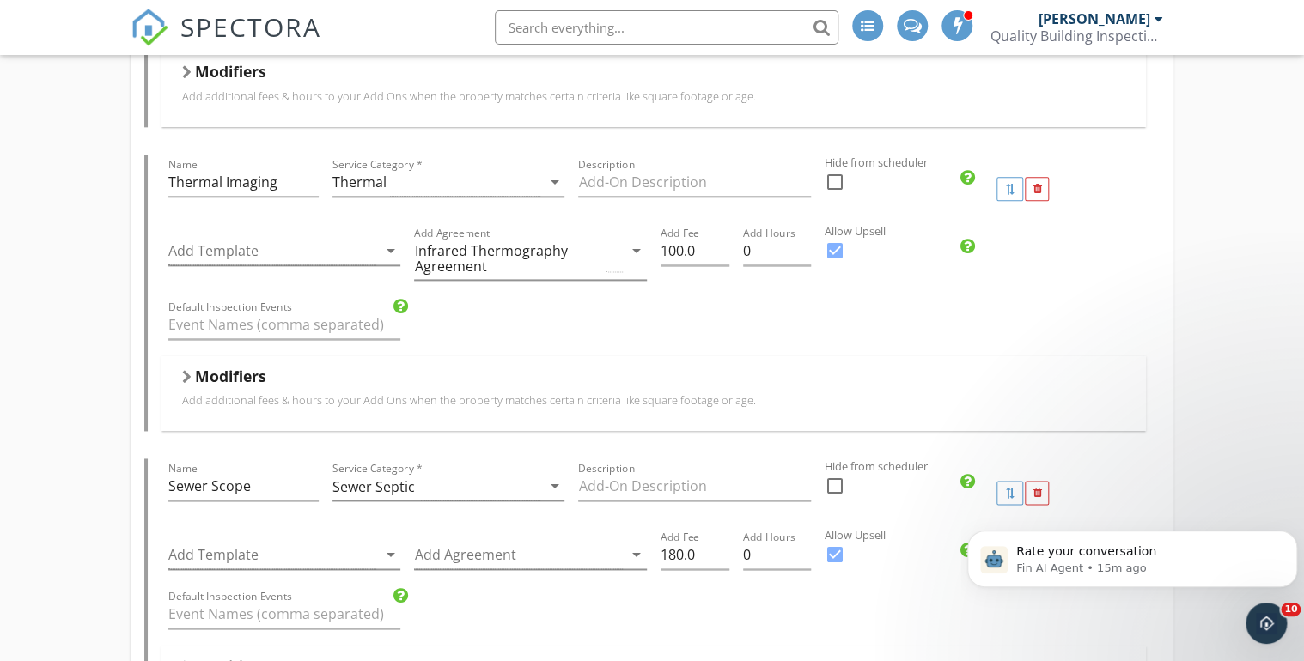
click at [187, 371] on div at bounding box center [186, 377] width 9 height 14
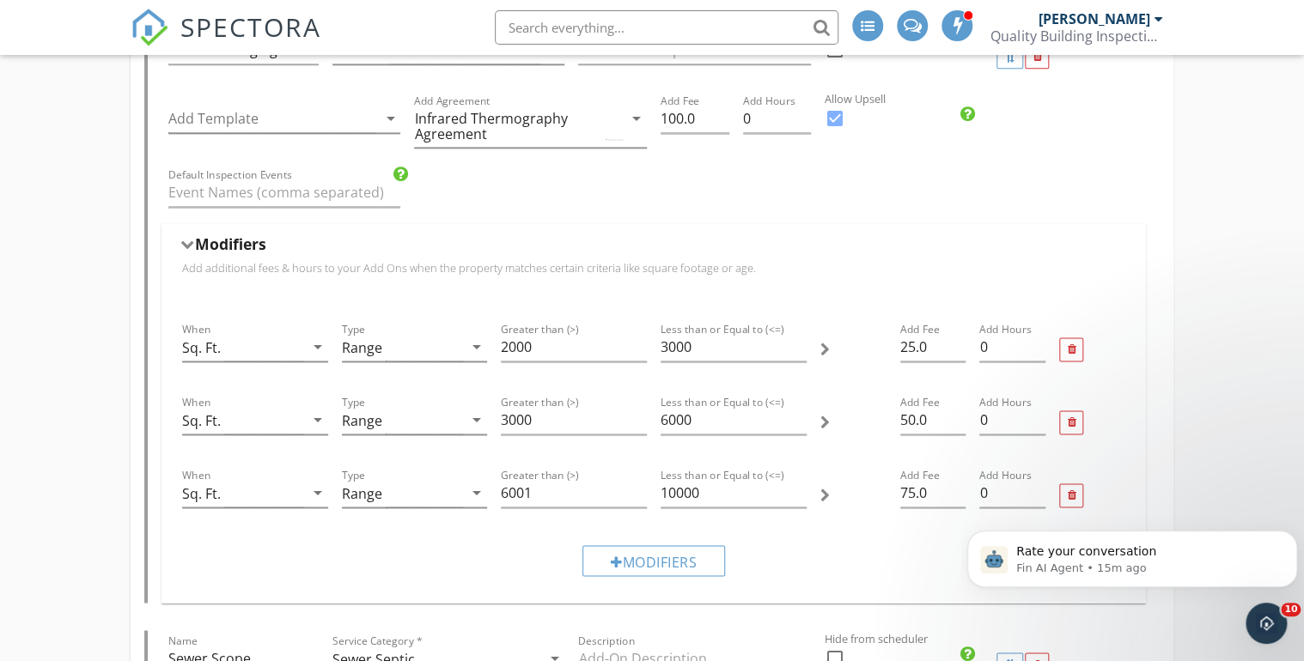
scroll to position [1128, 0]
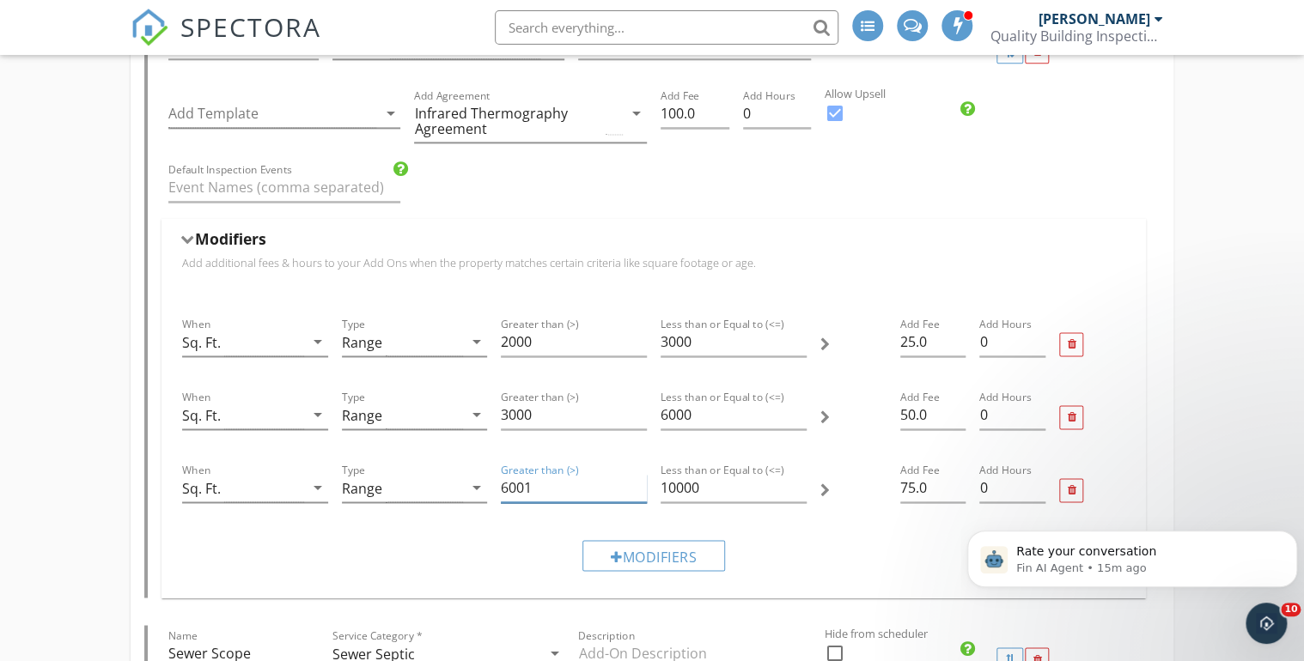
click at [532, 487] on input "6001" at bounding box center [574, 488] width 146 height 28
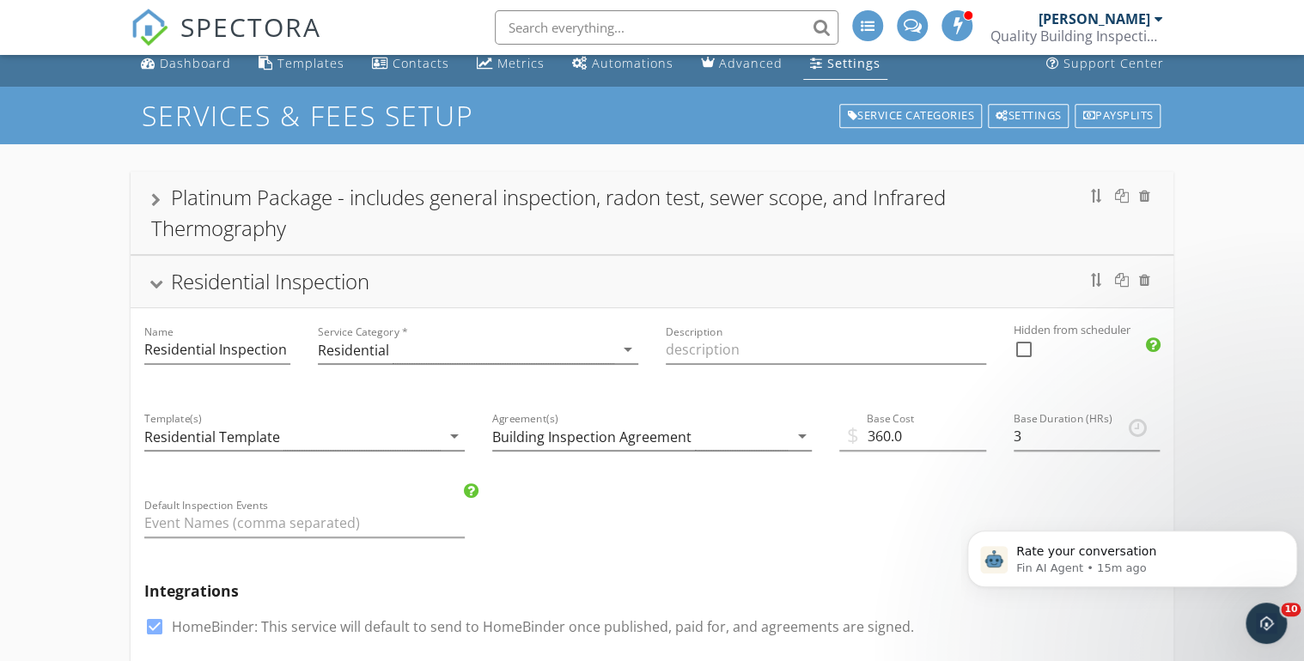
scroll to position [0, 0]
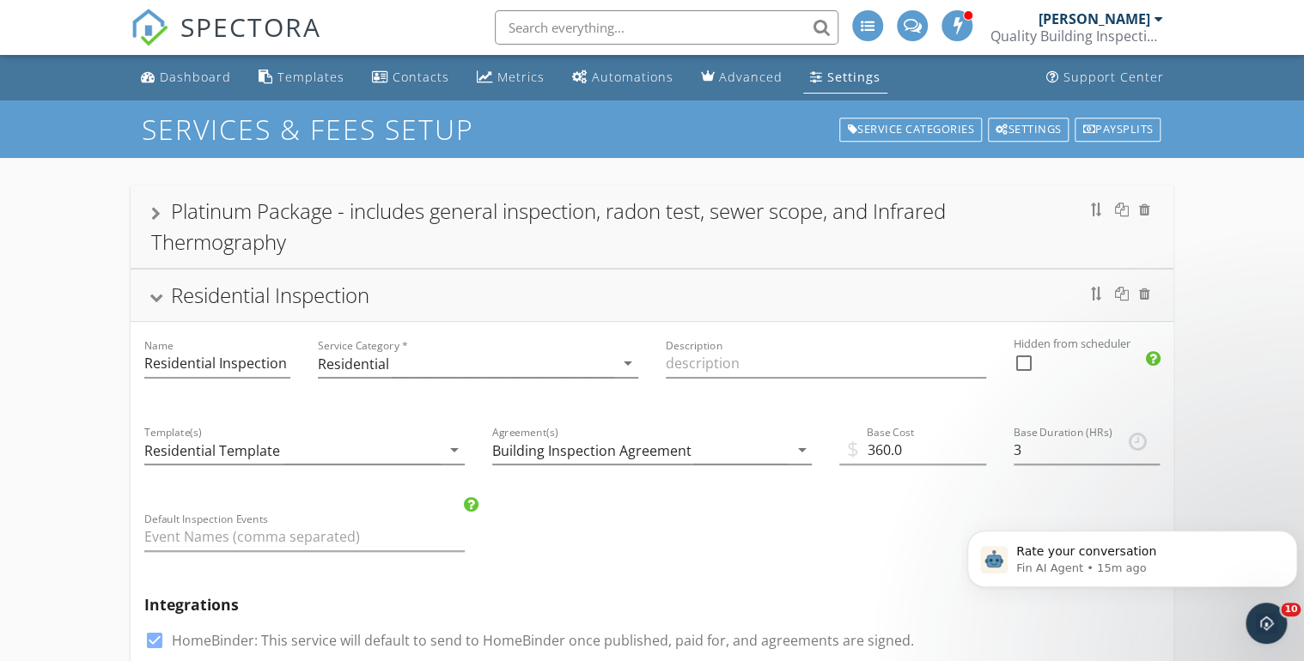
type input "6000"
click at [155, 295] on div at bounding box center [156, 298] width 14 height 9
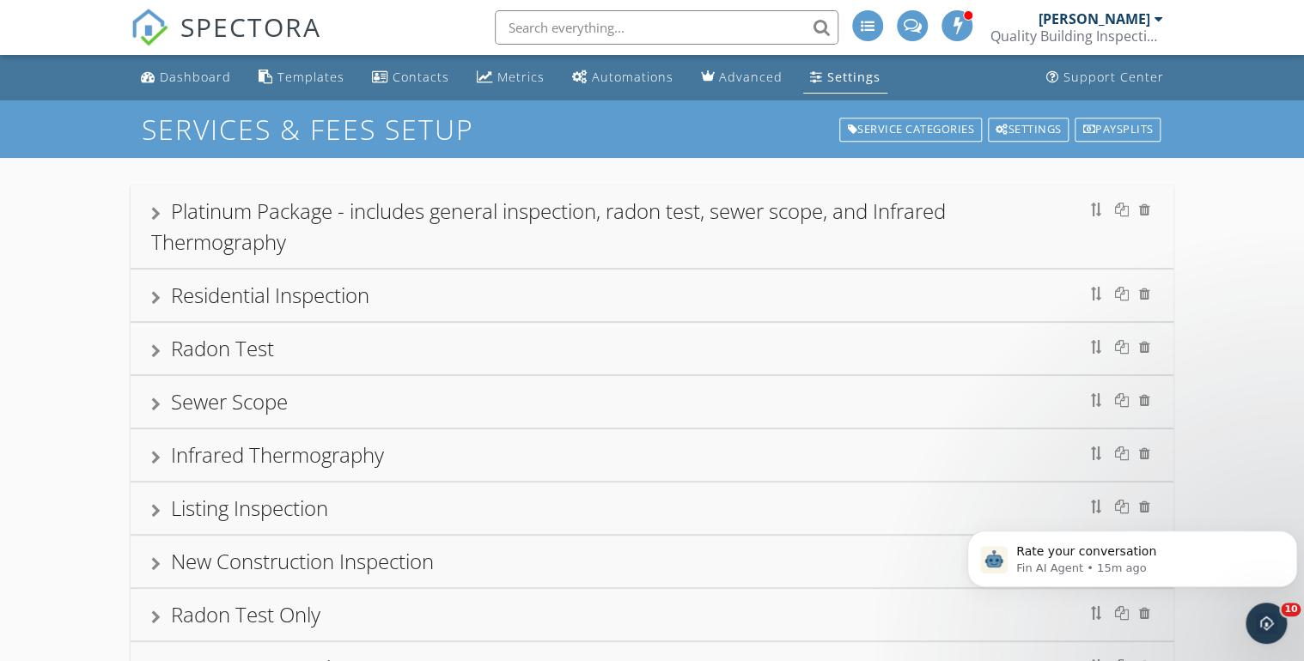
click at [158, 212] on div at bounding box center [155, 214] width 9 height 14
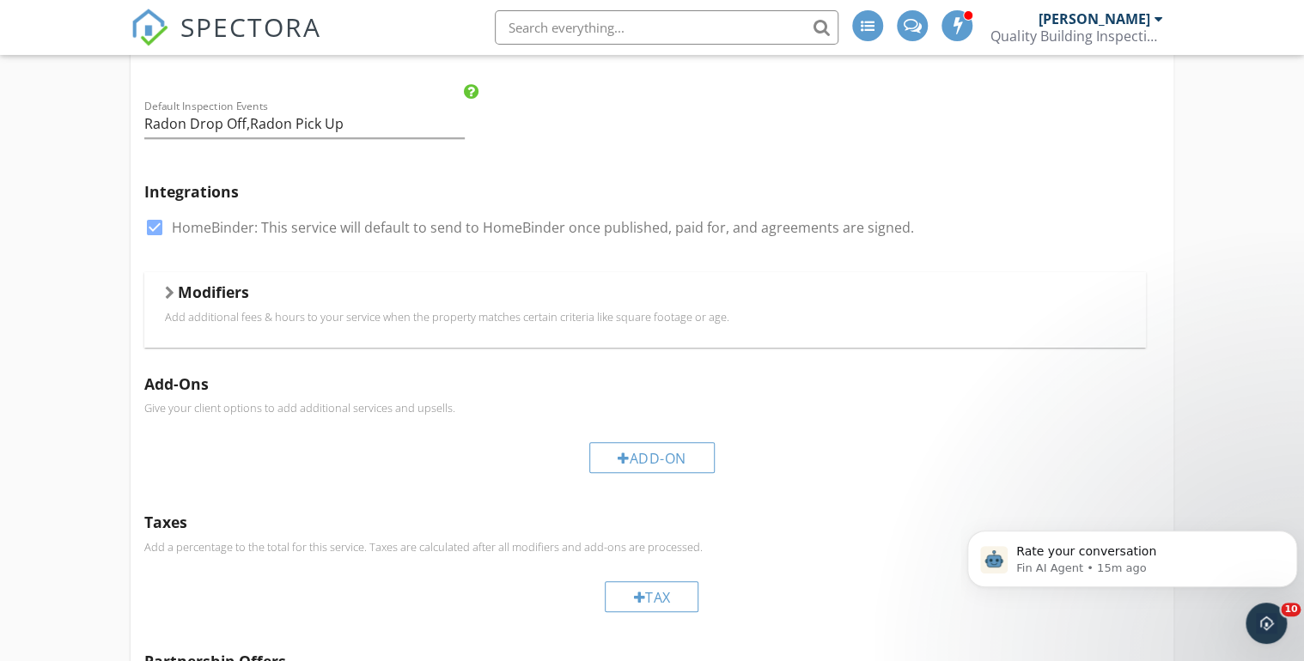
scroll to position [412, 0]
click at [167, 292] on div at bounding box center [169, 296] width 9 height 14
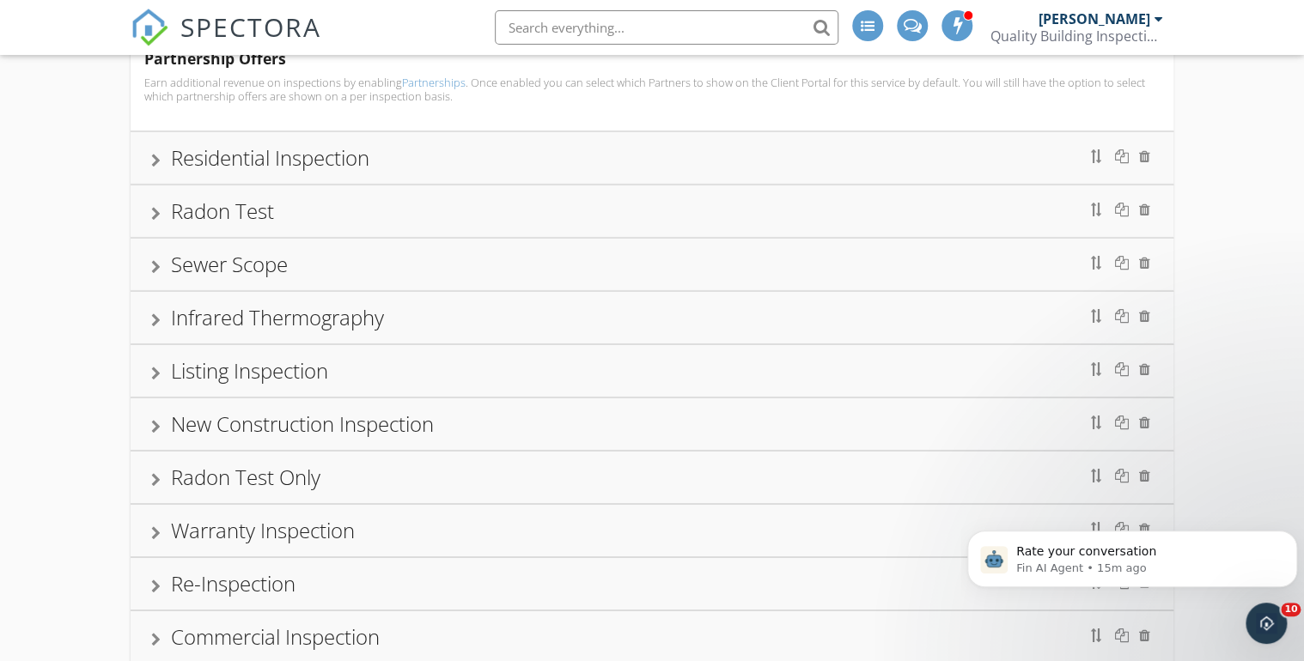
scroll to position [2777, 0]
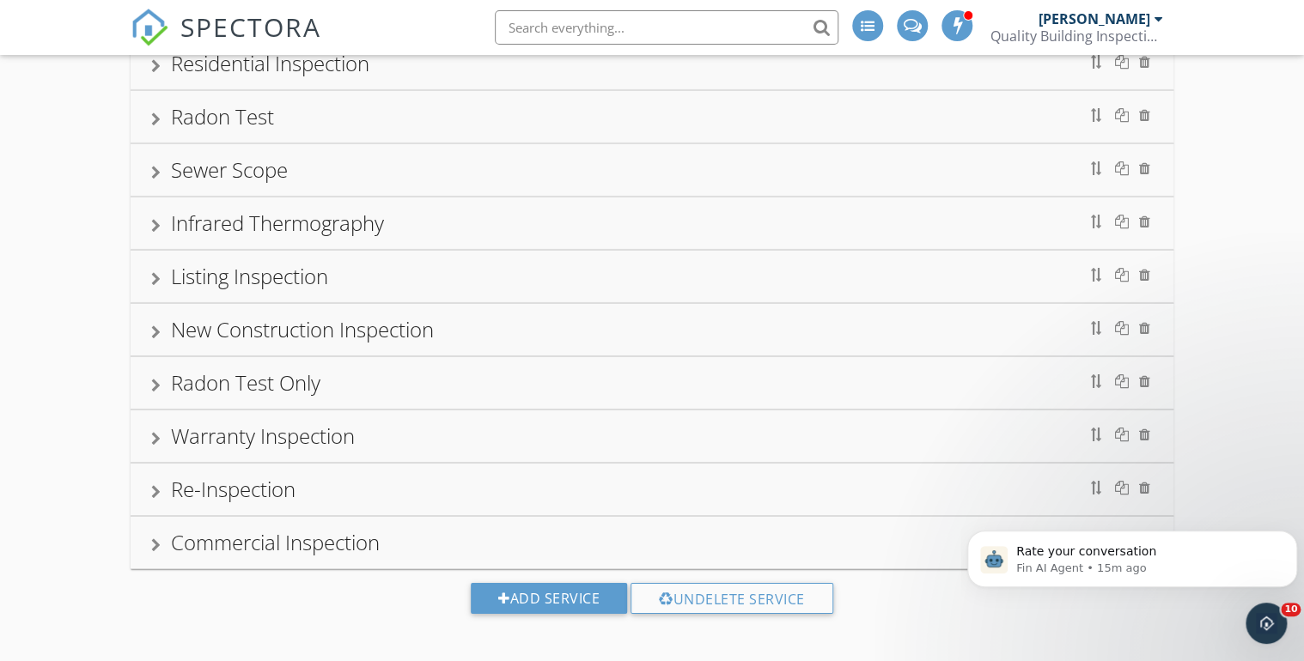
click at [156, 433] on div at bounding box center [155, 439] width 9 height 14
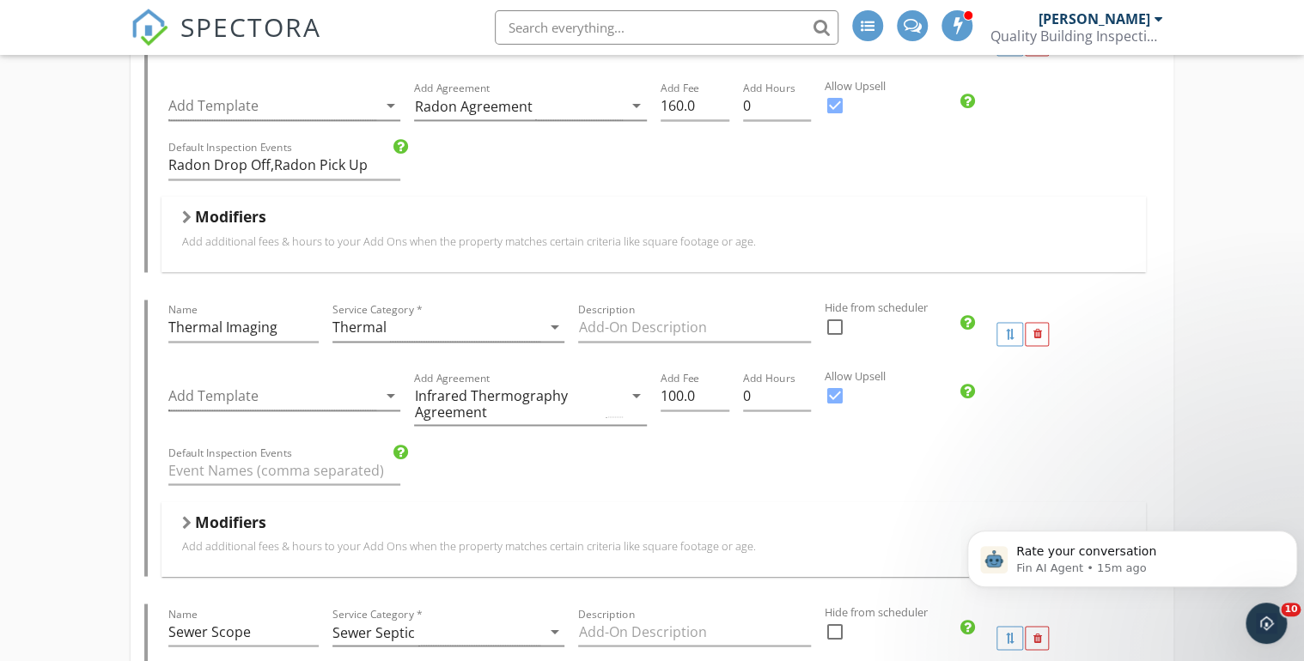
scroll to position [1347, 0]
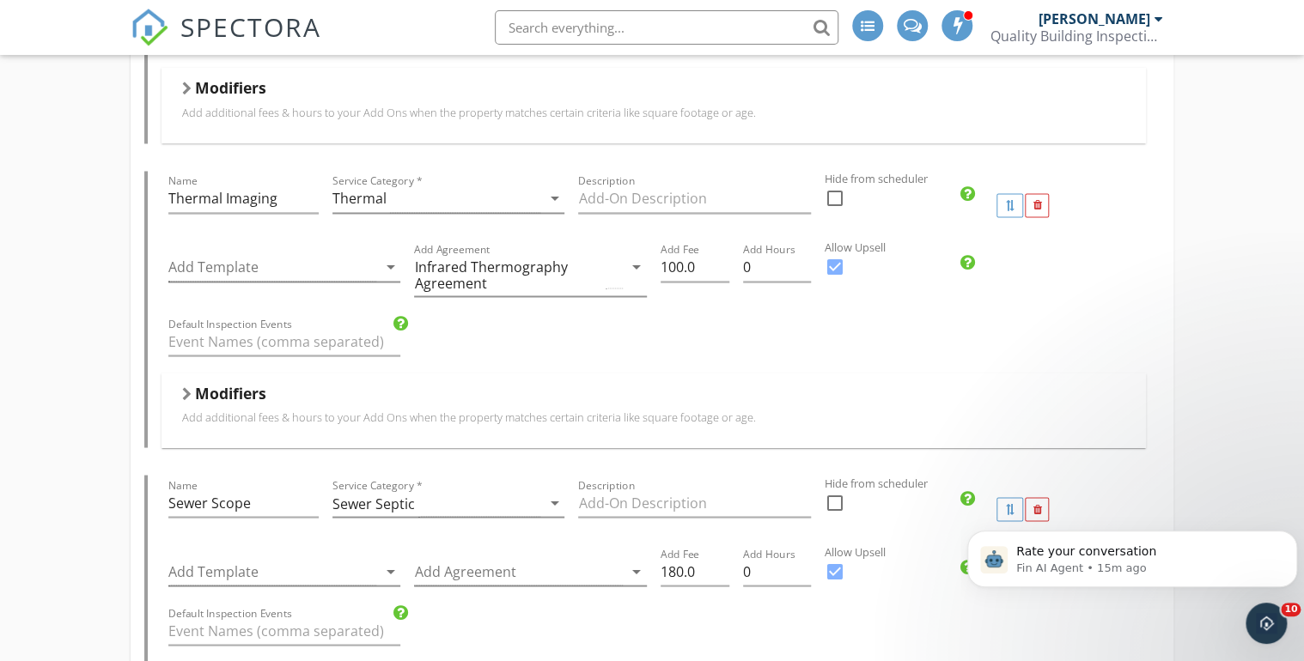
click at [186, 390] on div at bounding box center [186, 393] width 9 height 14
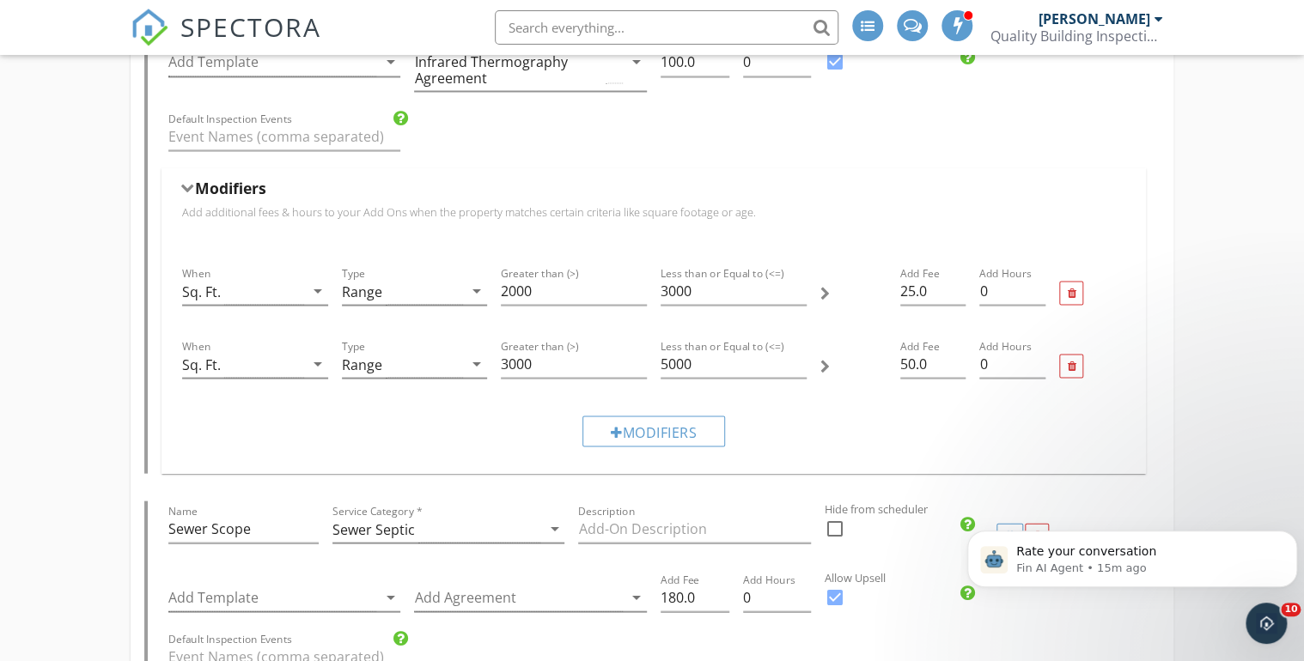
scroll to position [1554, 0]
click at [661, 354] on input "5000" at bounding box center [733, 363] width 146 height 28
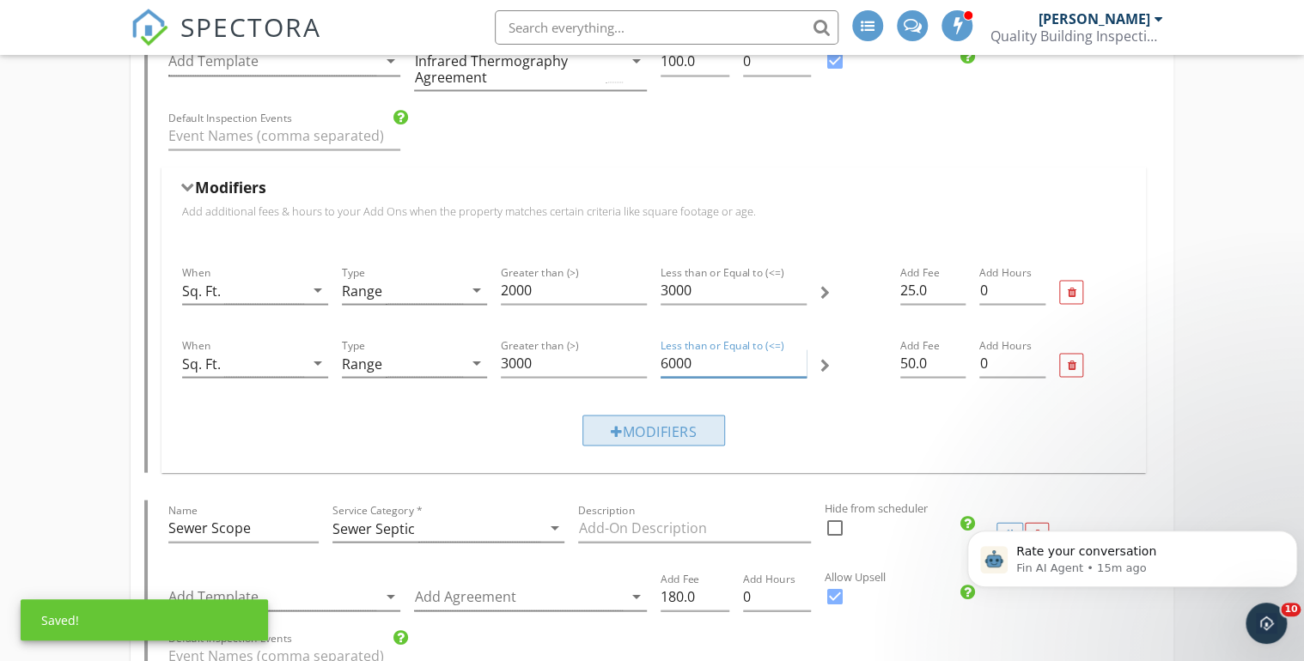
type input "6000"
click at [611, 424] on div at bounding box center [617, 431] width 12 height 14
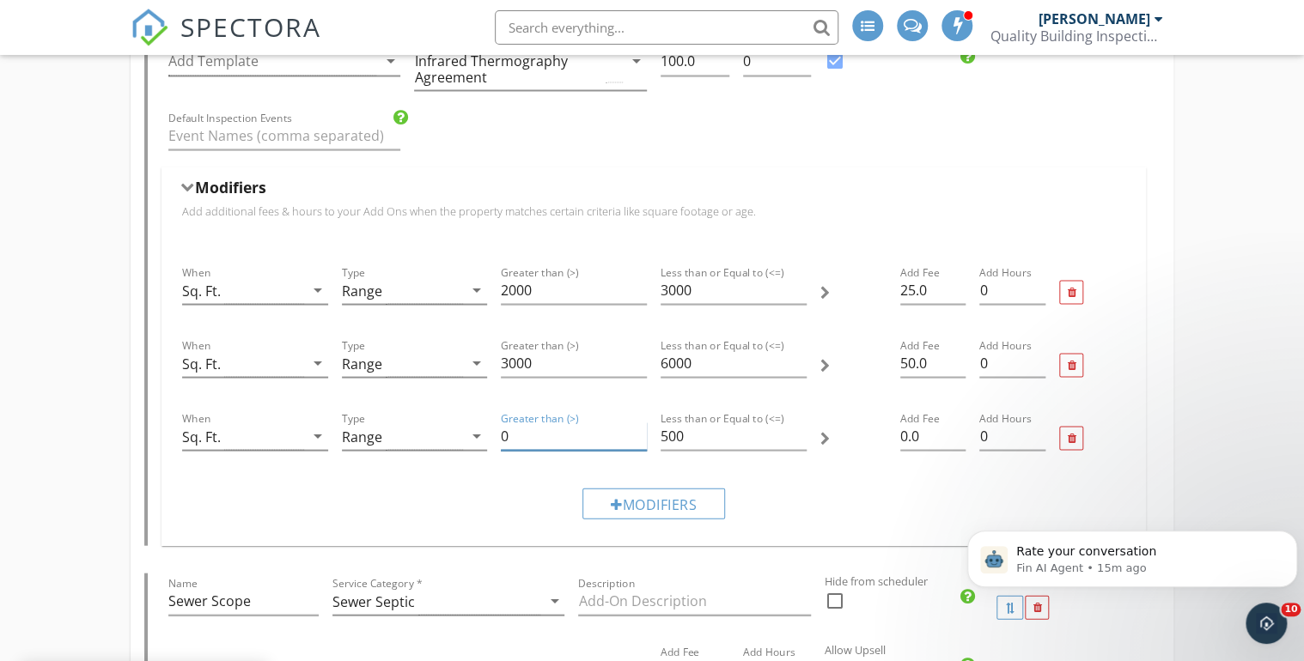
click at [503, 429] on input "0" at bounding box center [574, 436] width 146 height 28
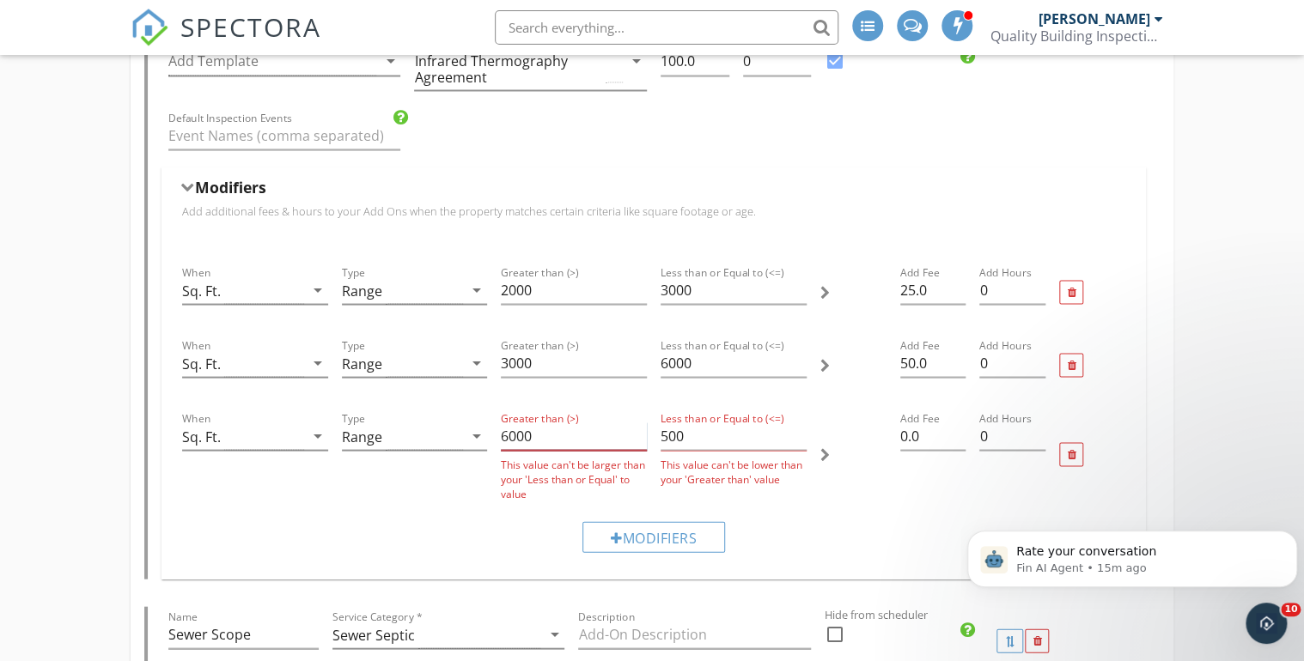
type input "6000"
drag, startPoint x: 660, startPoint y: 433, endPoint x: 683, endPoint y: 435, distance: 22.5
click at [683, 435] on input "500" at bounding box center [733, 436] width 146 height 28
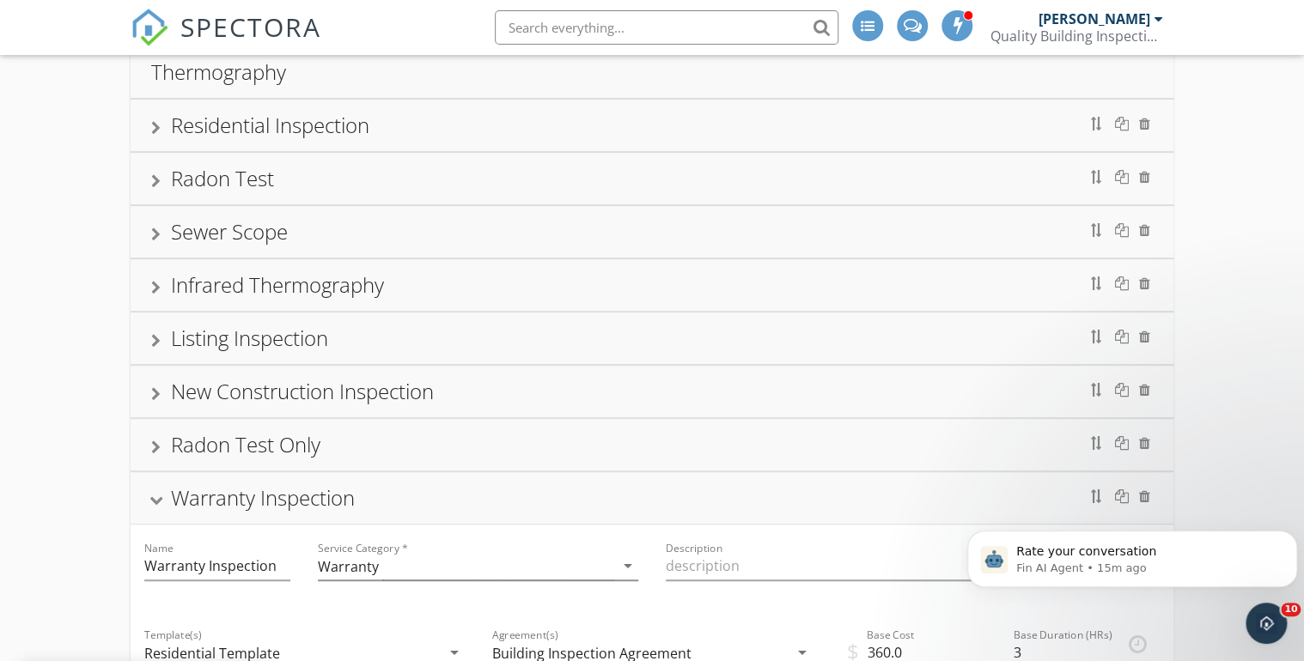
scroll to position [0, 0]
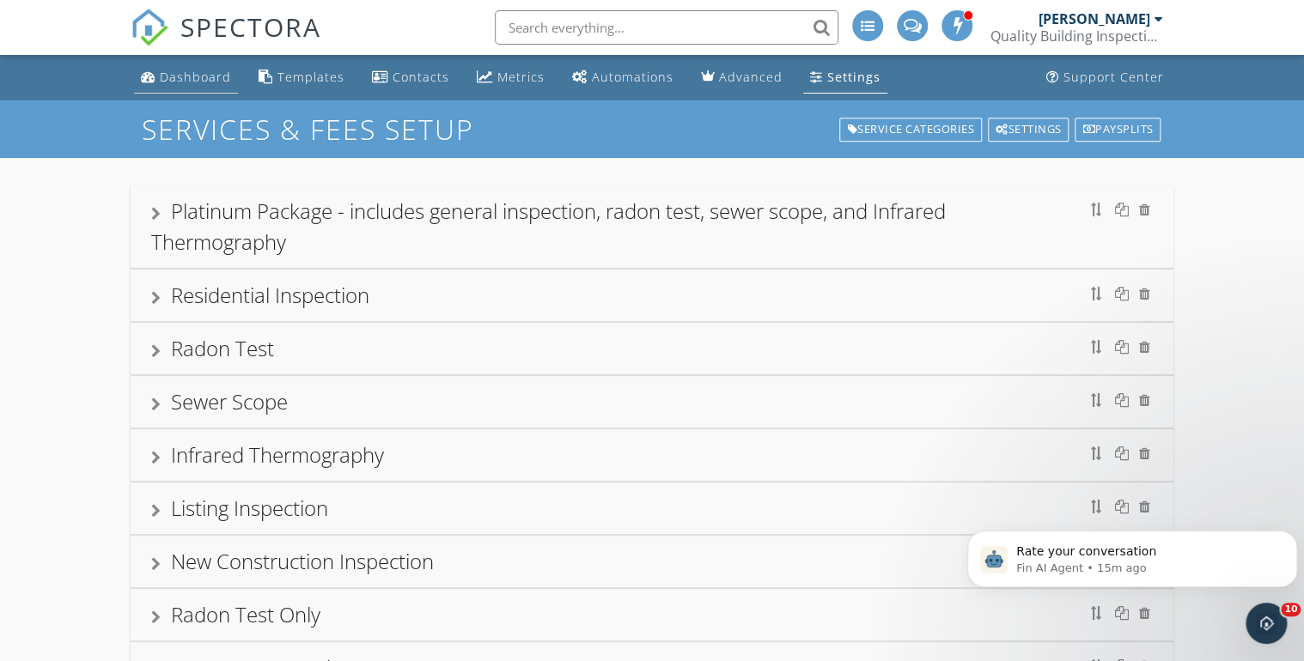
type input "10000"
click at [183, 77] on div "Dashboard" at bounding box center [195, 77] width 71 height 16
